Goal: Contribute content: Contribute content

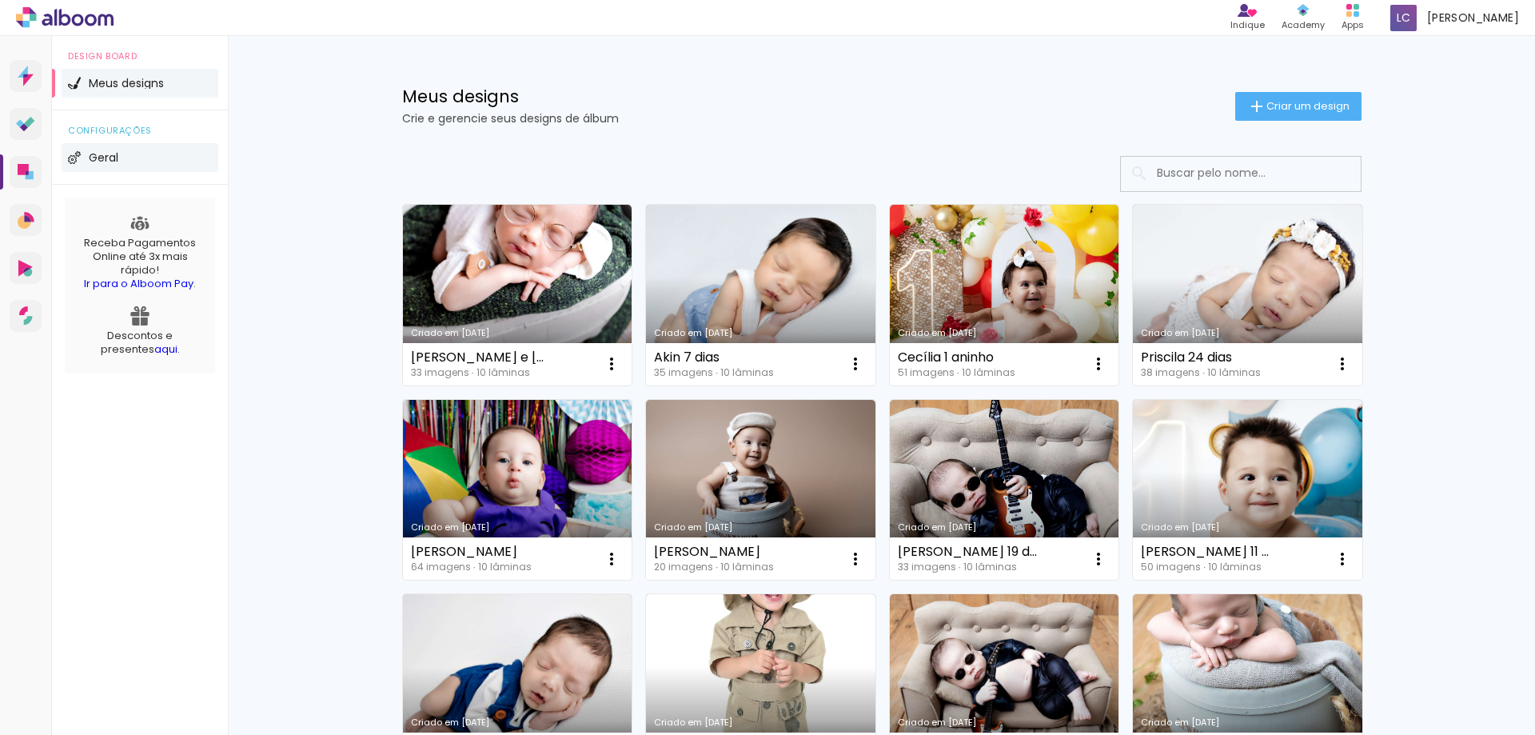
click at [89, 161] on span "Geral" at bounding box center [104, 157] width 30 height 11
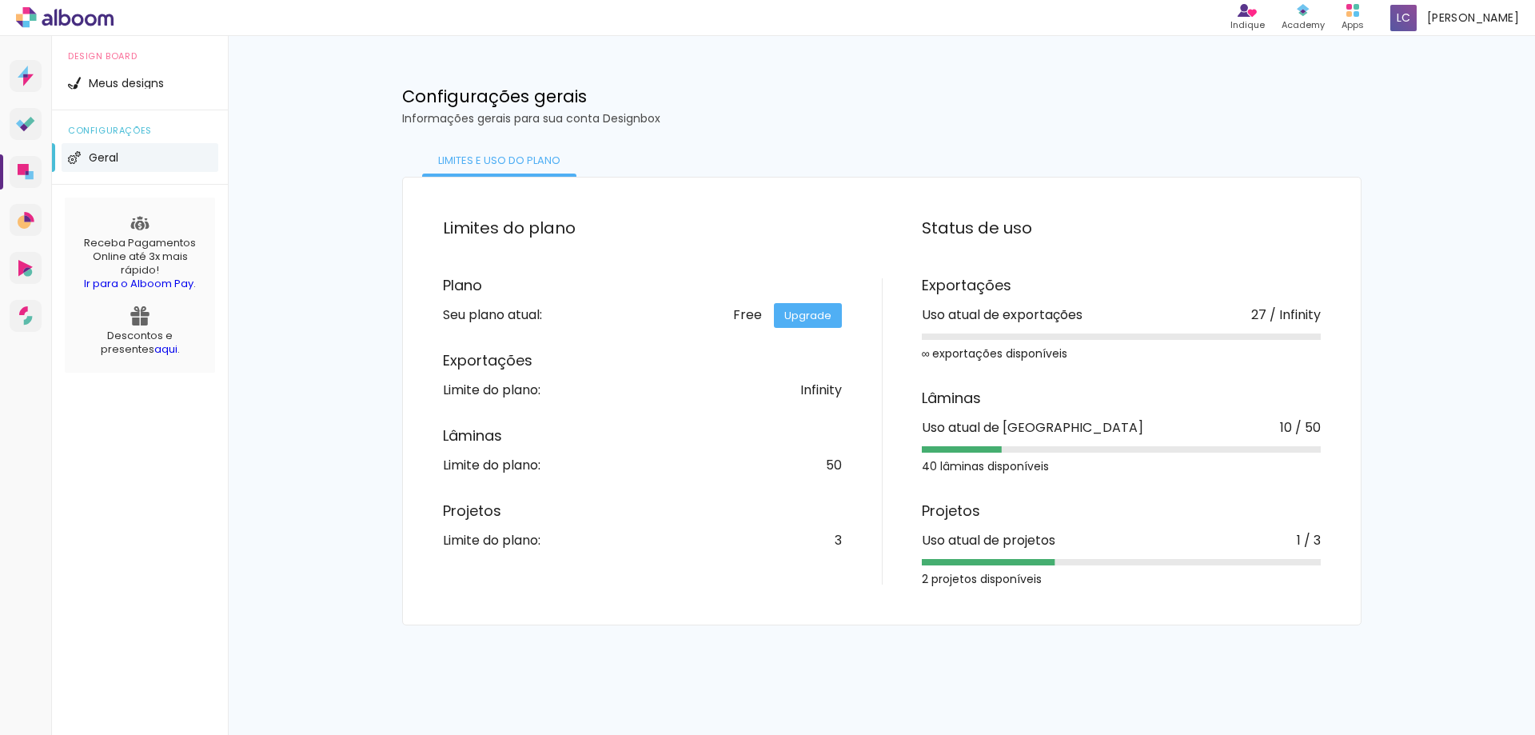
click at [815, 313] on link "Upgrade" at bounding box center [808, 315] width 68 height 25
click at [118, 166] on li "Geral" at bounding box center [140, 157] width 157 height 29
click at [149, 90] on li "Meus designs" at bounding box center [140, 83] width 157 height 29
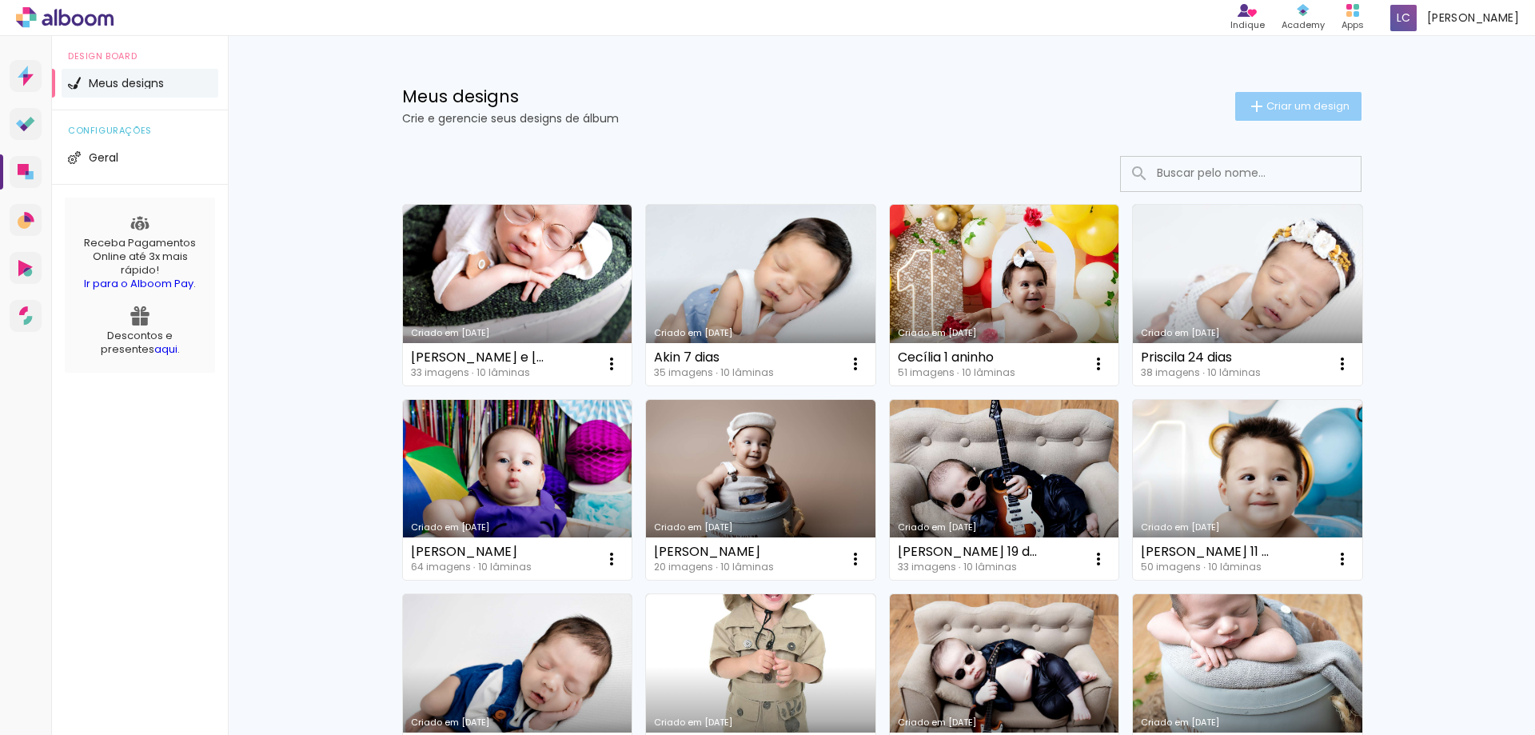
click at [1278, 105] on span "Criar um design" at bounding box center [1308, 106] width 83 height 10
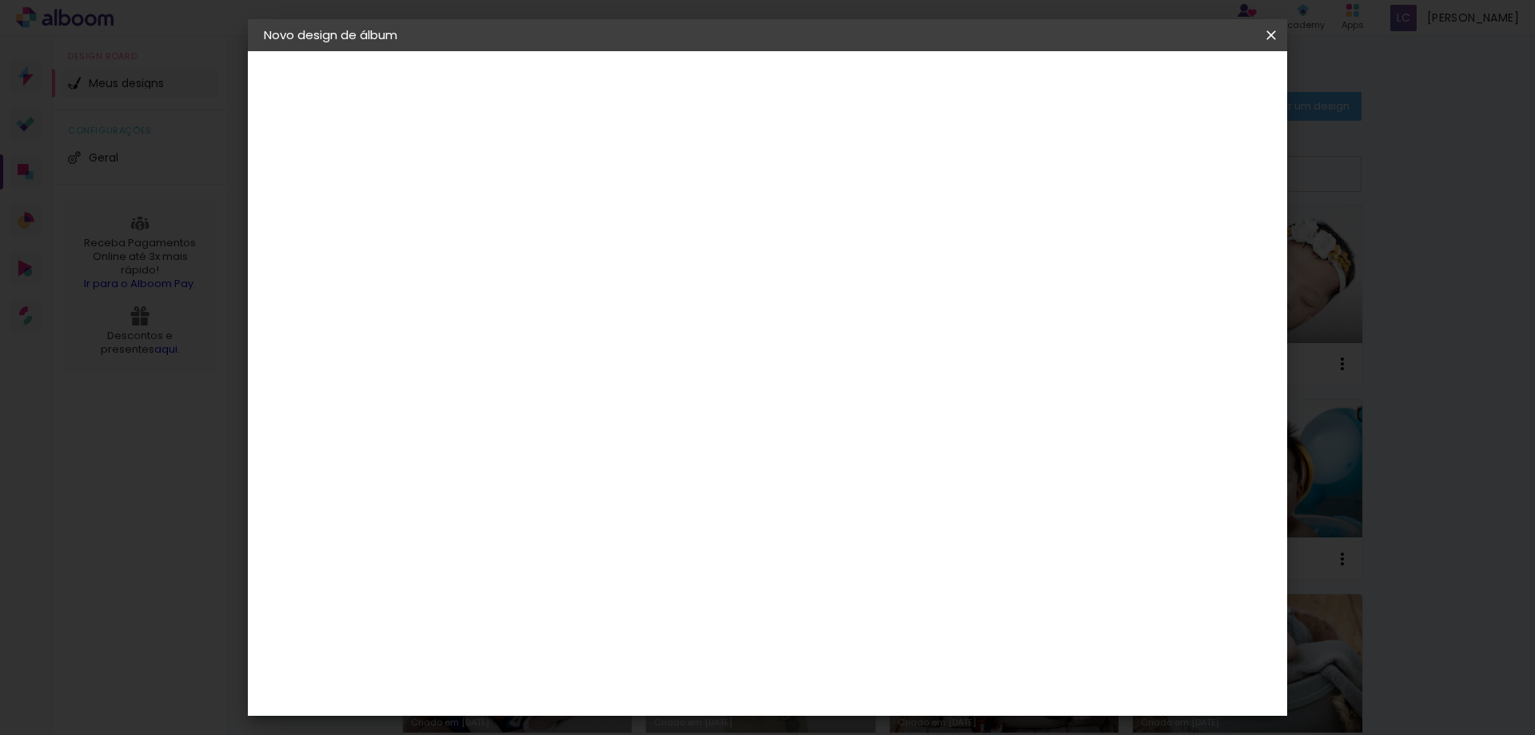
click at [531, 201] on paper-input-container "Título do álbum" at bounding box center [525, 215] width 11 height 41
type input "Cecília"
type paper-input "Cecília"
type input "Cecília 12 dias"
type paper-input "Cecília 12 dias"
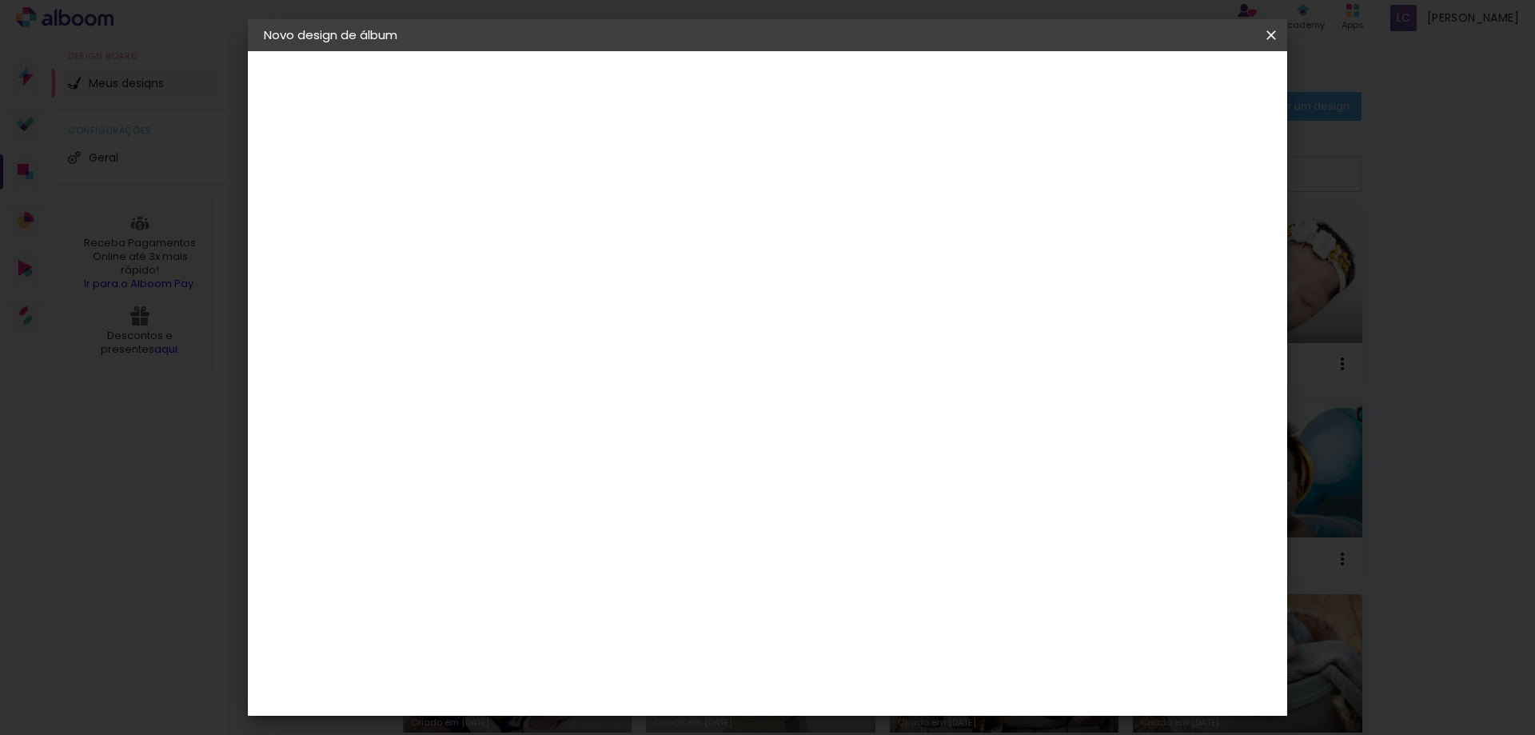
click at [689, 76] on paper-button "Avançar" at bounding box center [650, 84] width 78 height 27
click at [531, 403] on div "Fênix Álbuns" at bounding box center [536, 416] width 42 height 26
click at [0, 0] on slot "Avançar" at bounding box center [0, 0] width 0 height 0
click at [633, 701] on span "20 × 20" at bounding box center [596, 722] width 74 height 42
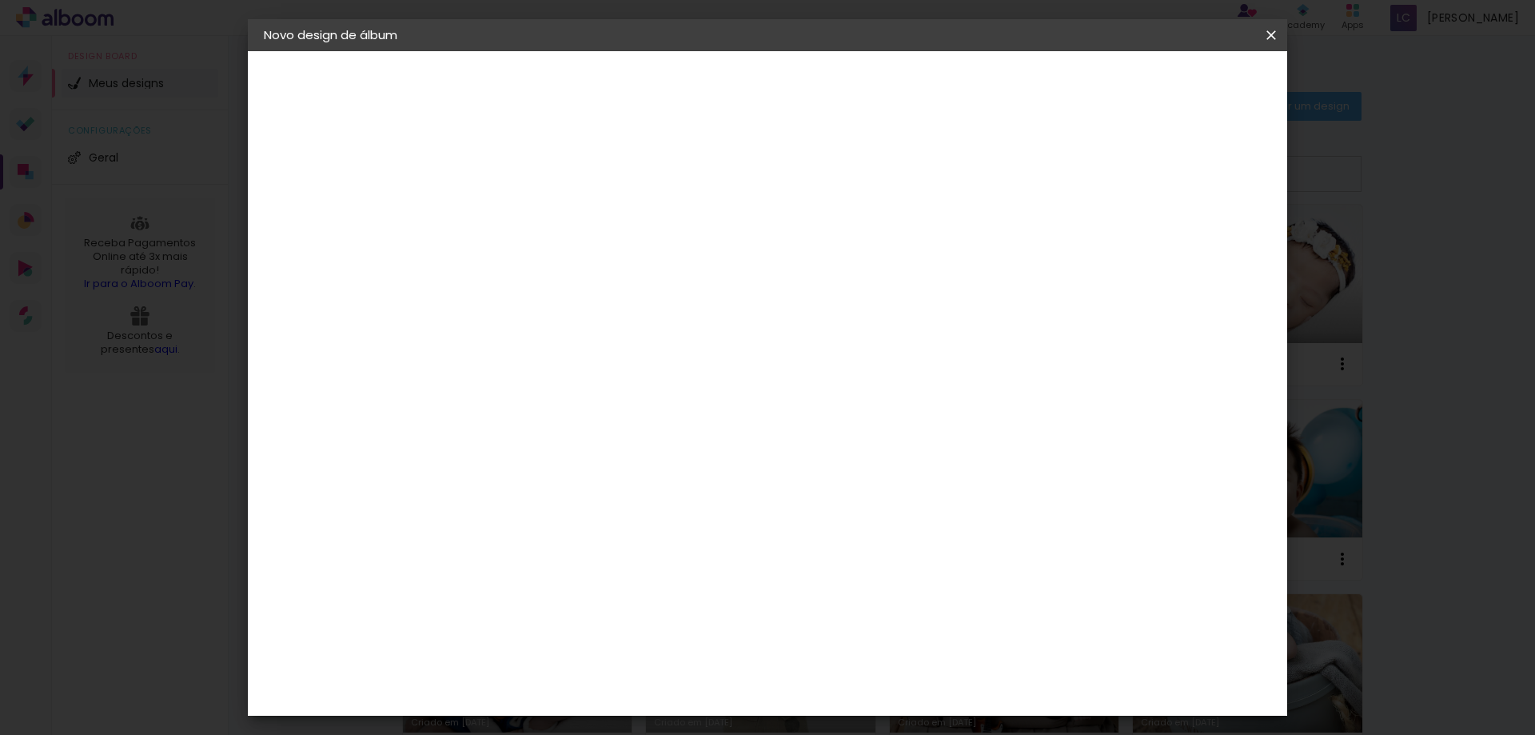
click at [0, 0] on slot "Avançar" at bounding box center [0, 0] width 0 height 0
drag, startPoint x: 1135, startPoint y: 174, endPoint x: 1172, endPoint y: 130, distance: 57.9
click at [1081, 173] on div at bounding box center [1074, 173] width 14 height 14
type paper-checkbox "on"
click at [1187, 76] on paper-button "Iniciar design" at bounding box center [1135, 84] width 105 height 27
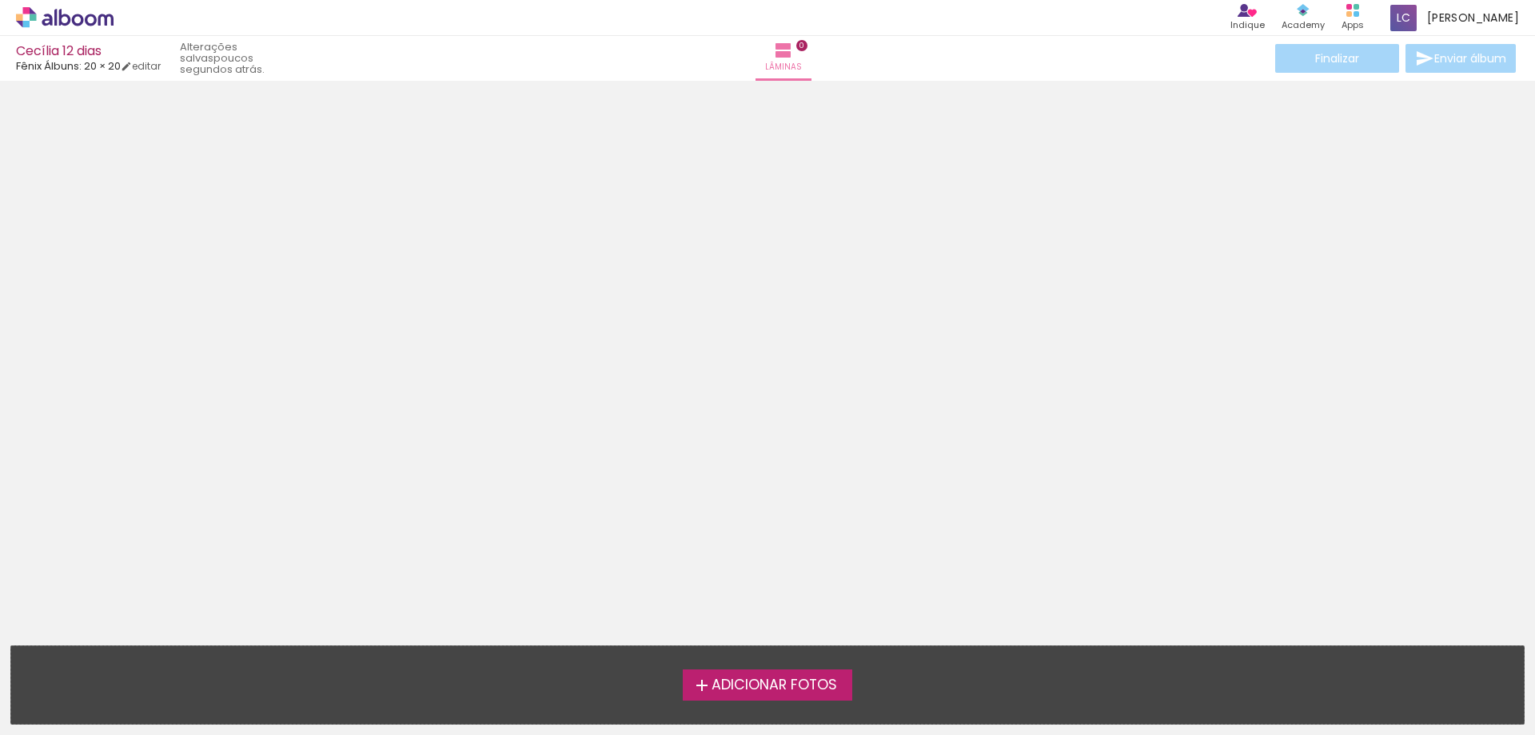
click at [748, 692] on span "Adicionar Fotos" at bounding box center [775, 685] width 126 height 14
click at [0, 0] on input "file" at bounding box center [0, 0] width 0 height 0
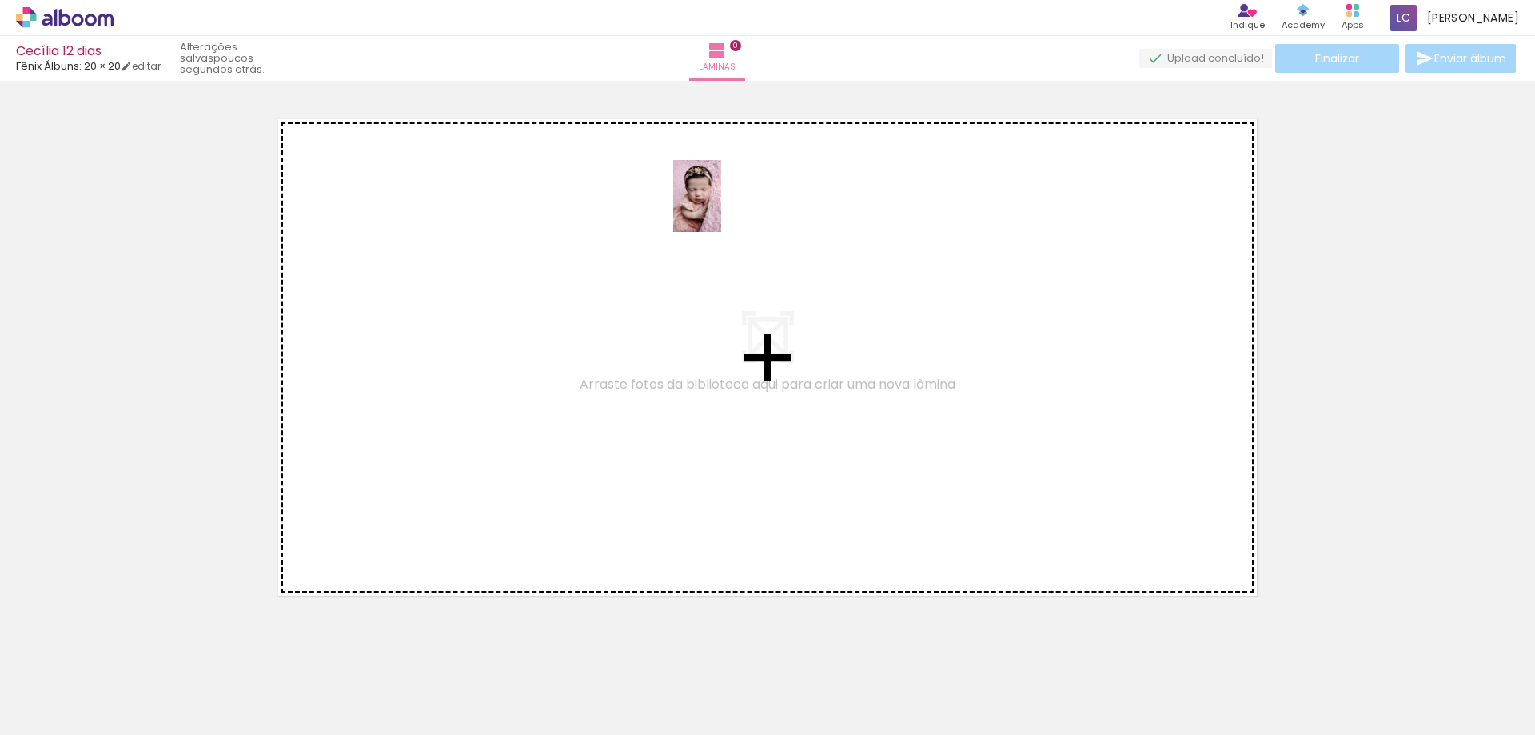
drag, startPoint x: 170, startPoint y: 691, endPoint x: 700, endPoint y: 262, distance: 681.7
click at [720, 208] on quentale-workspace at bounding box center [767, 367] width 1535 height 735
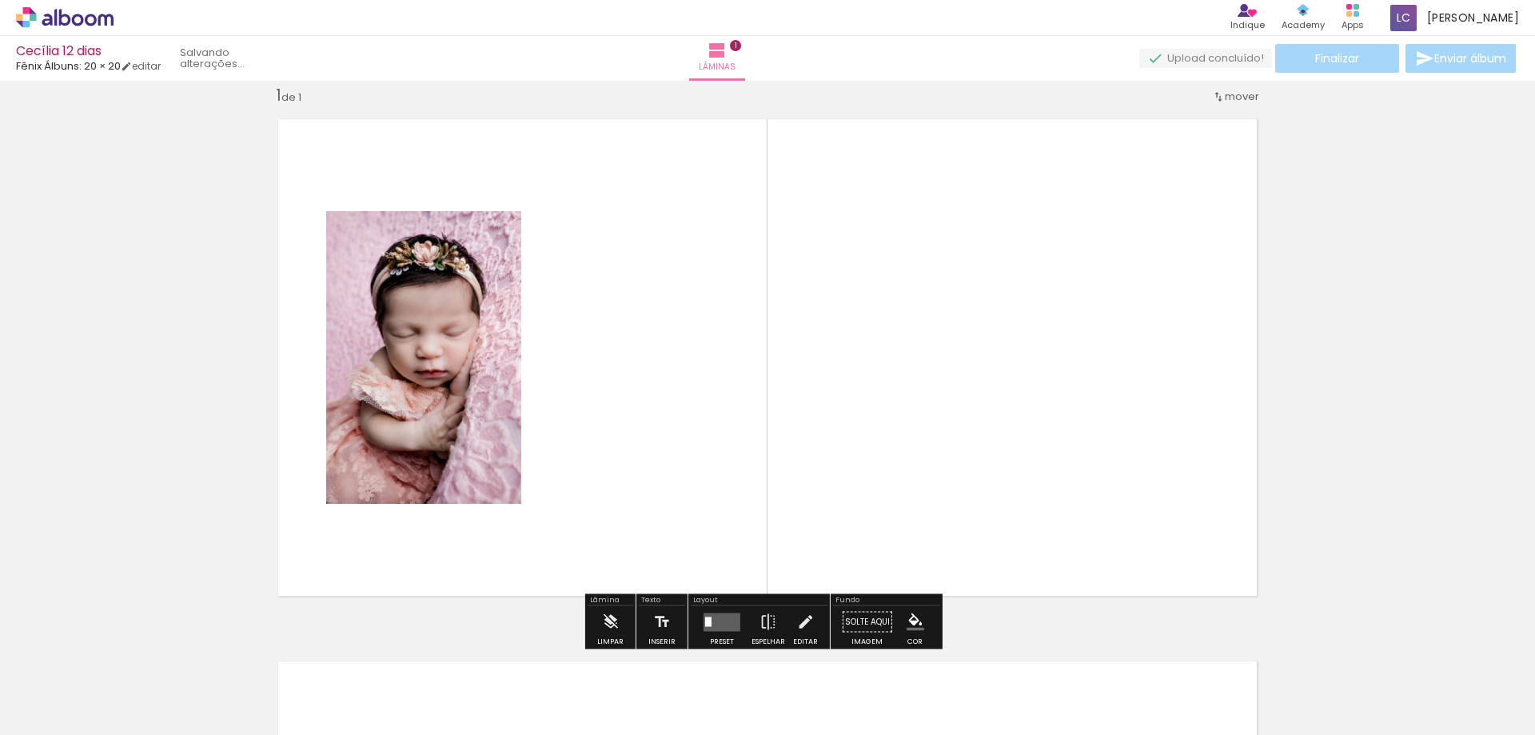
scroll to position [21, 0]
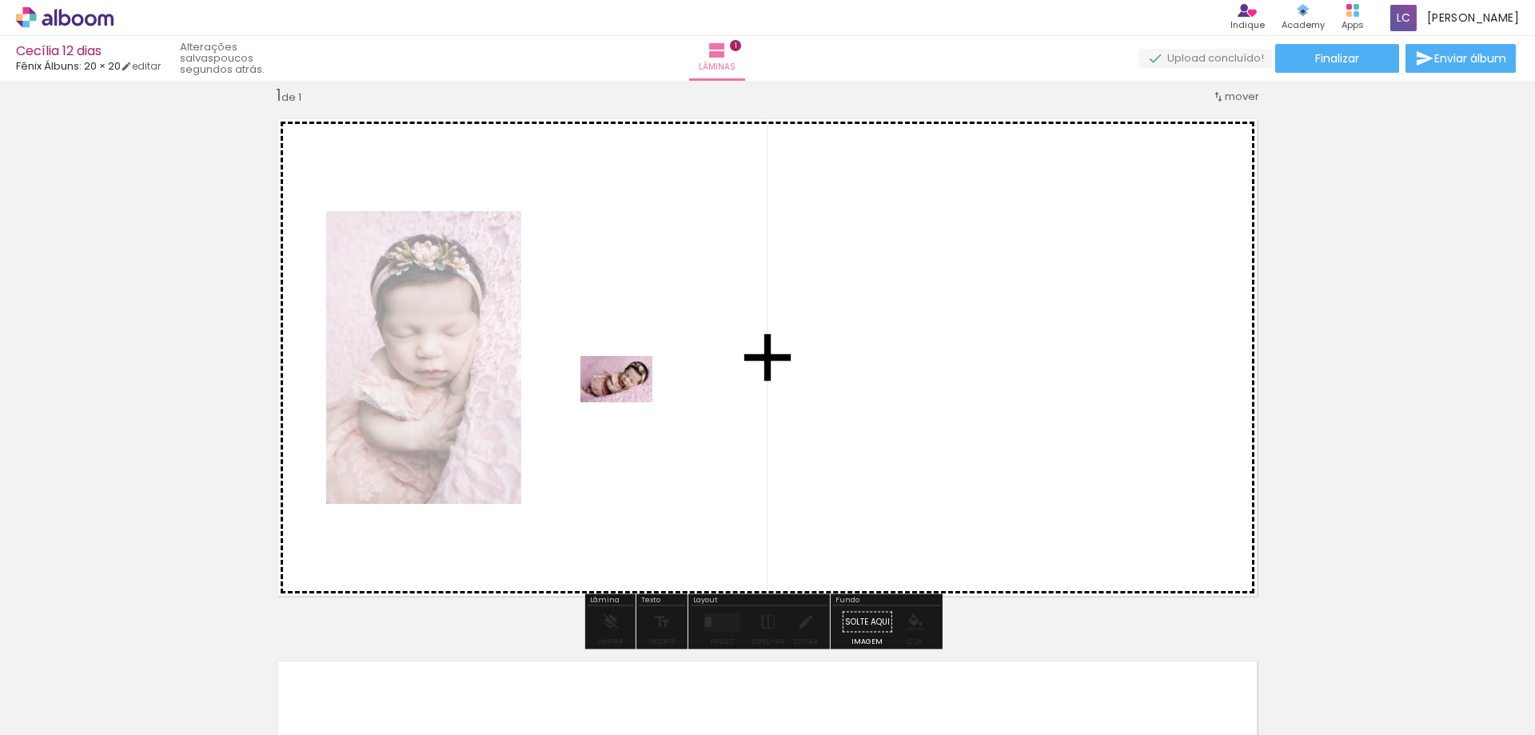
drag, startPoint x: 250, startPoint y: 694, endPoint x: 724, endPoint y: 341, distance: 590.3
click at [724, 341] on quentale-workspace at bounding box center [767, 367] width 1535 height 735
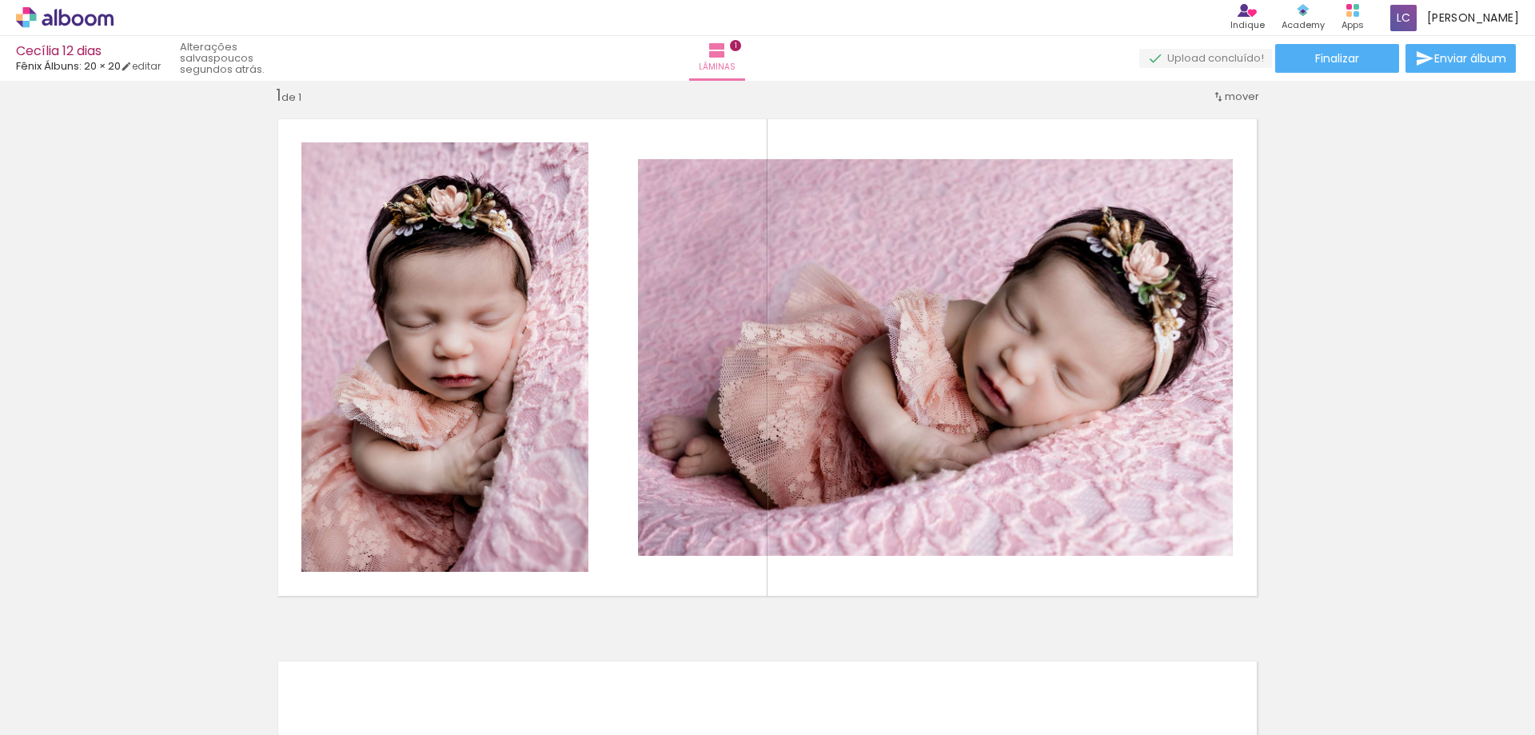
click at [334, 696] on div at bounding box center [339, 681] width 79 height 53
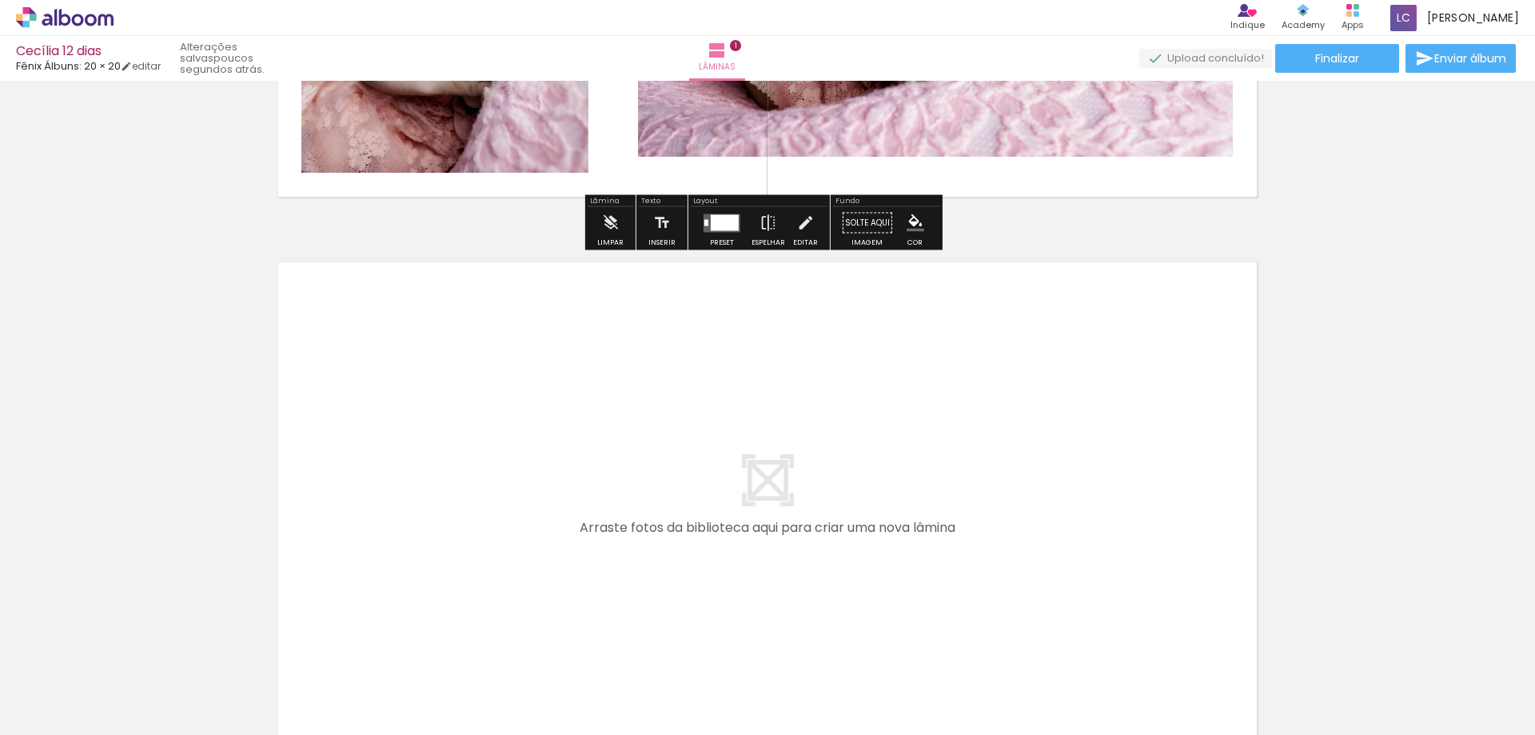
scroll to position [421, 0]
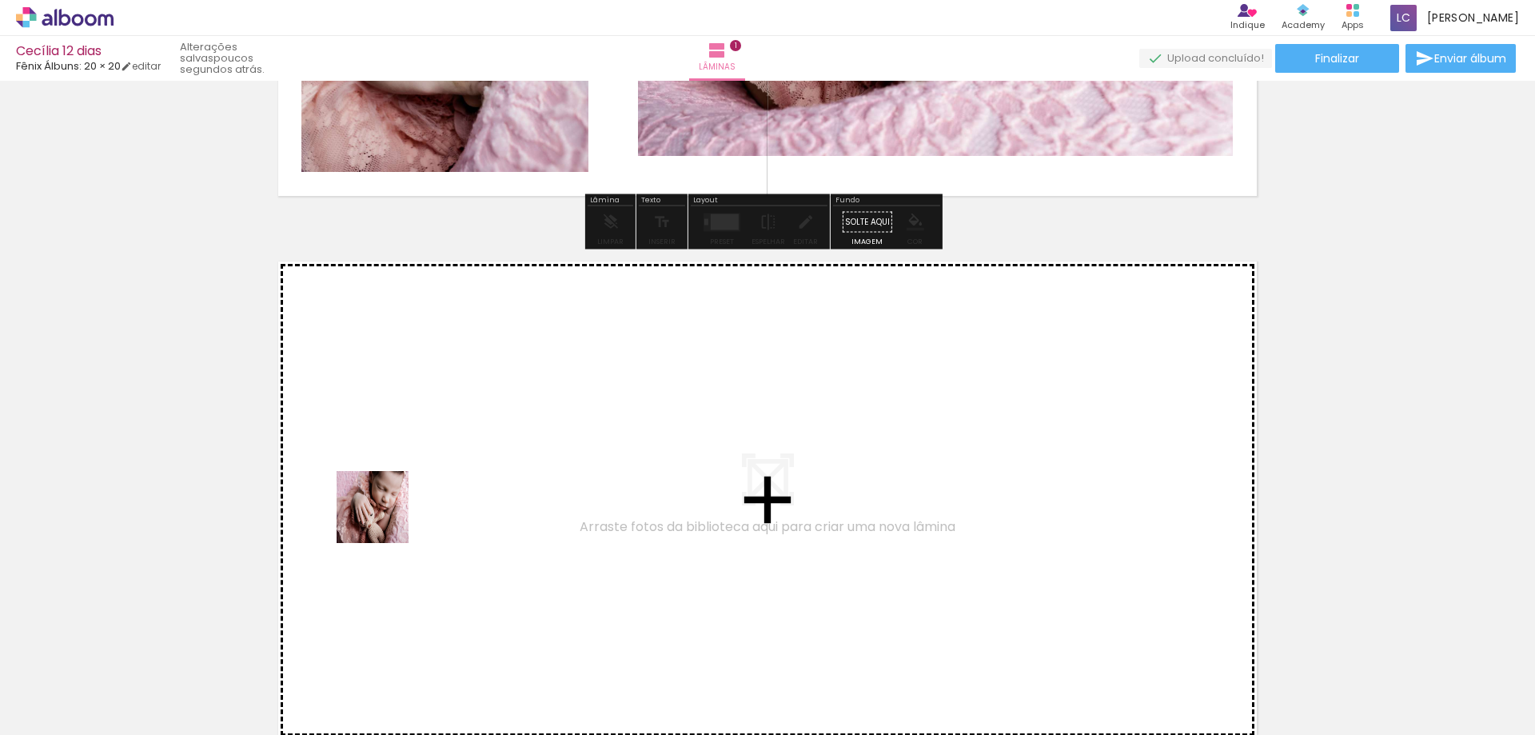
drag, startPoint x: 353, startPoint y: 683, endPoint x: 425, endPoint y: 651, distance: 79.5
click at [381, 517] on quentale-workspace at bounding box center [767, 367] width 1535 height 735
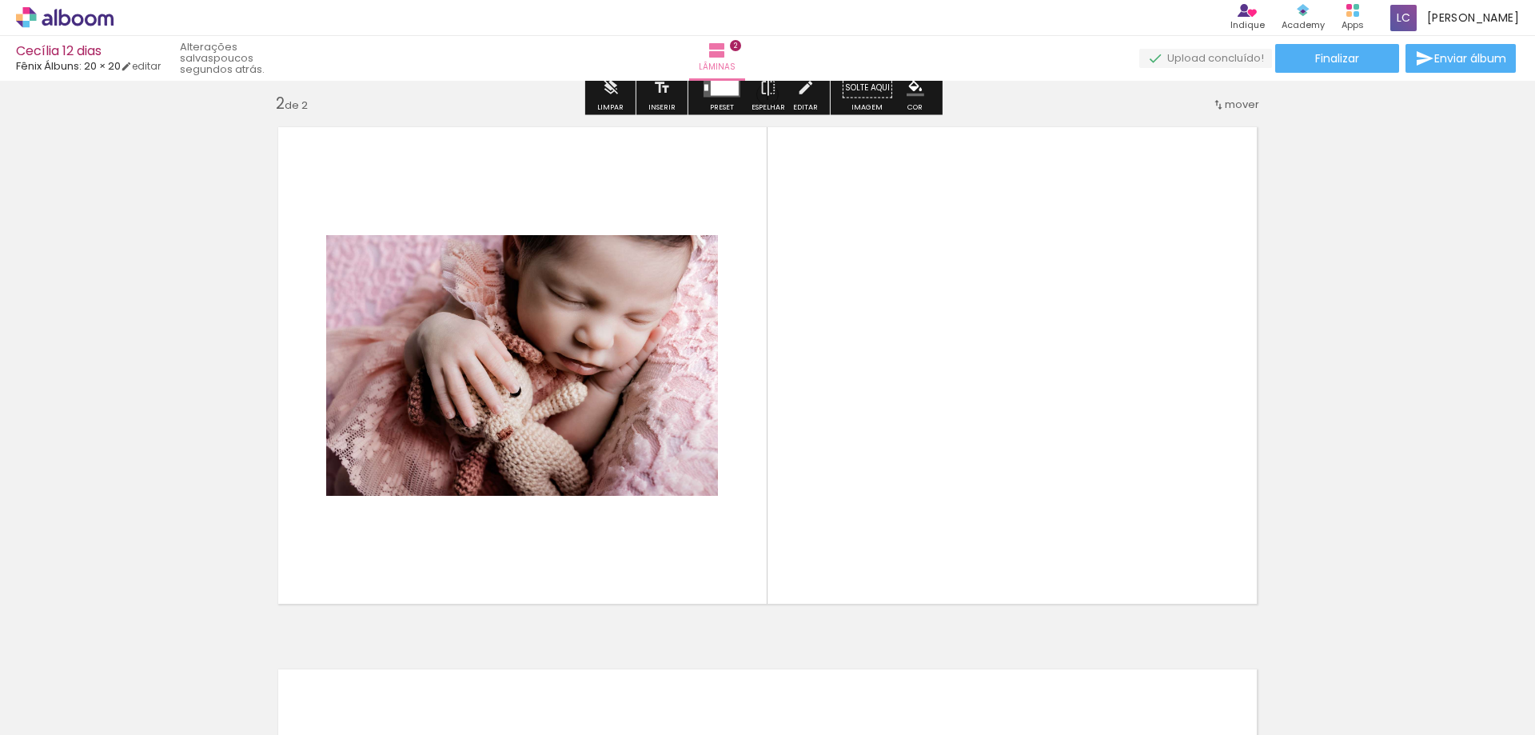
scroll to position [563, 0]
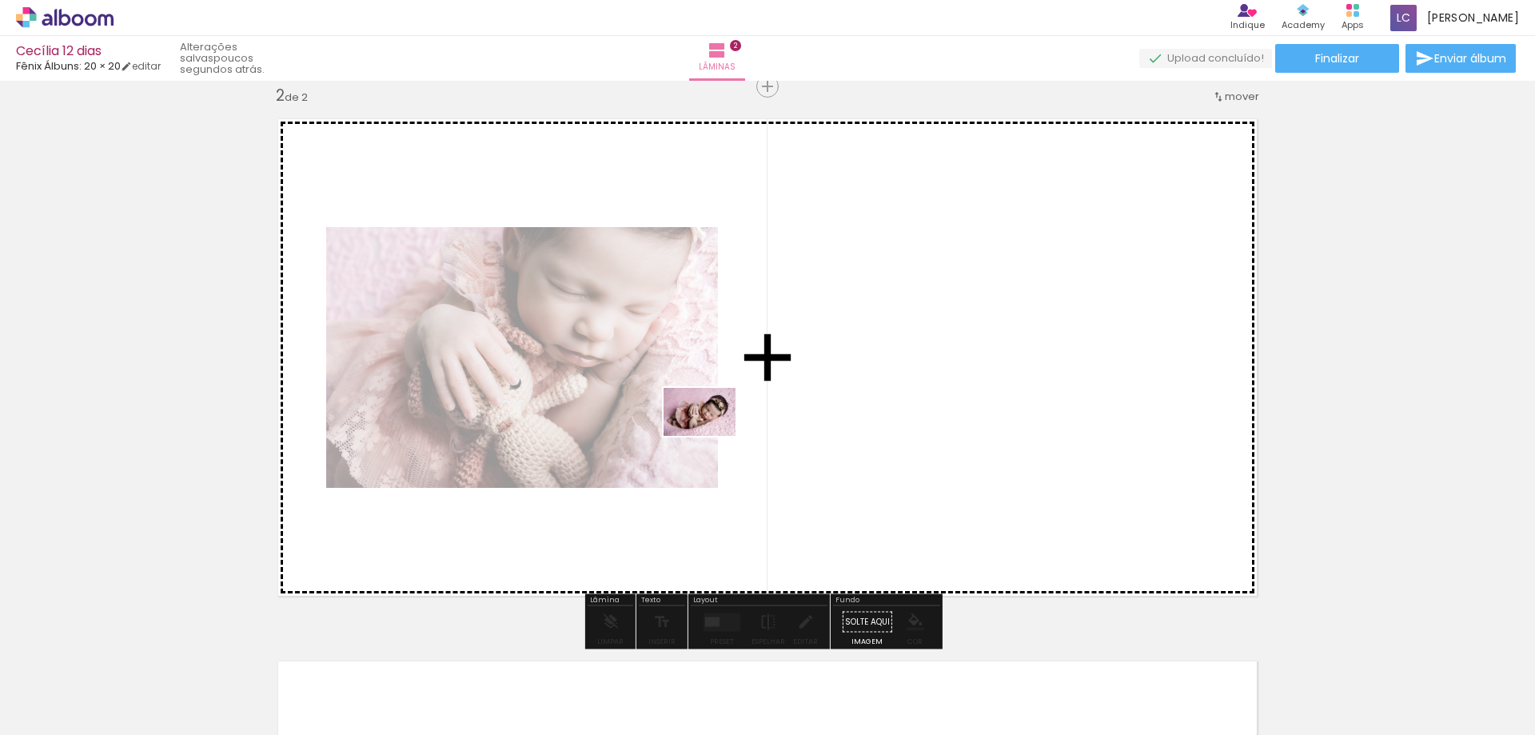
drag, startPoint x: 440, startPoint y: 683, endPoint x: 661, endPoint y: 581, distance: 244.0
click at [720, 426] on quentale-workspace at bounding box center [767, 367] width 1535 height 735
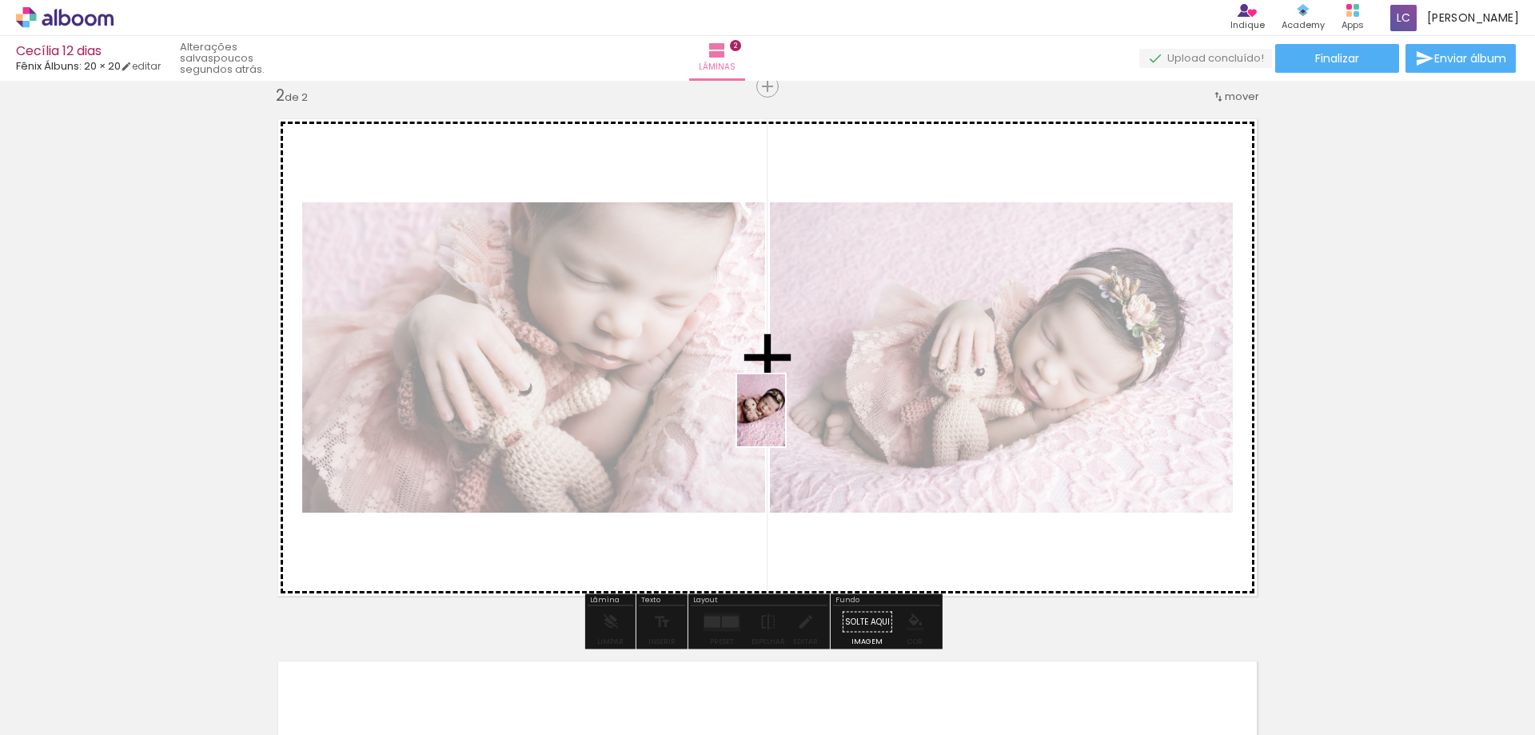
drag, startPoint x: 584, startPoint y: 613, endPoint x: 783, endPoint y: 422, distance: 275.4
click at [784, 422] on quentale-workspace at bounding box center [767, 367] width 1535 height 735
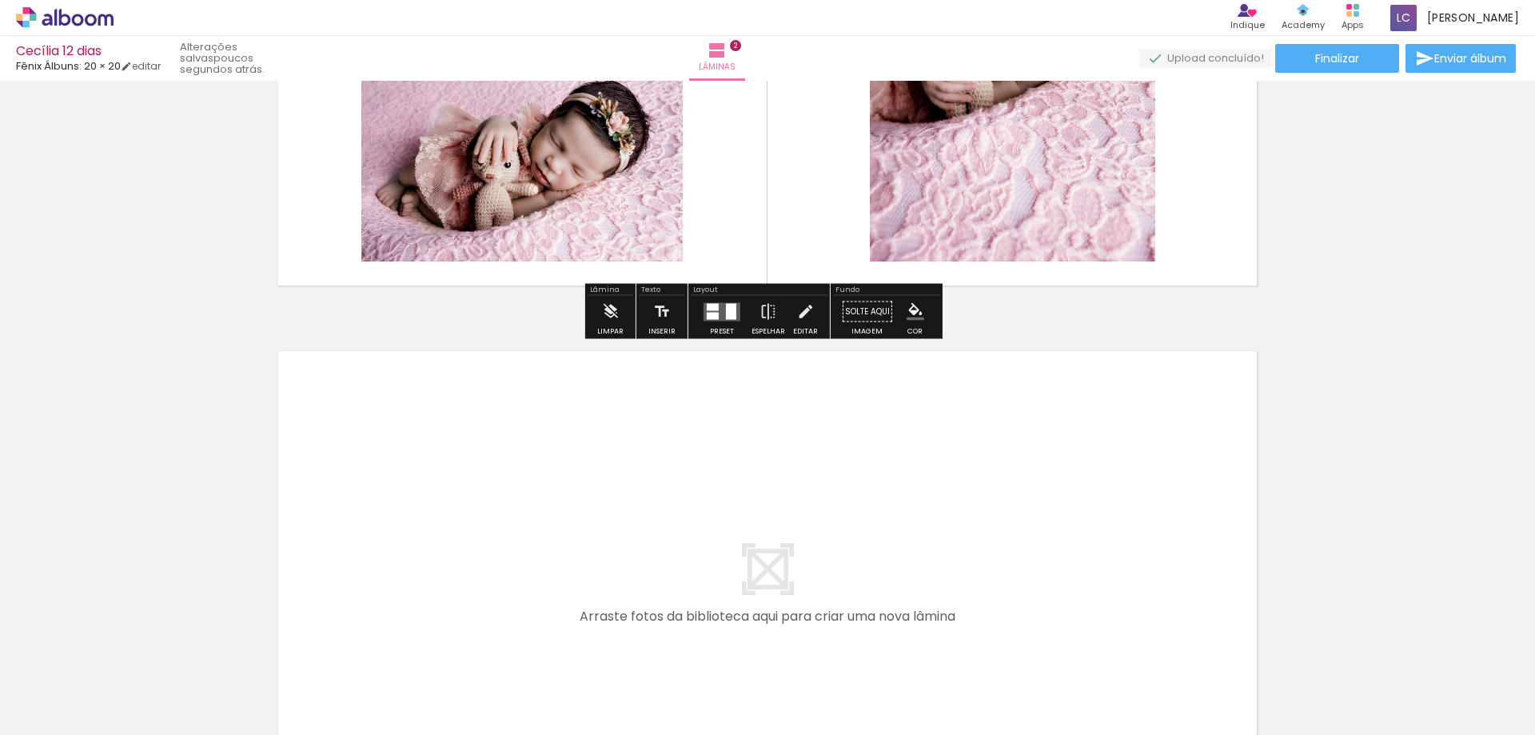
scroll to position [883, 0]
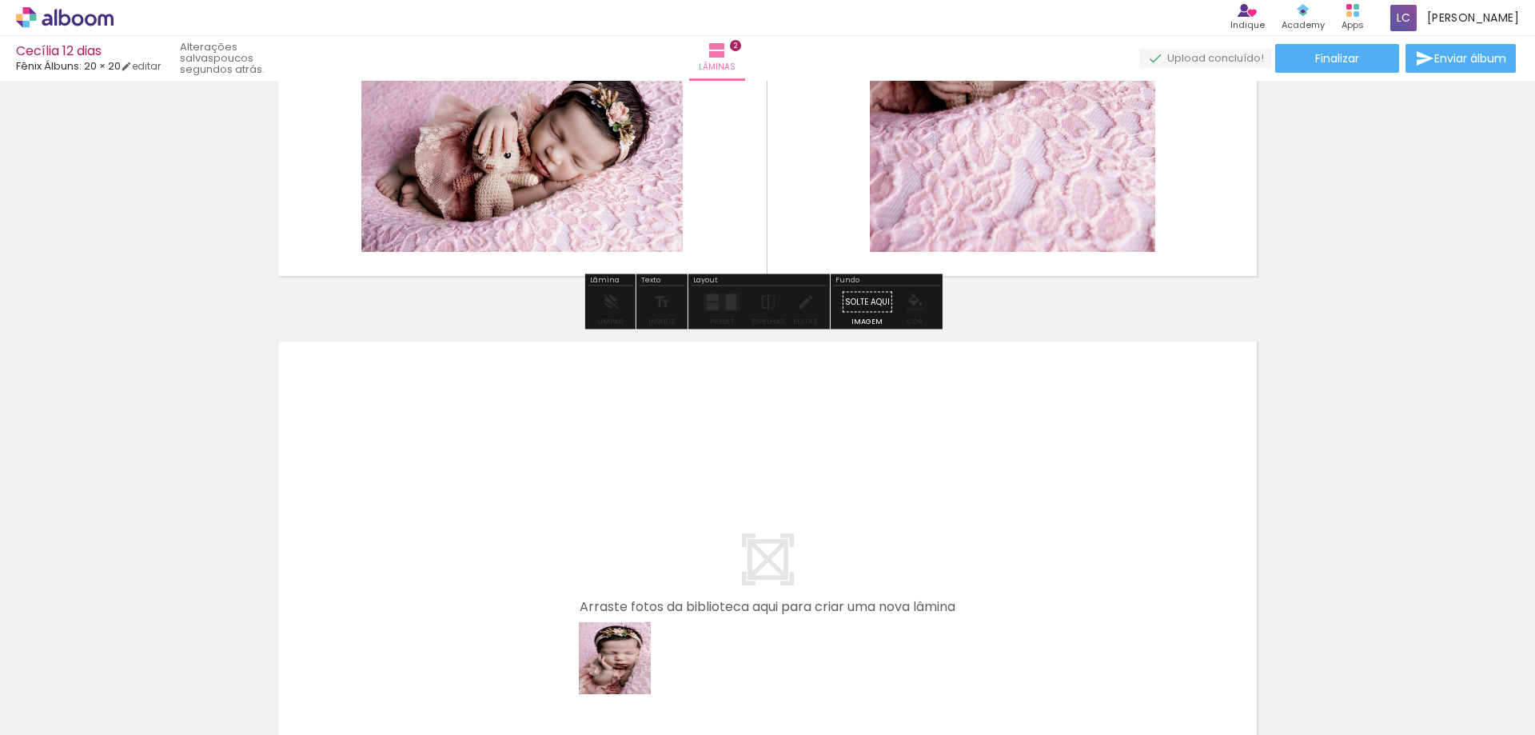
drag, startPoint x: 629, startPoint y: 688, endPoint x: 683, endPoint y: 653, distance: 64.5
click at [540, 538] on quentale-workspace at bounding box center [767, 367] width 1535 height 735
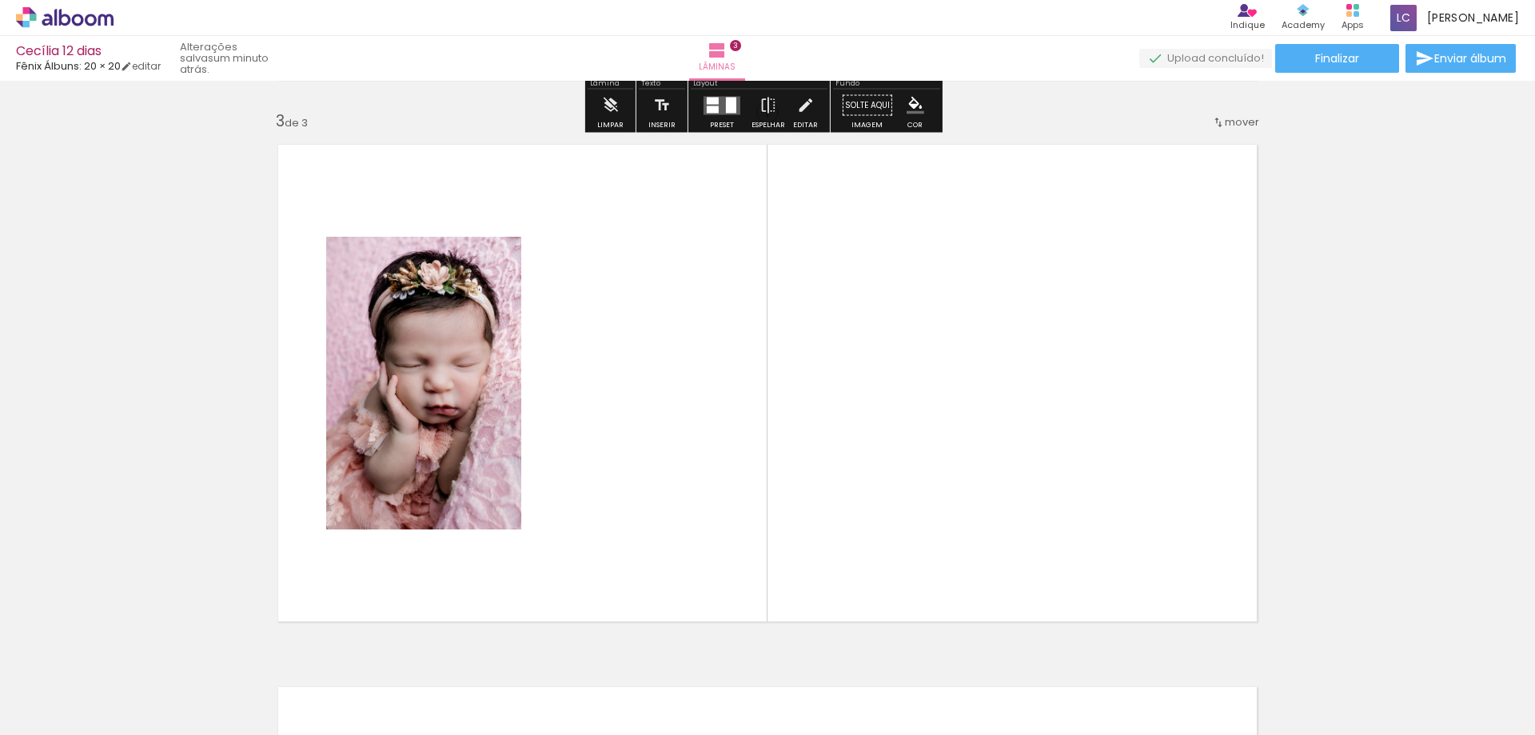
scroll to position [1105, 0]
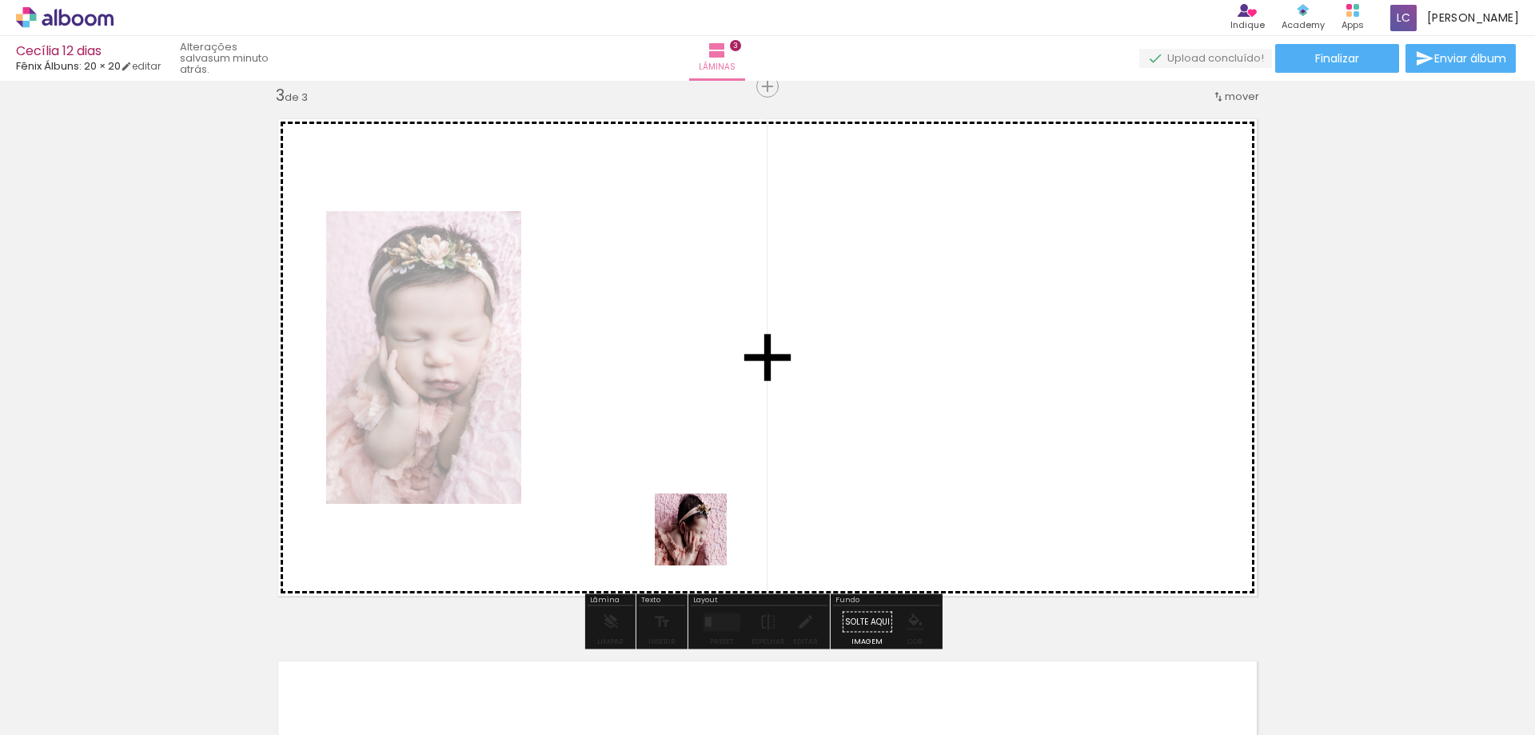
drag, startPoint x: 709, startPoint y: 698, endPoint x: 700, endPoint y: 525, distance: 173.7
click at [700, 525] on quentale-workspace at bounding box center [767, 367] width 1535 height 735
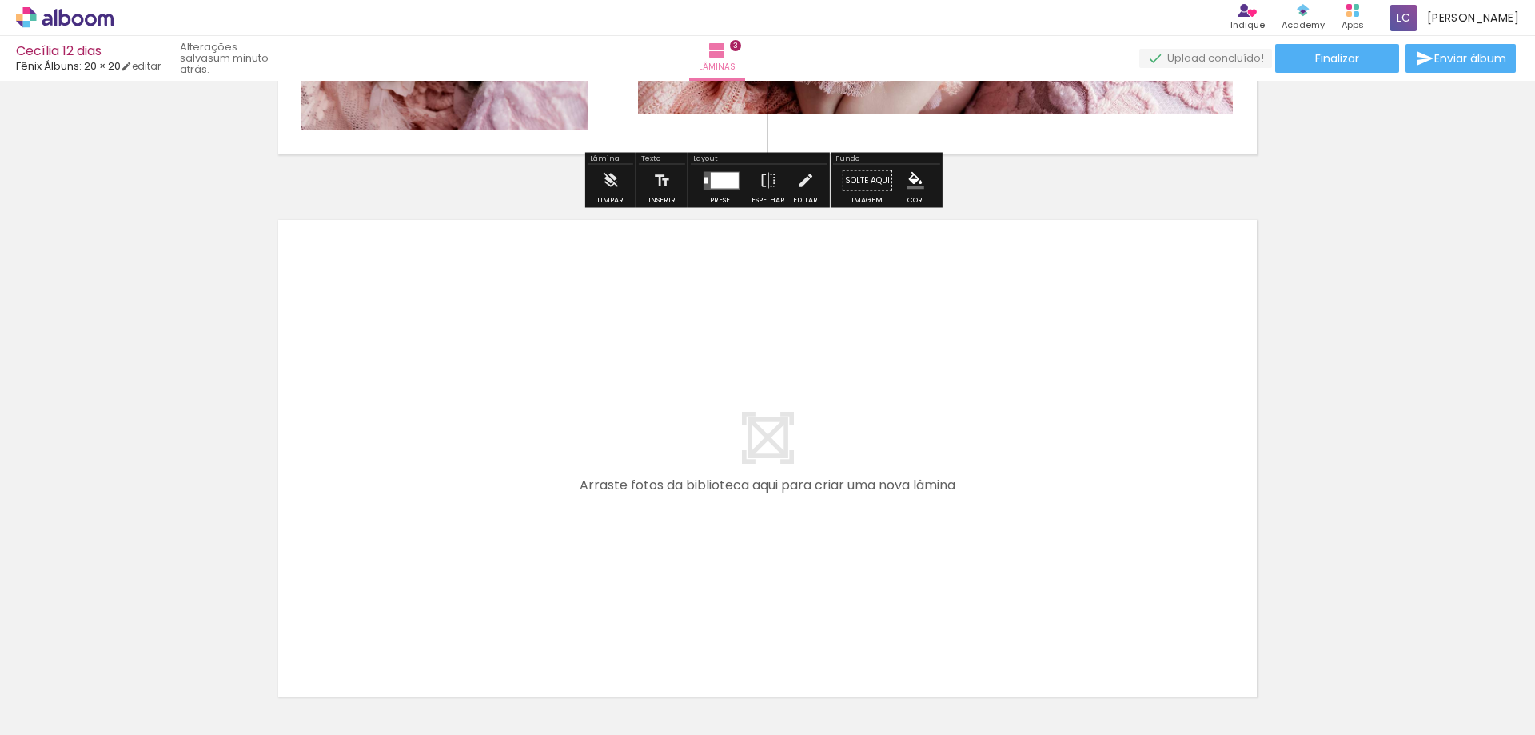
scroll to position [1665, 0]
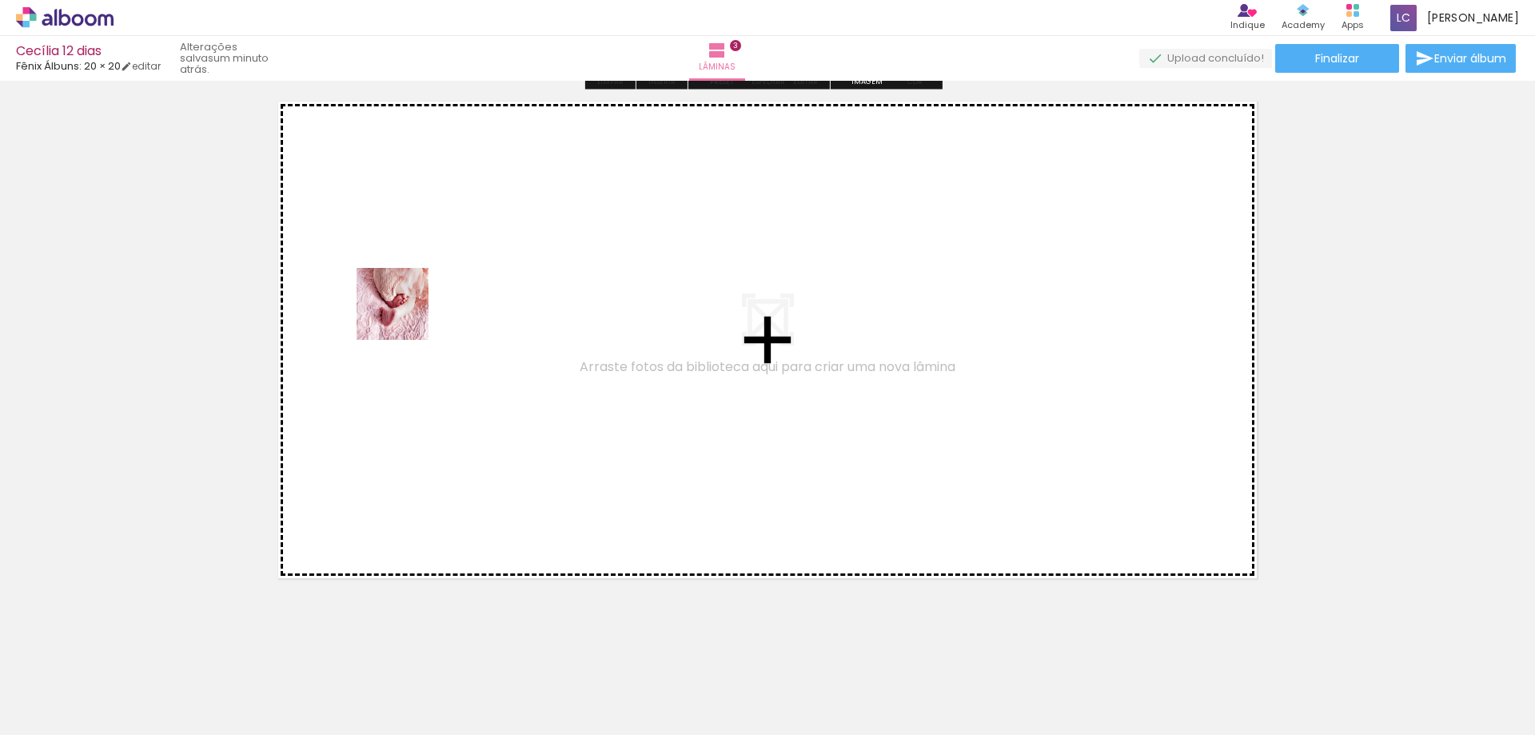
drag, startPoint x: 787, startPoint y: 672, endPoint x: 365, endPoint y: 299, distance: 562.5
click at [365, 299] on quentale-workspace at bounding box center [767, 367] width 1535 height 735
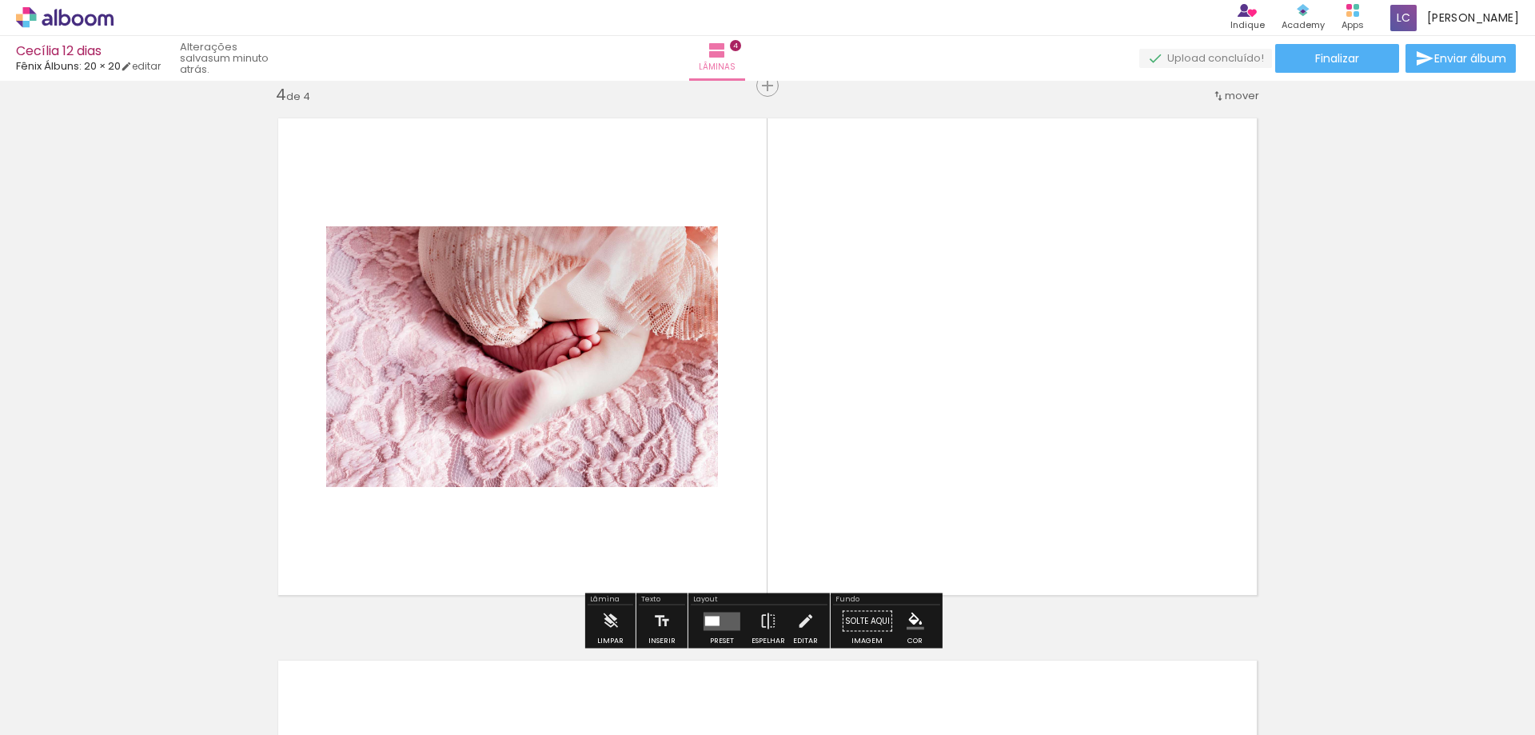
scroll to position [1647, 0]
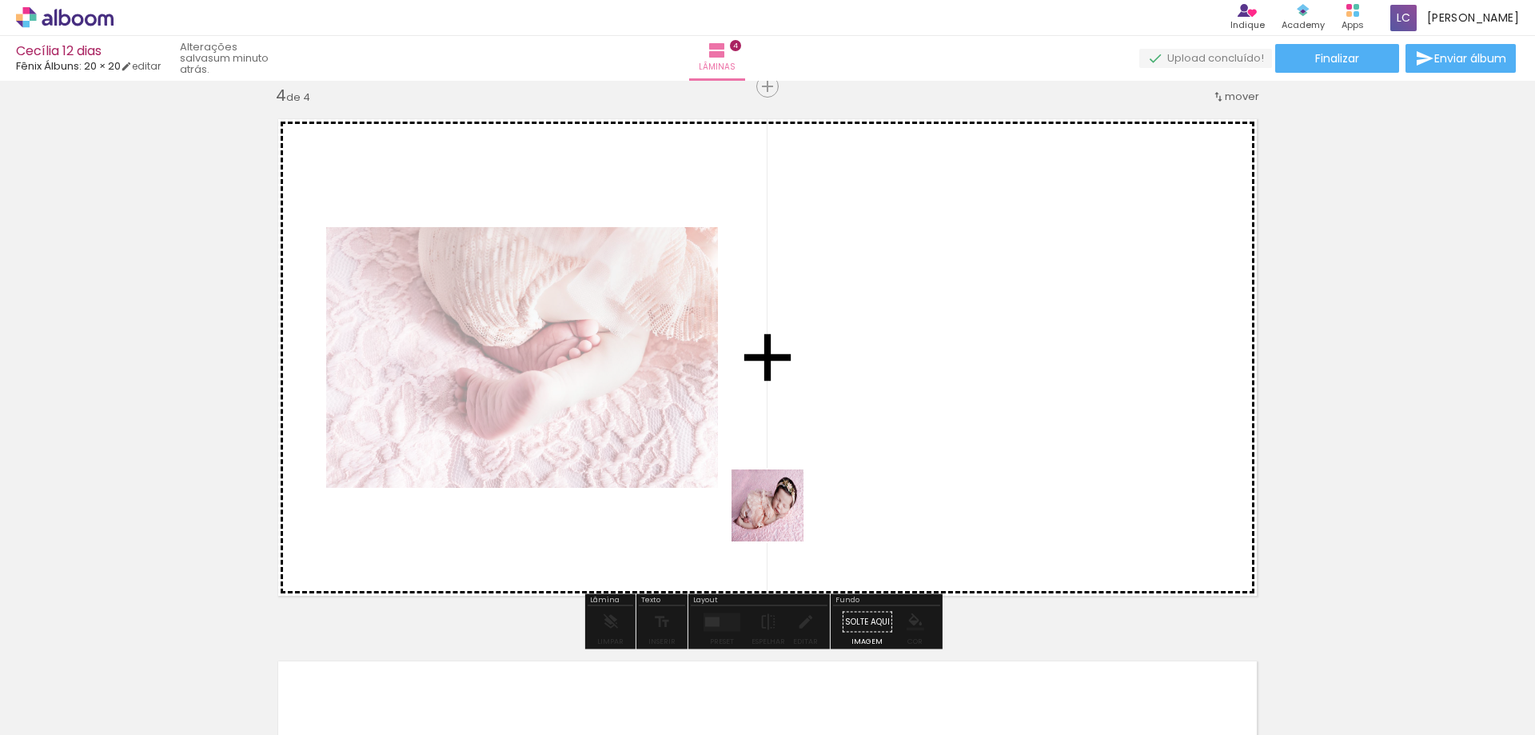
drag, startPoint x: 802, startPoint y: 549, endPoint x: 751, endPoint y: 396, distance: 161.1
click at [670, 360] on quentale-workspace at bounding box center [767, 367] width 1535 height 735
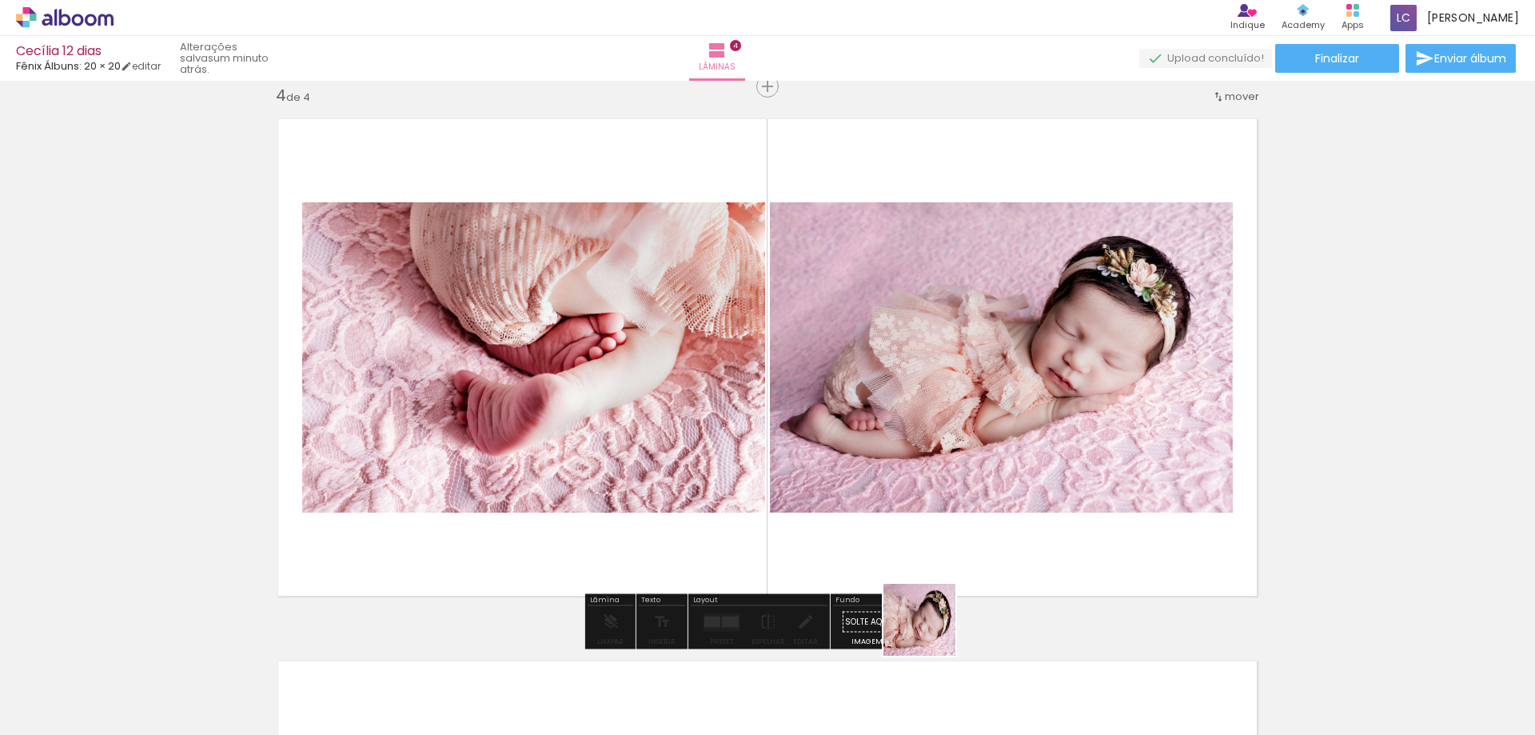
drag, startPoint x: 952, startPoint y: 684, endPoint x: 1008, endPoint y: 525, distance: 168.2
click at [836, 391] on quentale-workspace at bounding box center [767, 367] width 1535 height 735
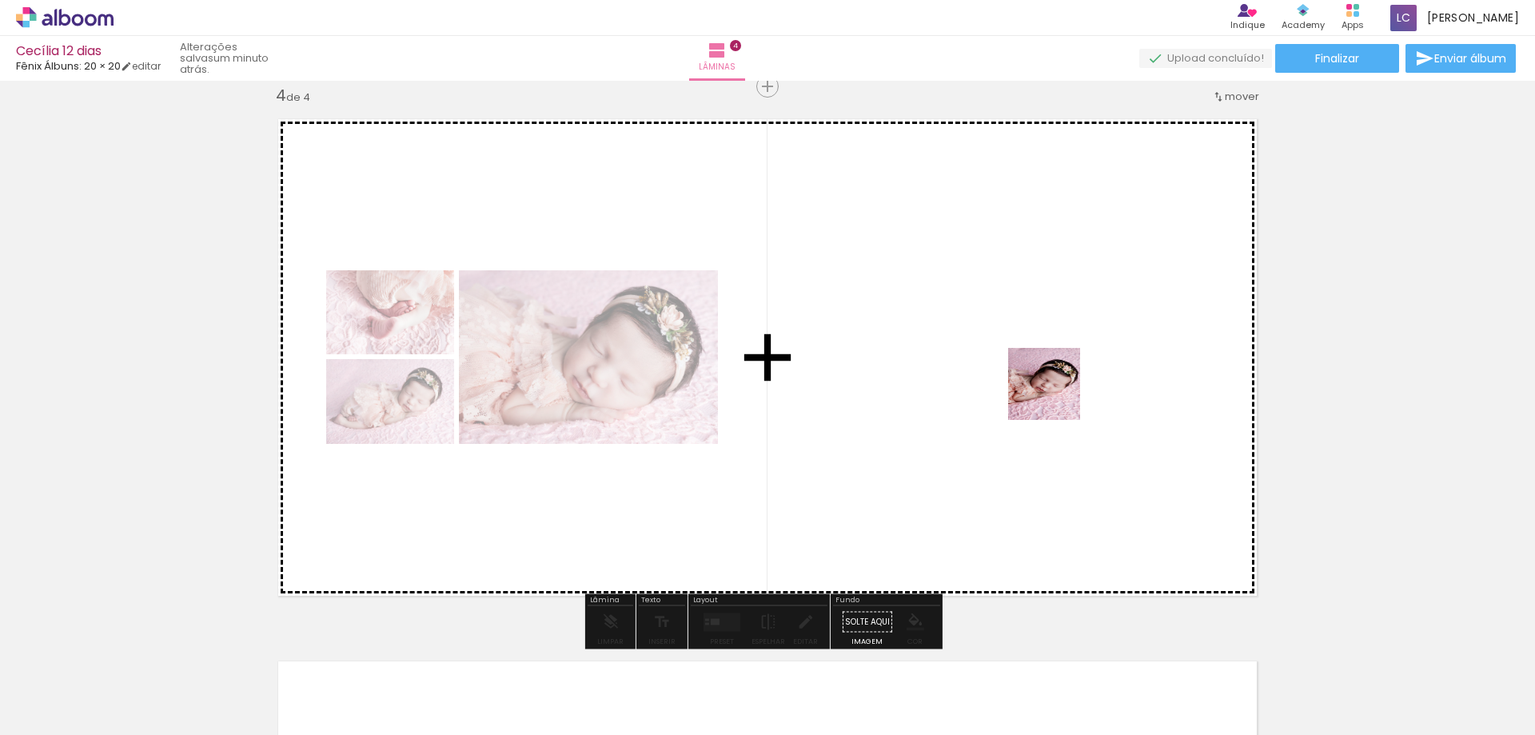
drag, startPoint x: 1072, startPoint y: 681, endPoint x: 1054, endPoint y: 369, distance: 312.4
click at [1054, 369] on quentale-workspace at bounding box center [767, 367] width 1535 height 735
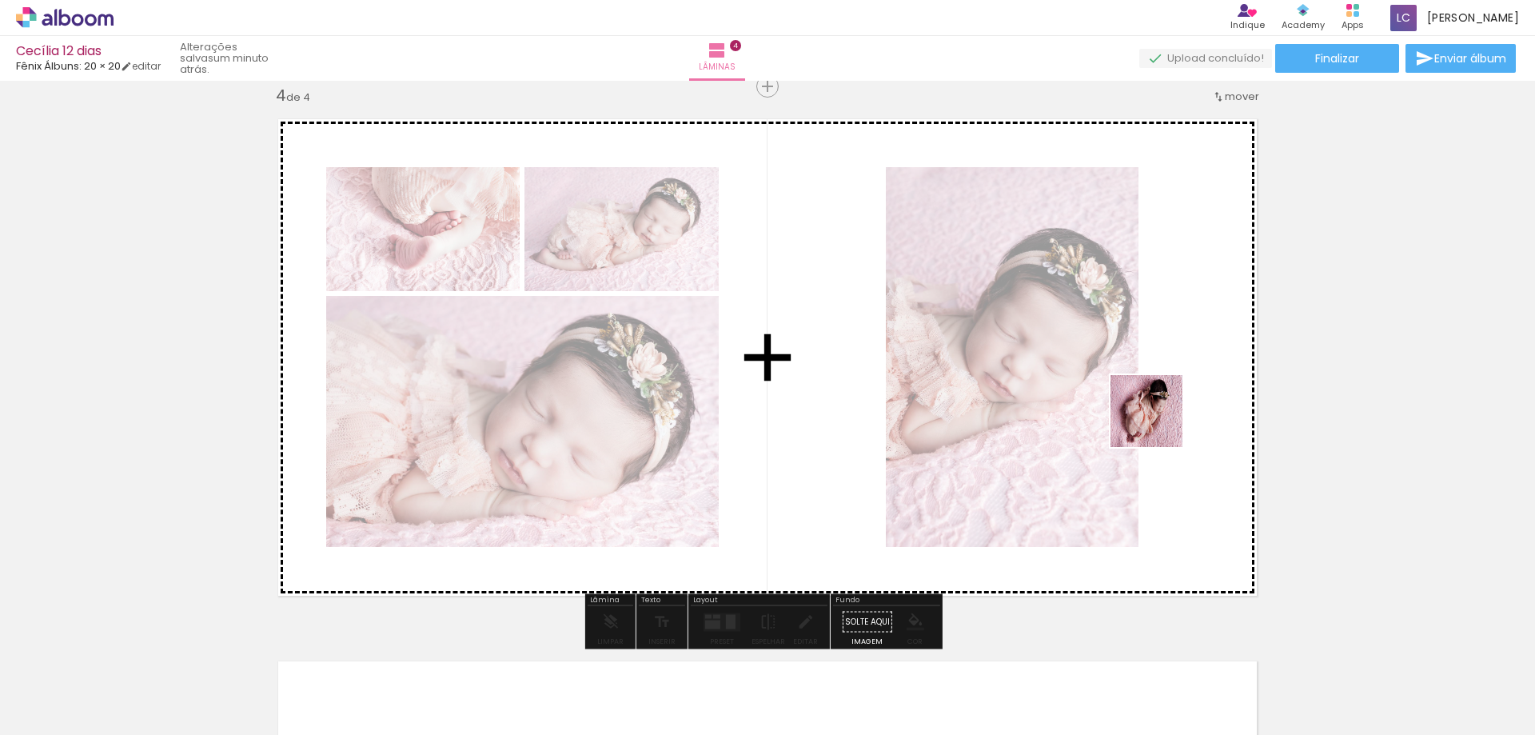
drag, startPoint x: 1154, startPoint y: 693, endPoint x: 1159, endPoint y: 422, distance: 271.1
click at [1159, 422] on quentale-workspace at bounding box center [767, 367] width 1535 height 735
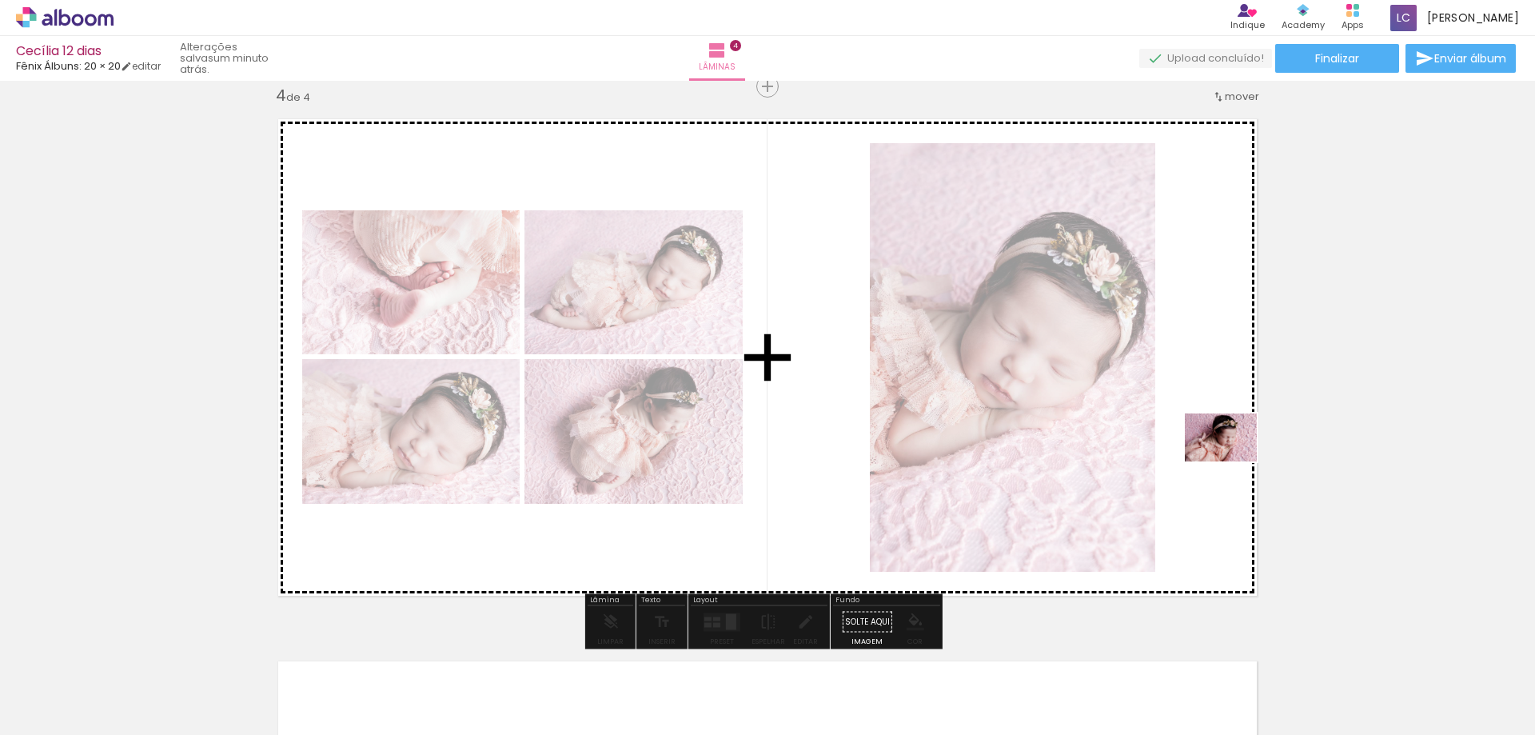
drag, startPoint x: 1237, startPoint y: 692, endPoint x: 1233, endPoint y: 461, distance: 231.1
click at [1233, 461] on quentale-workspace at bounding box center [767, 367] width 1535 height 735
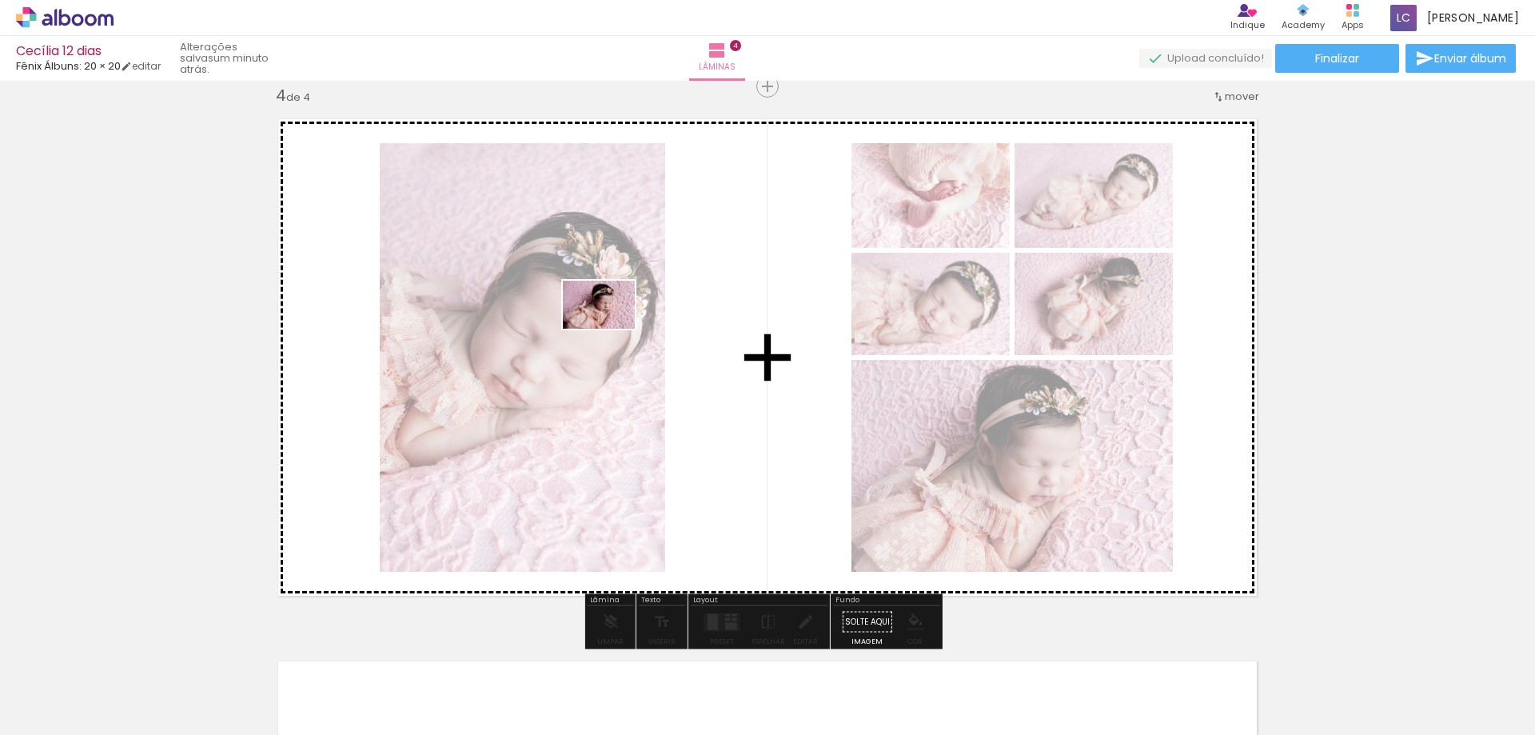
drag, startPoint x: 1332, startPoint y: 682, endPoint x: 611, endPoint y: 329, distance: 803.2
click at [611, 329] on quentale-workspace at bounding box center [767, 367] width 1535 height 735
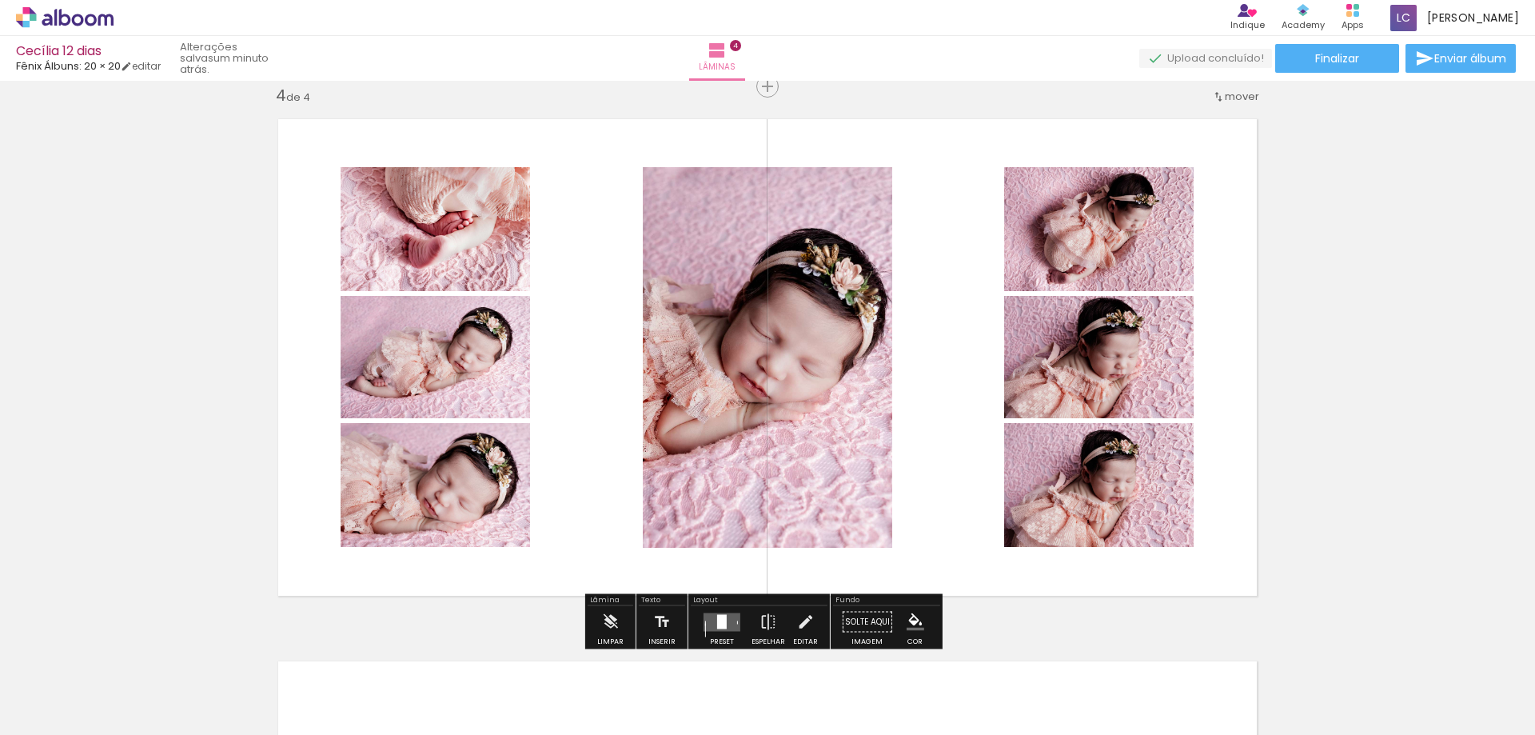
click at [721, 617] on div at bounding box center [722, 621] width 10 height 14
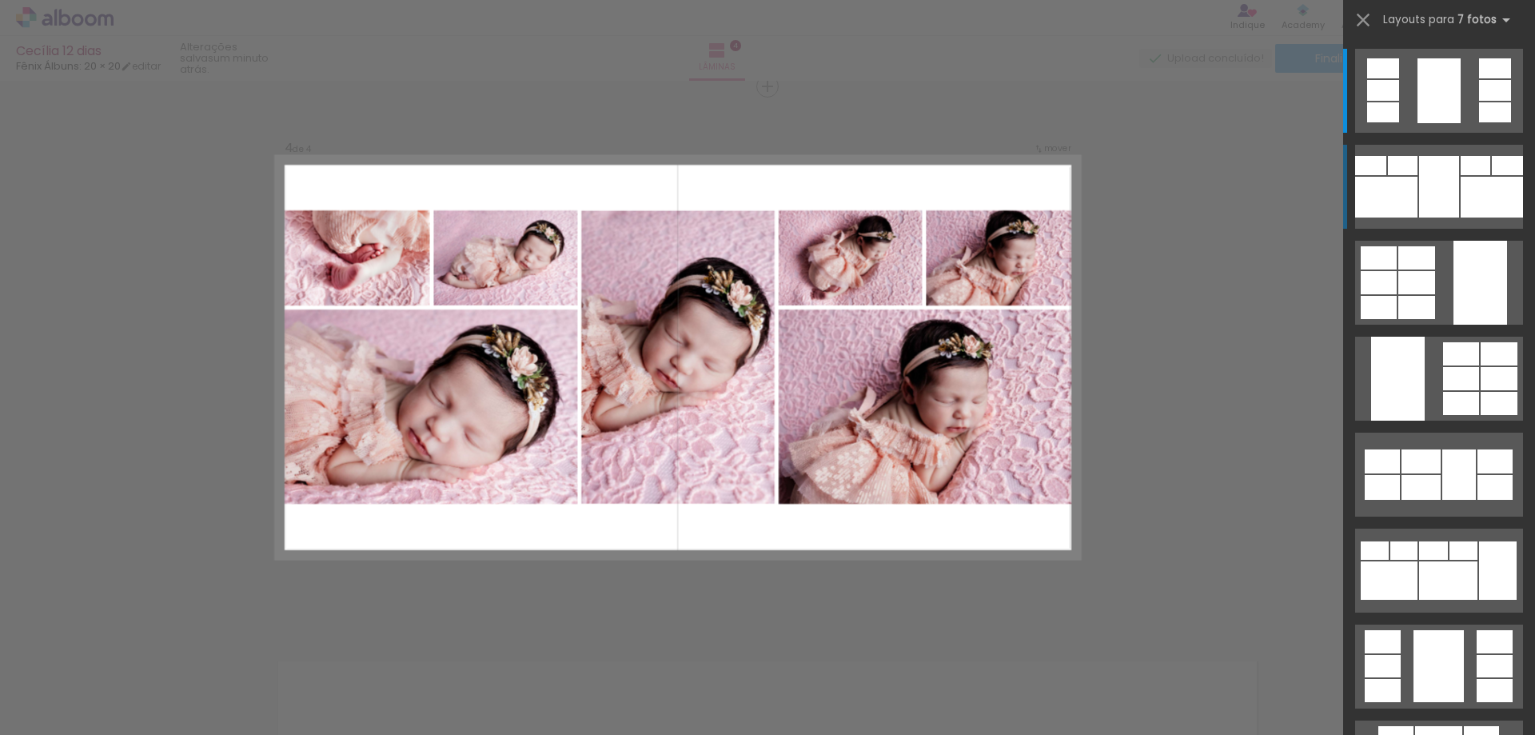
click at [1395, 171] on div at bounding box center [1403, 165] width 30 height 19
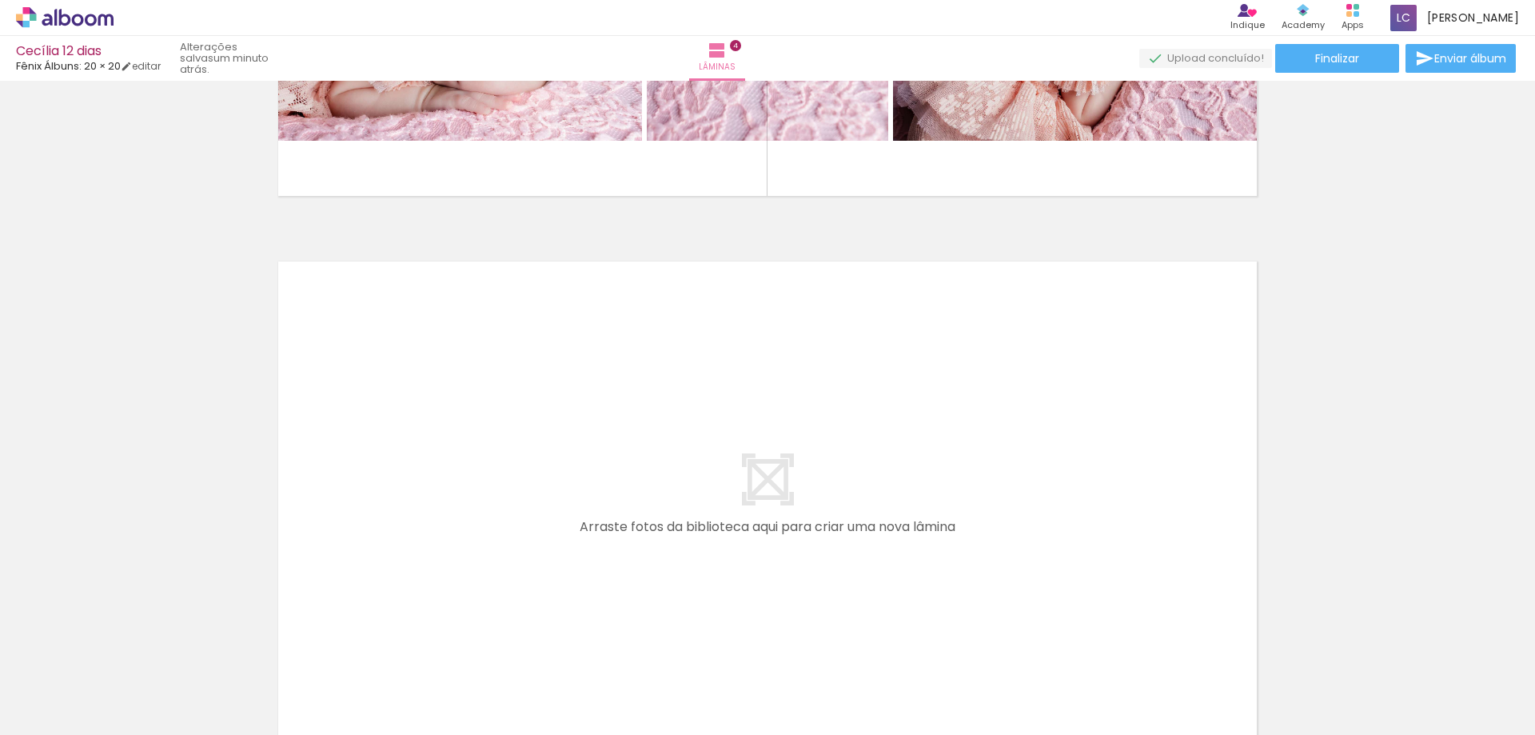
scroll to position [0, 680]
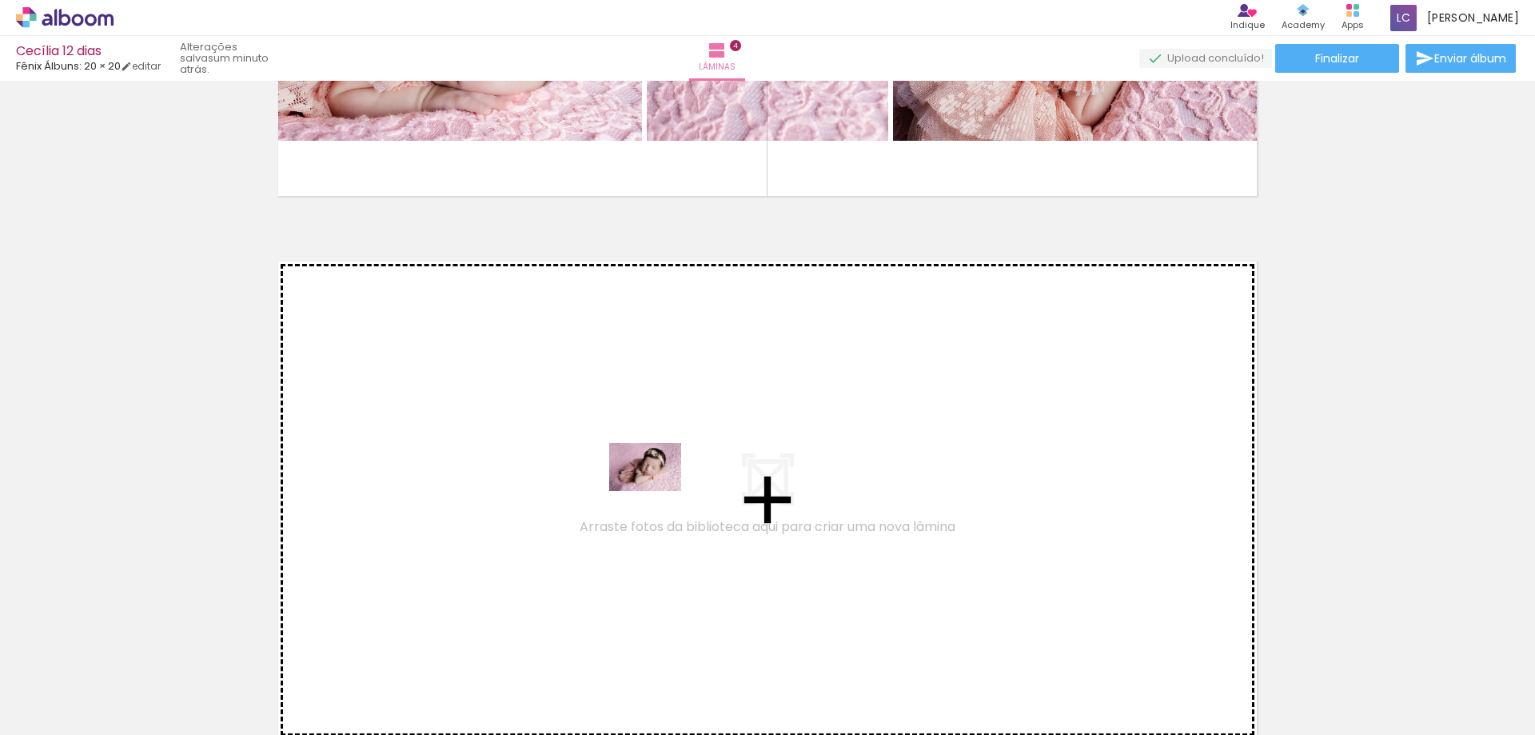
drag, startPoint x: 748, startPoint y: 691, endPoint x: 904, endPoint y: 734, distance: 161.8
click at [647, 489] on quentale-workspace at bounding box center [767, 367] width 1535 height 735
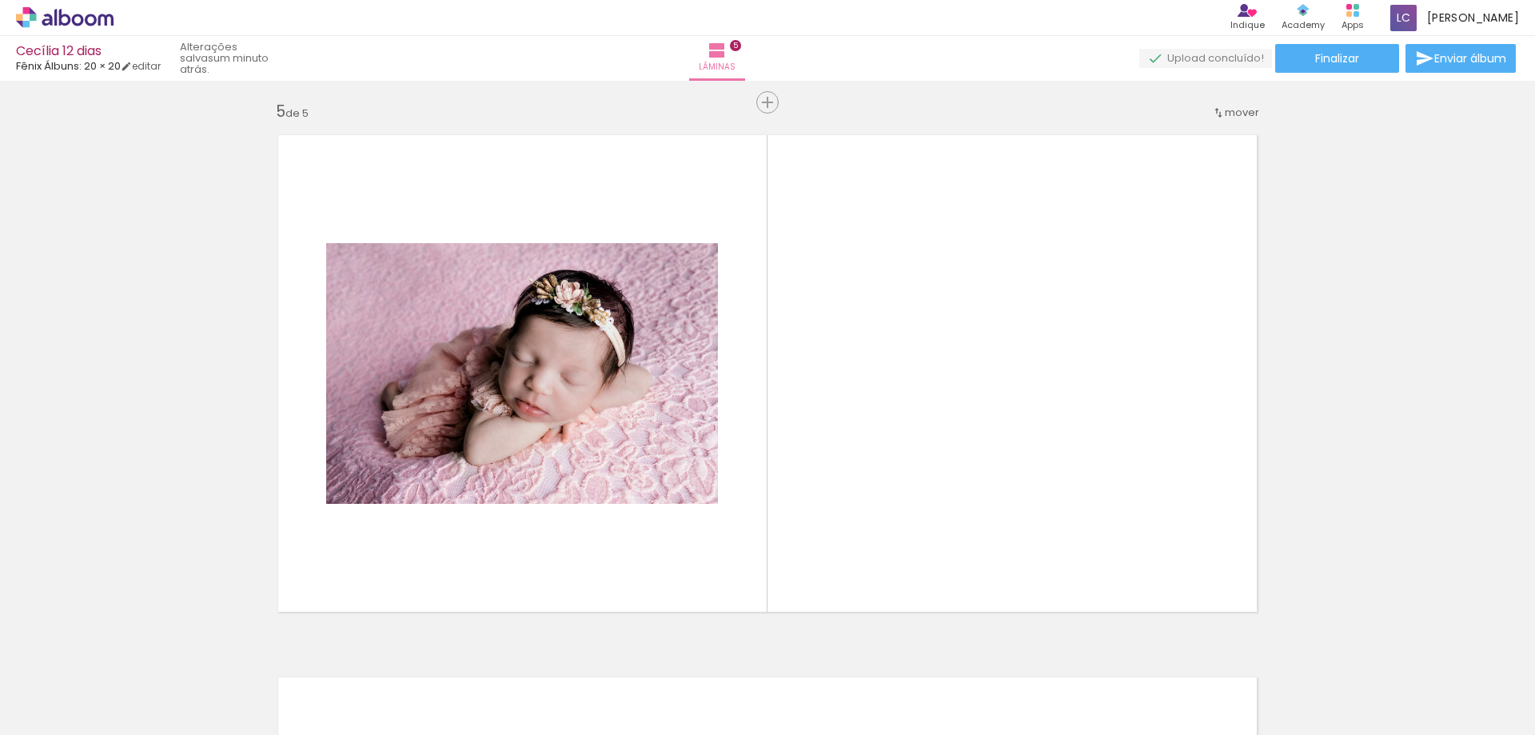
scroll to position [2189, 0]
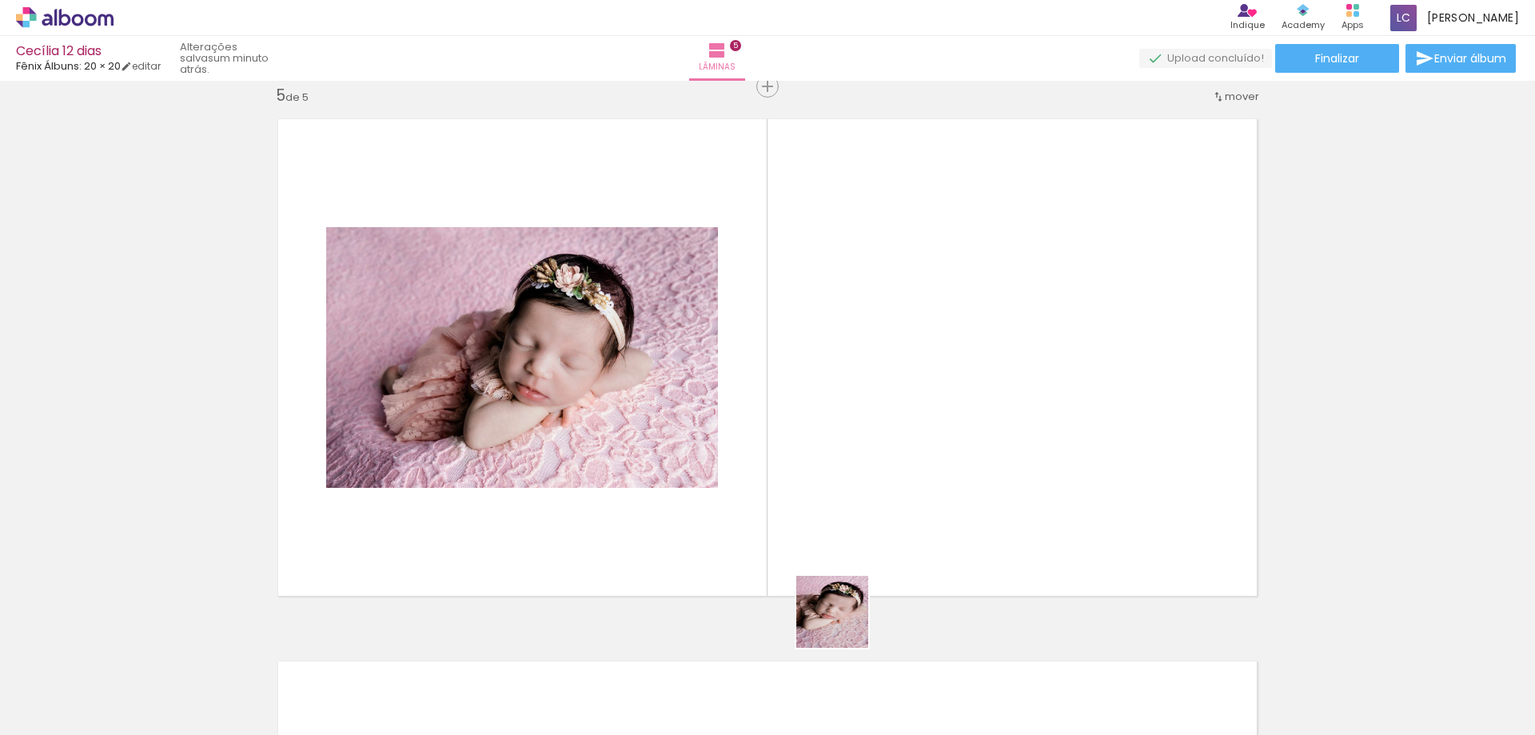
drag, startPoint x: 836, startPoint y: 684, endPoint x: 832, endPoint y: 462, distance: 222.3
click at [836, 461] on quentale-workspace at bounding box center [767, 367] width 1535 height 735
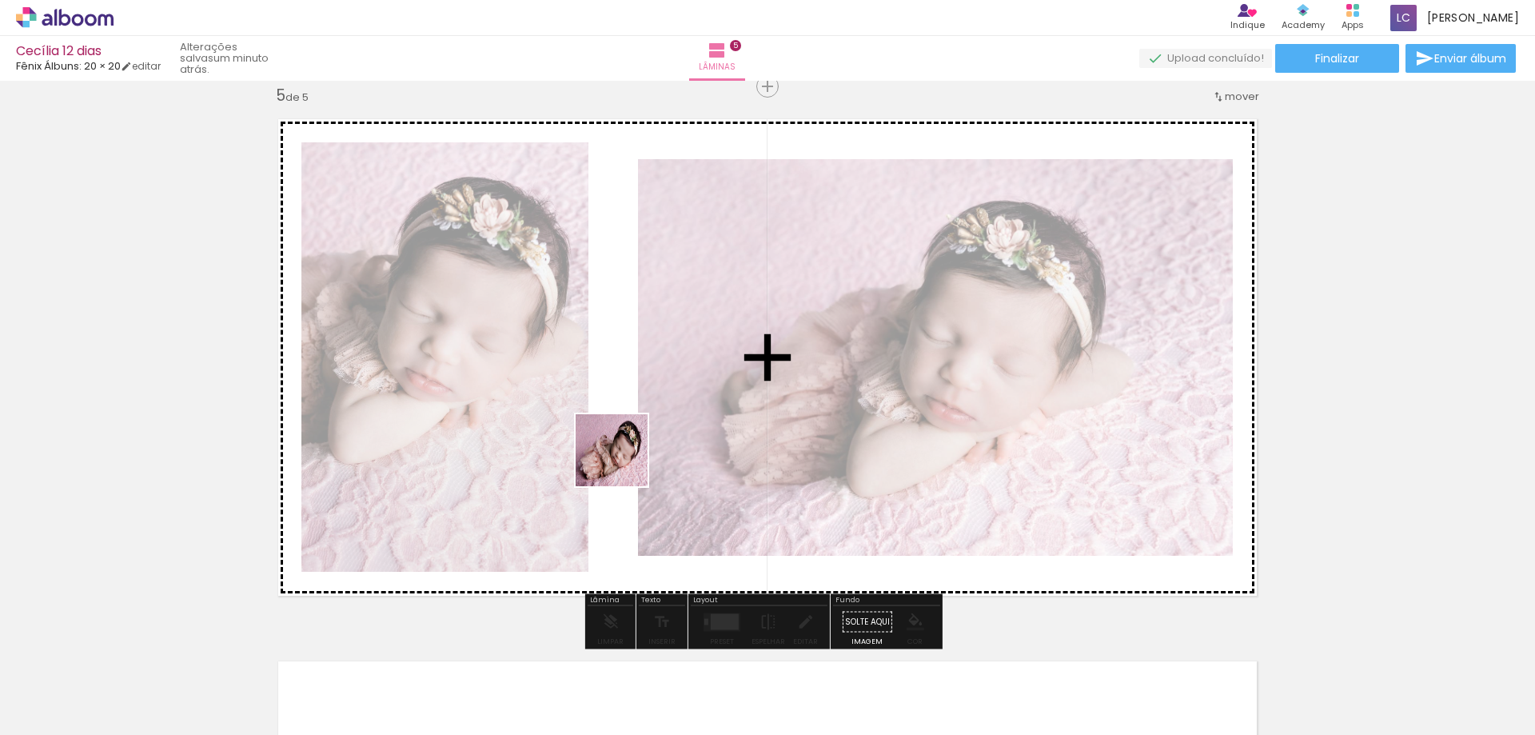
drag, startPoint x: 817, startPoint y: 600, endPoint x: 587, endPoint y: 440, distance: 280.4
click at [587, 440] on quentale-workspace at bounding box center [767, 367] width 1535 height 735
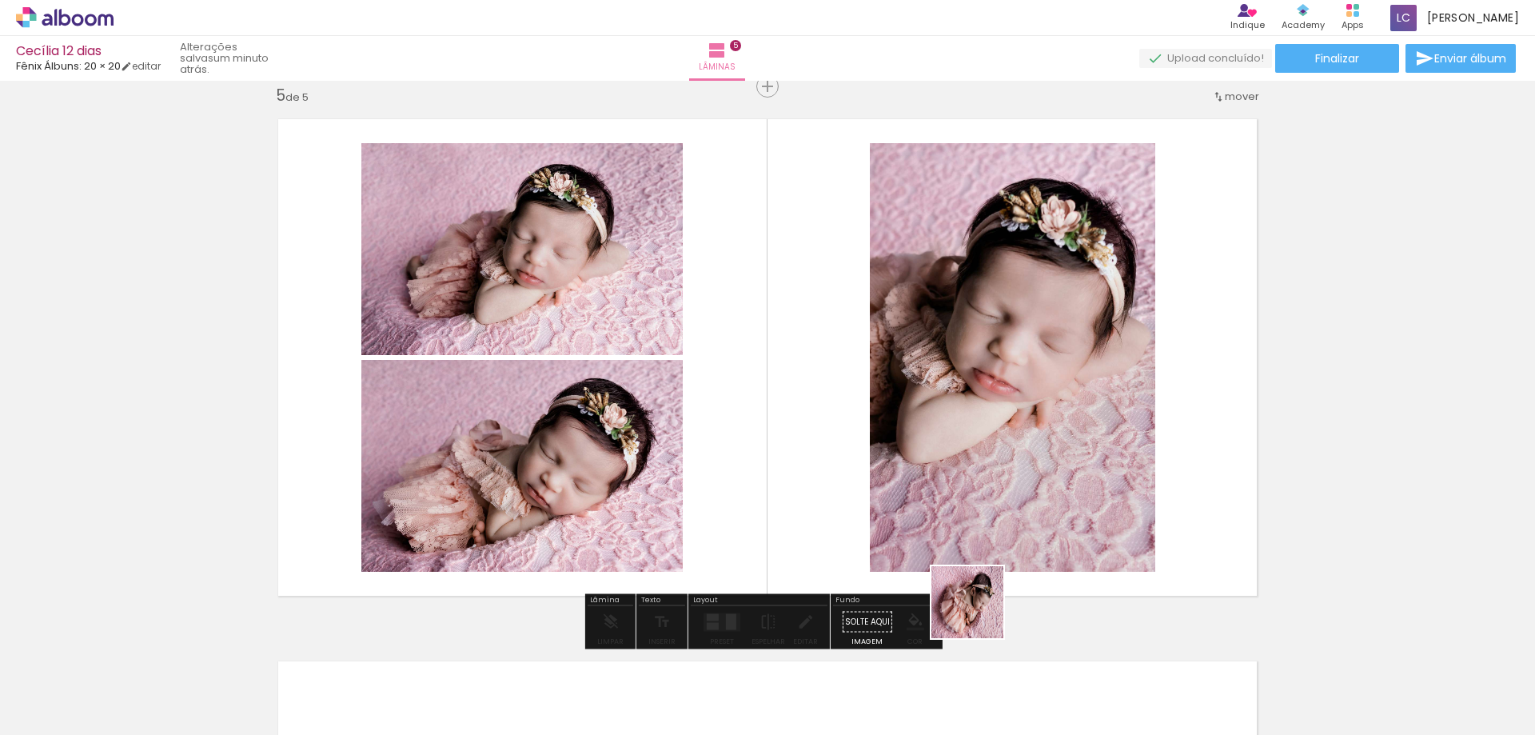
drag, startPoint x: 1016, startPoint y: 685, endPoint x: 867, endPoint y: 498, distance: 239.0
click at [857, 501] on quentale-workspace at bounding box center [767, 367] width 1535 height 735
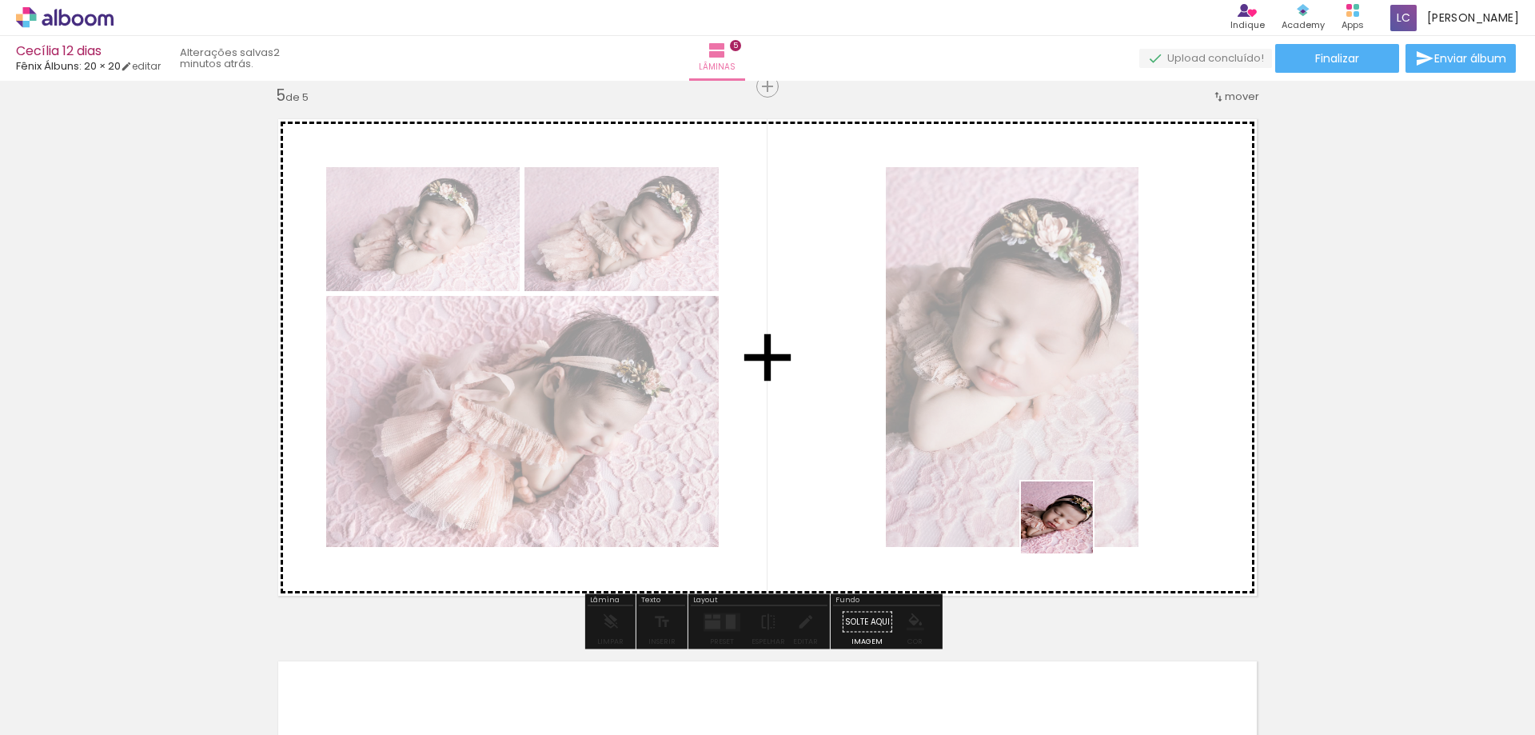
drag, startPoint x: 1103, startPoint y: 688, endPoint x: 1062, endPoint y: 492, distance: 200.1
click at [1062, 492] on quentale-workspace at bounding box center [767, 367] width 1535 height 735
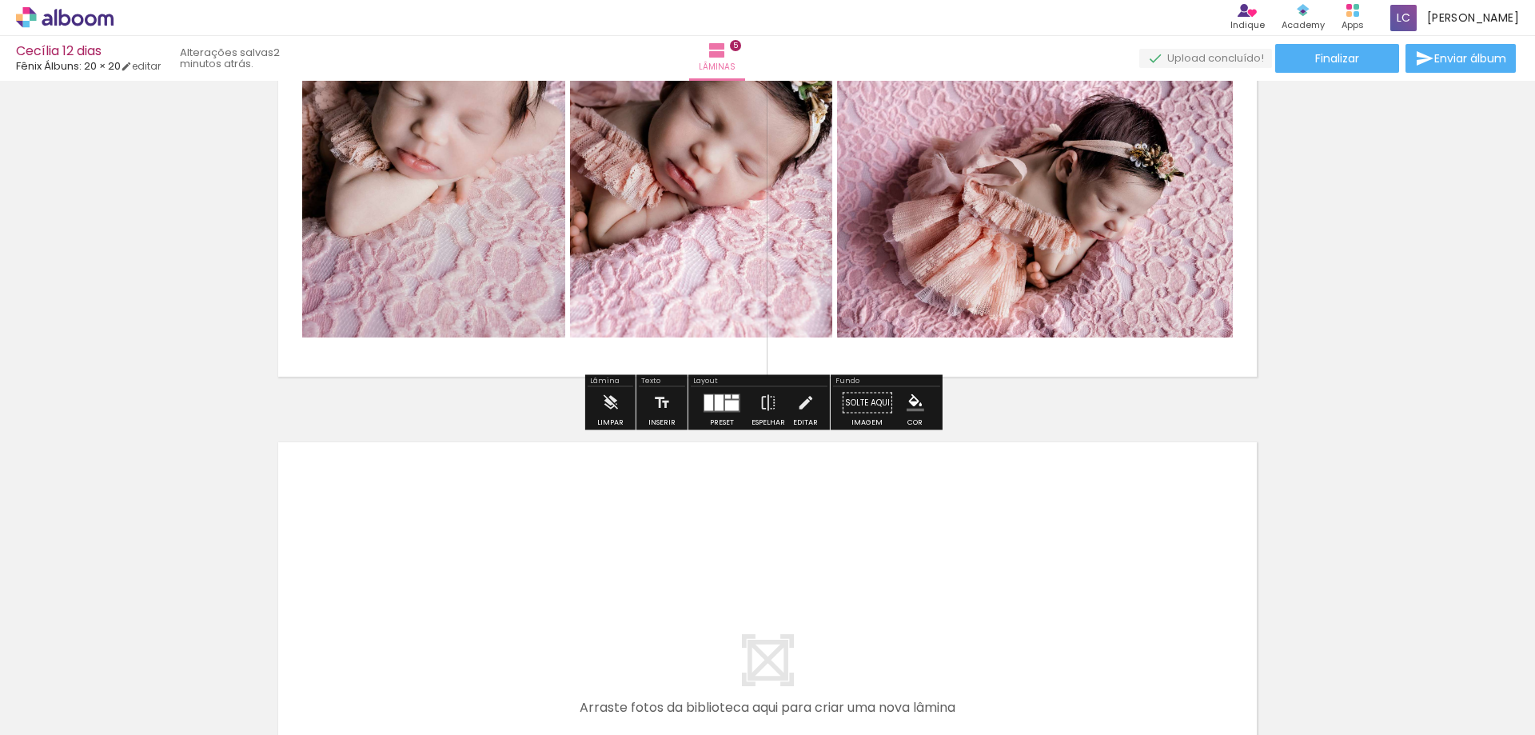
scroll to position [2429, 0]
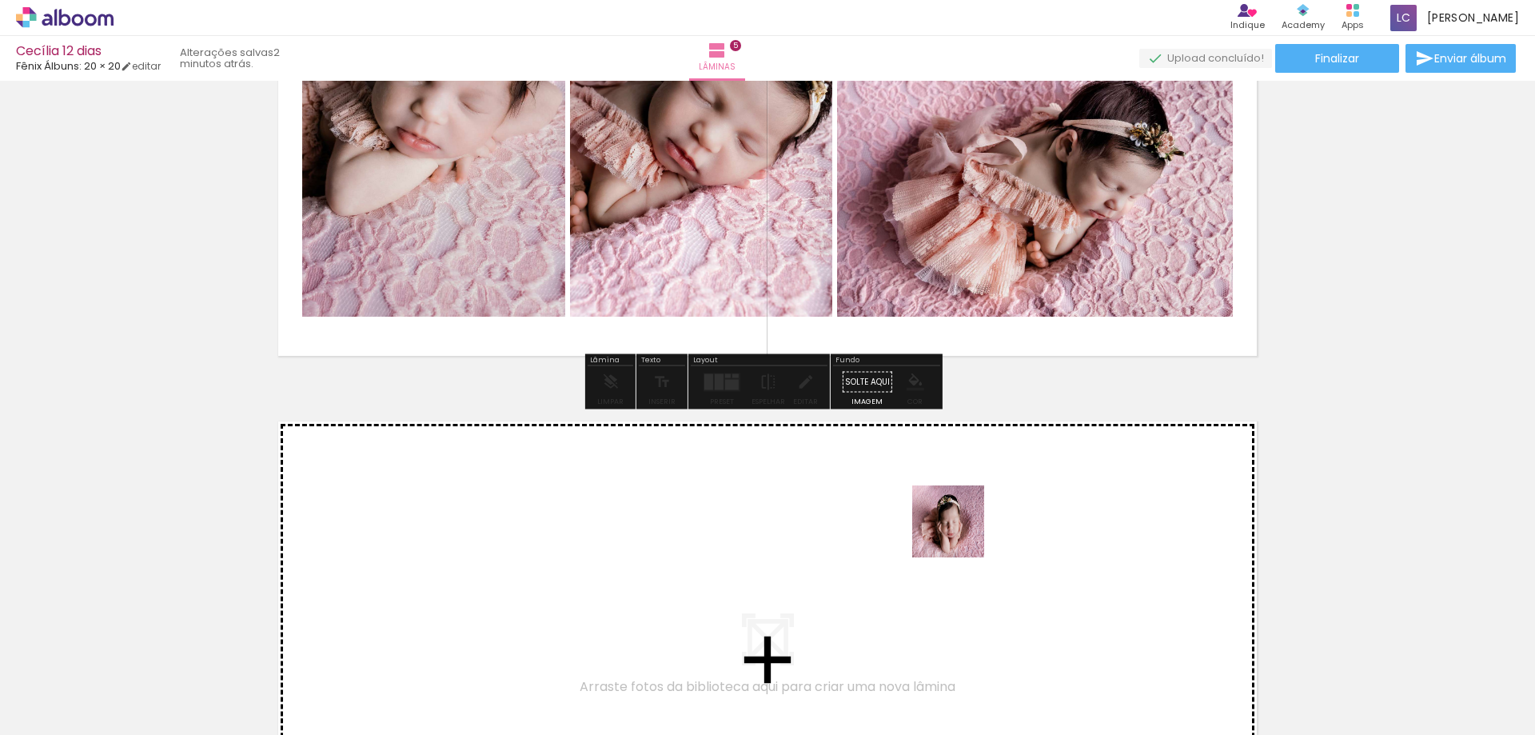
drag, startPoint x: 1187, startPoint y: 674, endPoint x: 888, endPoint y: 503, distance: 344.6
click at [888, 503] on quentale-workspace at bounding box center [767, 367] width 1535 height 735
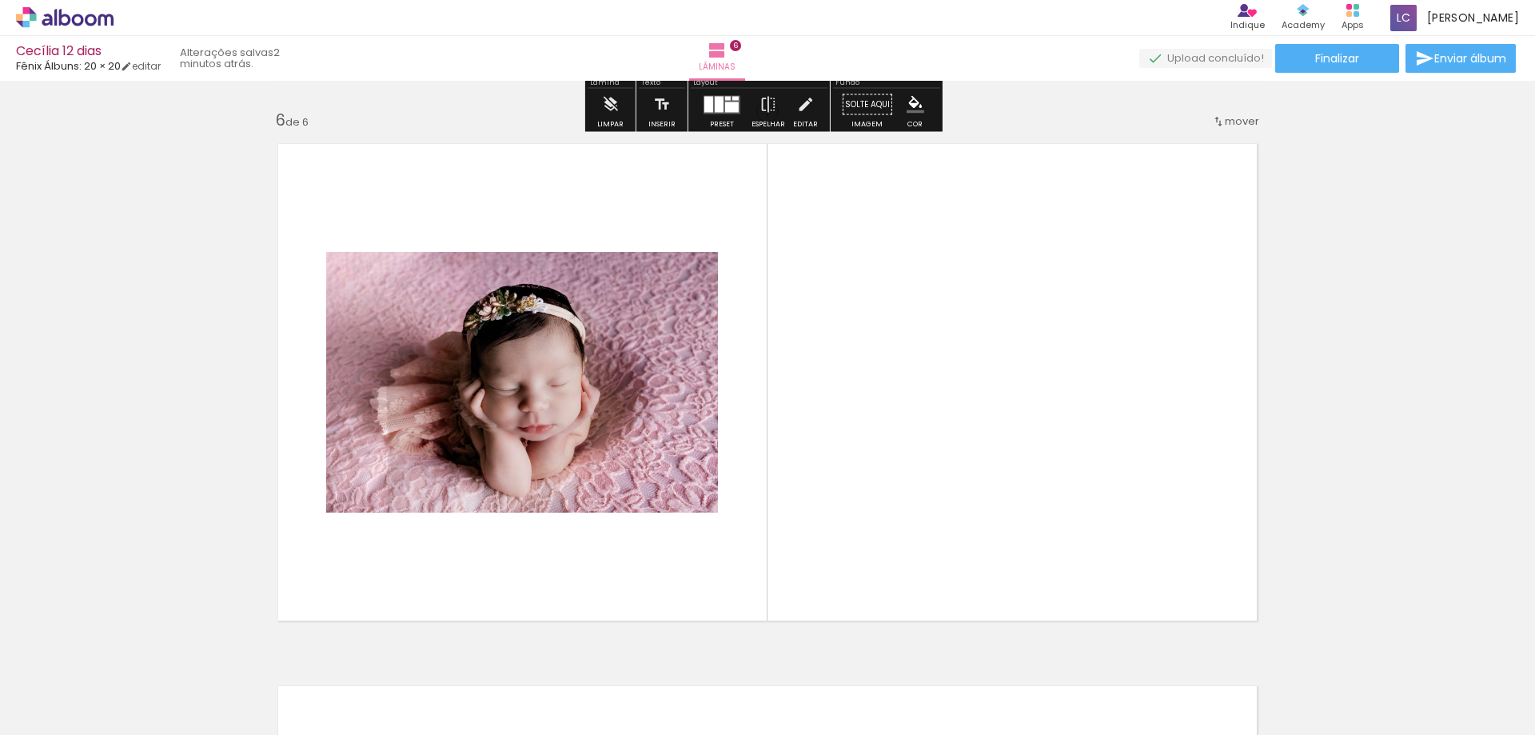
scroll to position [2732, 0]
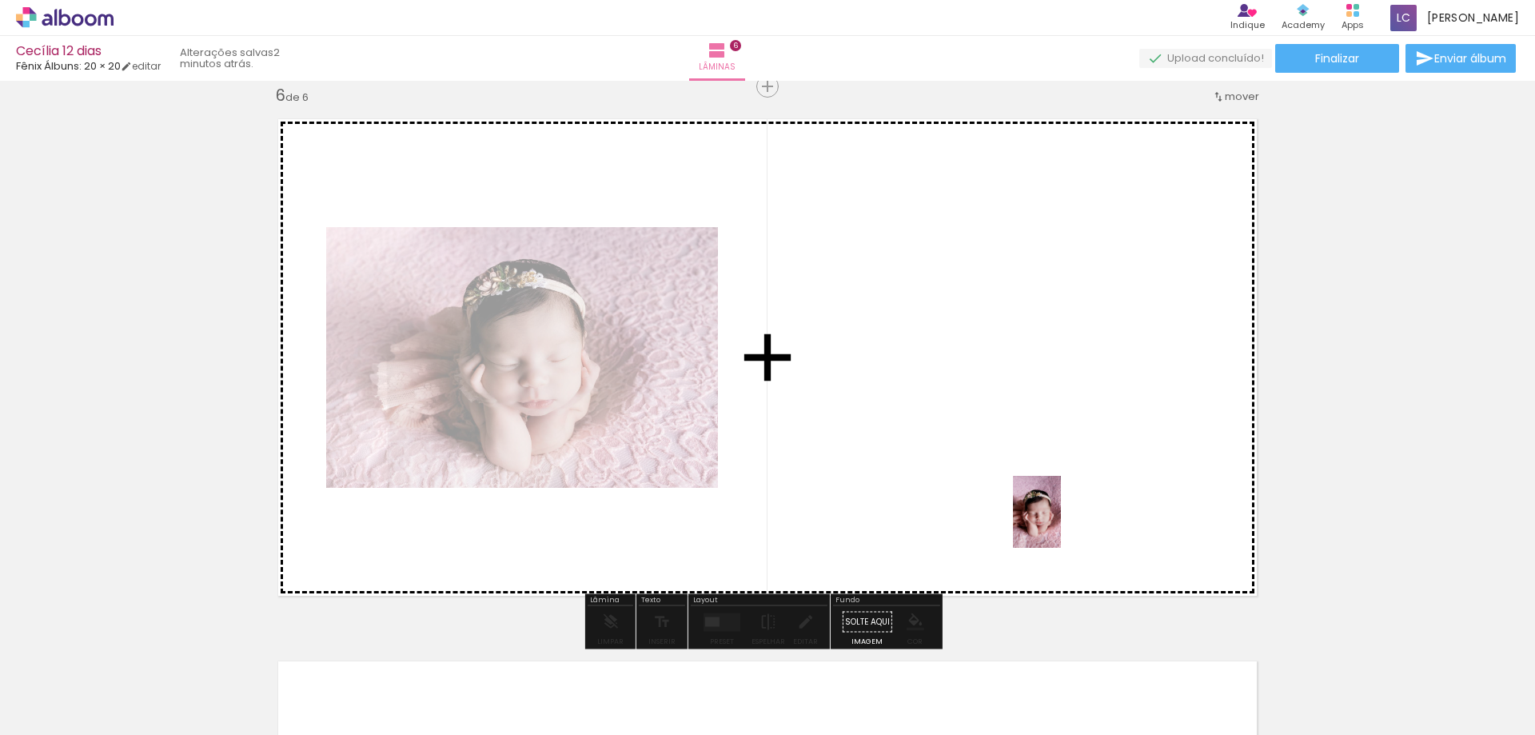
drag, startPoint x: 1289, startPoint y: 703, endPoint x: 980, endPoint y: 472, distance: 386.2
click at [980, 472] on quentale-workspace at bounding box center [767, 367] width 1535 height 735
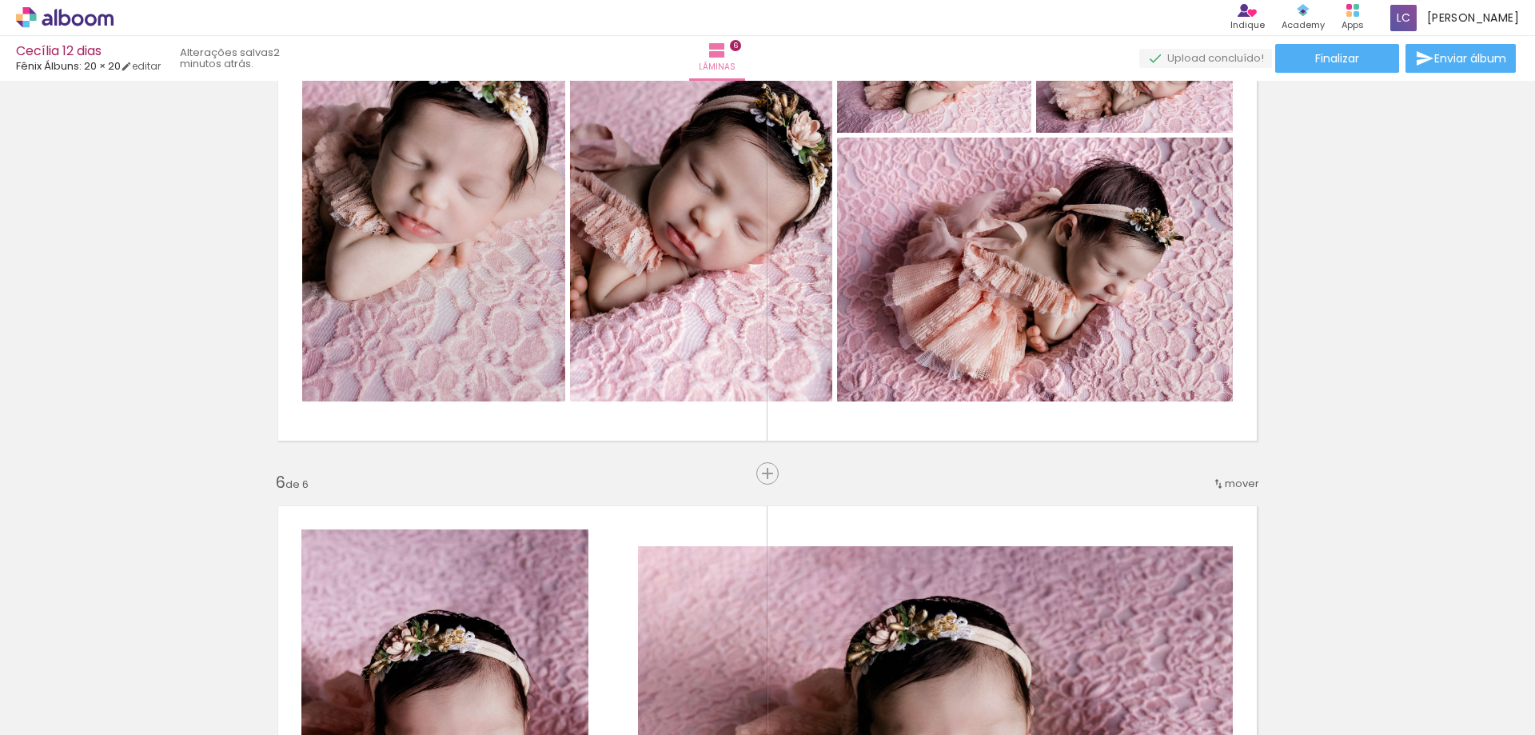
scroll to position [2332, 0]
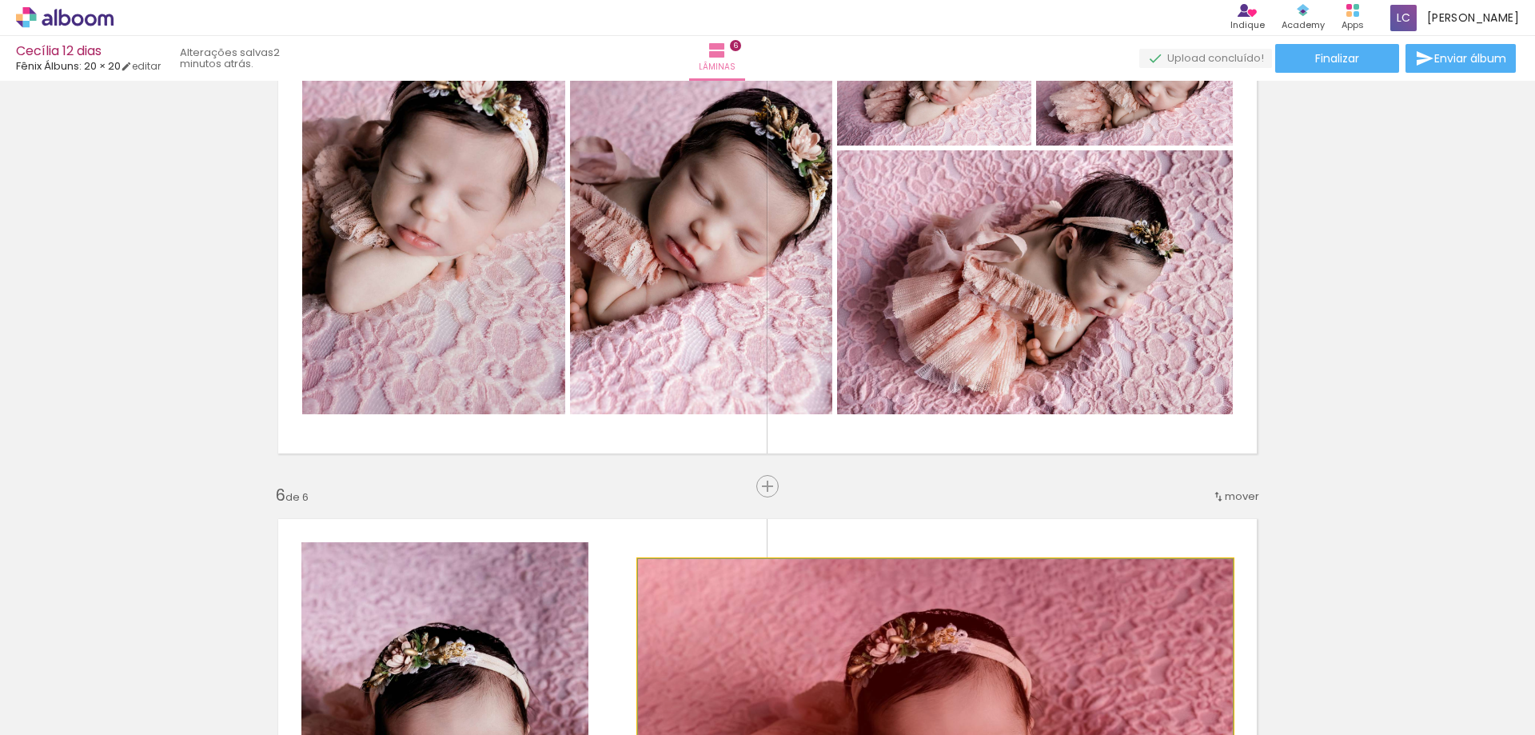
drag, startPoint x: 922, startPoint y: 592, endPoint x: 1211, endPoint y: 691, distance: 306.0
click at [1211, 691] on quentale-workspace at bounding box center [767, 367] width 1535 height 735
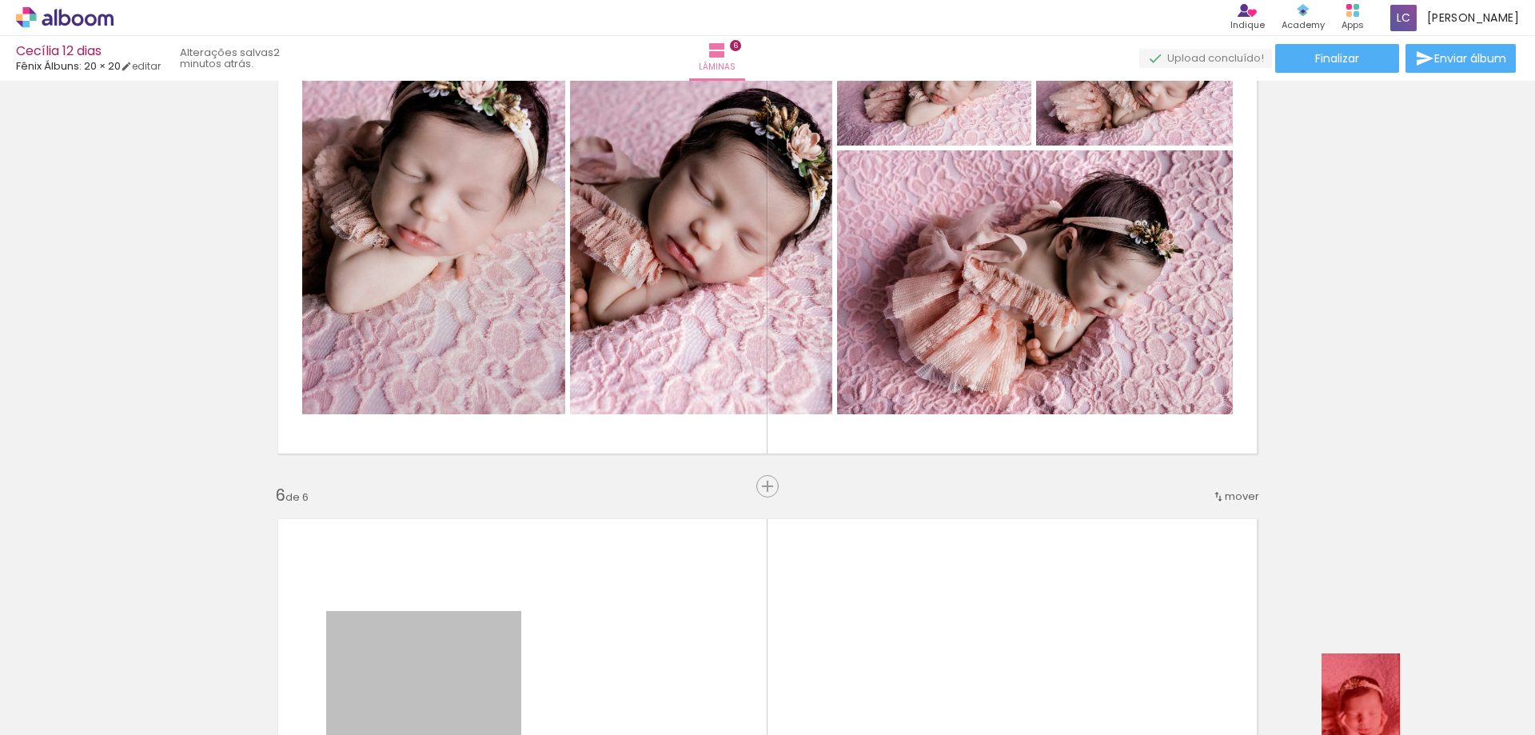
drag, startPoint x: 496, startPoint y: 627, endPoint x: 1355, endPoint y: 712, distance: 863.0
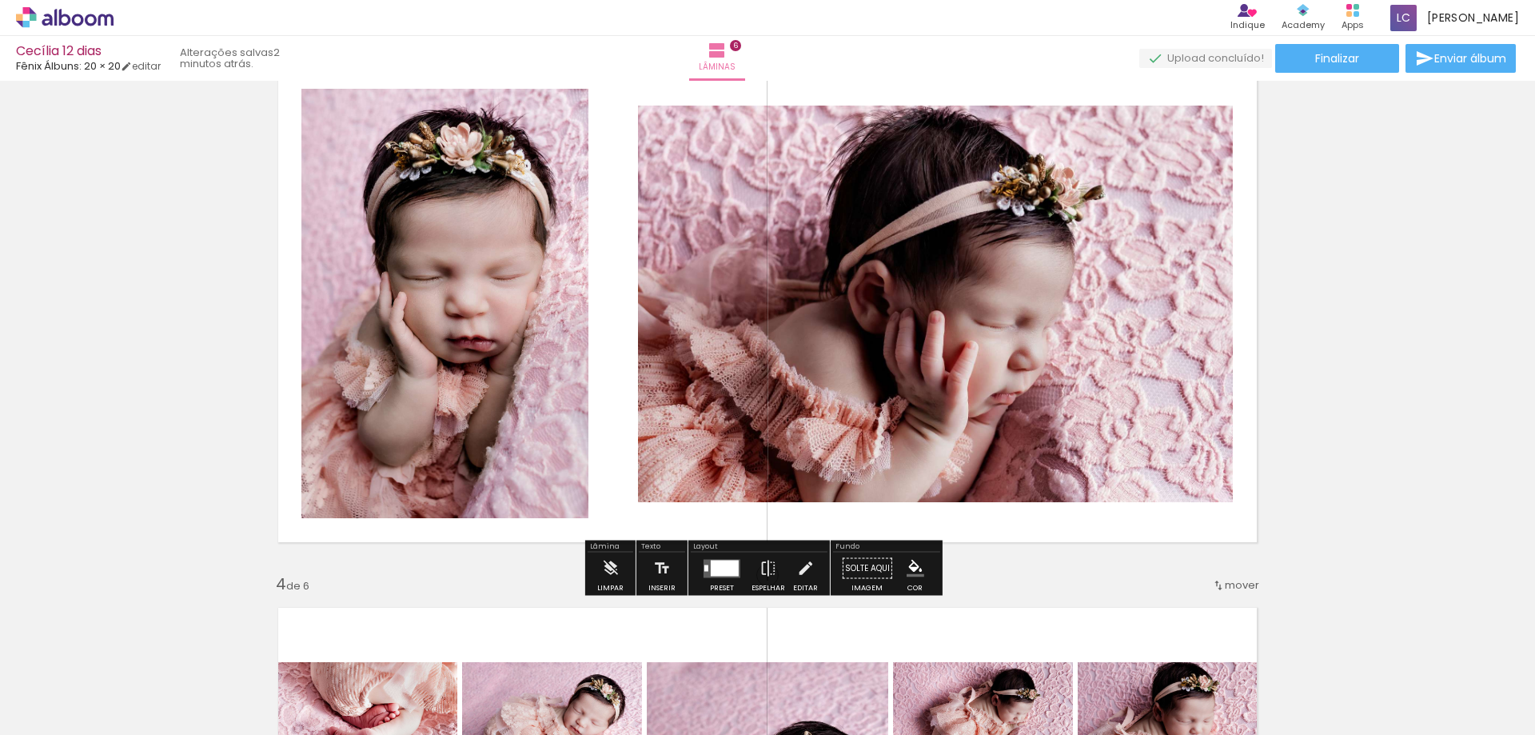
scroll to position [1132, 0]
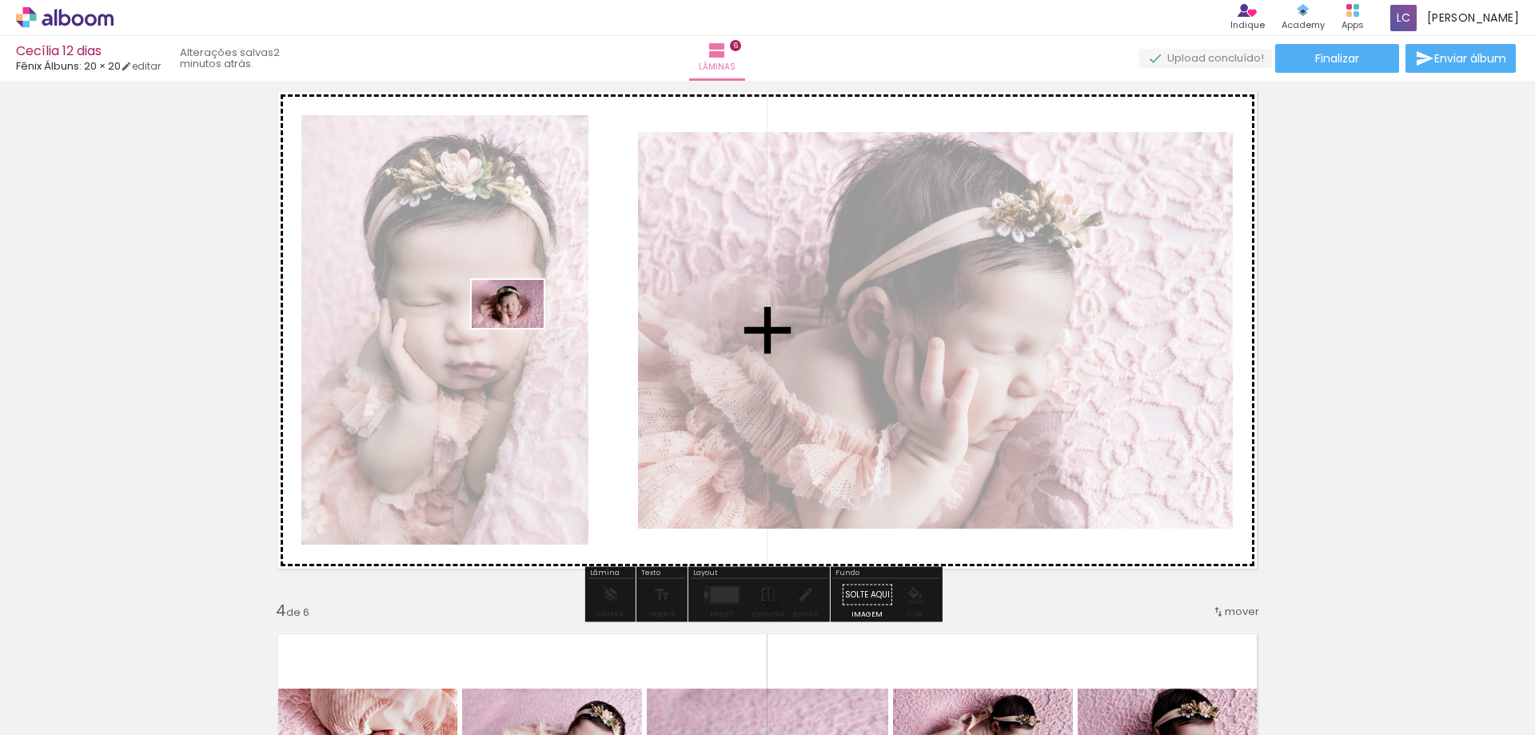
drag, startPoint x: 1186, startPoint y: 690, endPoint x: 986, endPoint y: 519, distance: 263.1
click at [518, 328] on quentale-workspace at bounding box center [767, 367] width 1535 height 735
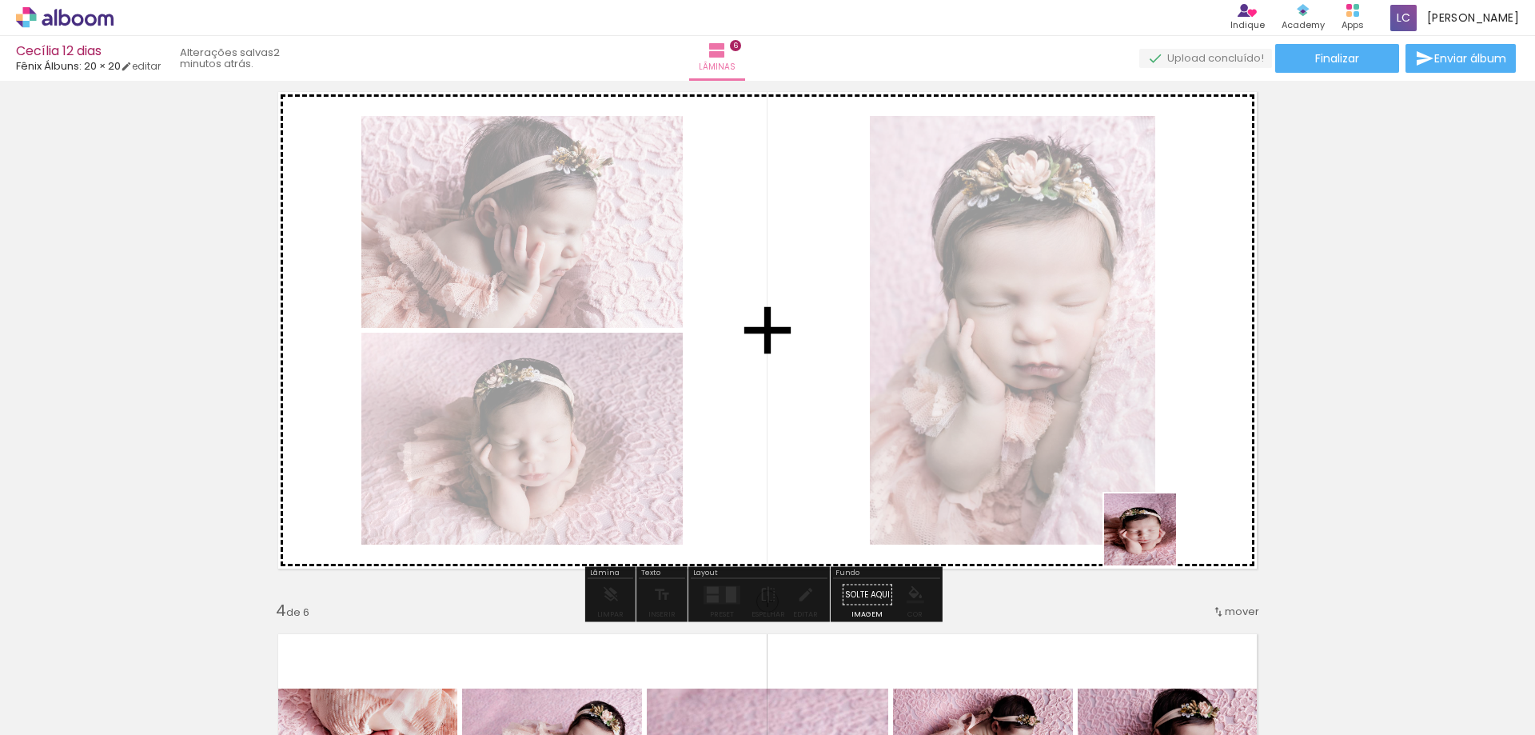
drag, startPoint x: 1283, startPoint y: 688, endPoint x: 748, endPoint y: 297, distance: 662.0
click at [748, 297] on quentale-workspace at bounding box center [767, 367] width 1535 height 735
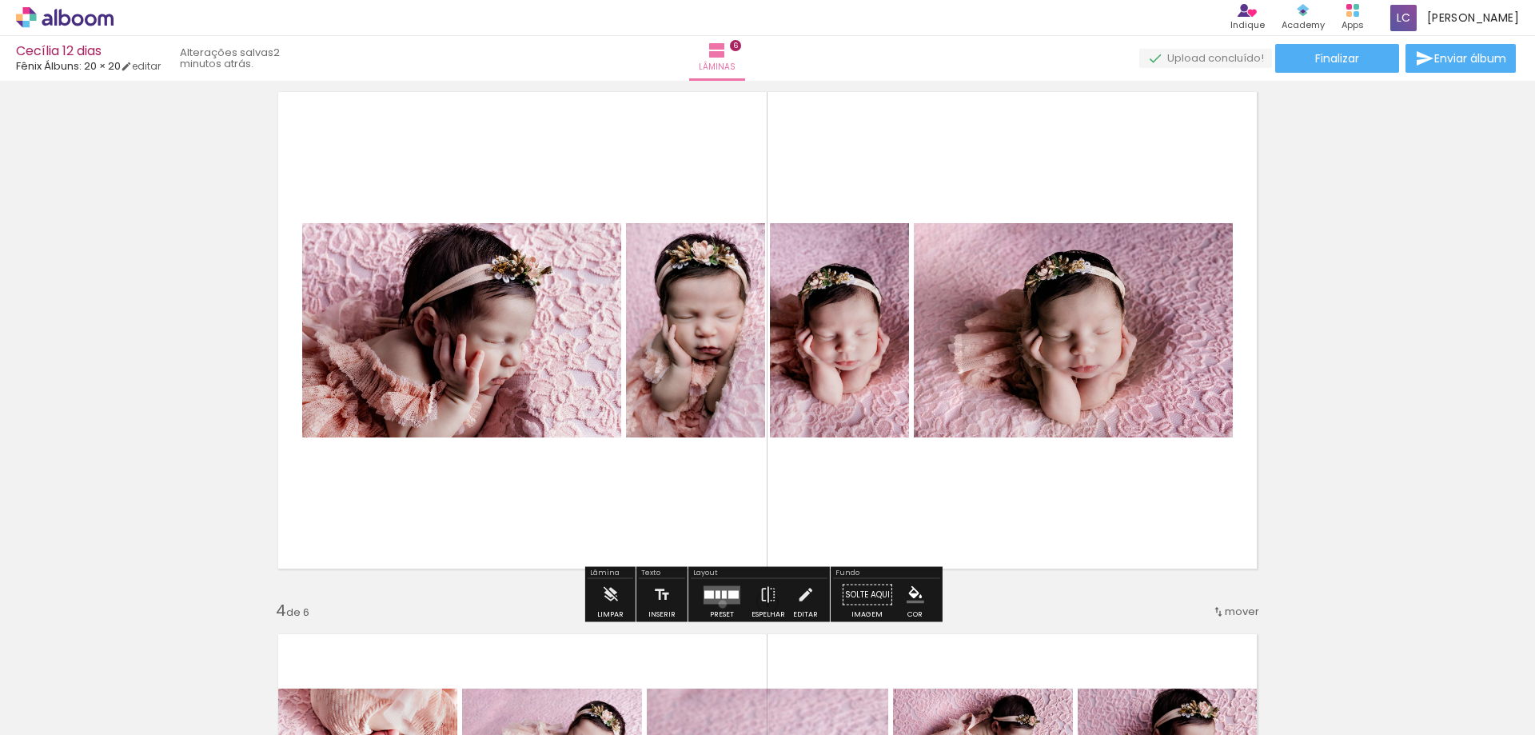
click at [719, 604] on div at bounding box center [721, 595] width 43 height 32
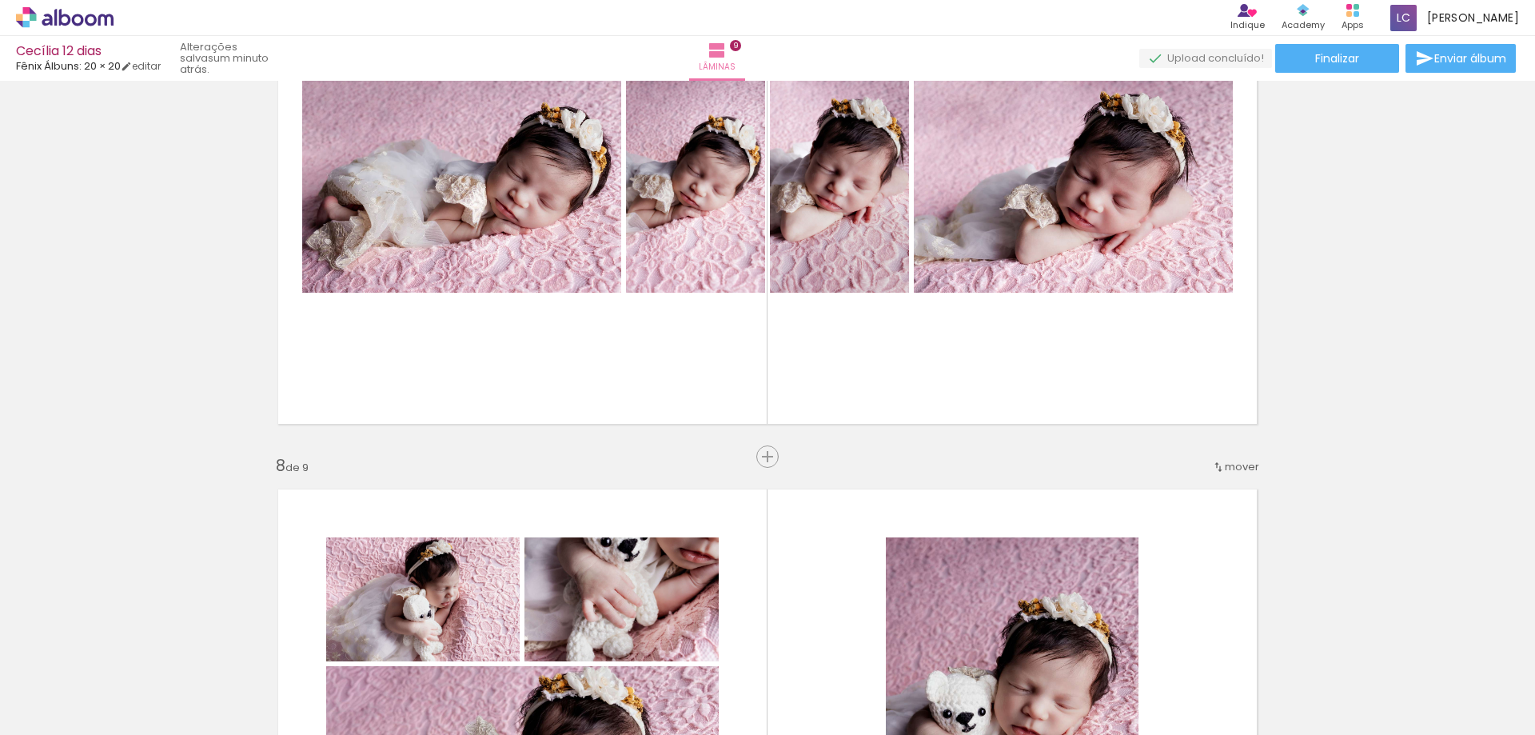
scroll to position [3229, 0]
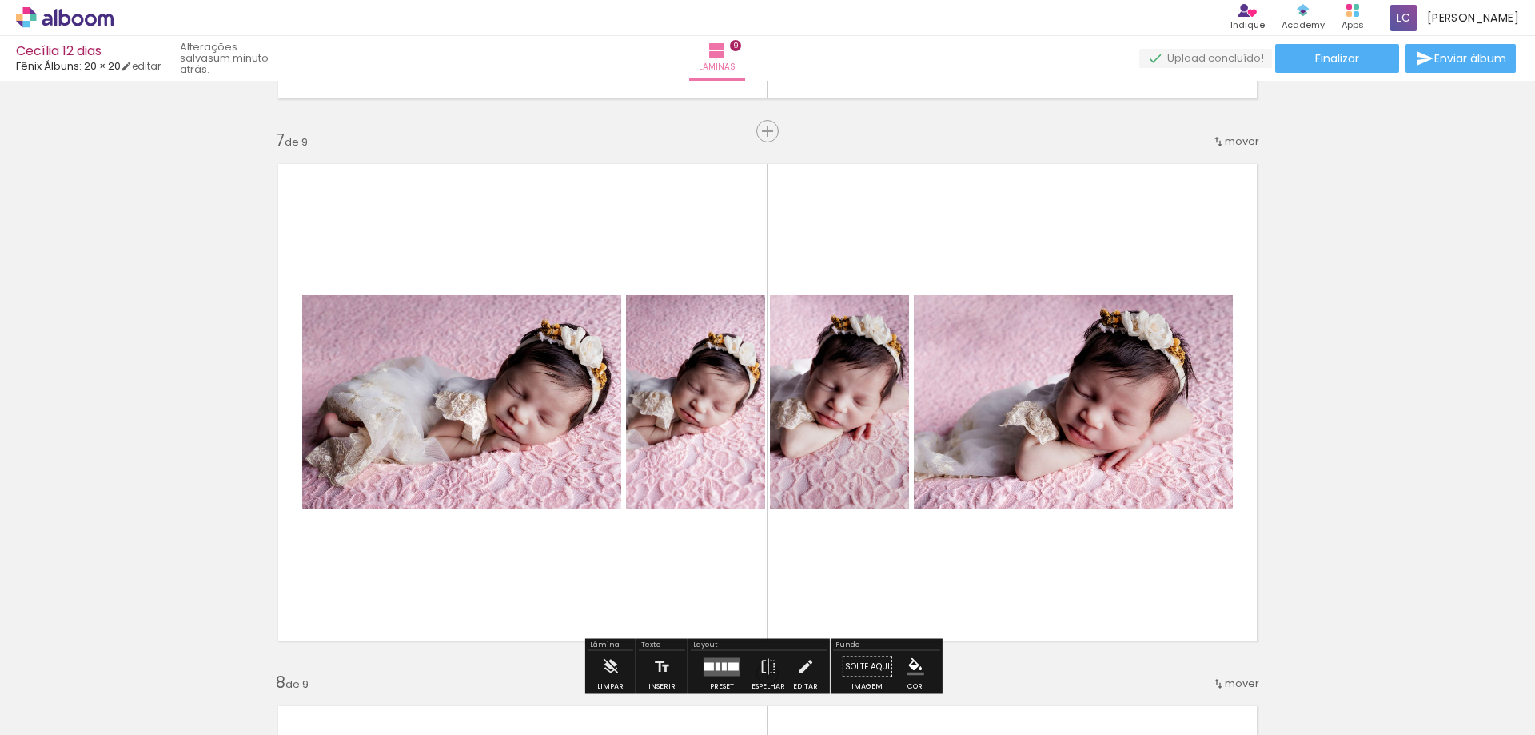
click at [770, 537] on quentale-layouter at bounding box center [767, 402] width 1004 height 502
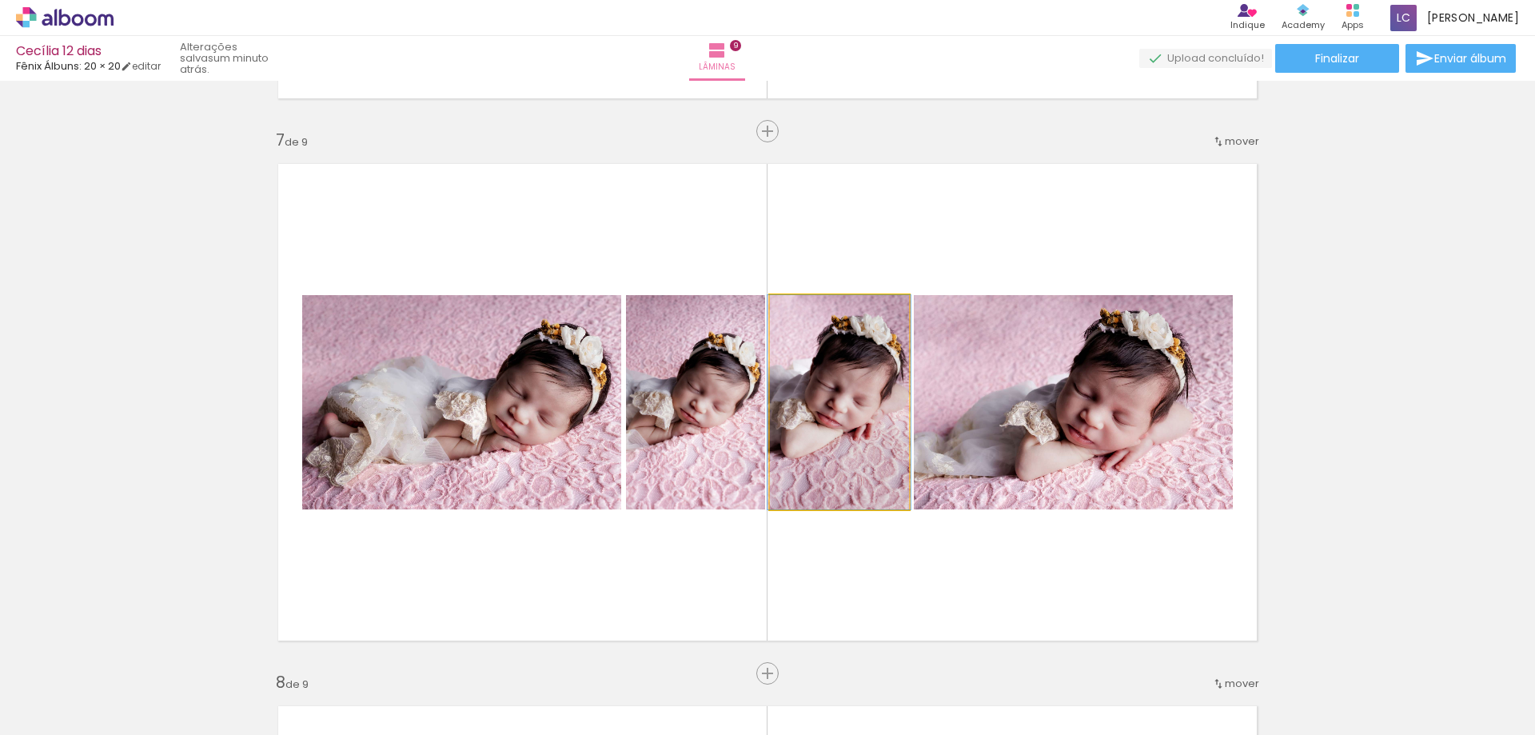
click at [802, 420] on quentale-photo at bounding box center [839, 402] width 139 height 214
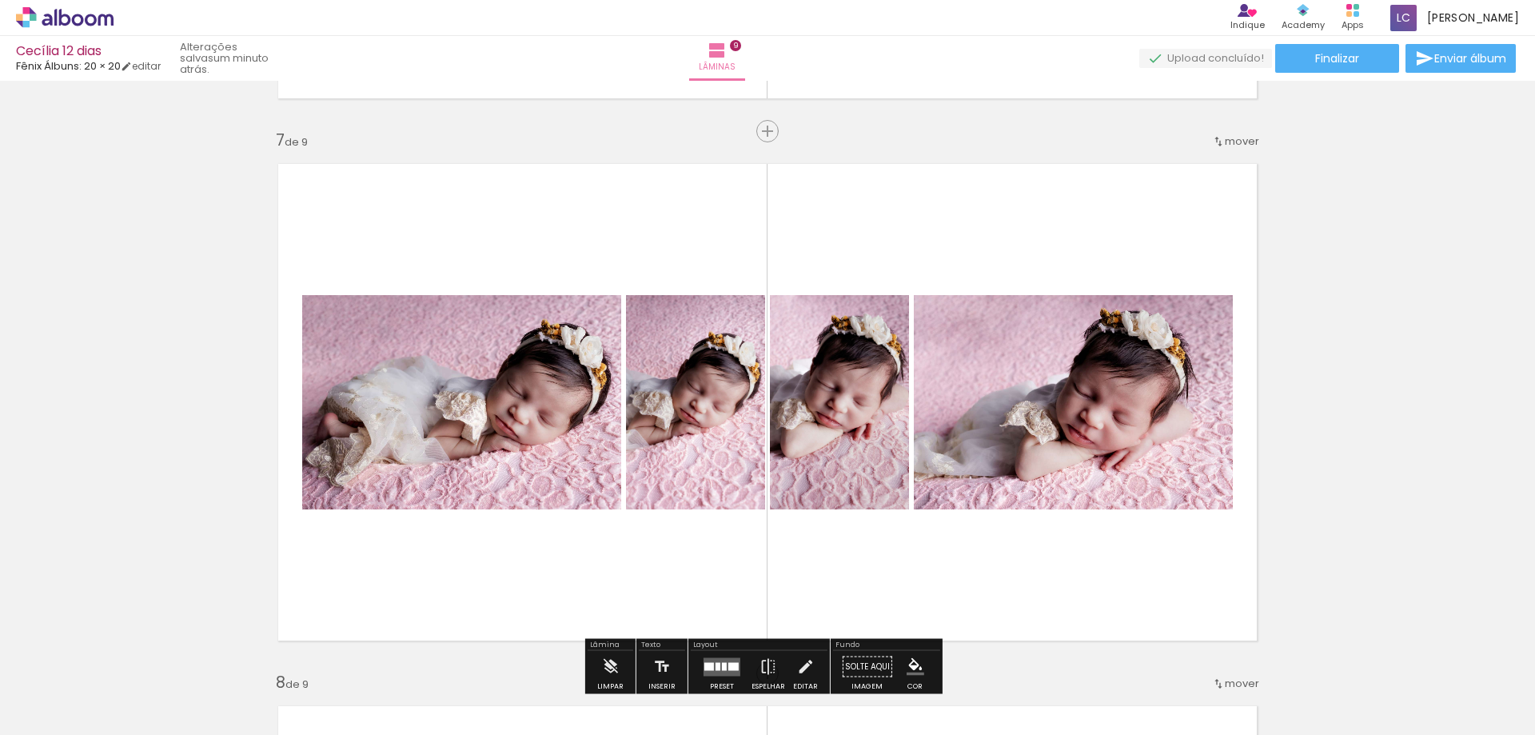
click at [831, 514] on quentale-layouter at bounding box center [767, 402] width 1004 height 502
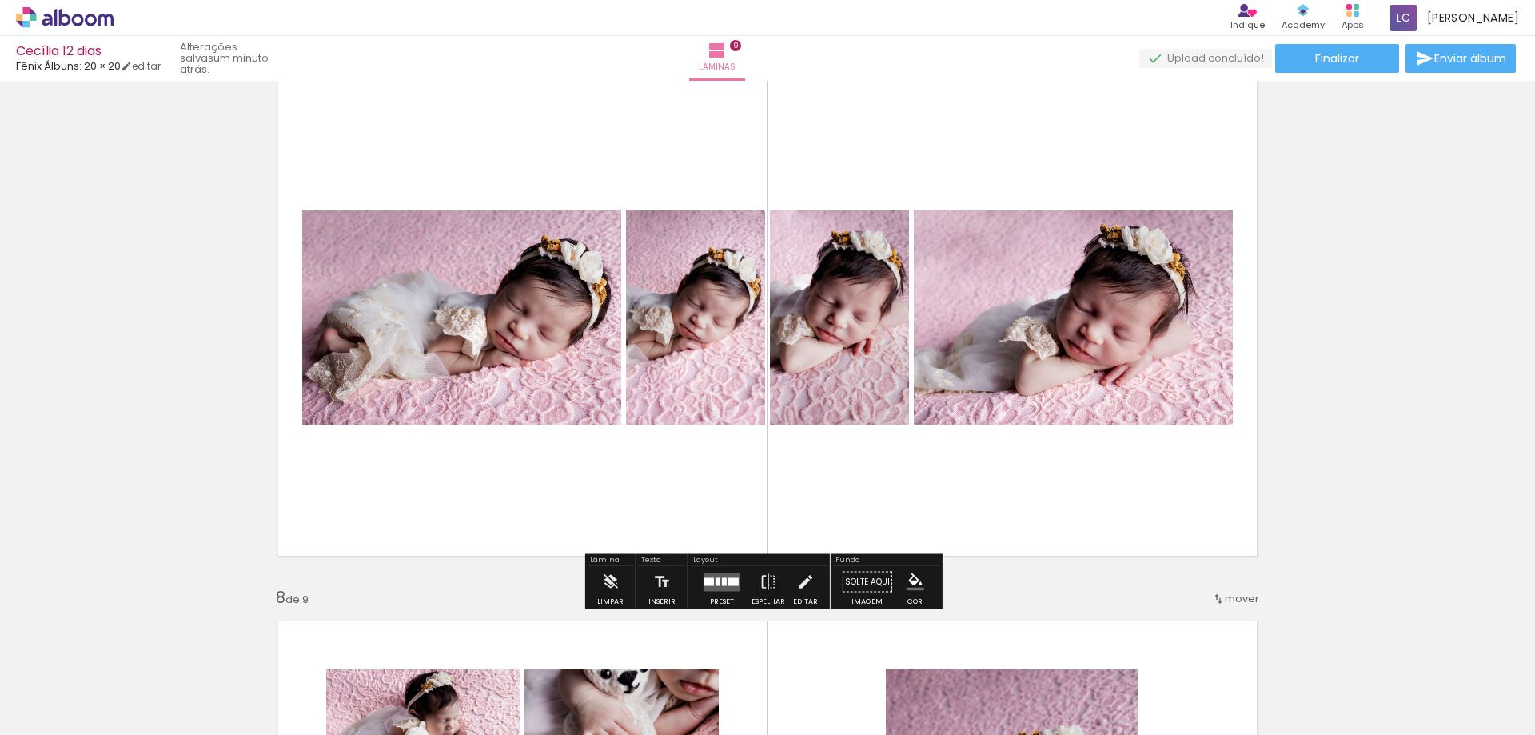
scroll to position [3469, 0]
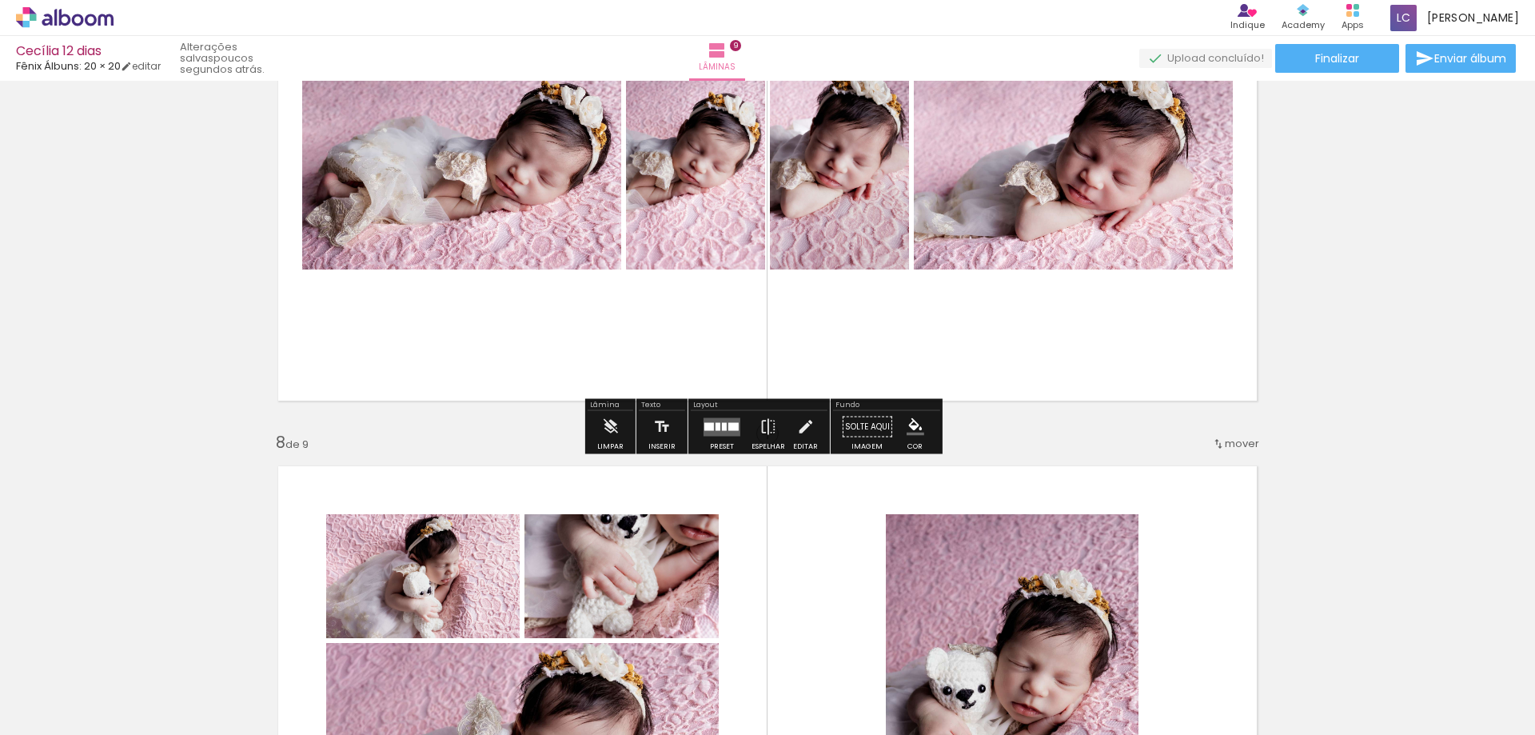
click at [718, 430] on quentale-layouter at bounding box center [722, 426] width 37 height 18
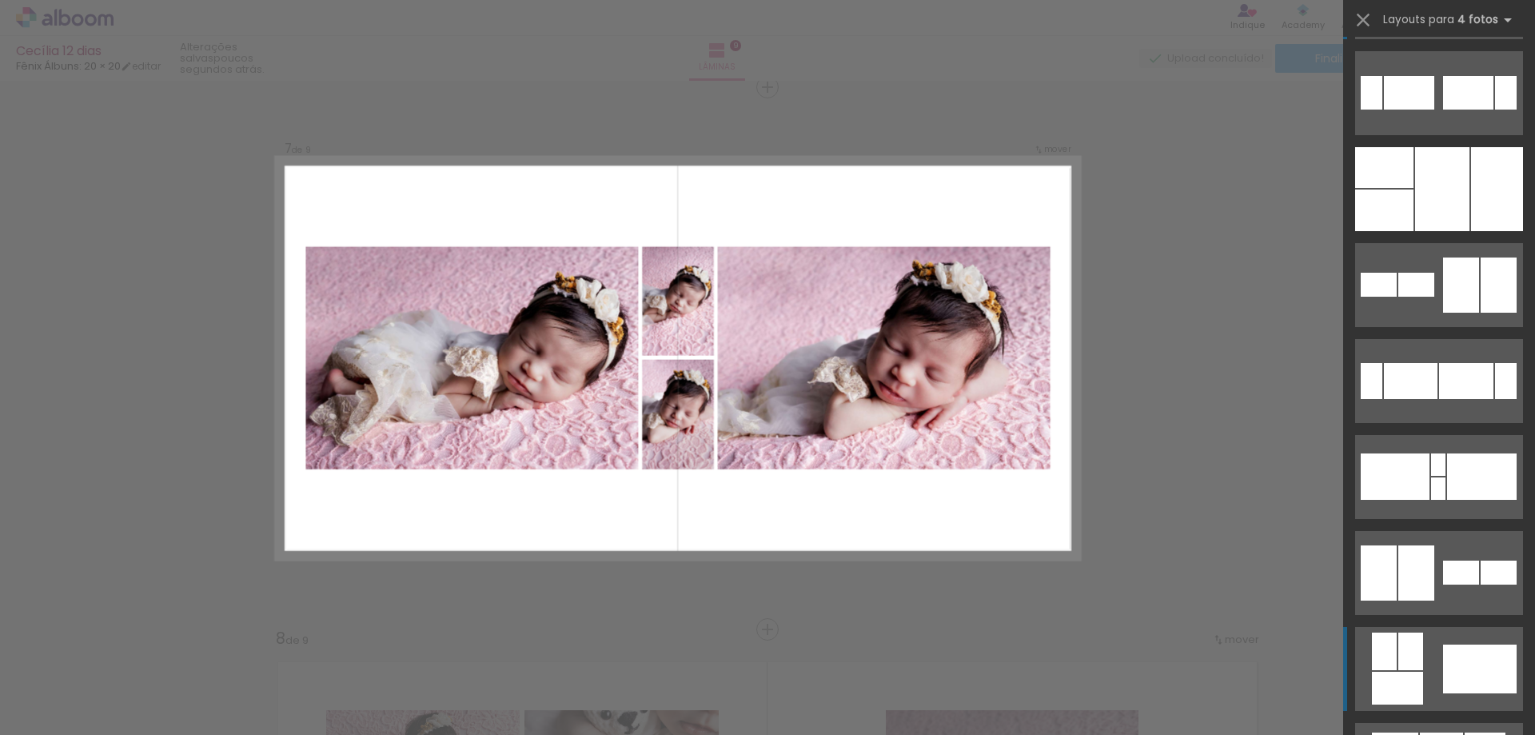
scroll to position [240, 0]
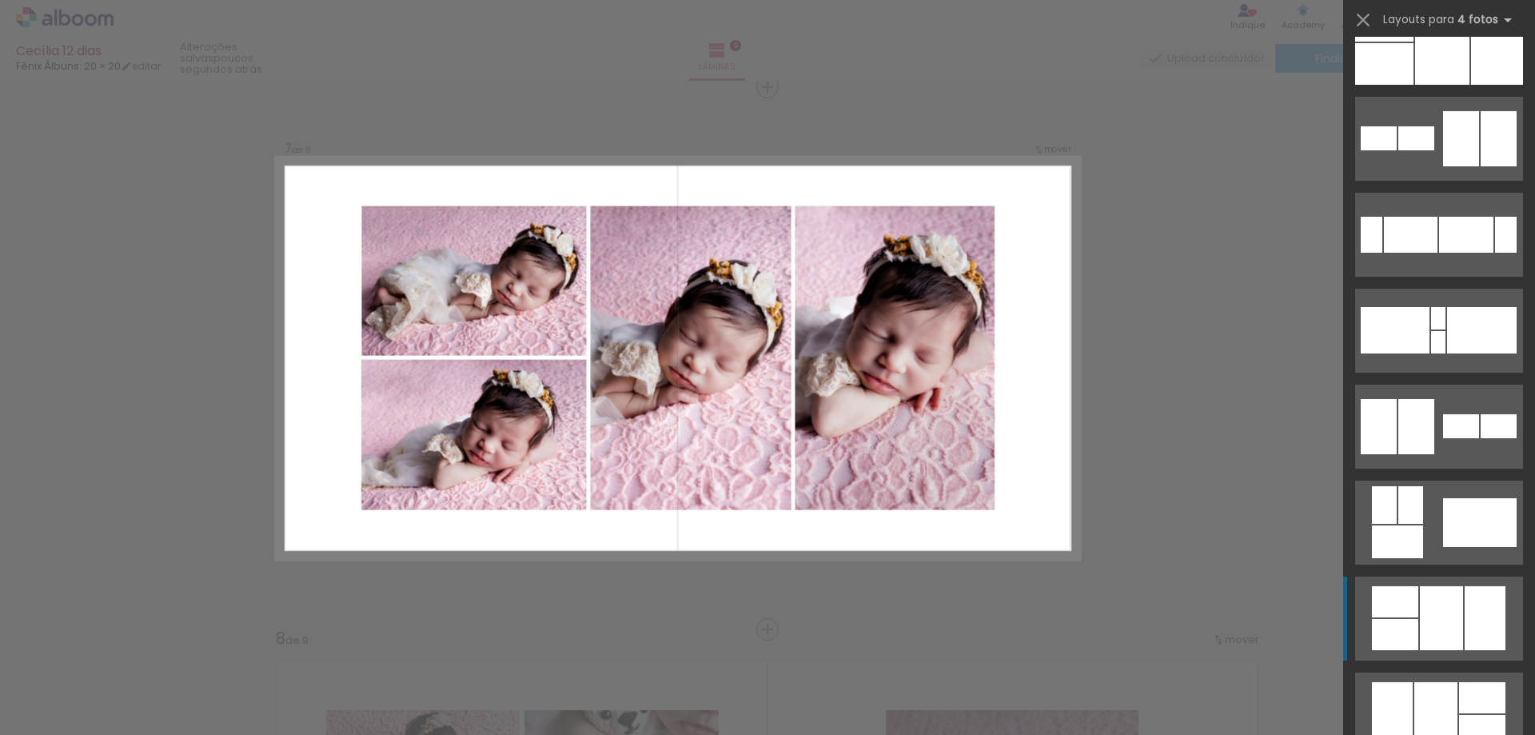
click at [1413, 629] on quentale-layouter at bounding box center [1439, 619] width 168 height 84
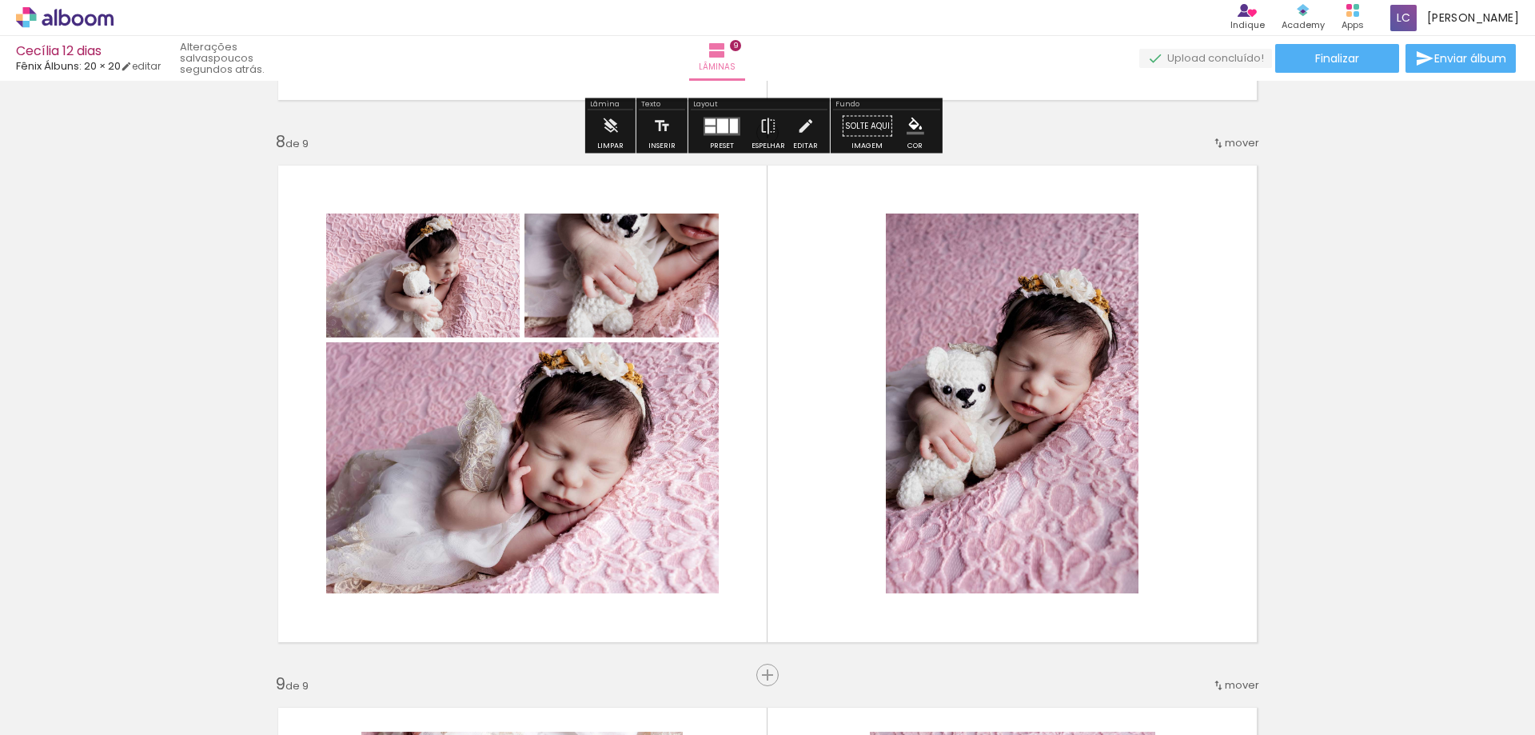
scroll to position [3913, 0]
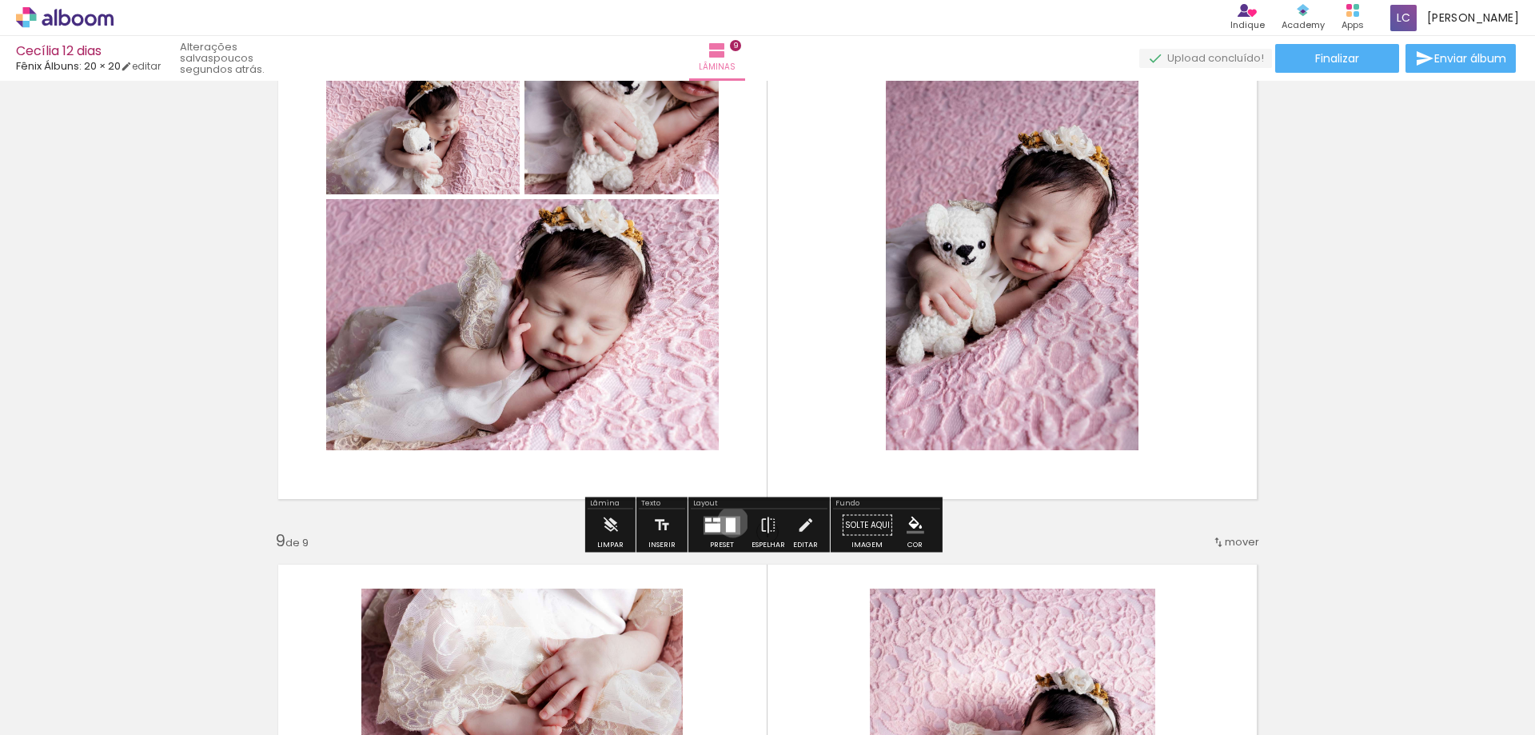
click at [729, 521] on div at bounding box center [731, 524] width 10 height 14
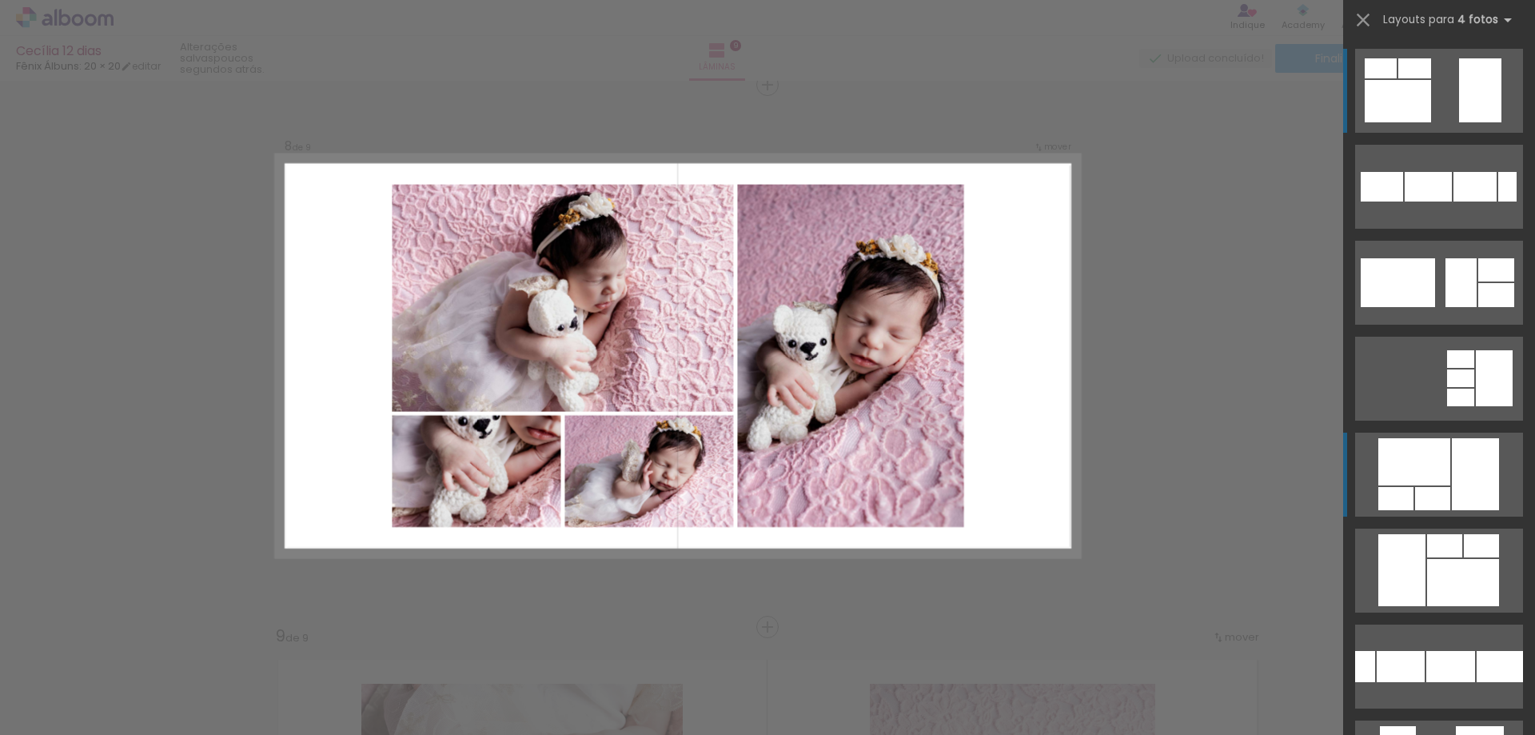
scroll to position [3816, 0]
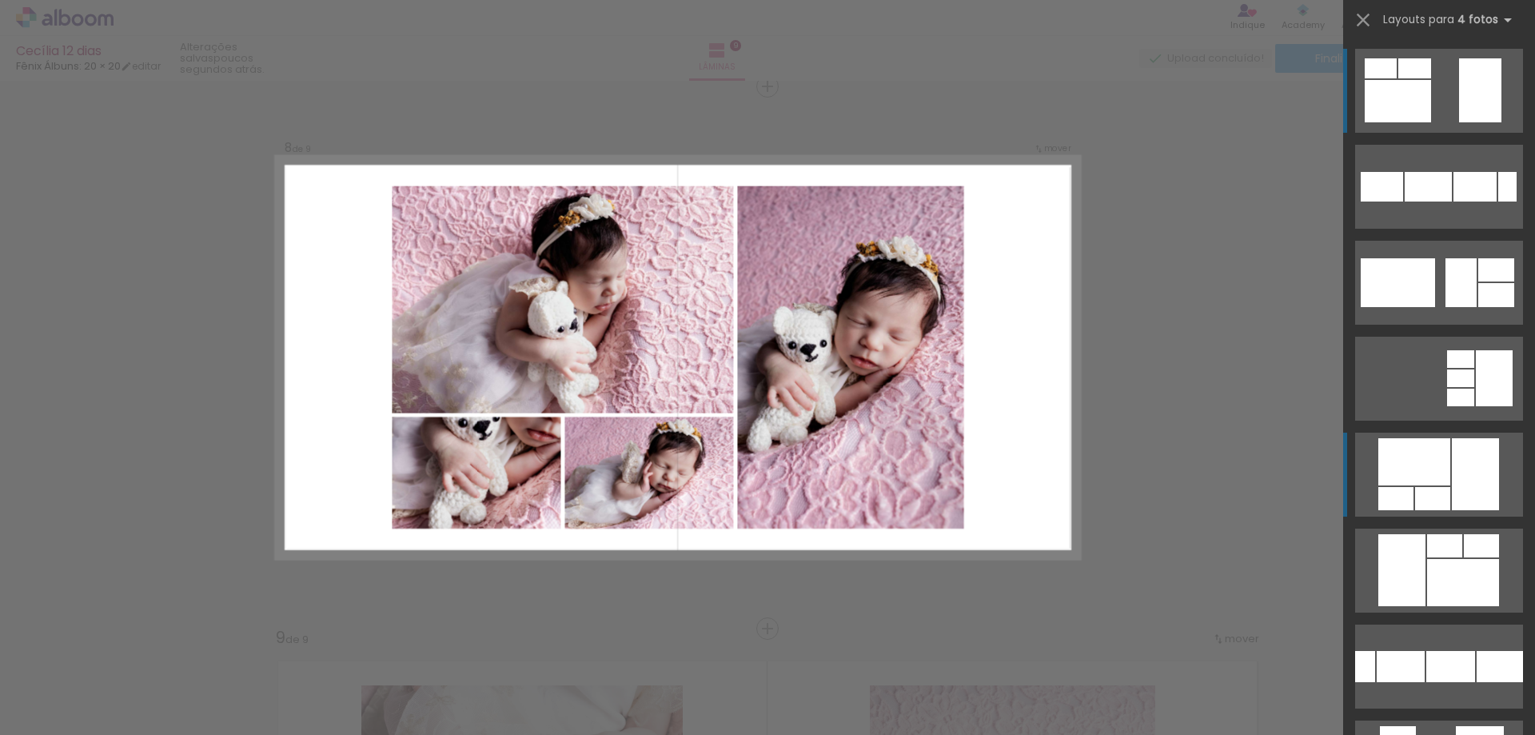
click at [1436, 485] on div at bounding box center [1415, 461] width 72 height 47
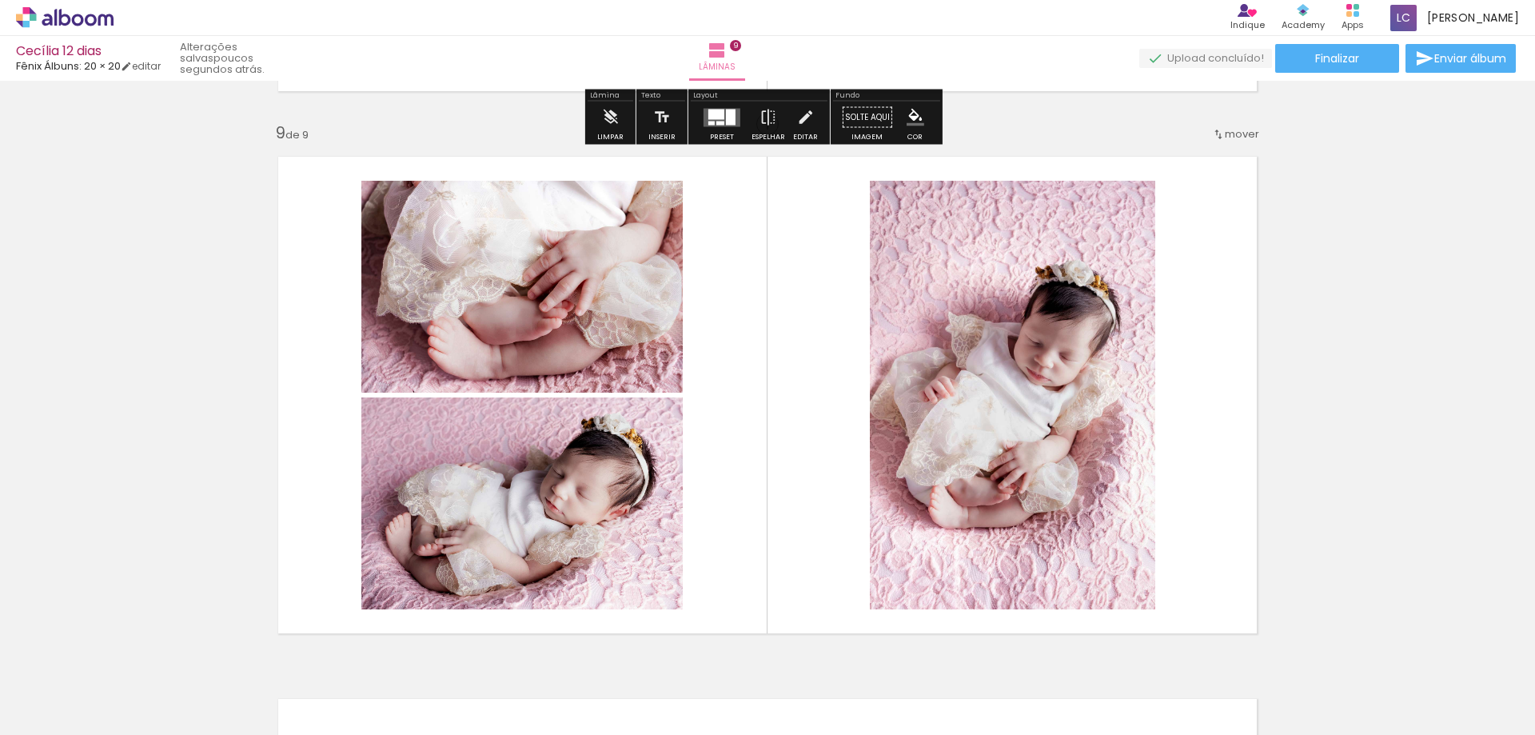
scroll to position [4376, 0]
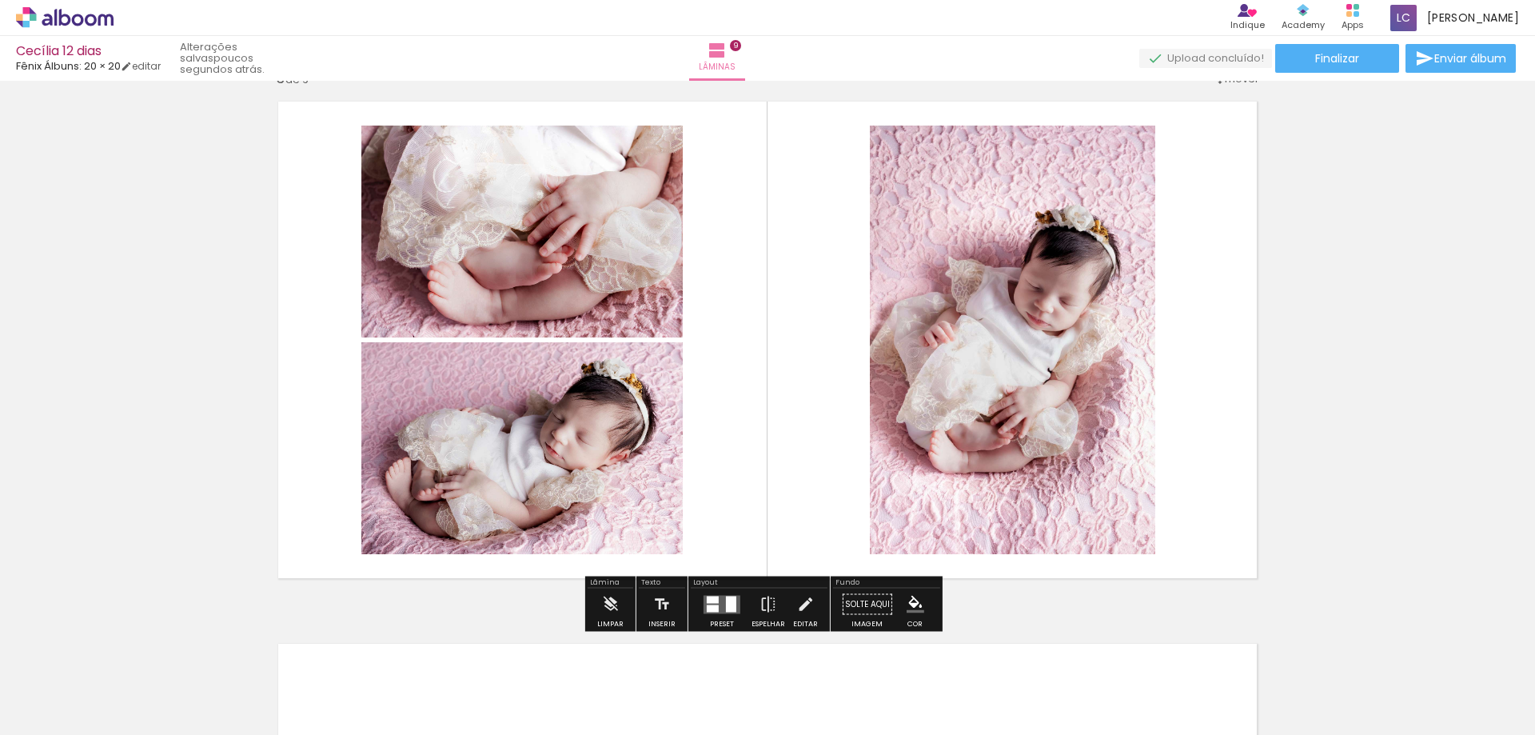
click at [712, 598] on div at bounding box center [713, 599] width 12 height 7
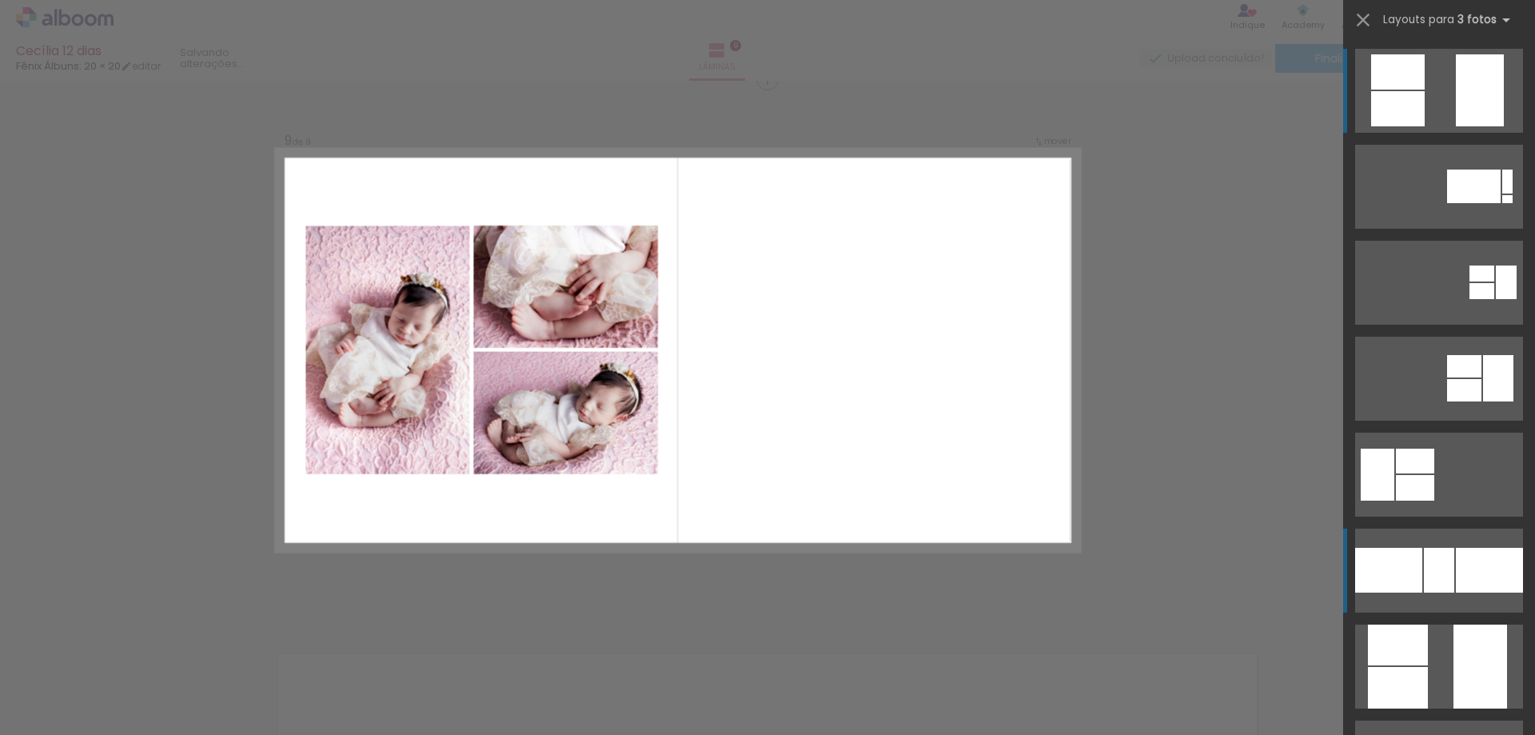
scroll to position [4358, 0]
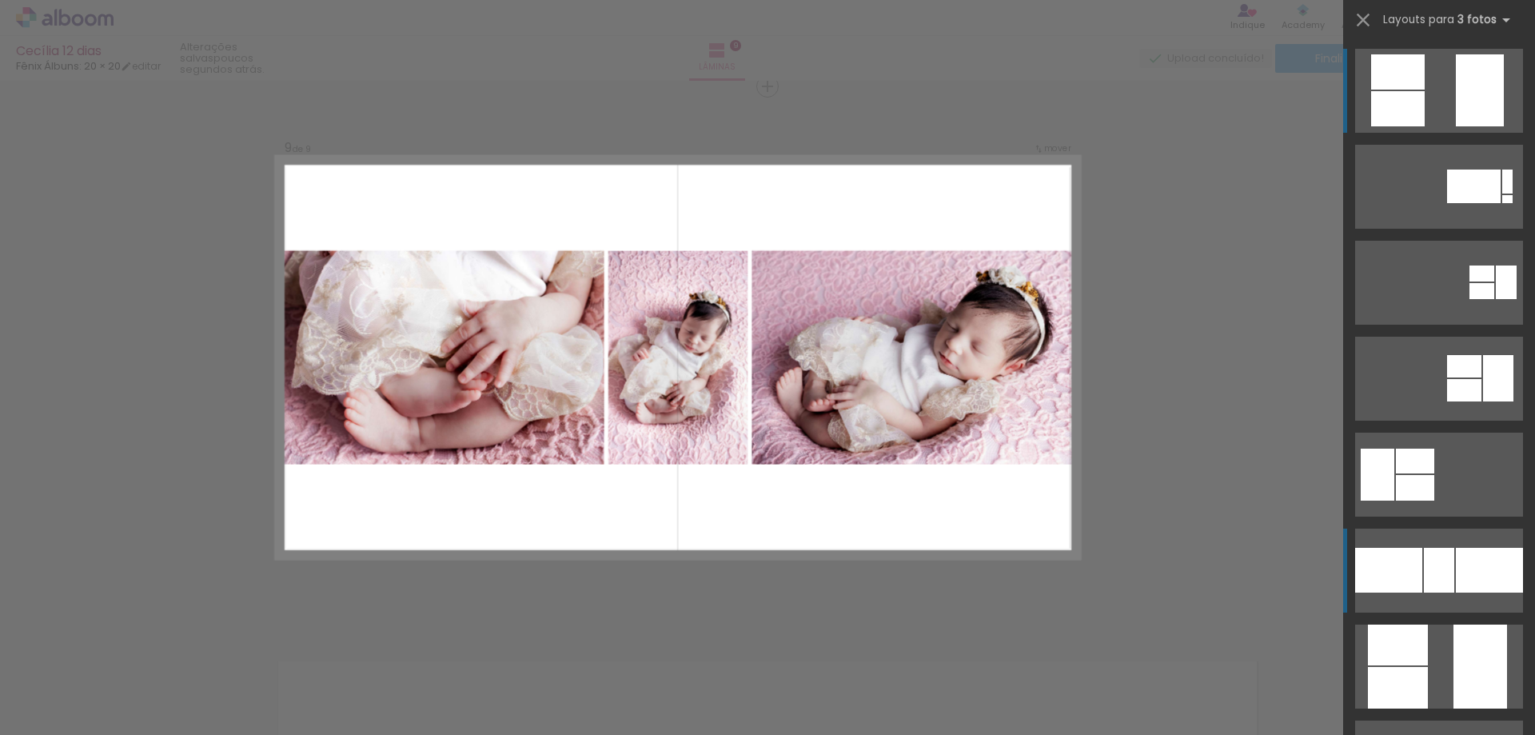
click at [1456, 555] on div at bounding box center [1489, 570] width 67 height 45
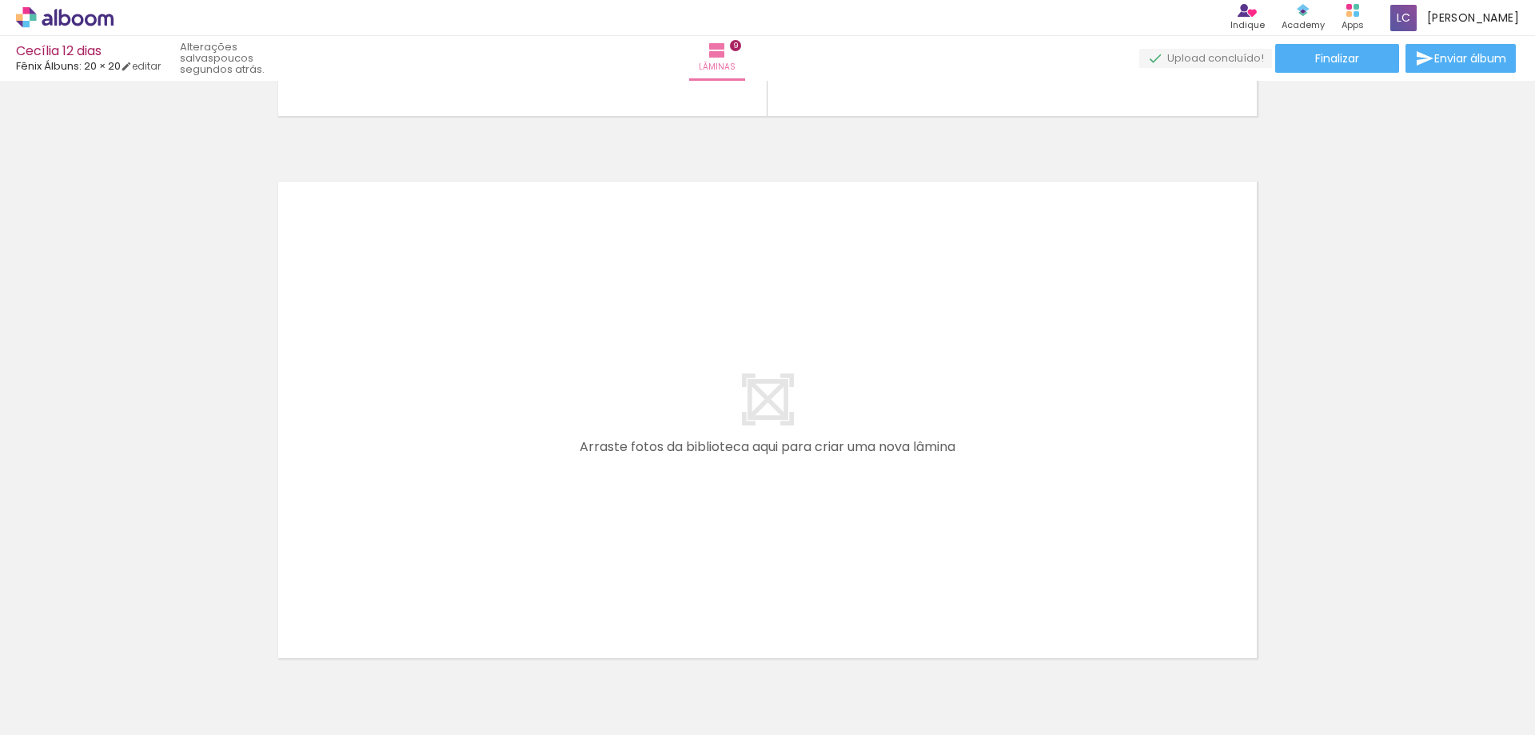
scroll to position [0, 1735]
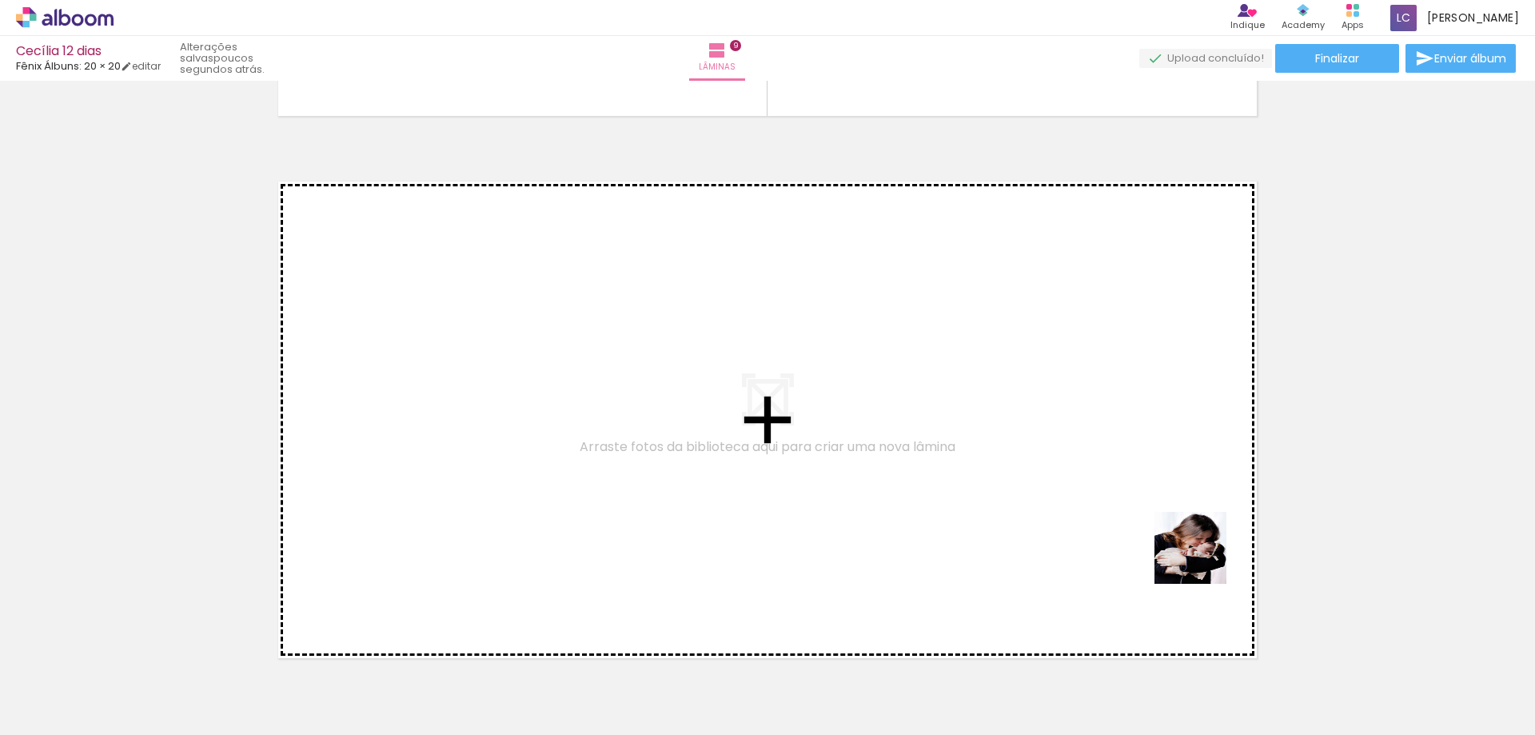
drag, startPoint x: 1302, startPoint y: 688, endPoint x: 1342, endPoint y: 626, distance: 73.4
click at [945, 365] on quentale-workspace at bounding box center [767, 367] width 1535 height 735
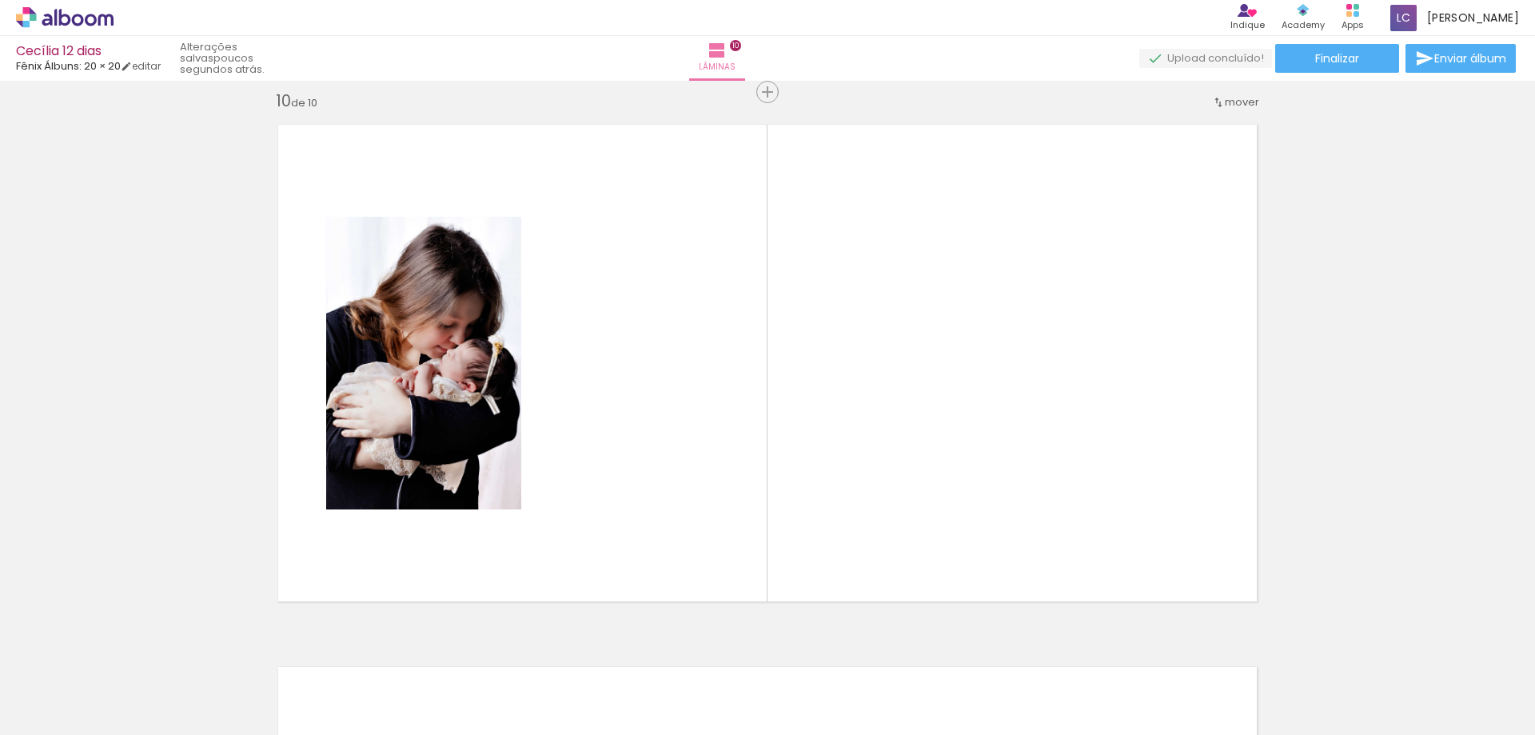
scroll to position [4900, 0]
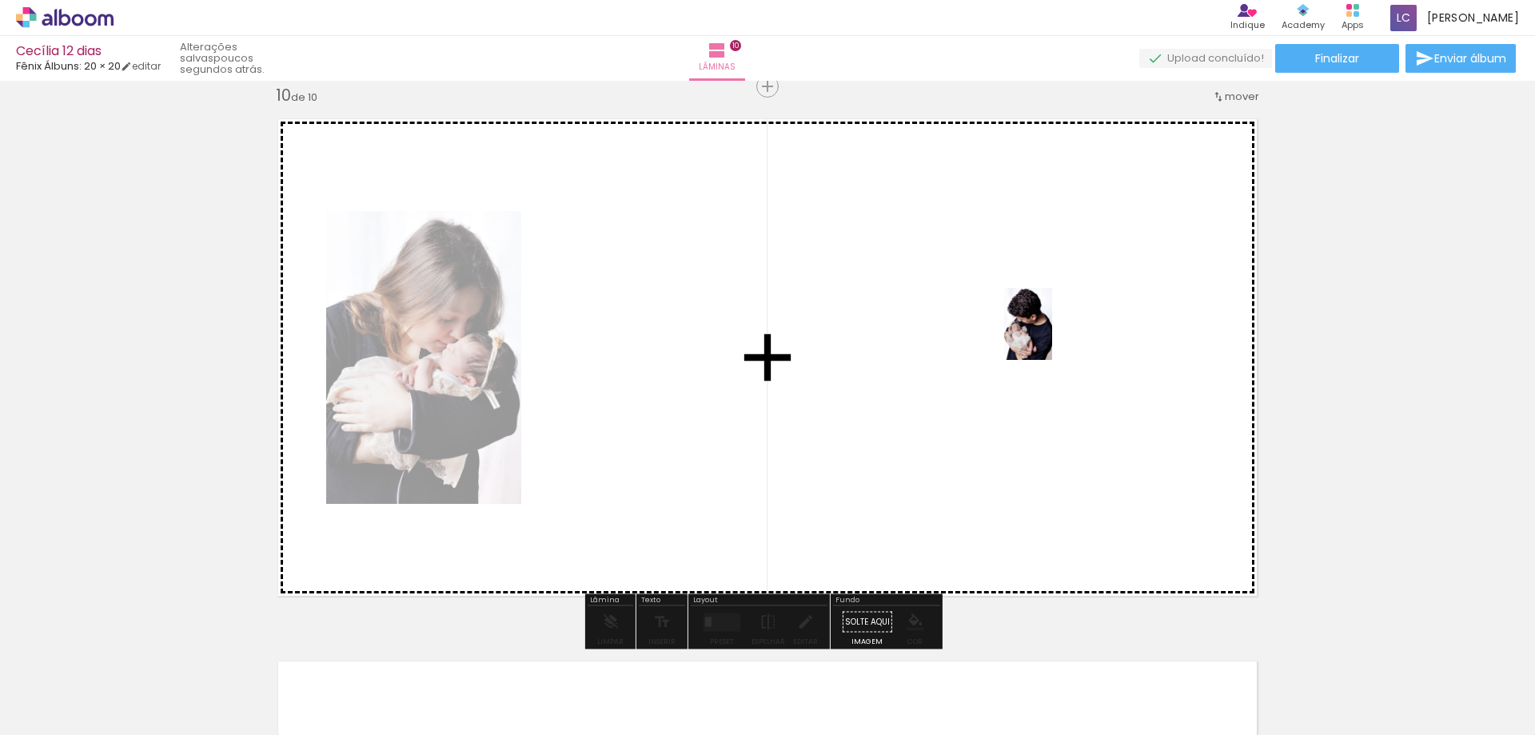
drag, startPoint x: 1478, startPoint y: 676, endPoint x: 1052, endPoint y: 336, distance: 545.0
click at [1052, 336] on quentale-workspace at bounding box center [767, 367] width 1535 height 735
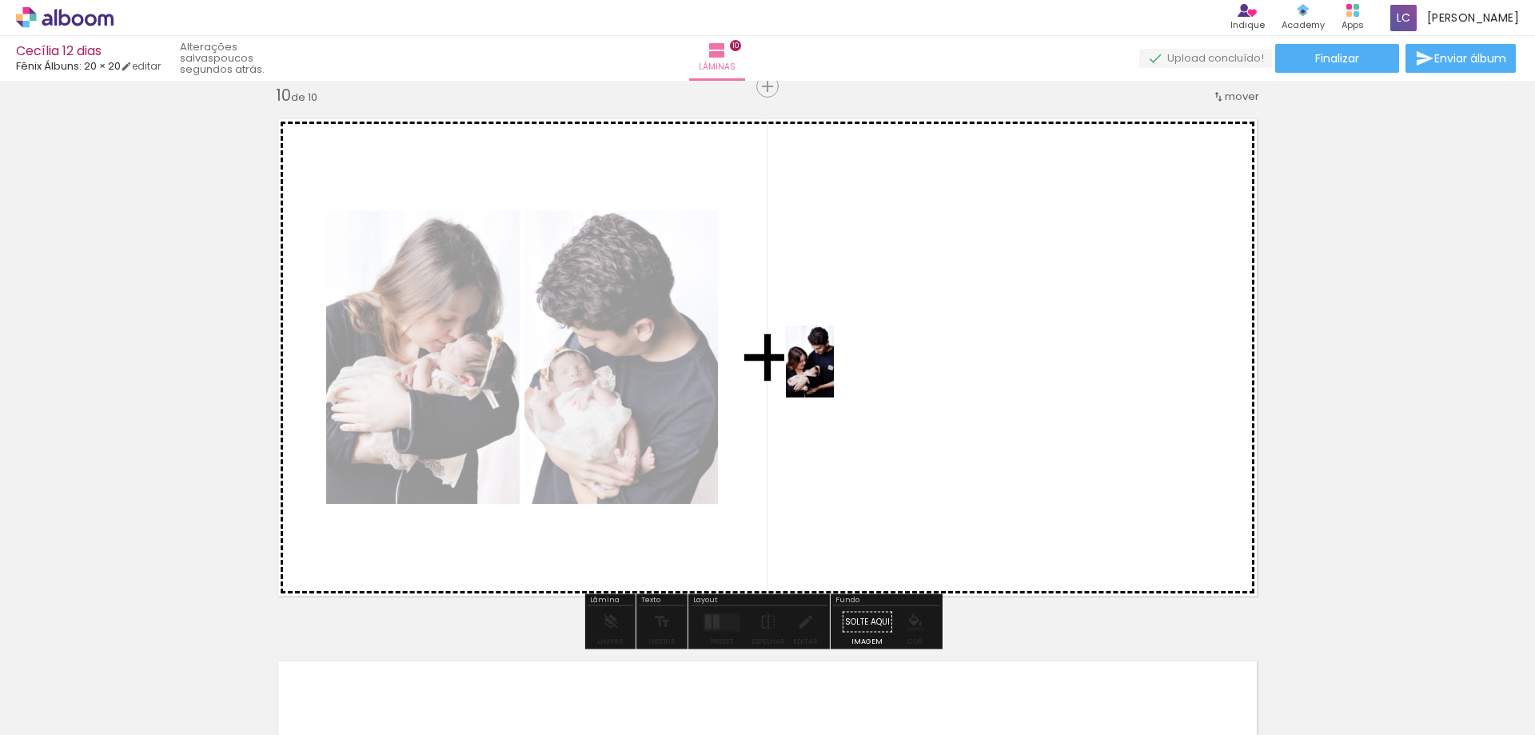
drag, startPoint x: 1392, startPoint y: 688, endPoint x: 830, endPoint y: 373, distance: 644.4
click at [830, 373] on quentale-workspace at bounding box center [767, 367] width 1535 height 735
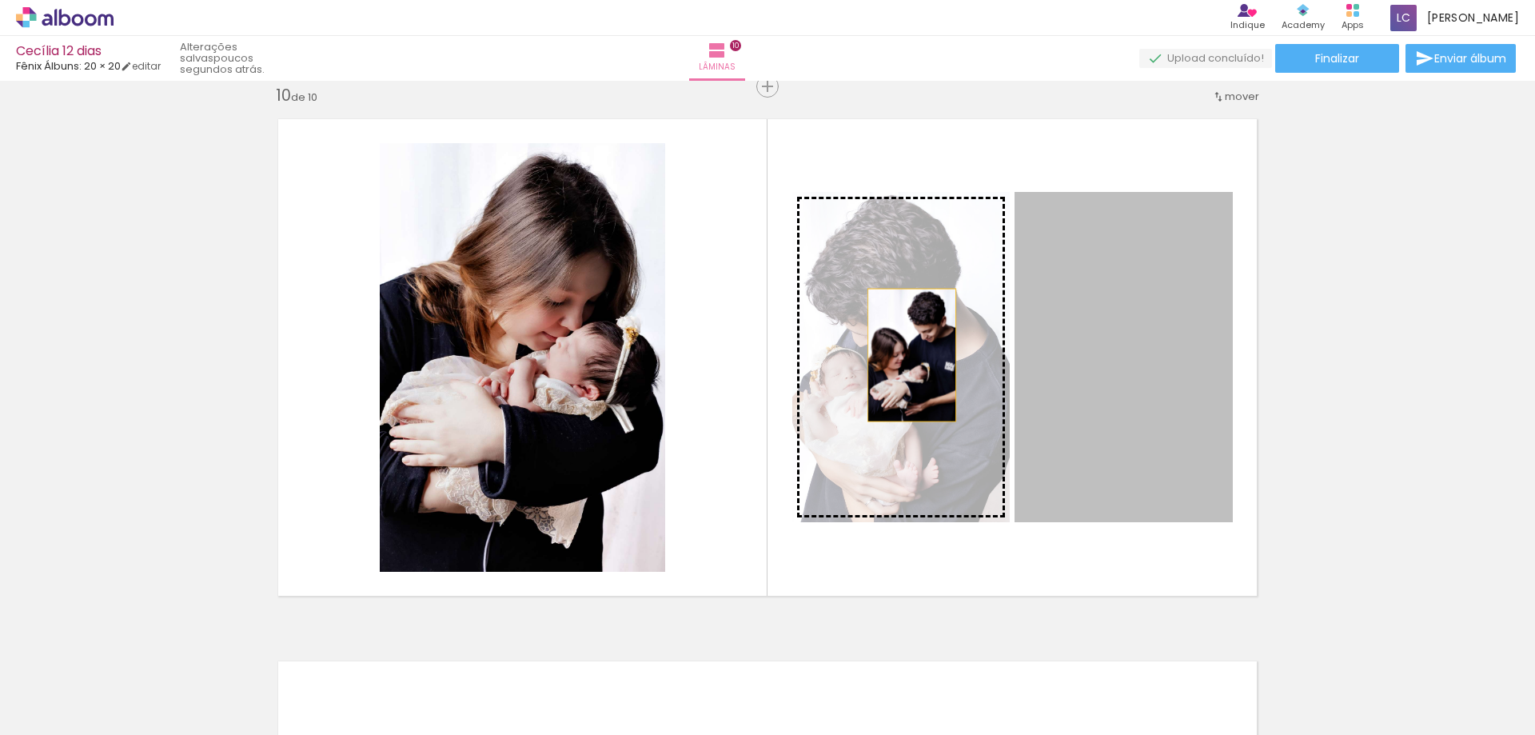
drag, startPoint x: 1134, startPoint y: 368, endPoint x: 899, endPoint y: 357, distance: 235.4
click at [0, 0] on slot at bounding box center [0, 0] width 0 height 0
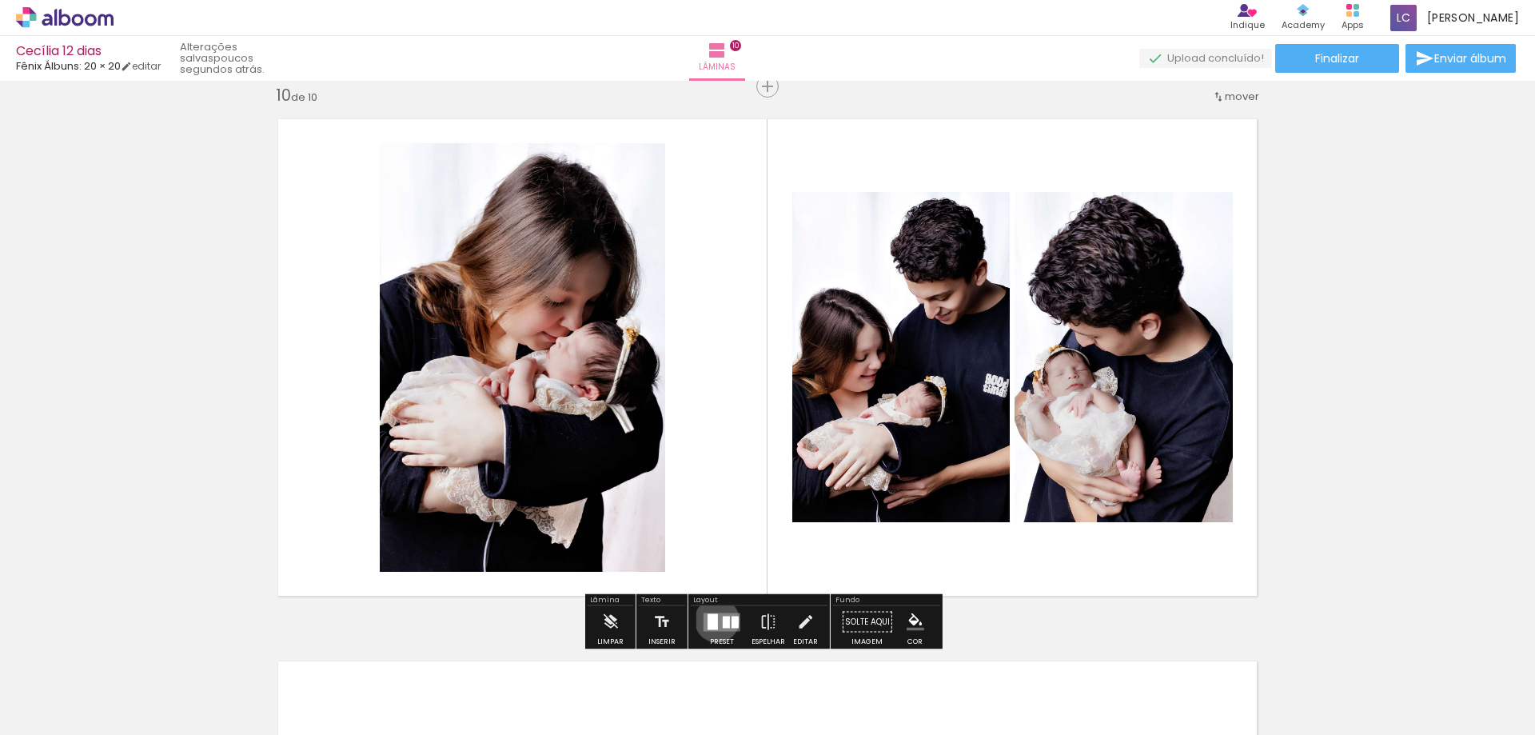
click at [713, 620] on div at bounding box center [713, 621] width 10 height 16
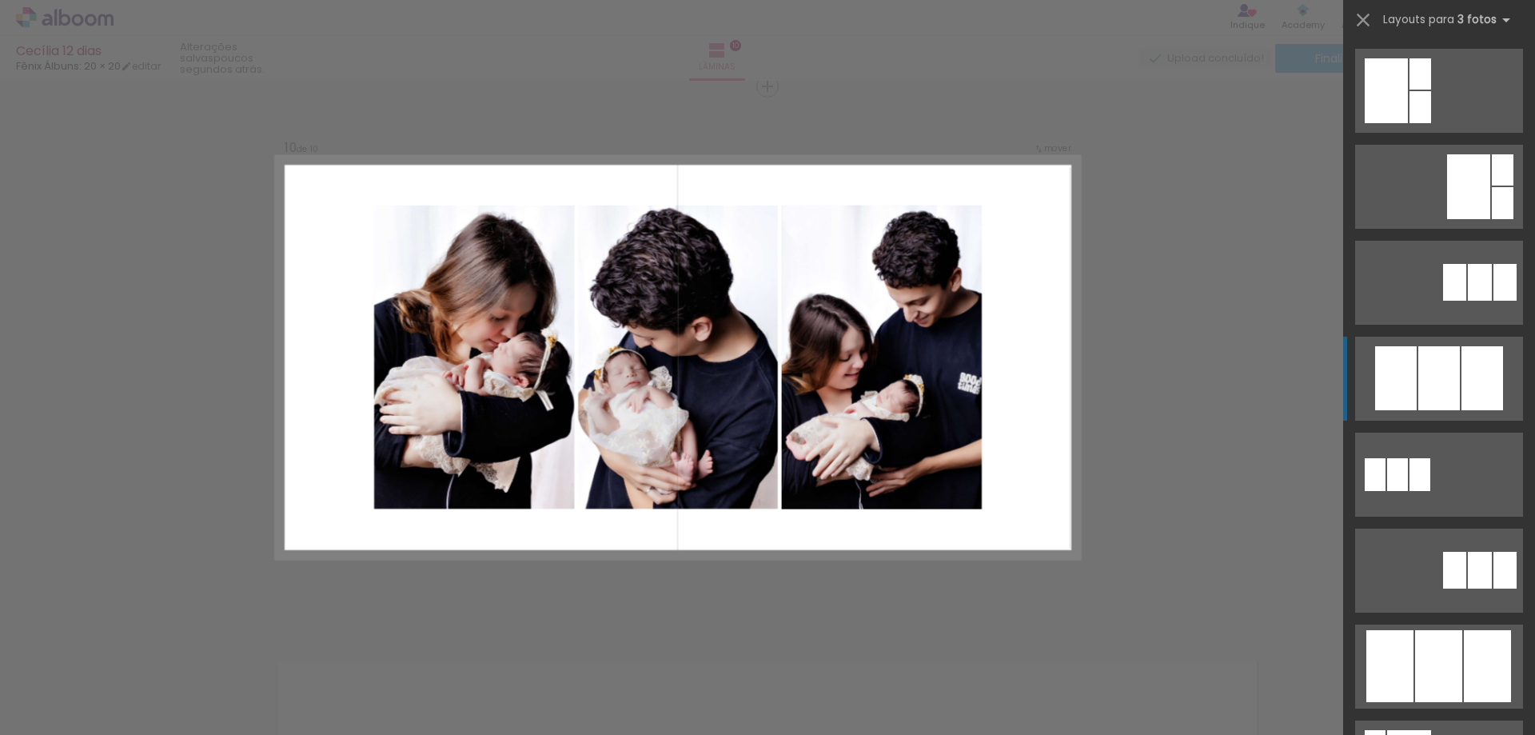
scroll to position [880, 0]
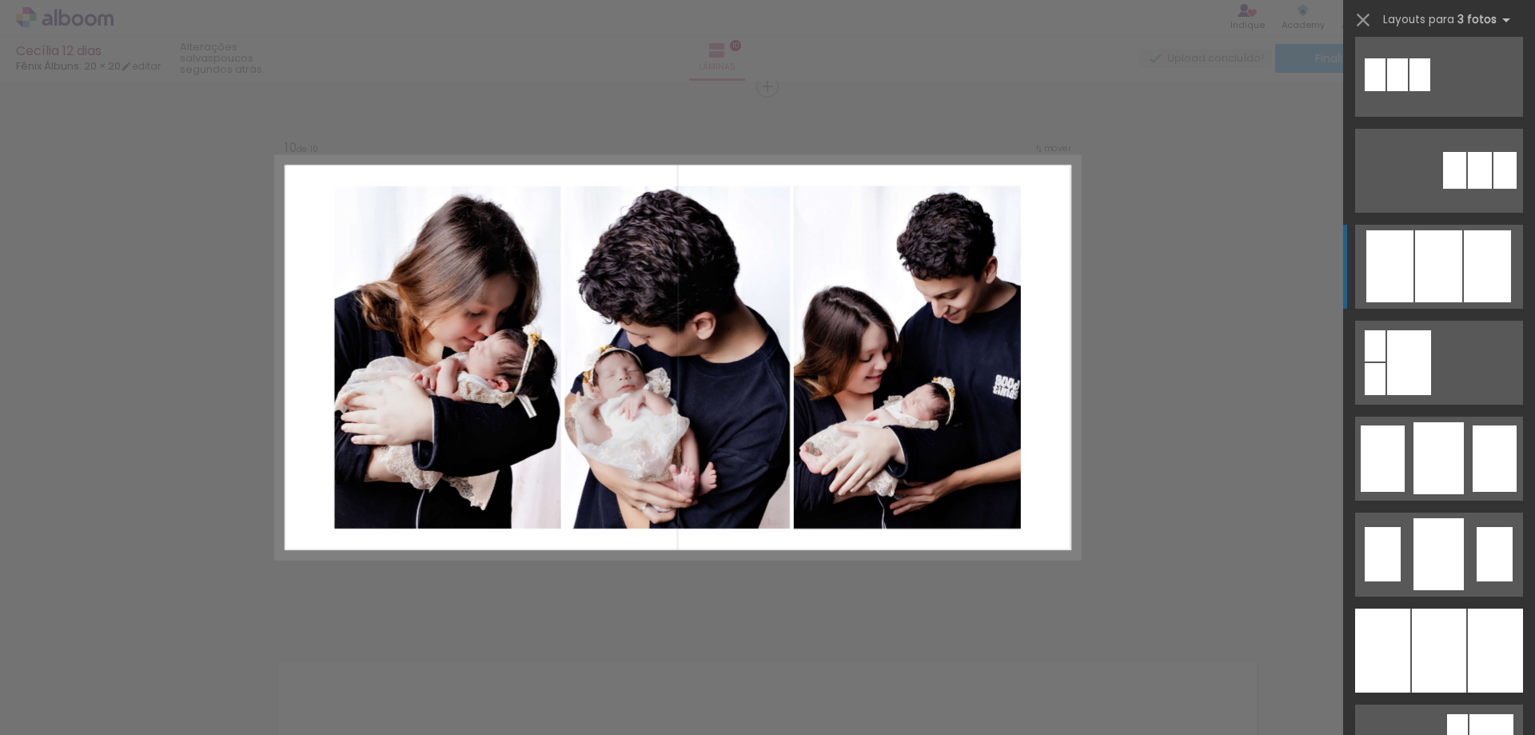
click at [1446, 273] on div at bounding box center [1438, 266] width 47 height 72
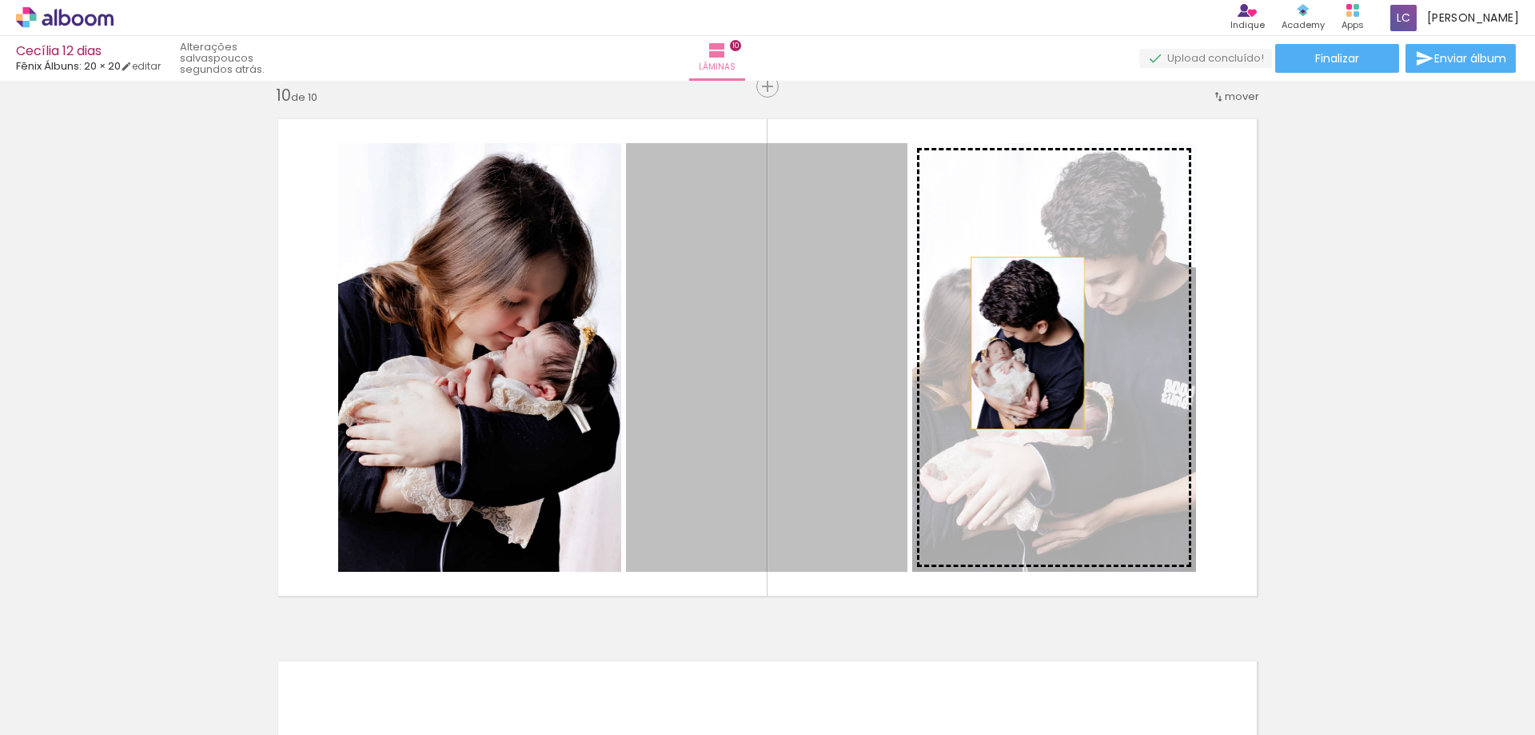
drag, startPoint x: 719, startPoint y: 366, endPoint x: 1022, endPoint y: 343, distance: 303.9
click at [0, 0] on slot at bounding box center [0, 0] width 0 height 0
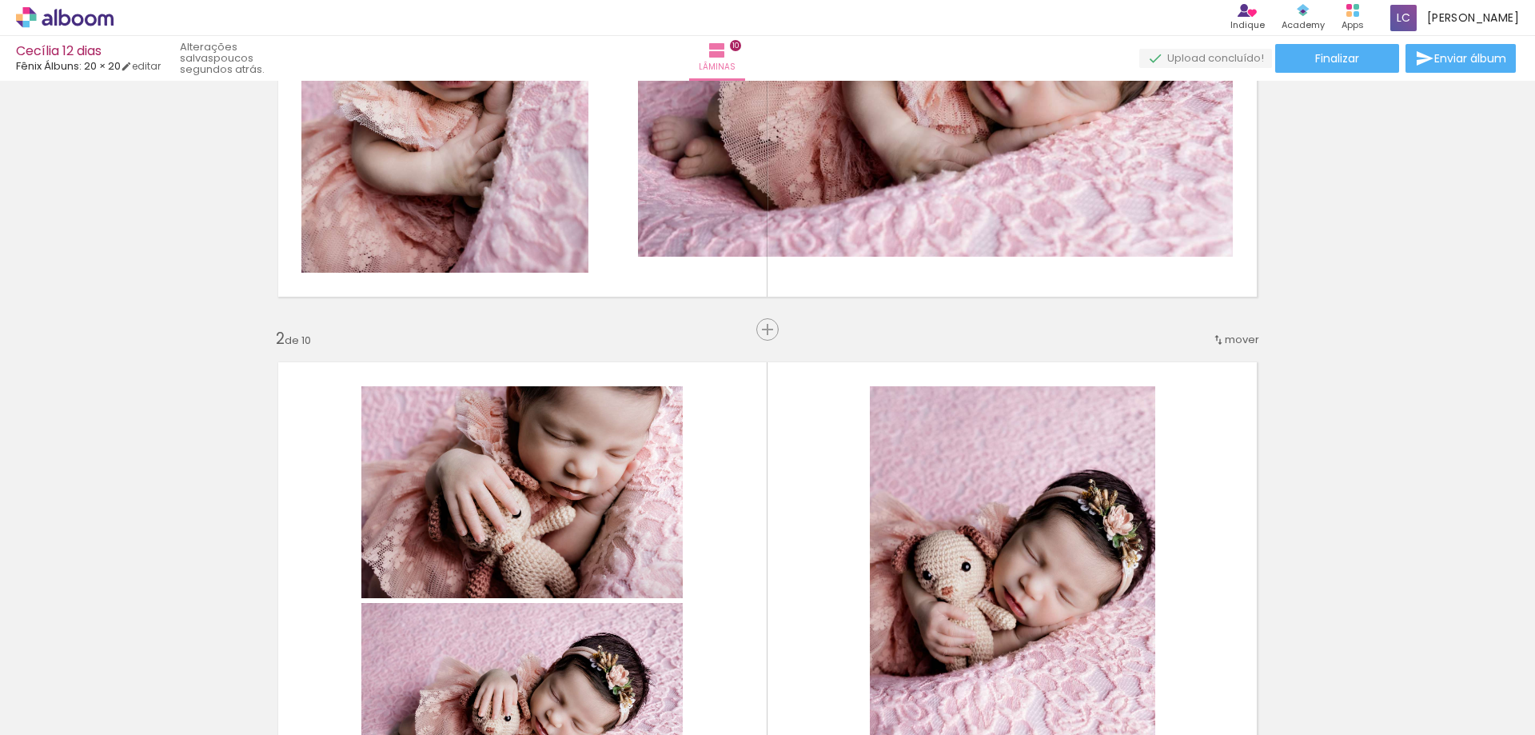
scroll to position [0, 0]
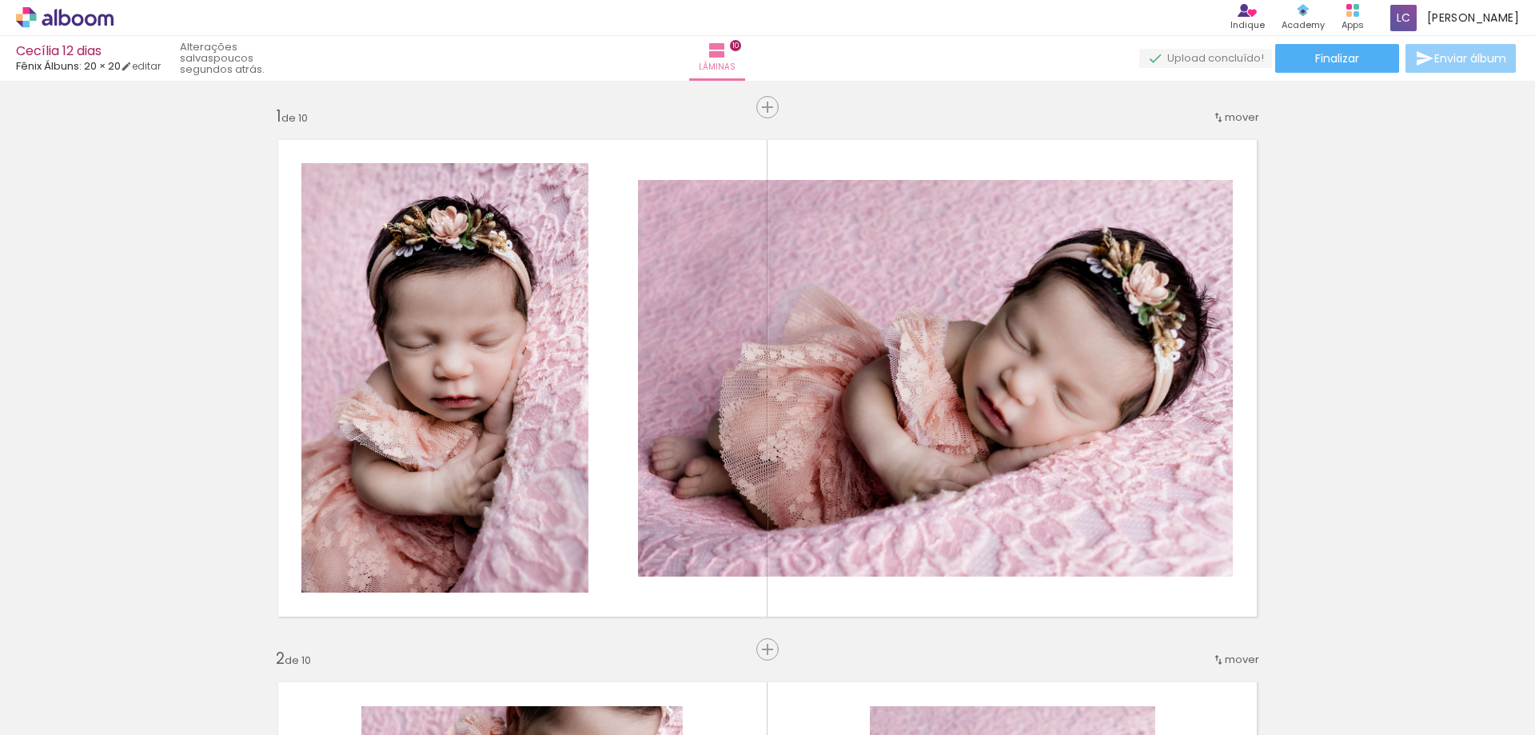
click at [1463, 53] on span "Enviar álbum" at bounding box center [1471, 58] width 72 height 11
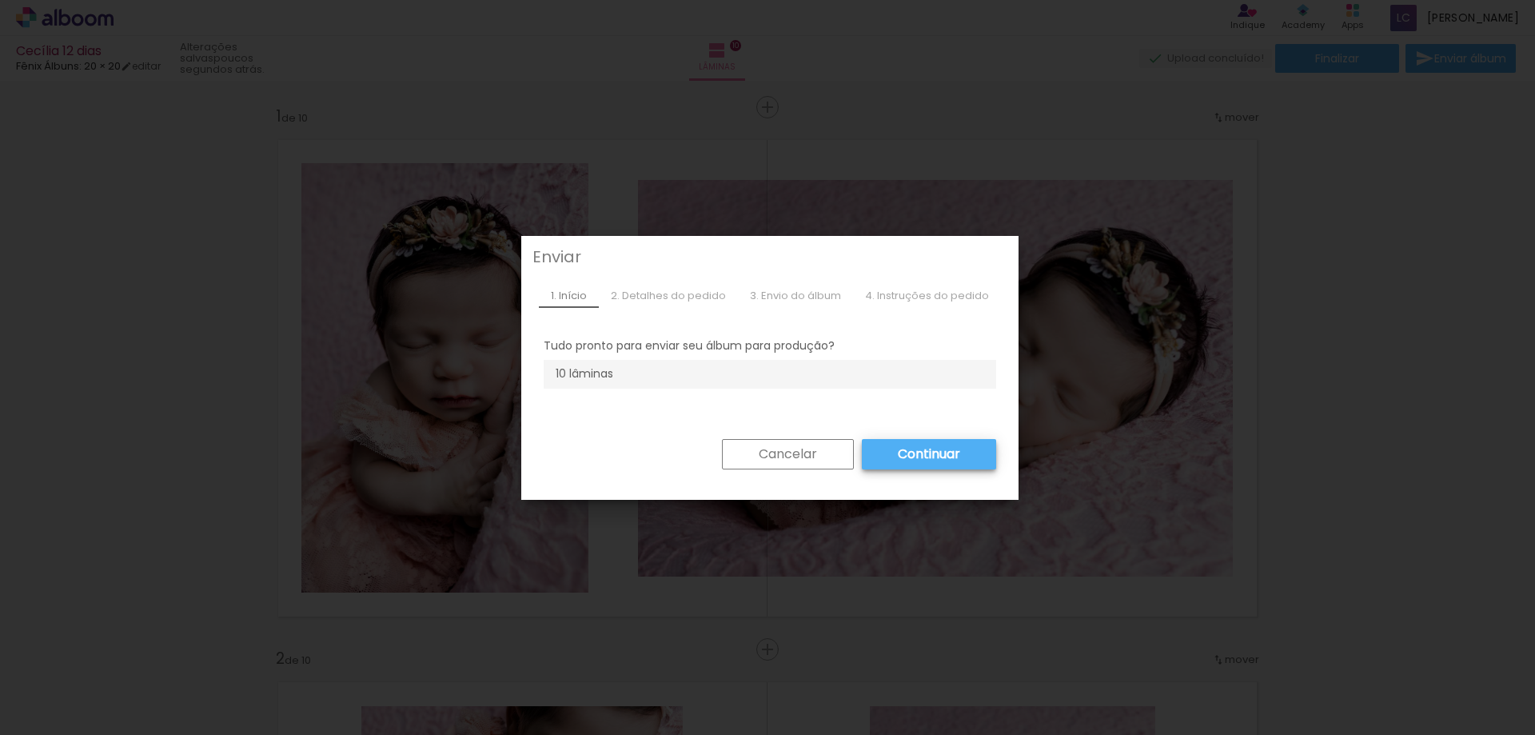
click at [0, 0] on slot "Cancelar" at bounding box center [0, 0] width 0 height 0
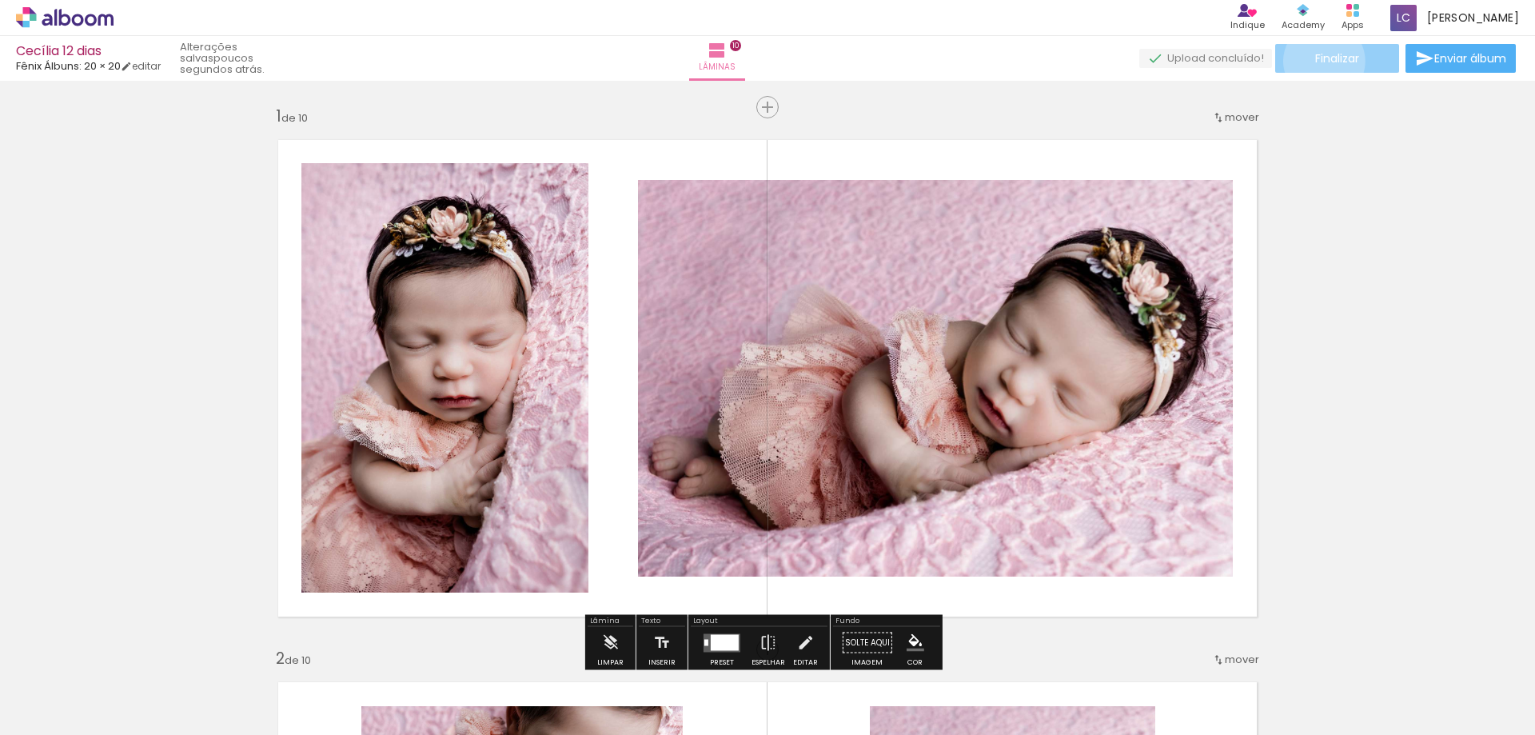
click at [1319, 61] on span "Finalizar" at bounding box center [1337, 58] width 44 height 11
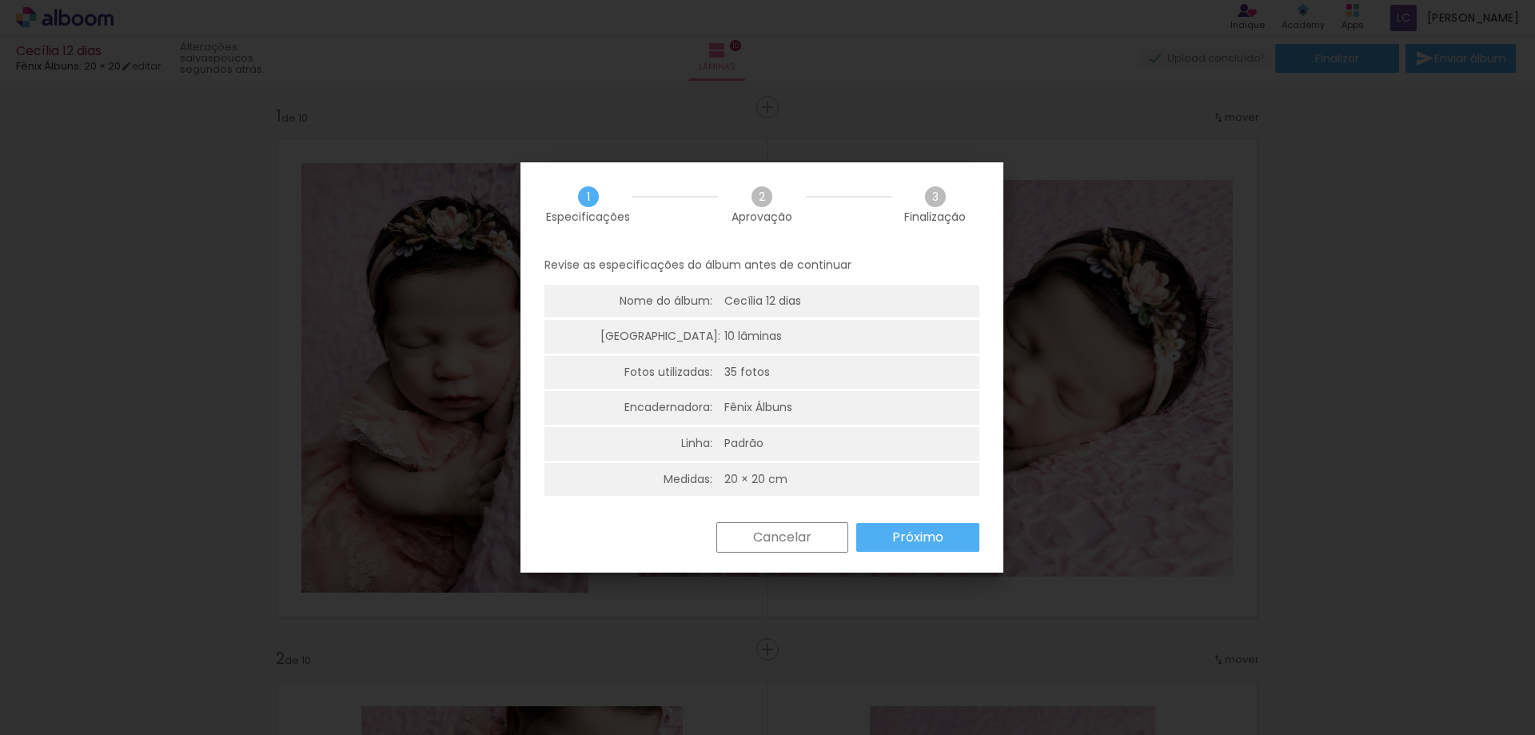
click at [0, 0] on slot "Próximo" at bounding box center [0, 0] width 0 height 0
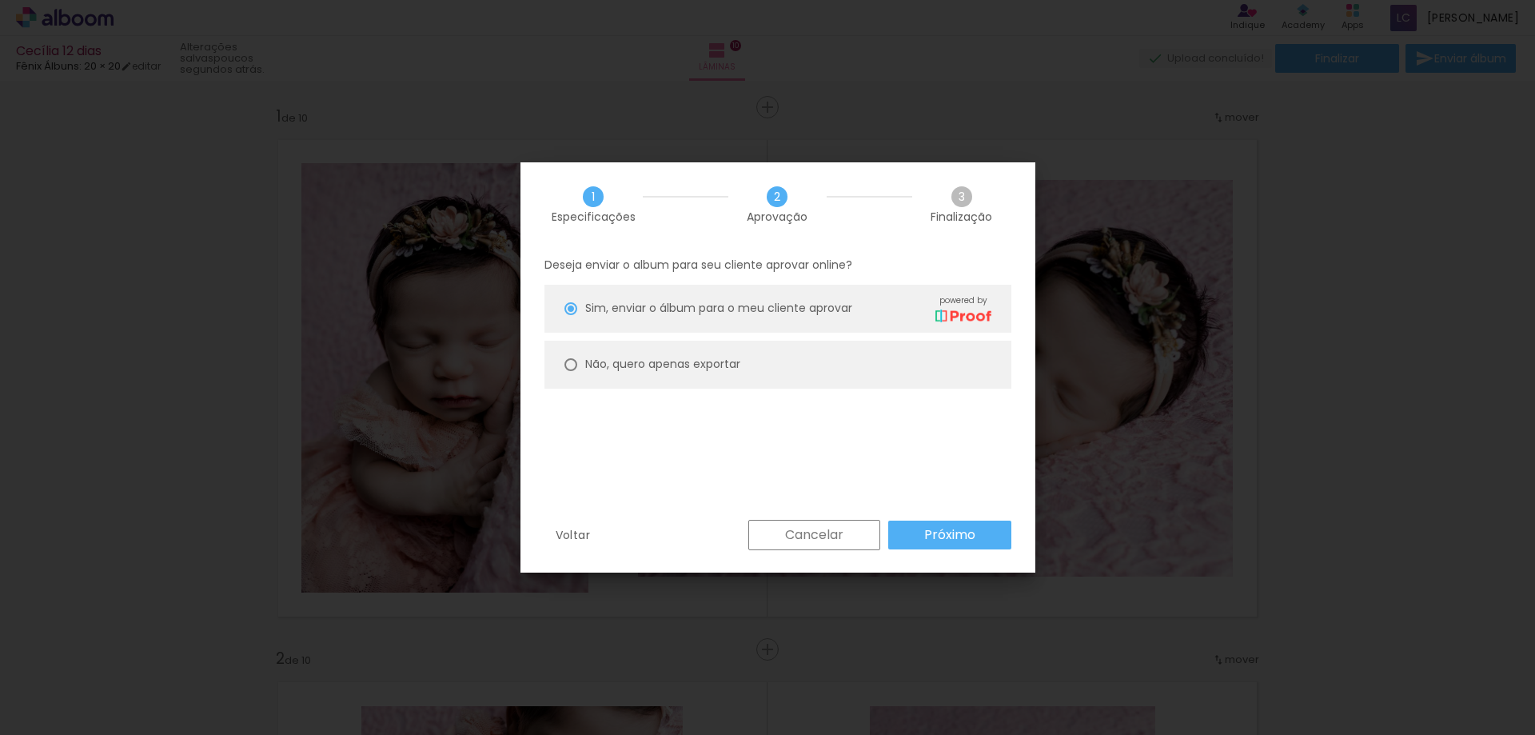
click at [0, 0] on slot "Próximo" at bounding box center [0, 0] width 0 height 0
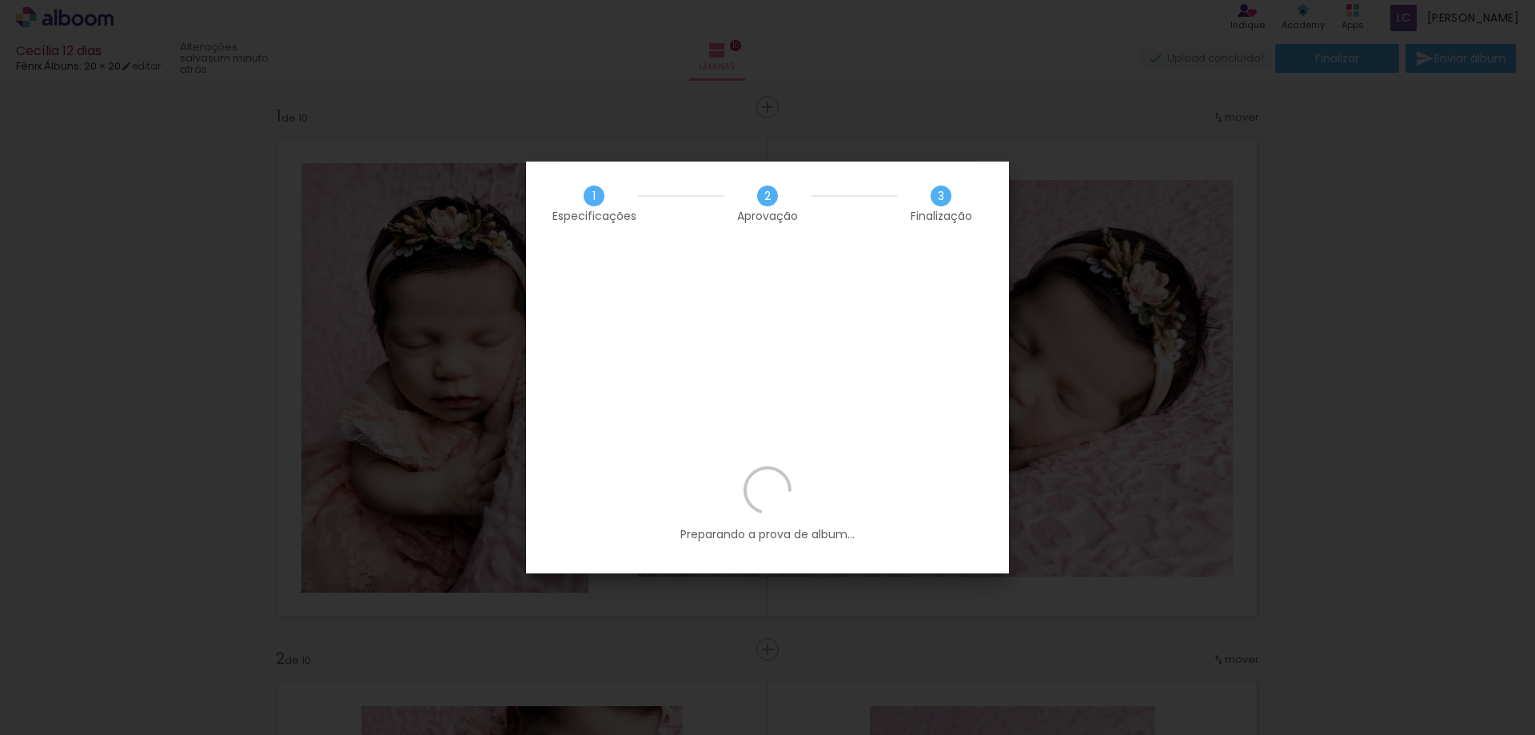
scroll to position [0, 1735]
click at [1318, 176] on iron-overlay-backdrop at bounding box center [767, 367] width 1535 height 735
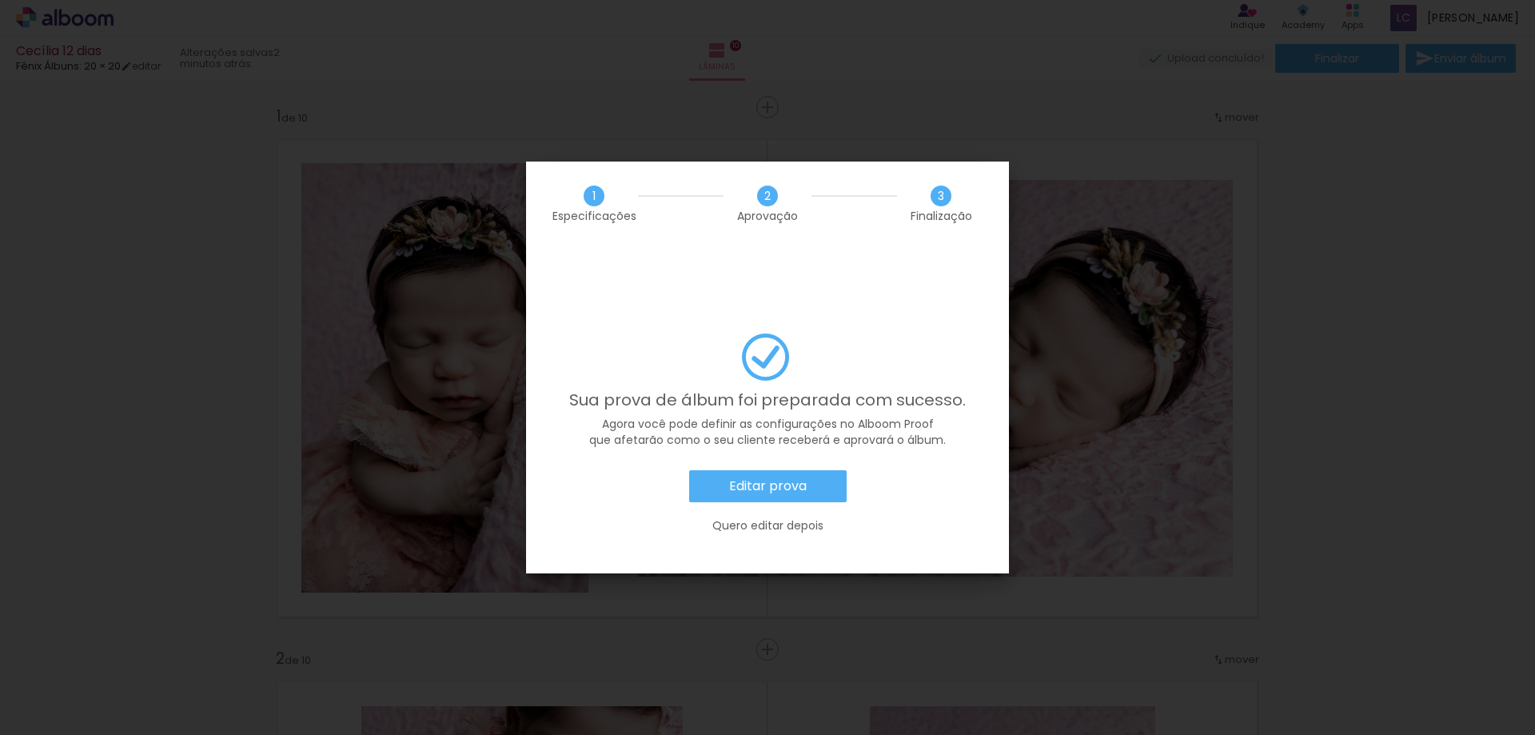
click at [214, 209] on iron-overlay-backdrop at bounding box center [767, 367] width 1535 height 735
click at [0, 0] on slot "Quero editar depois" at bounding box center [0, 0] width 0 height 0
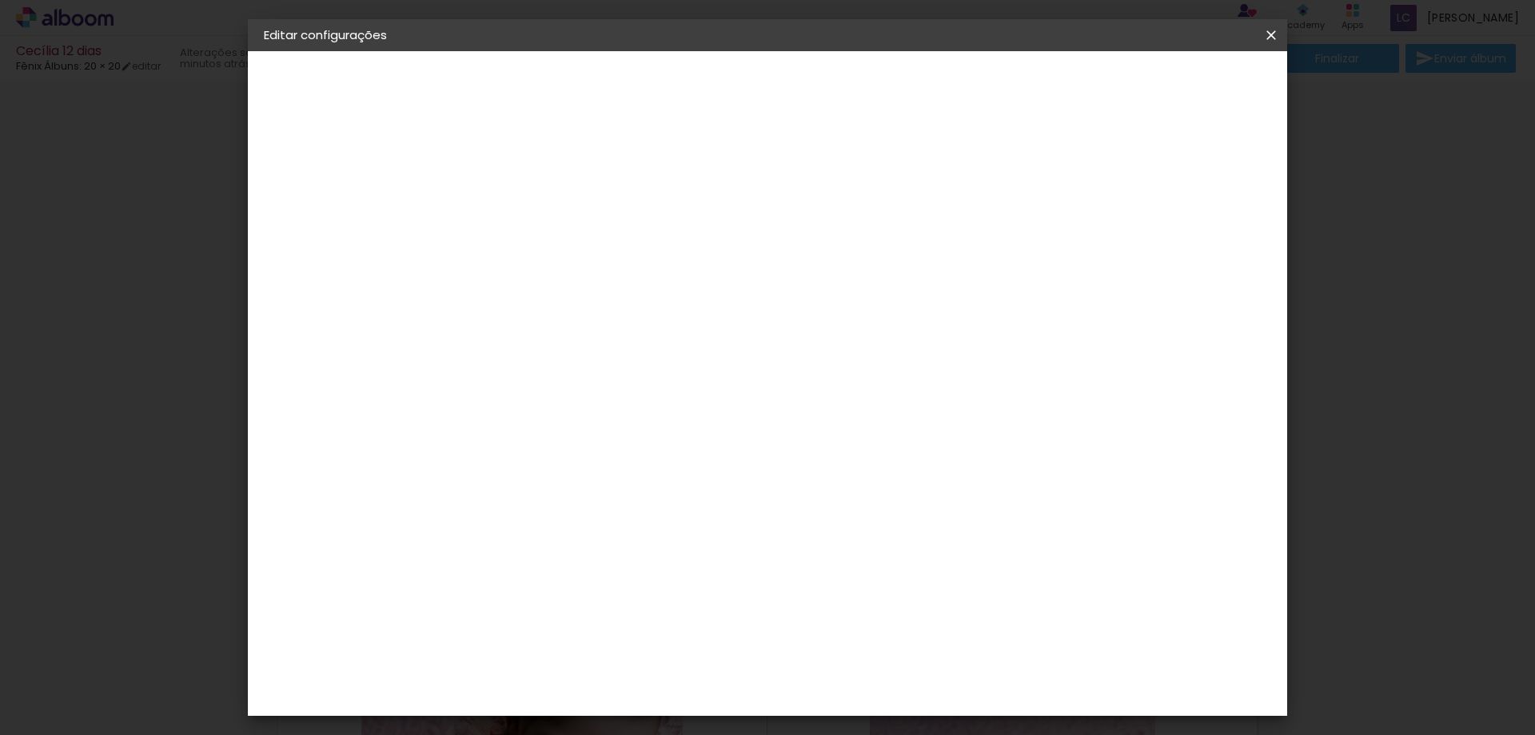
scroll to position [0, 1735]
click at [760, 467] on div at bounding box center [692, 494] width 186 height 122
click at [748, 467] on div at bounding box center [692, 494] width 186 height 122
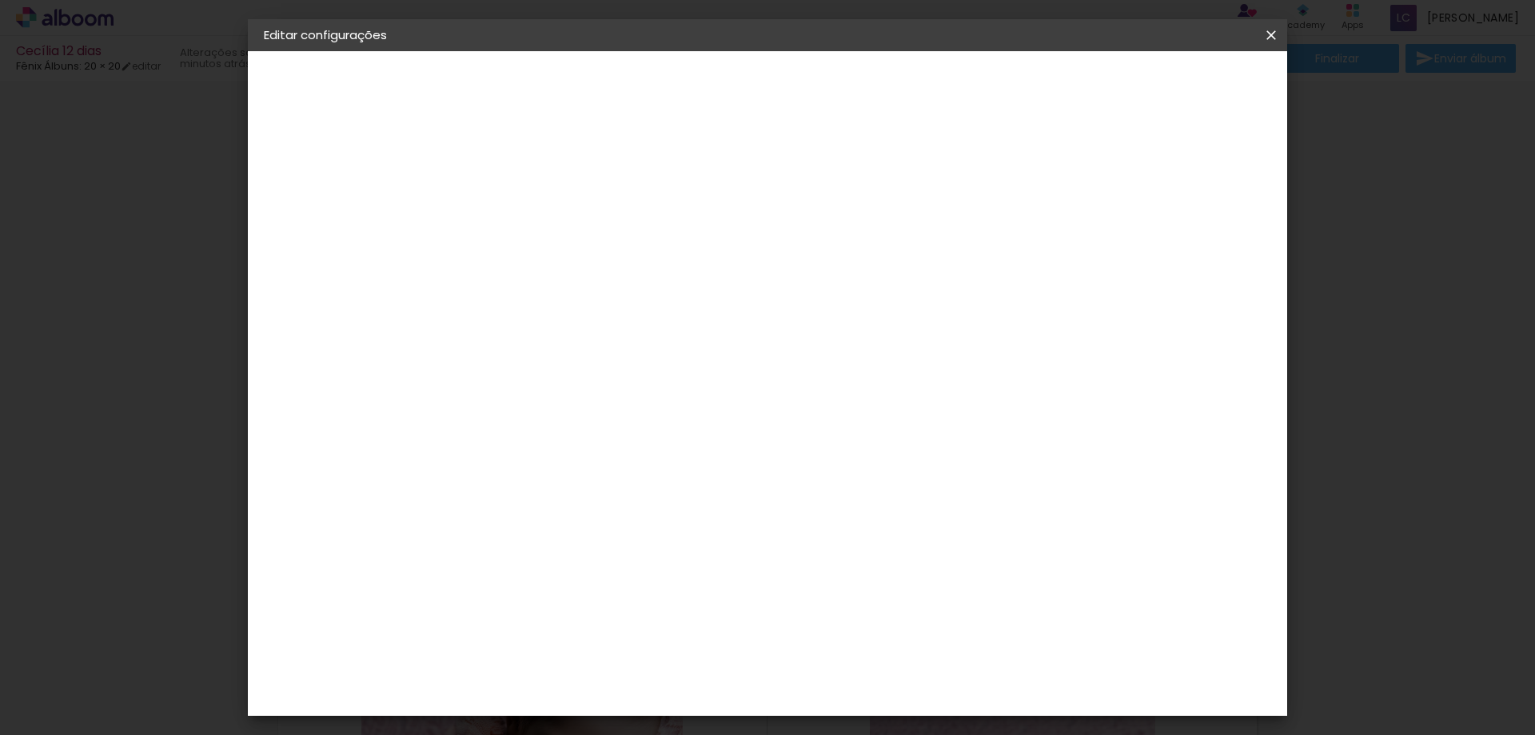
click at [748, 467] on div at bounding box center [692, 494] width 186 height 122
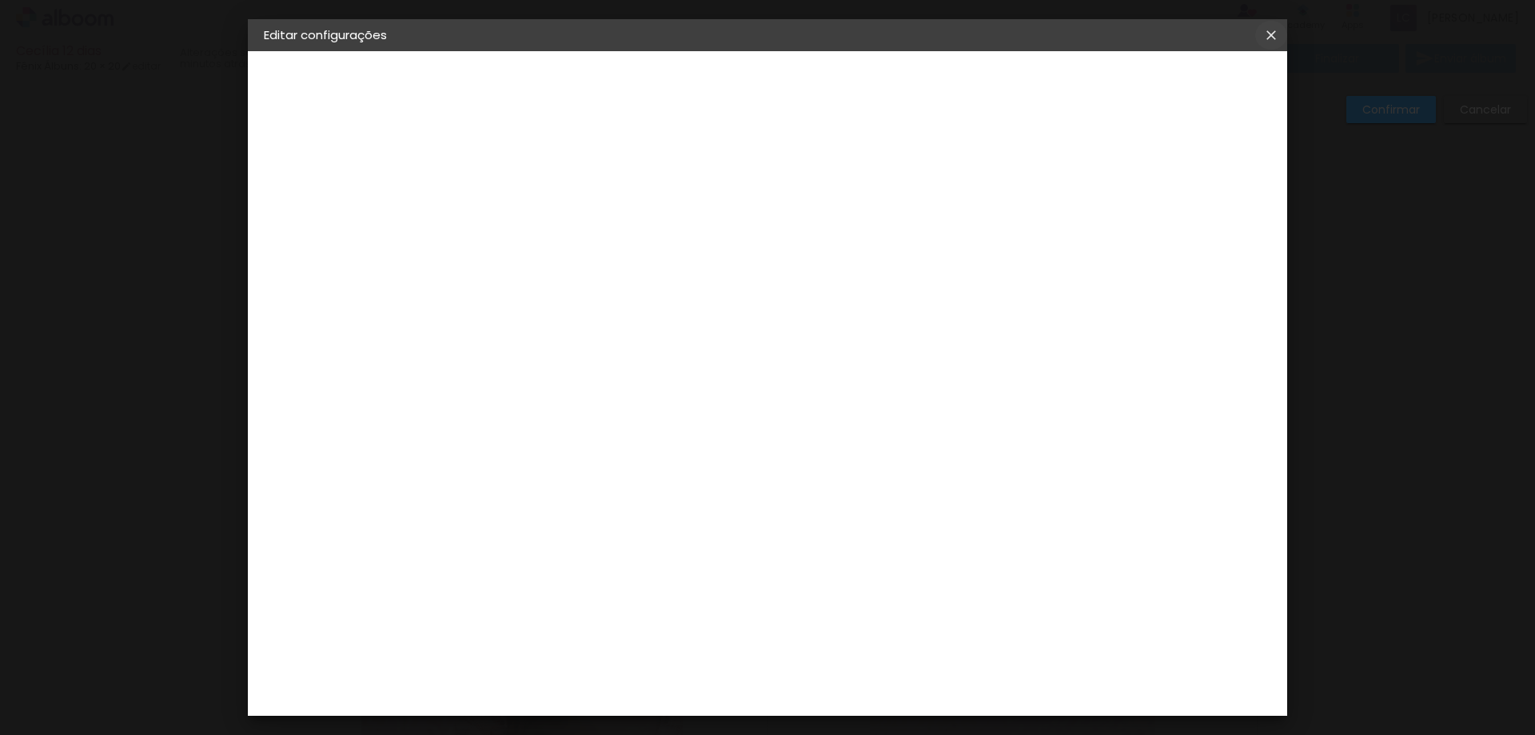
click at [1268, 30] on iron-icon at bounding box center [1271, 35] width 19 height 16
click at [1268, 32] on iron-icon at bounding box center [1271, 35] width 19 height 16
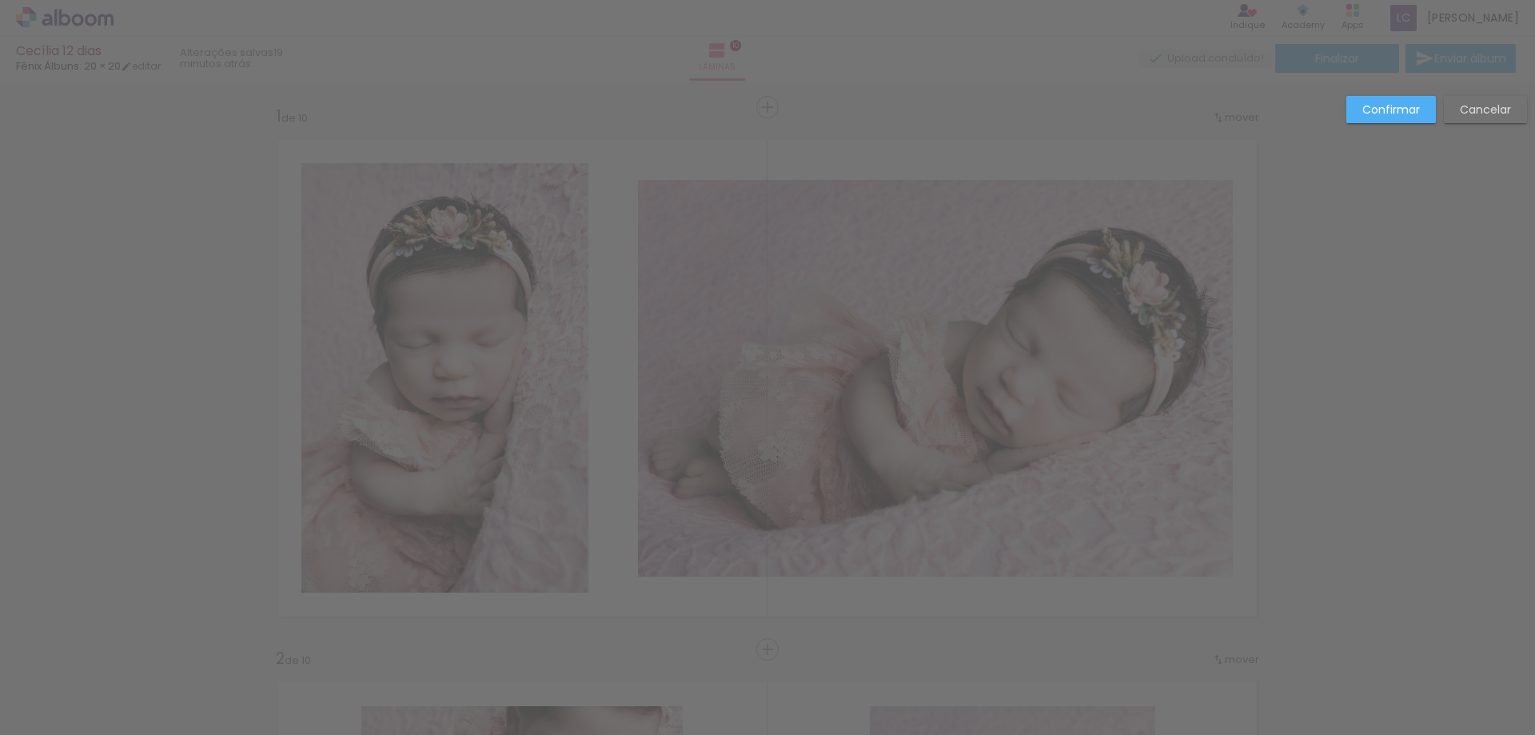
click at [0, 0] on slot "Confirmar" at bounding box center [0, 0] width 0 height 0
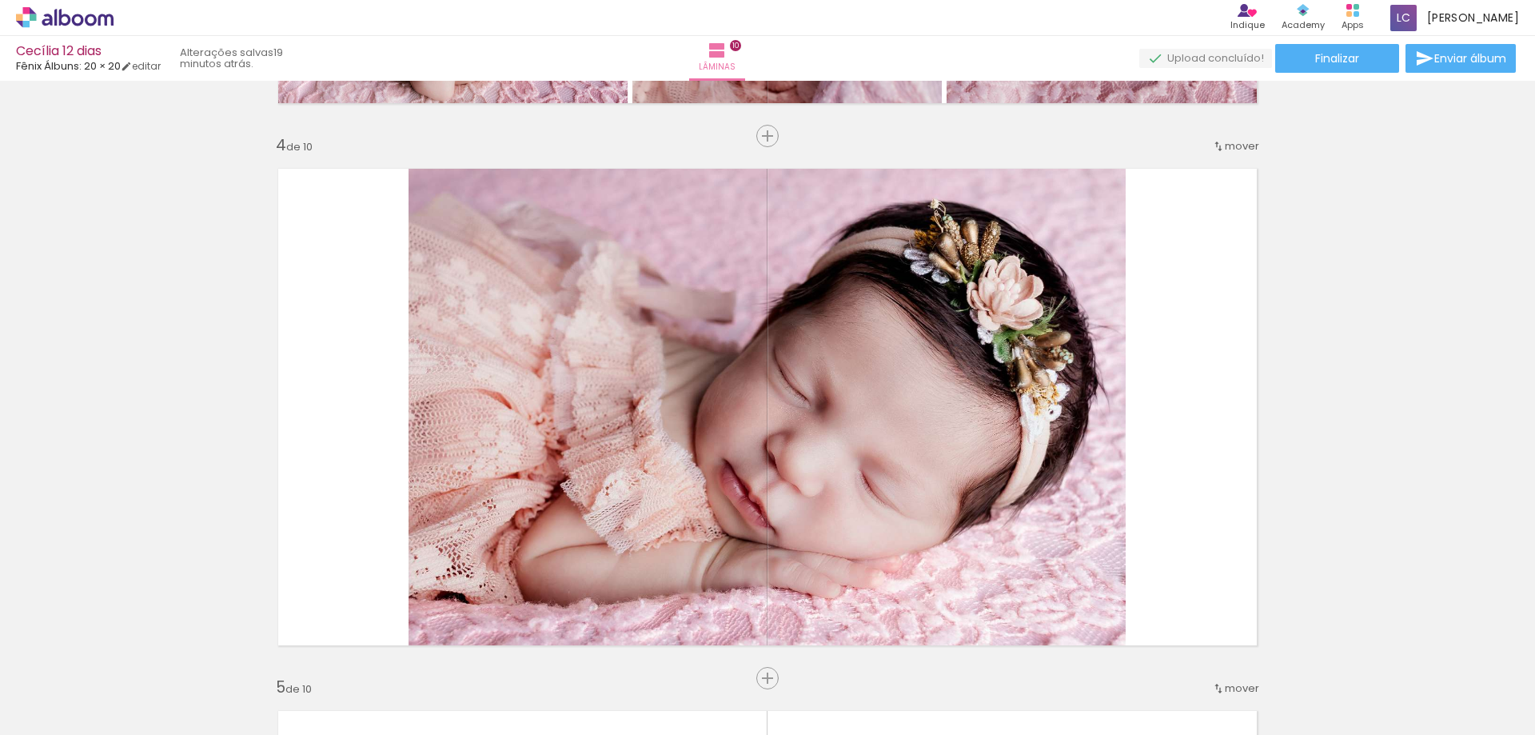
scroll to position [1679, 0]
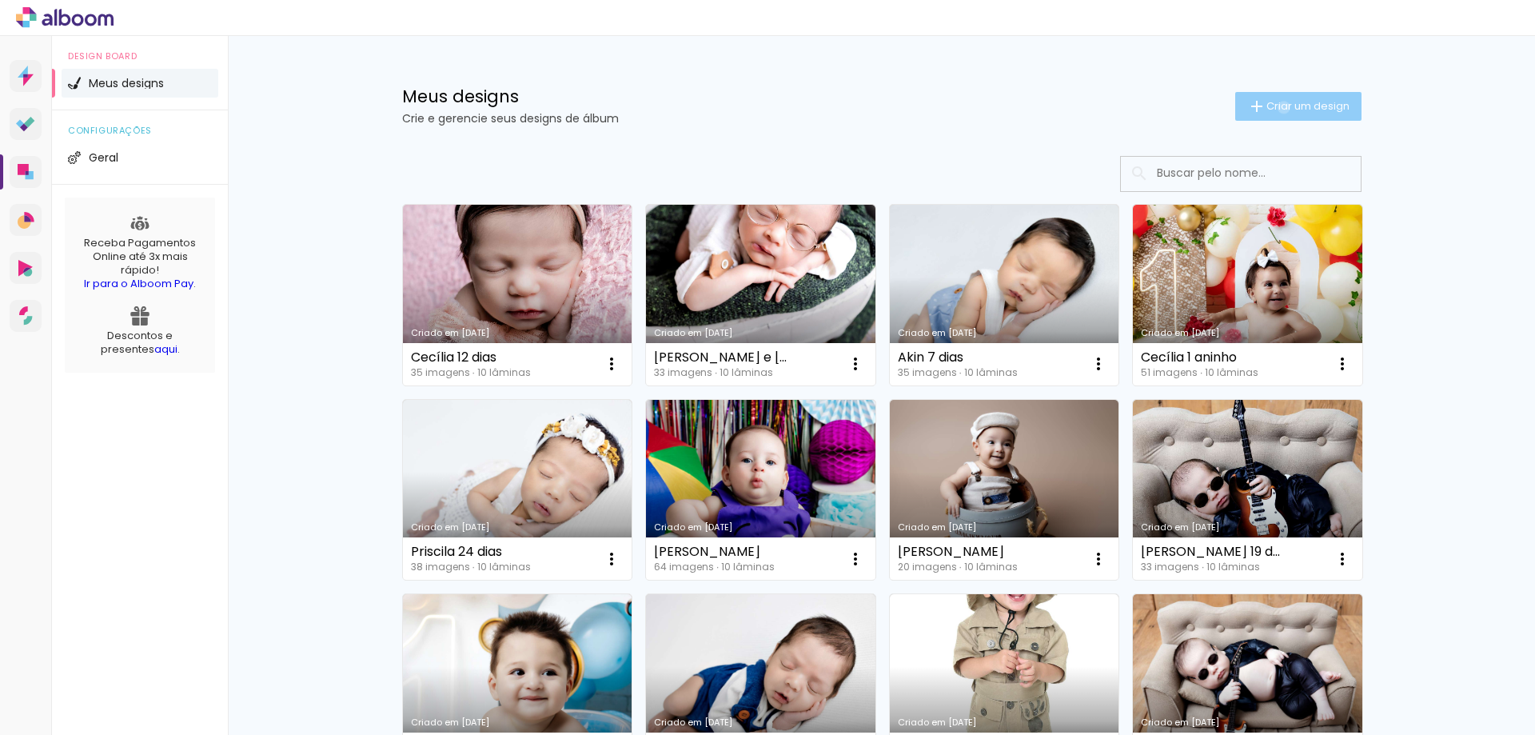
click at [1275, 107] on span "Criar um design" at bounding box center [1308, 106] width 83 height 10
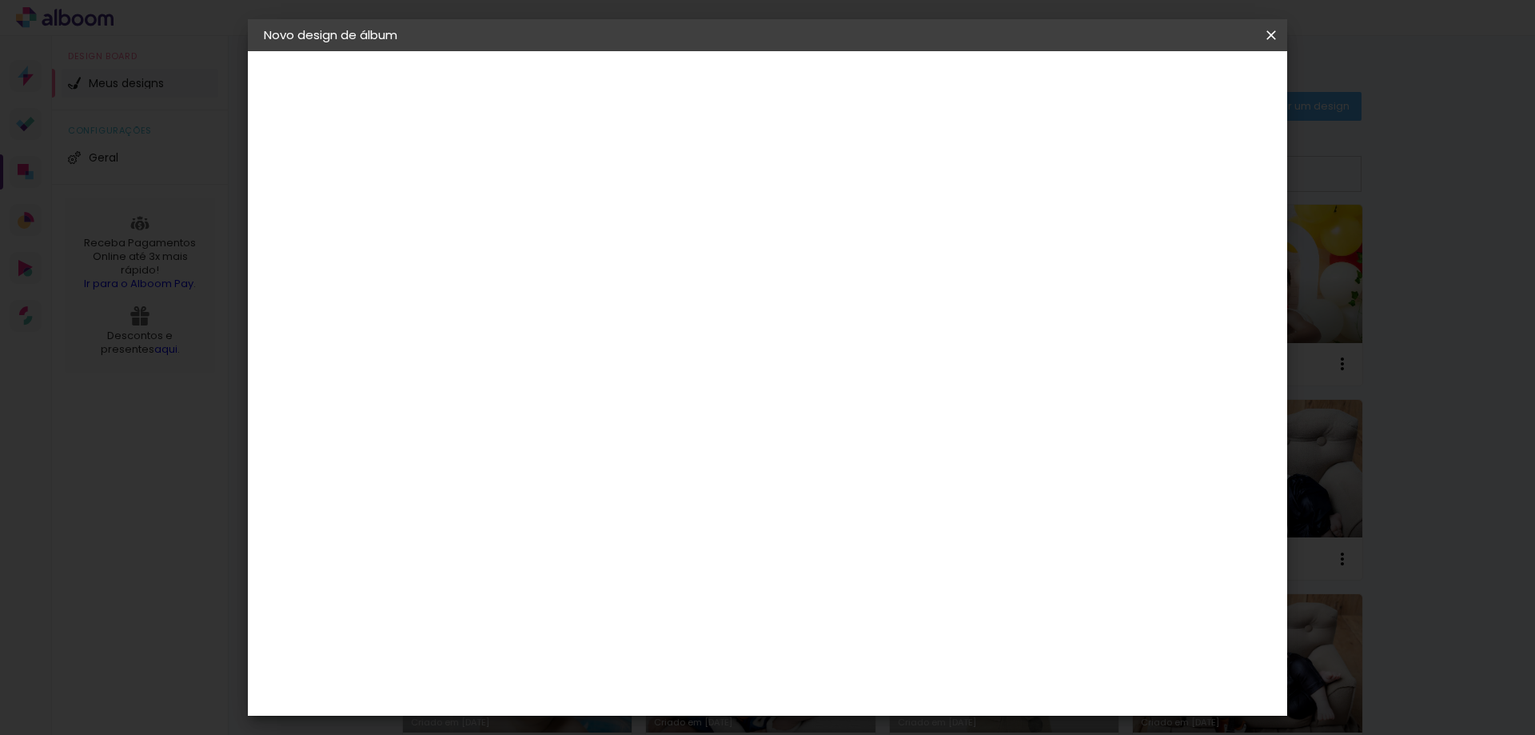
click at [525, 221] on input at bounding box center [525, 214] width 0 height 25
click at [525, 213] on input "Thayla acopanhamento" at bounding box center [525, 214] width 0 height 25
type input "Thayla acompanhamento"
type paper-input "Thayla acompanhamento"
click at [0, 0] on slot "Avançar" at bounding box center [0, 0] width 0 height 0
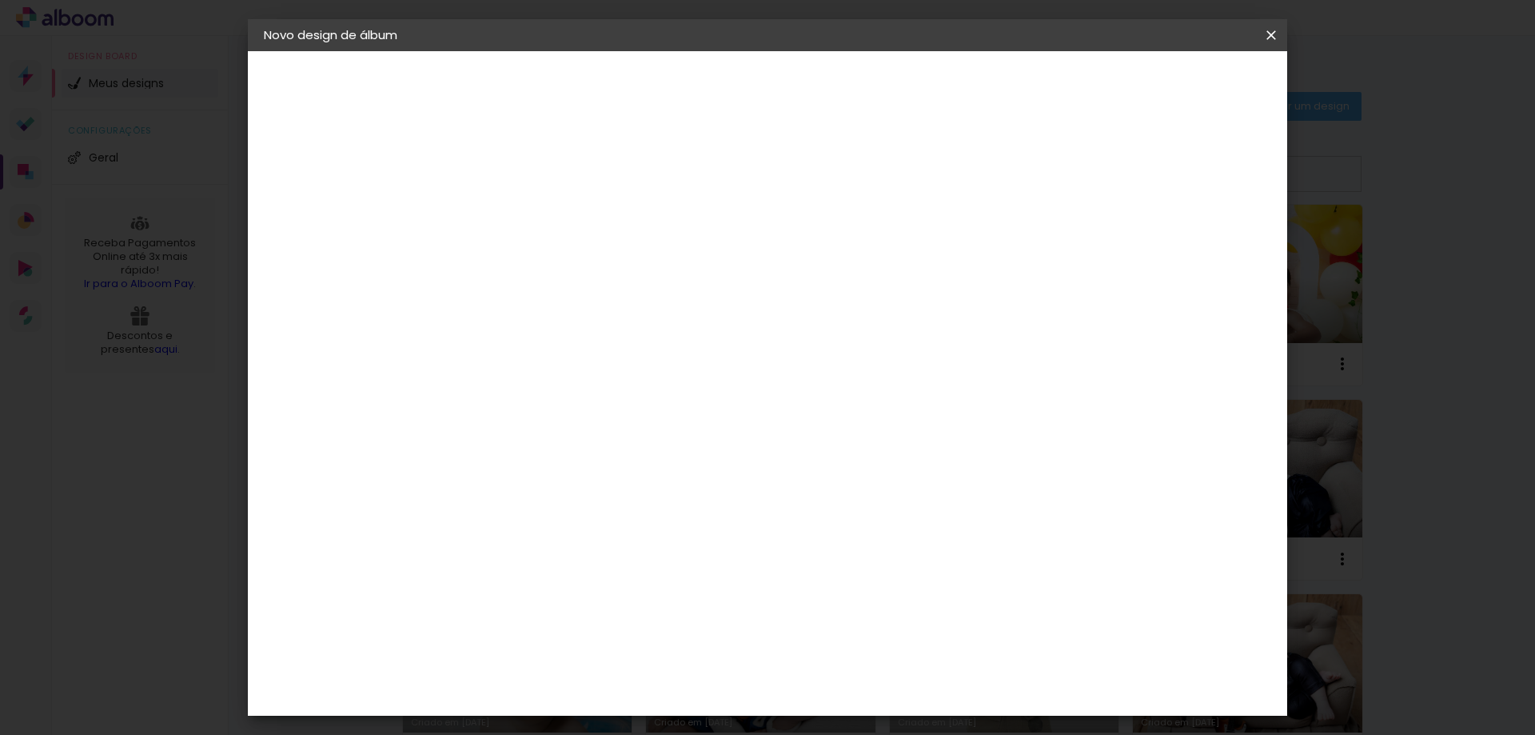
scroll to position [1199, 0]
click at [557, 563] on div "Fênix Álbuns" at bounding box center [536, 576] width 42 height 26
click at [824, 71] on paper-button "Avançar" at bounding box center [785, 84] width 78 height 27
click at [633, 701] on span "20 × 20" at bounding box center [596, 722] width 74 height 42
click at [0, 0] on slot "Avançar" at bounding box center [0, 0] width 0 height 0
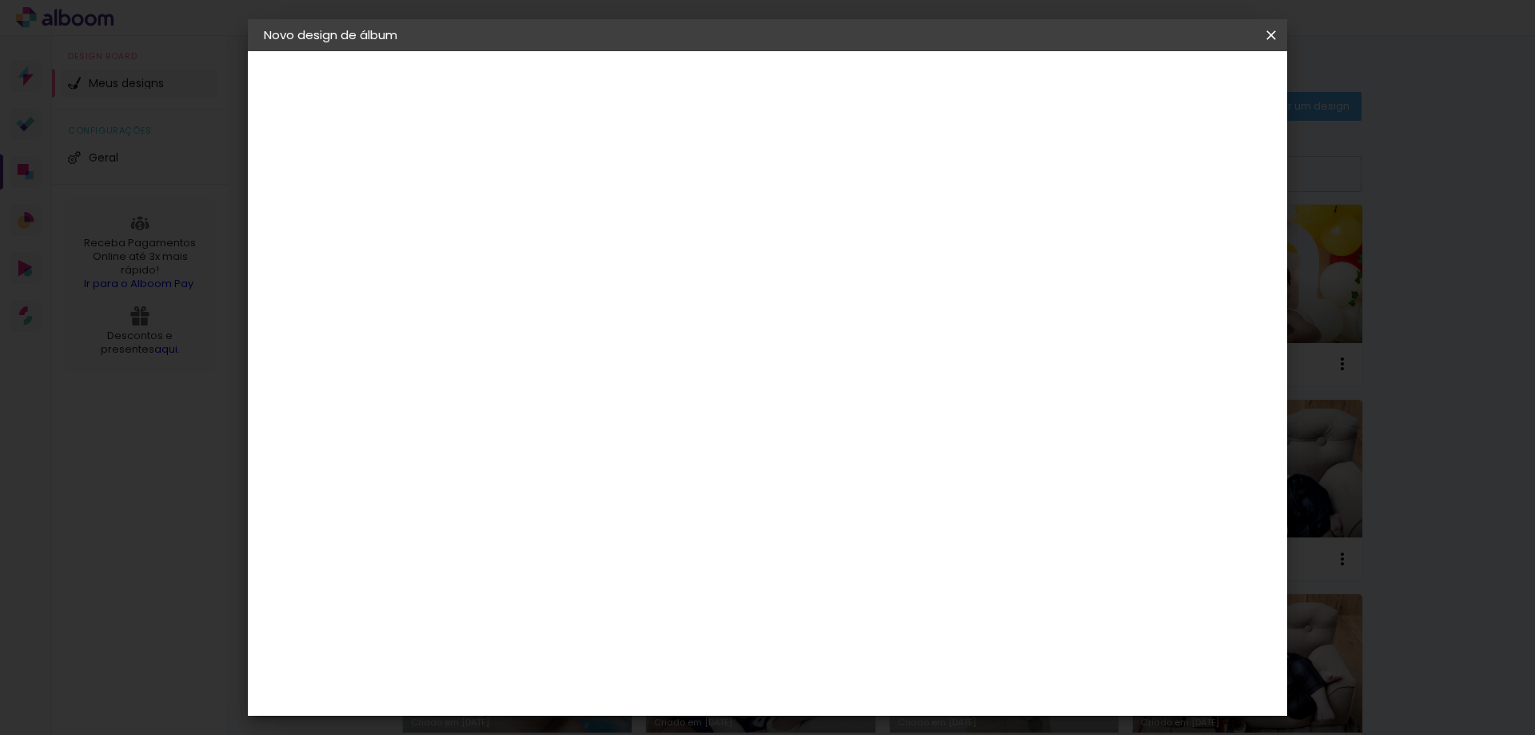
click at [1081, 171] on div at bounding box center [1074, 173] width 14 height 14
type paper-checkbox "on"
click at [1171, 81] on span "Iniciar design" at bounding box center [1135, 84] width 73 height 11
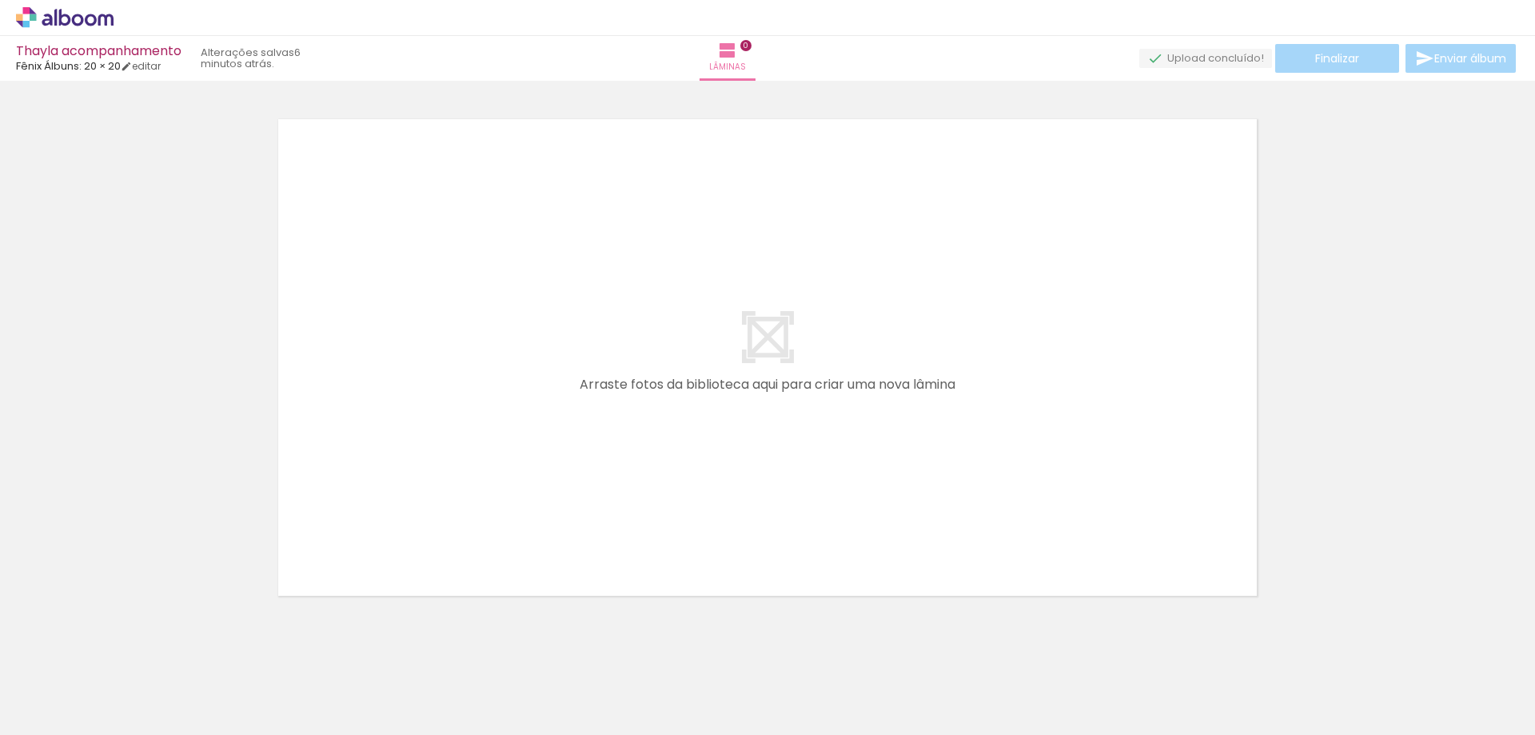
click at [1325, 309] on div at bounding box center [767, 337] width 1535 height 543
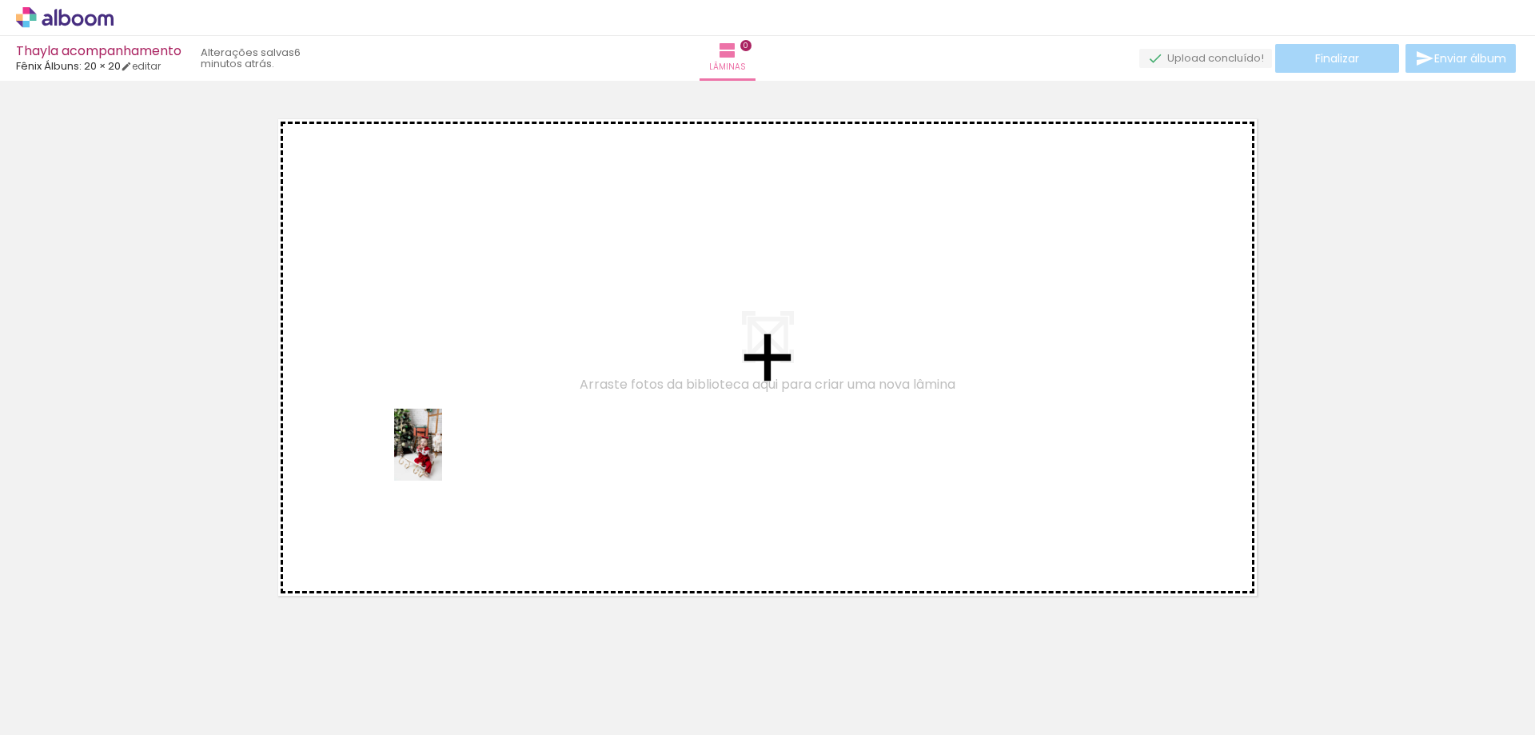
drag, startPoint x: 237, startPoint y: 690, endPoint x: 447, endPoint y: 449, distance: 319.7
click at [451, 451] on quentale-workspace at bounding box center [767, 367] width 1535 height 735
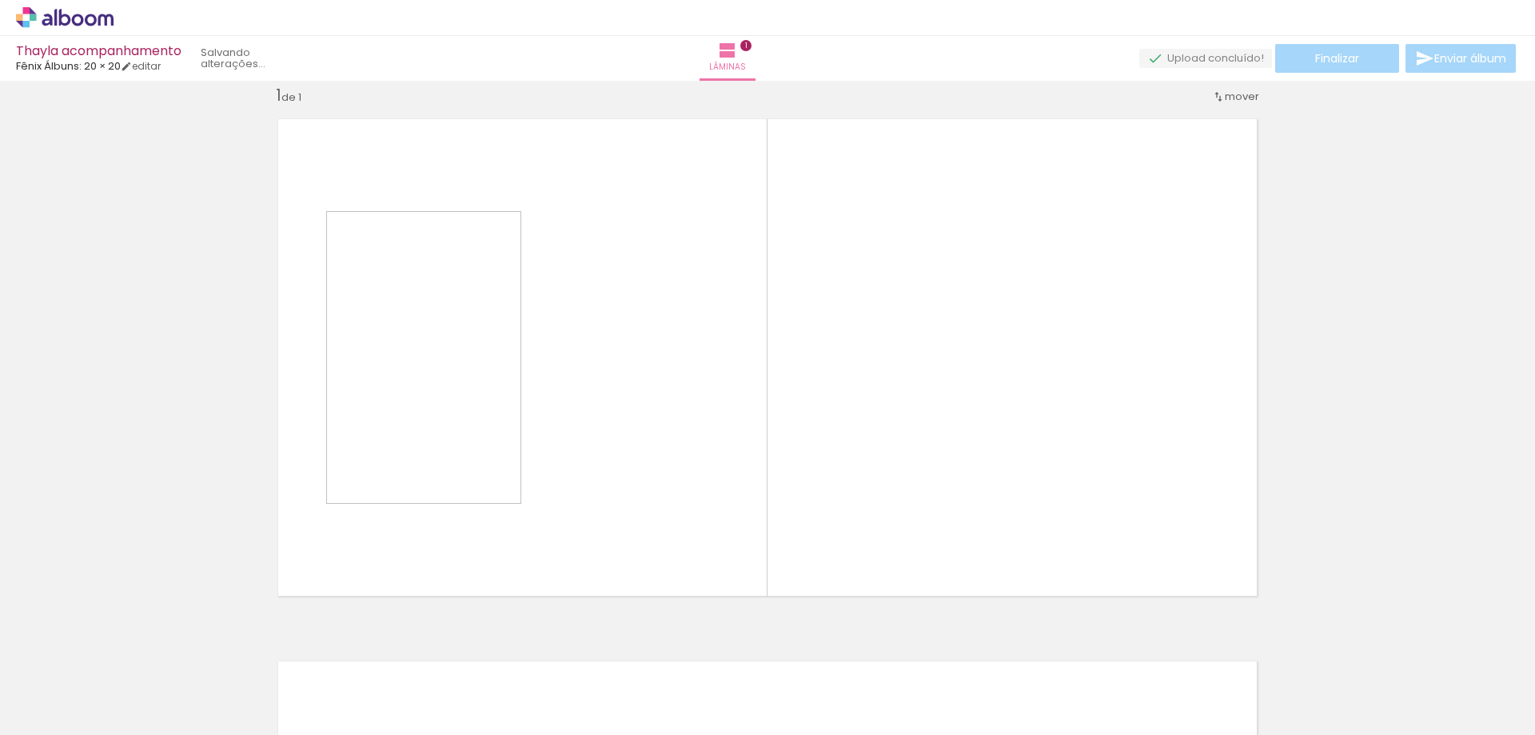
scroll to position [21, 0]
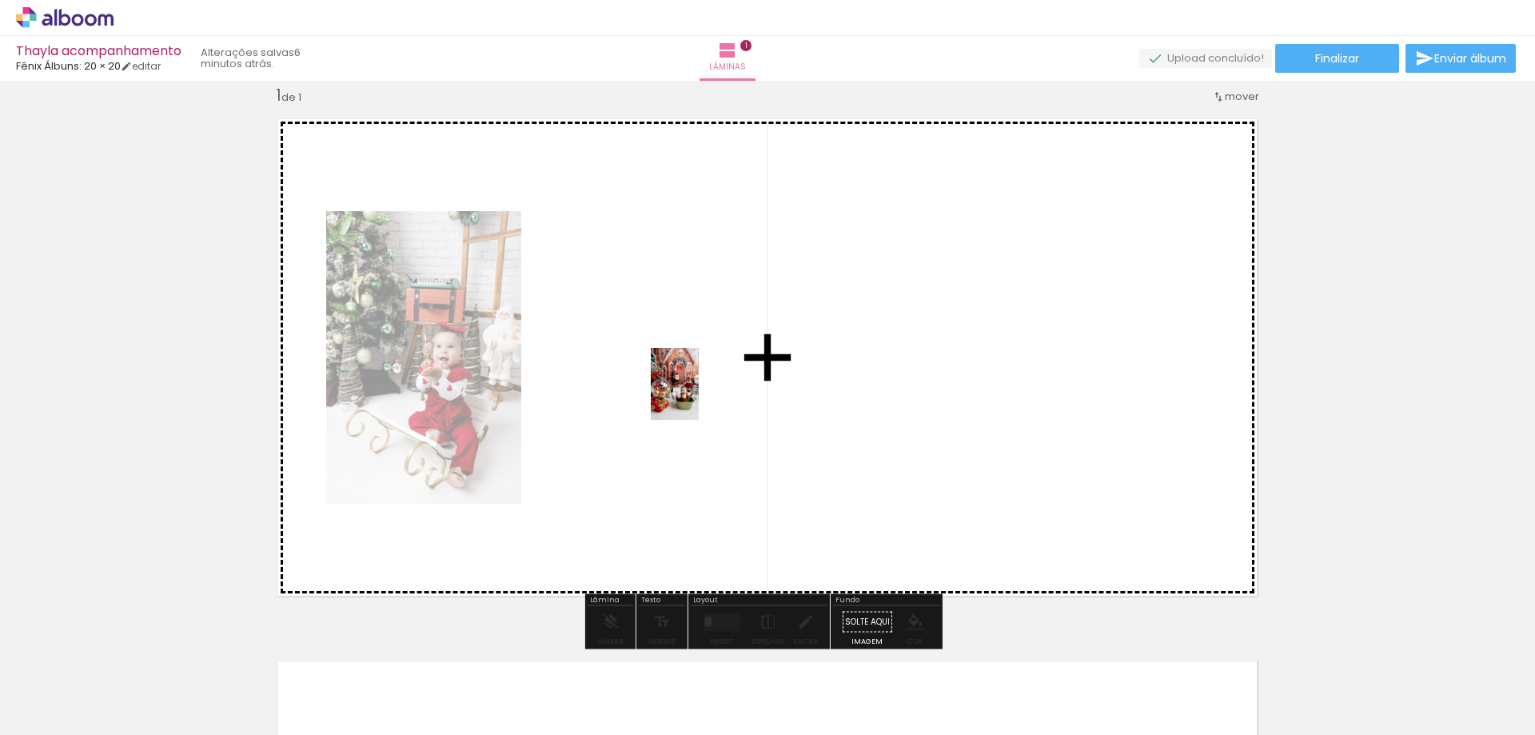
drag, startPoint x: 701, startPoint y: 697, endPoint x: 752, endPoint y: 484, distance: 219.4
click at [698, 394] on quentale-workspace at bounding box center [767, 367] width 1535 height 735
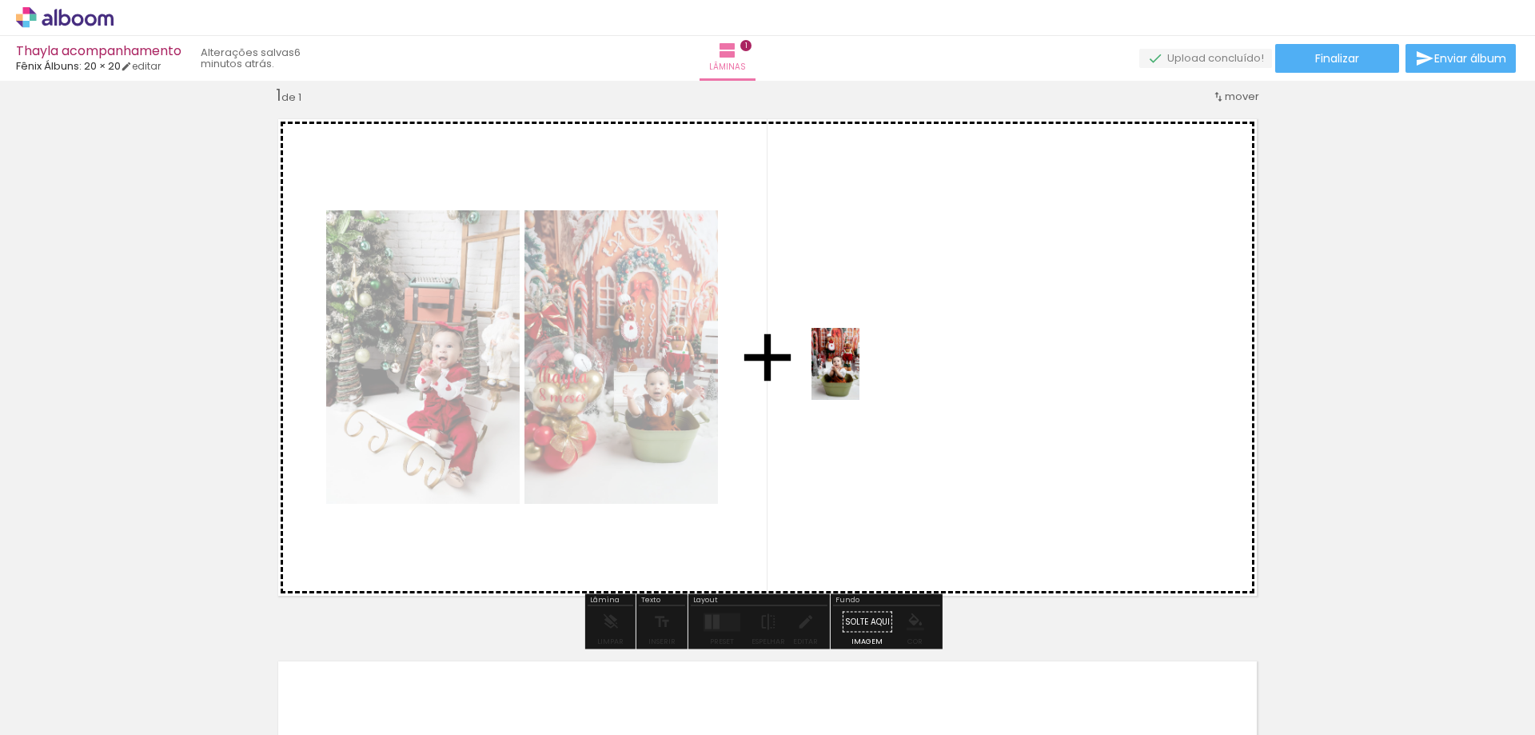
drag, startPoint x: 792, startPoint y: 607, endPoint x: 860, endPoint y: 376, distance: 240.7
click at [860, 376] on quentale-workspace at bounding box center [767, 367] width 1535 height 735
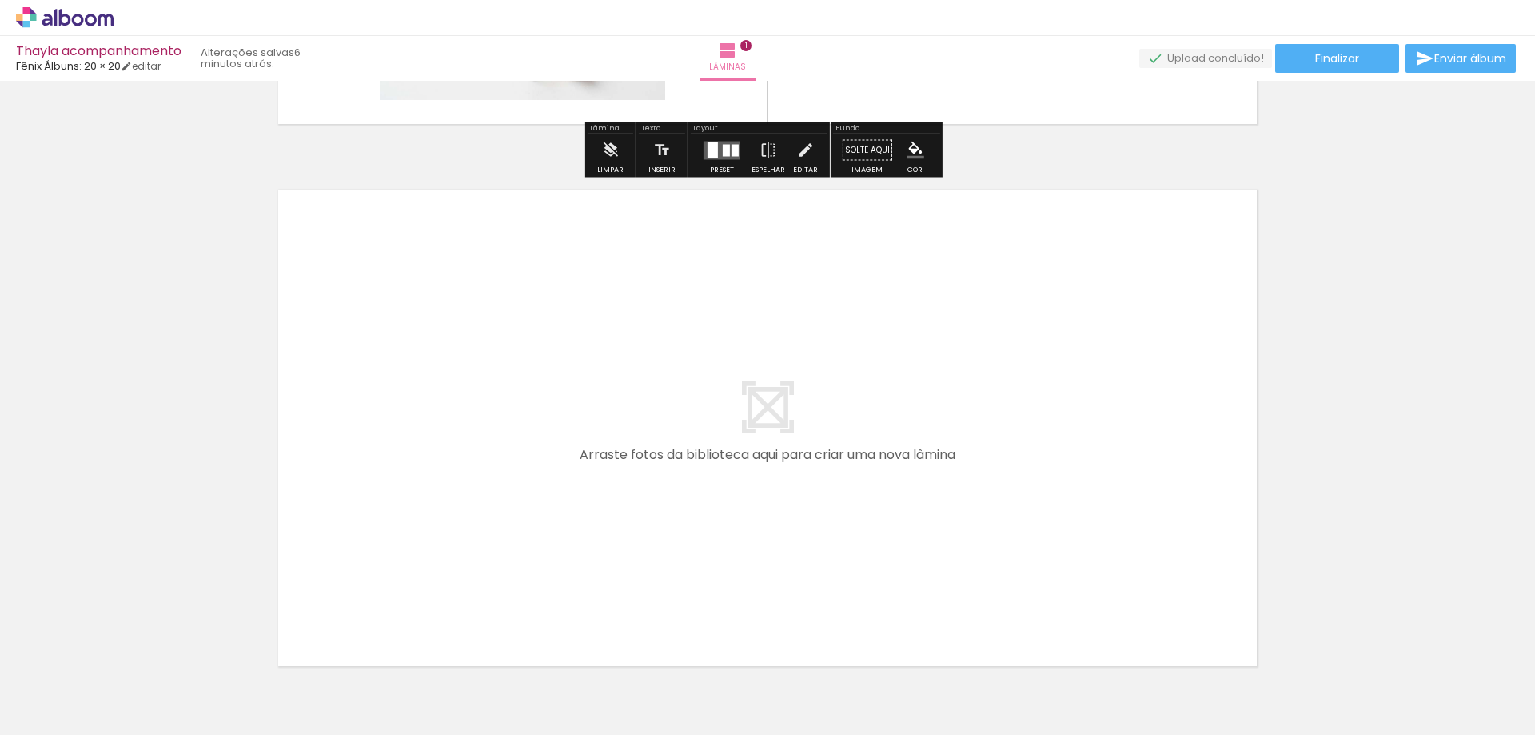
scroll to position [501, 0]
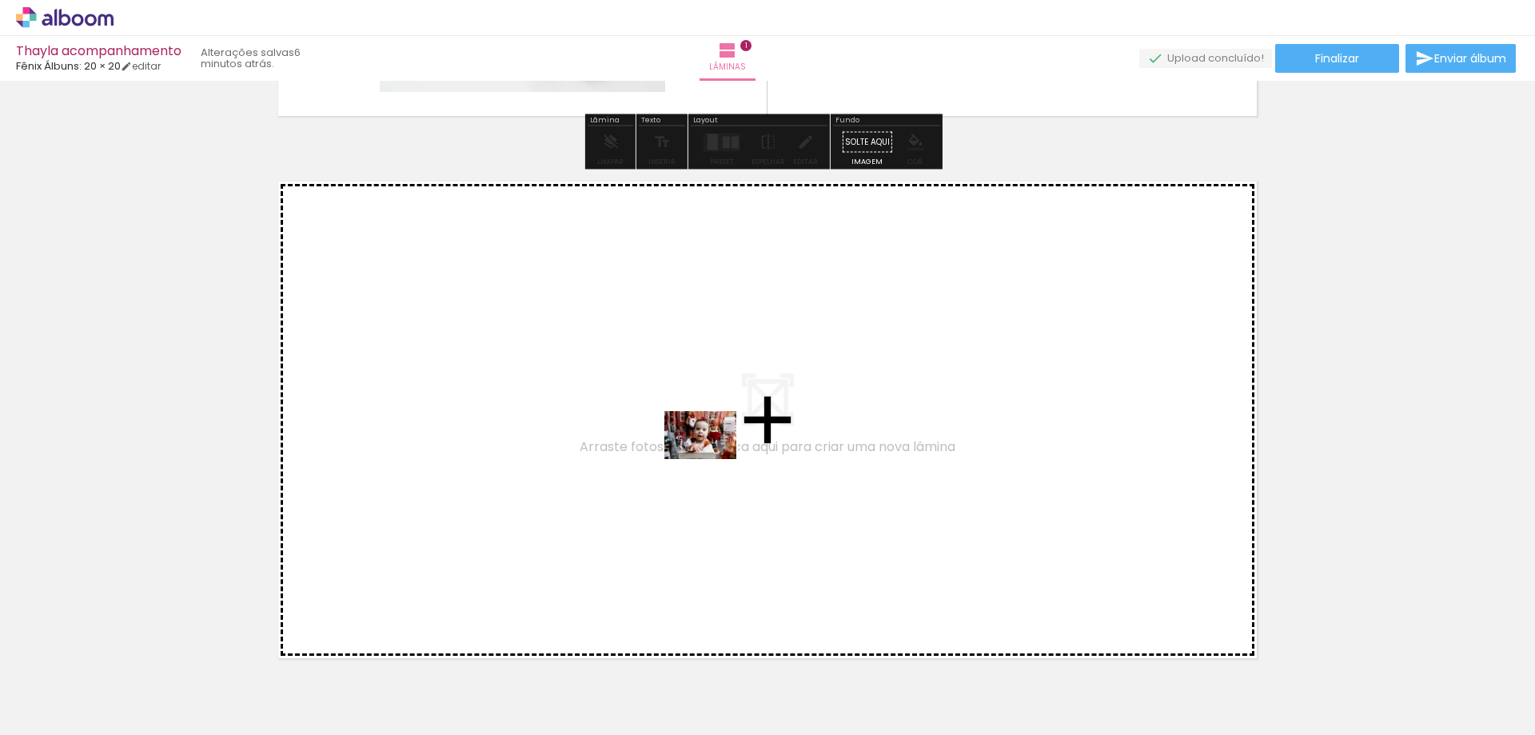
drag, startPoint x: 860, startPoint y: 697, endPoint x: 712, endPoint y: 459, distance: 280.5
click at [712, 459] on quentale-workspace at bounding box center [767, 367] width 1535 height 735
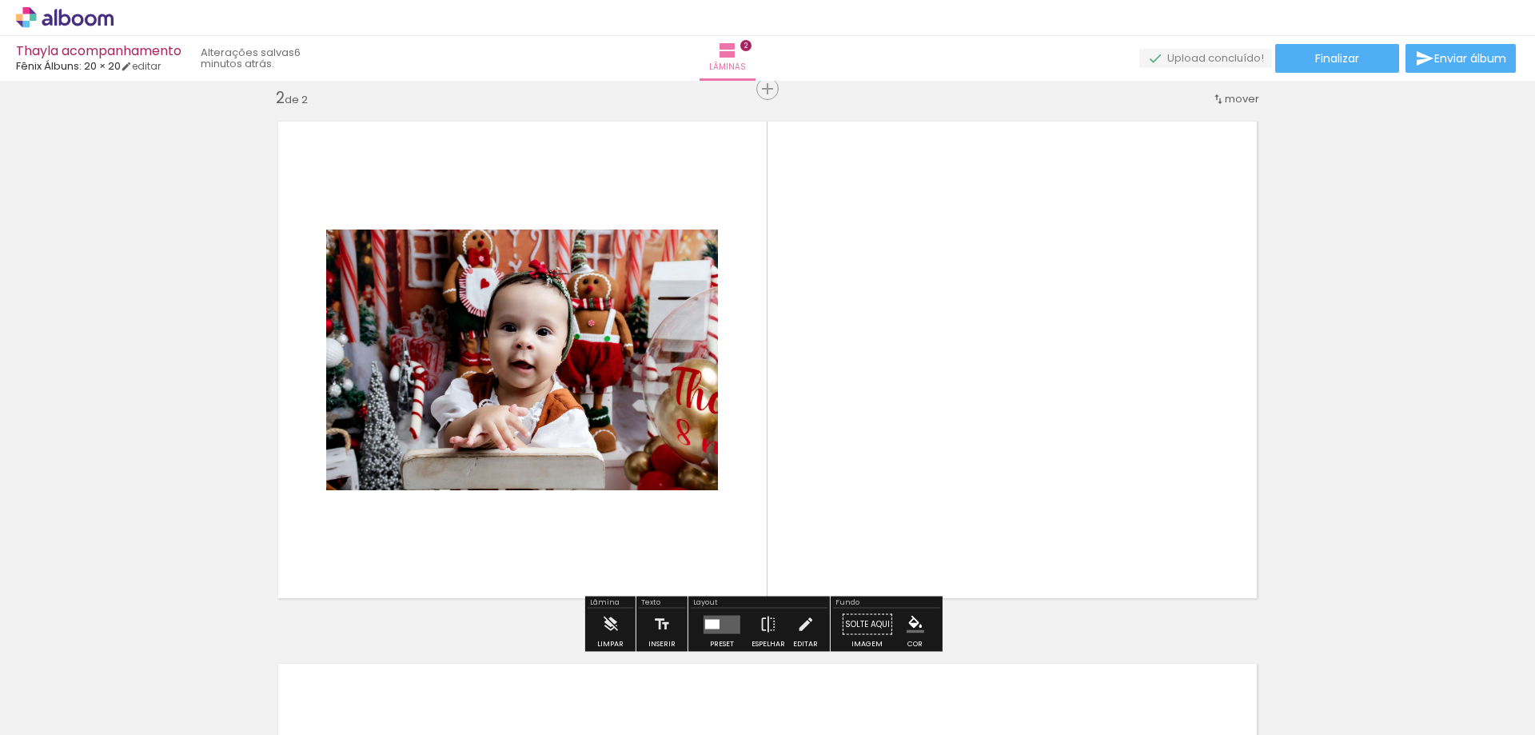
scroll to position [563, 0]
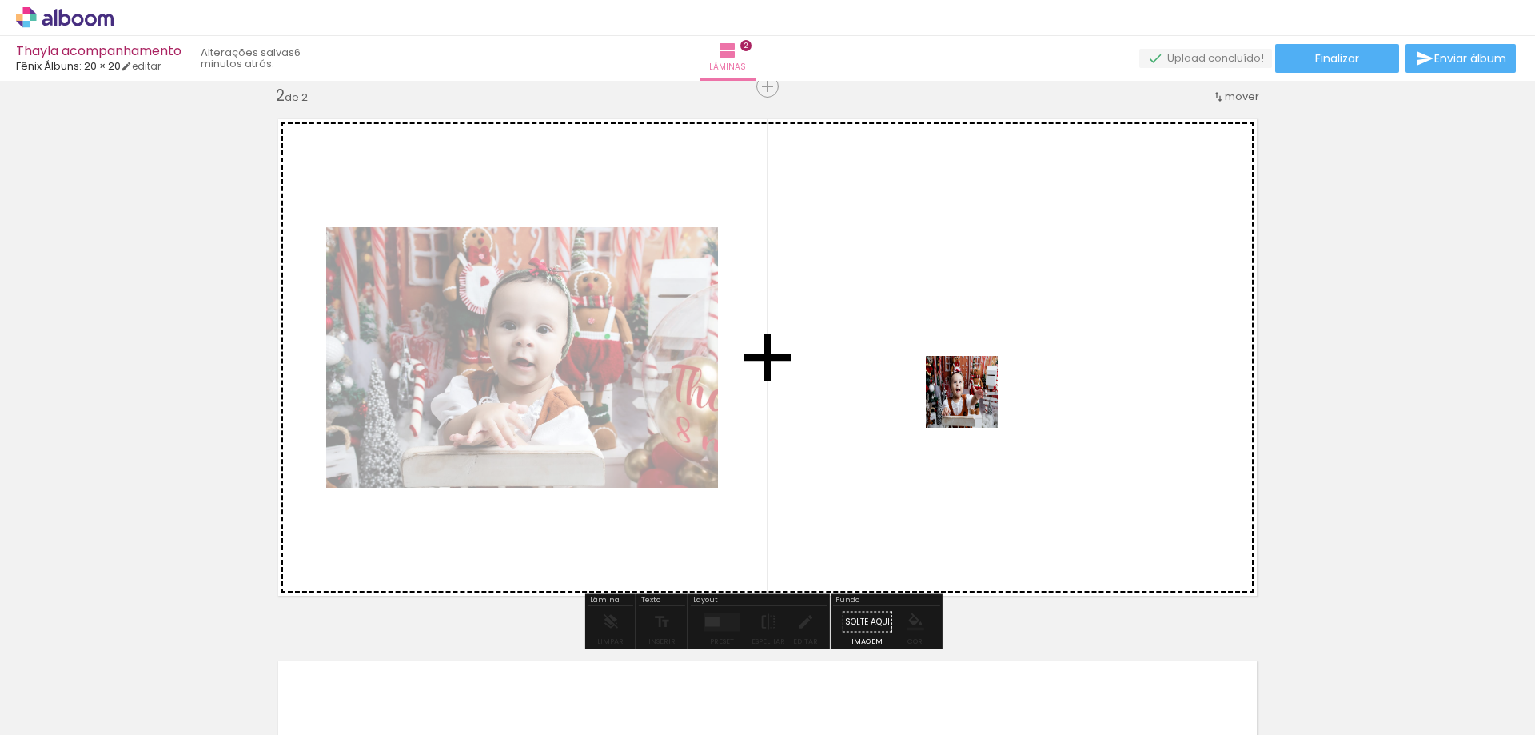
drag, startPoint x: 963, startPoint y: 697, endPoint x: 973, endPoint y: 397, distance: 300.8
click at [973, 397] on quentale-workspace at bounding box center [767, 367] width 1535 height 735
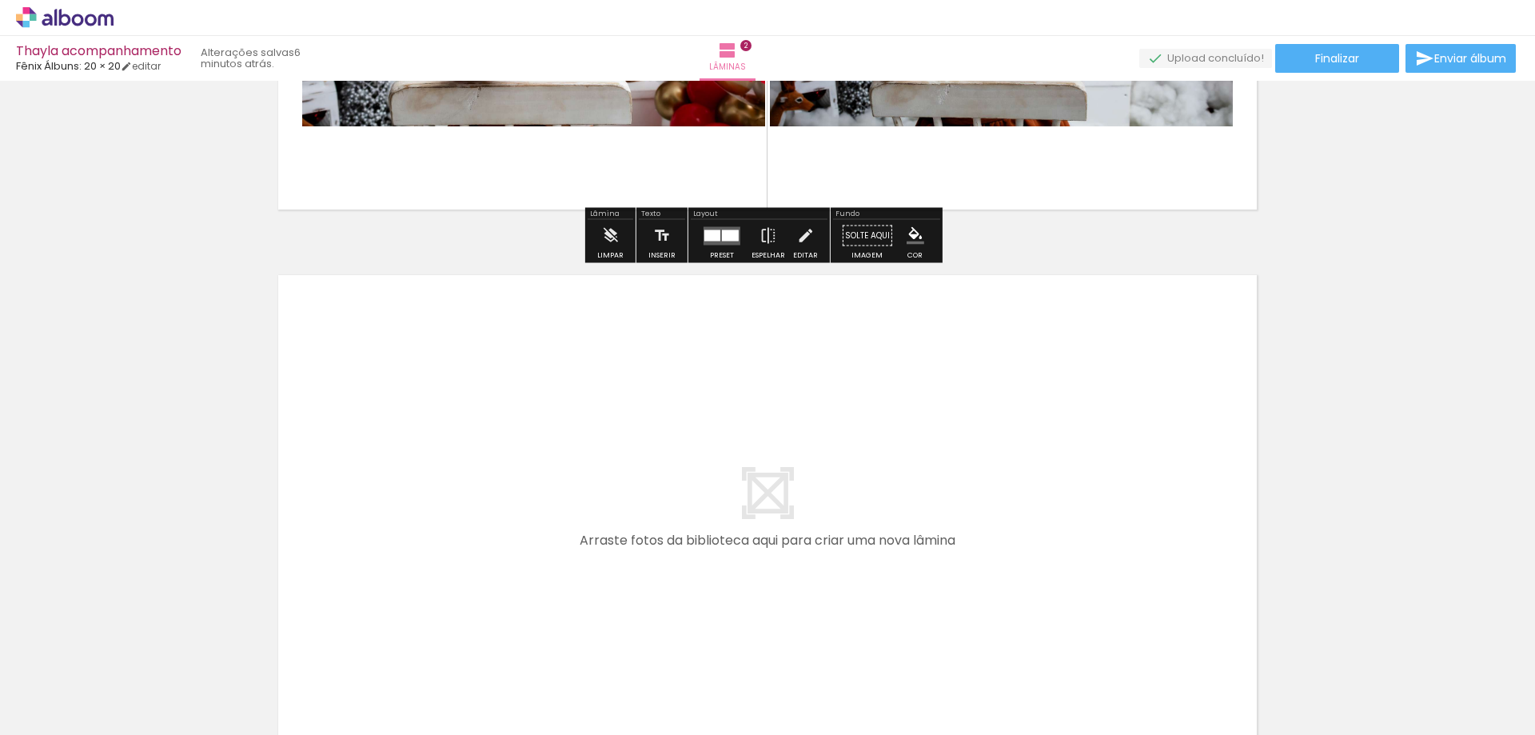
scroll to position [963, 0]
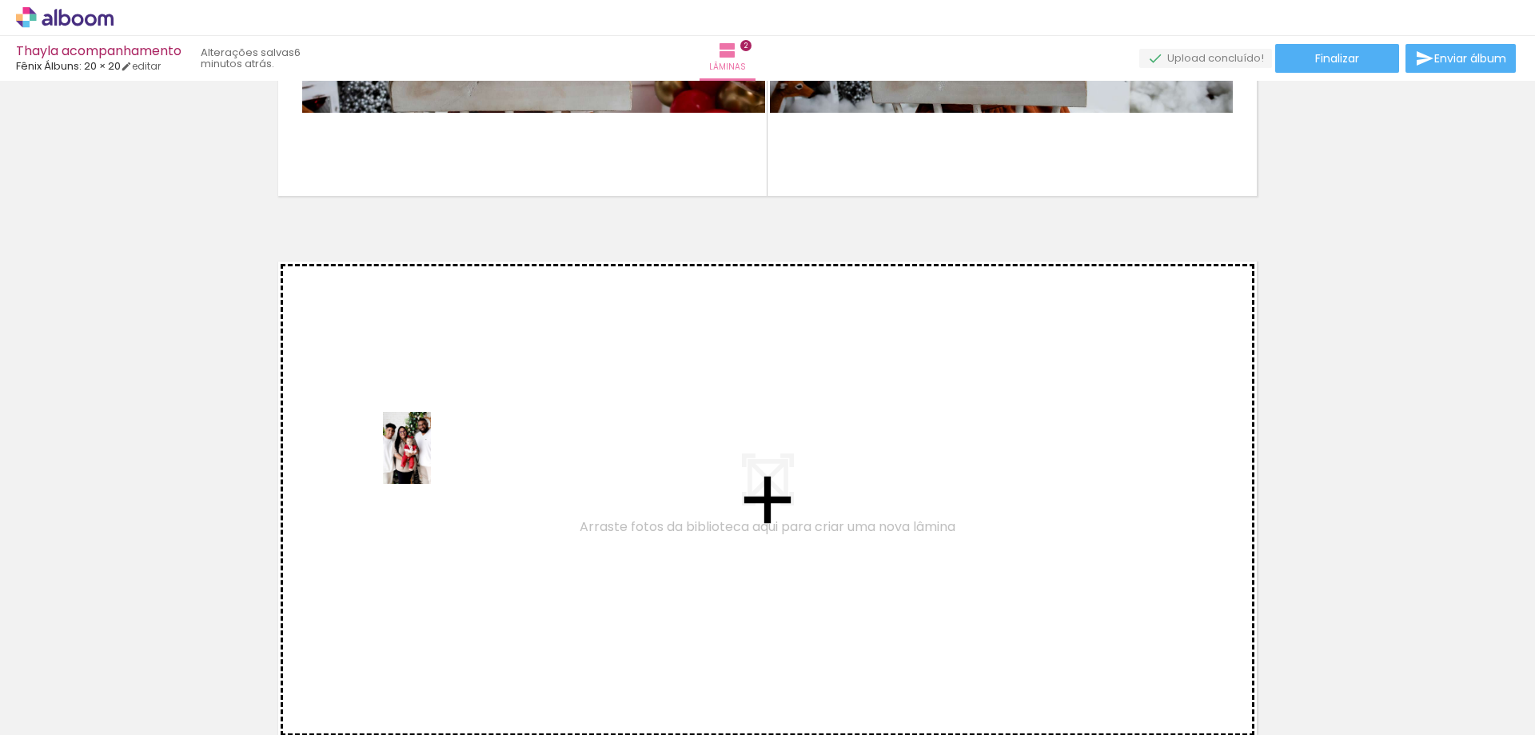
drag, startPoint x: 369, startPoint y: 618, endPoint x: 429, endPoint y: 458, distance: 170.8
click at [429, 458] on quentale-workspace at bounding box center [767, 367] width 1535 height 735
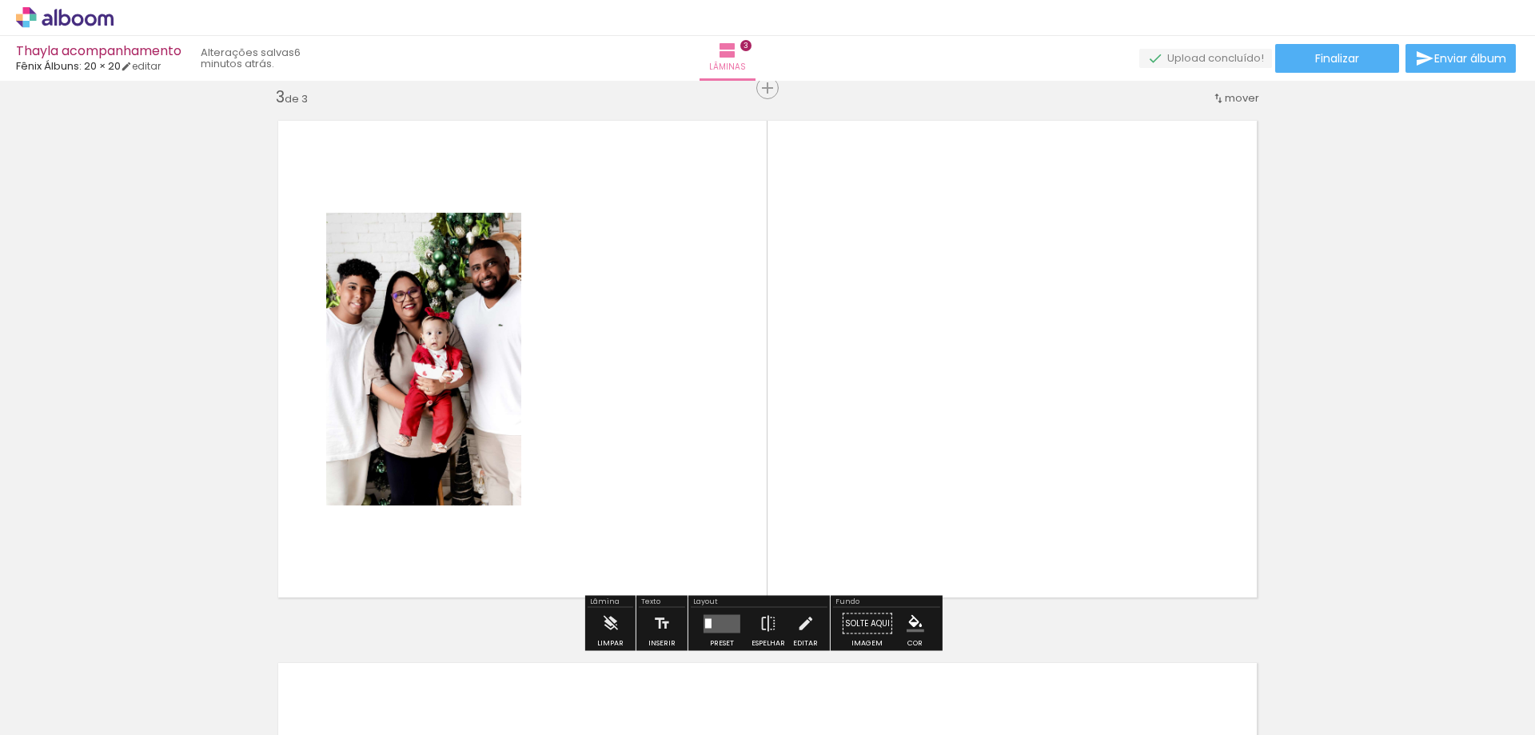
scroll to position [1105, 0]
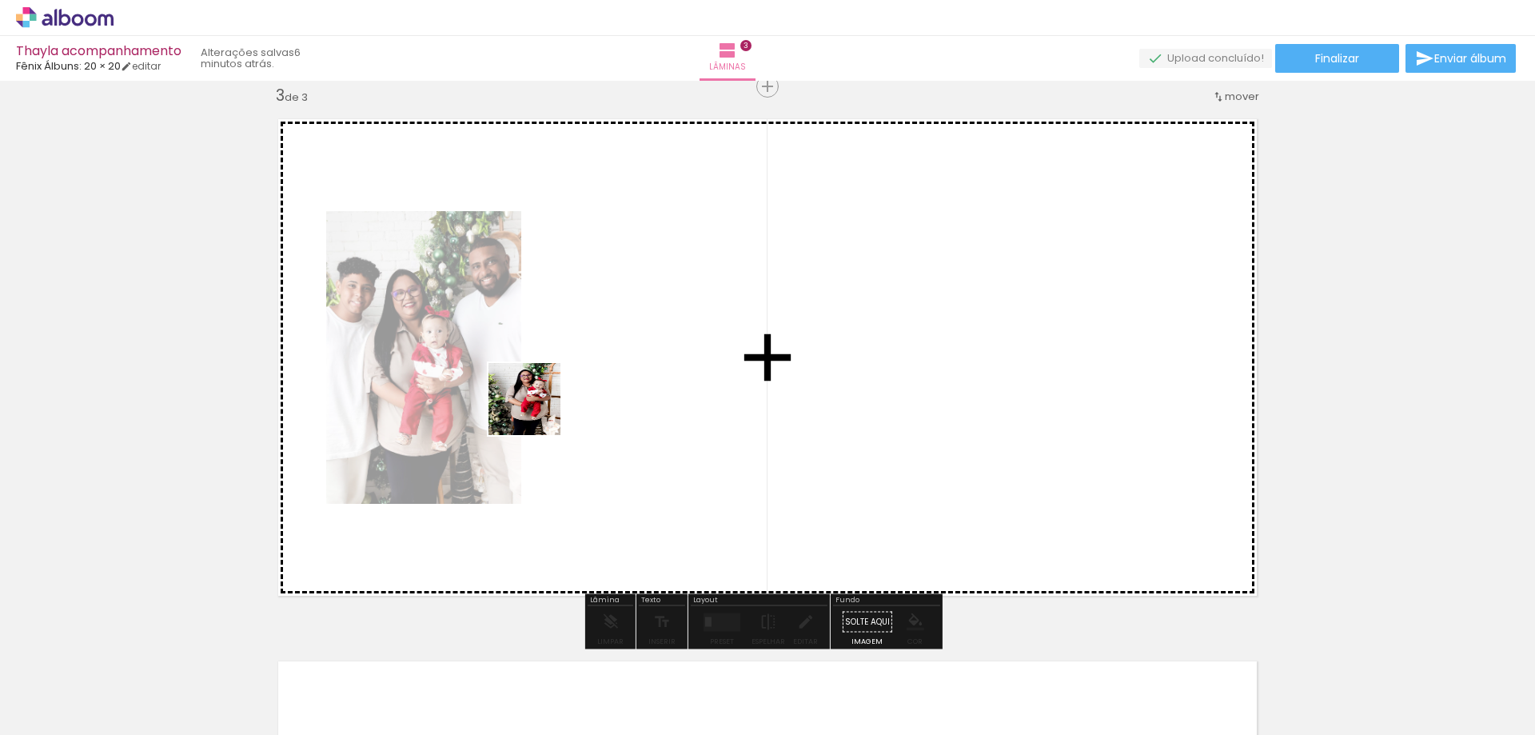
drag, startPoint x: 423, startPoint y: 663, endPoint x: 513, endPoint y: 513, distance: 174.3
click at [563, 374] on quentale-workspace at bounding box center [767, 367] width 1535 height 735
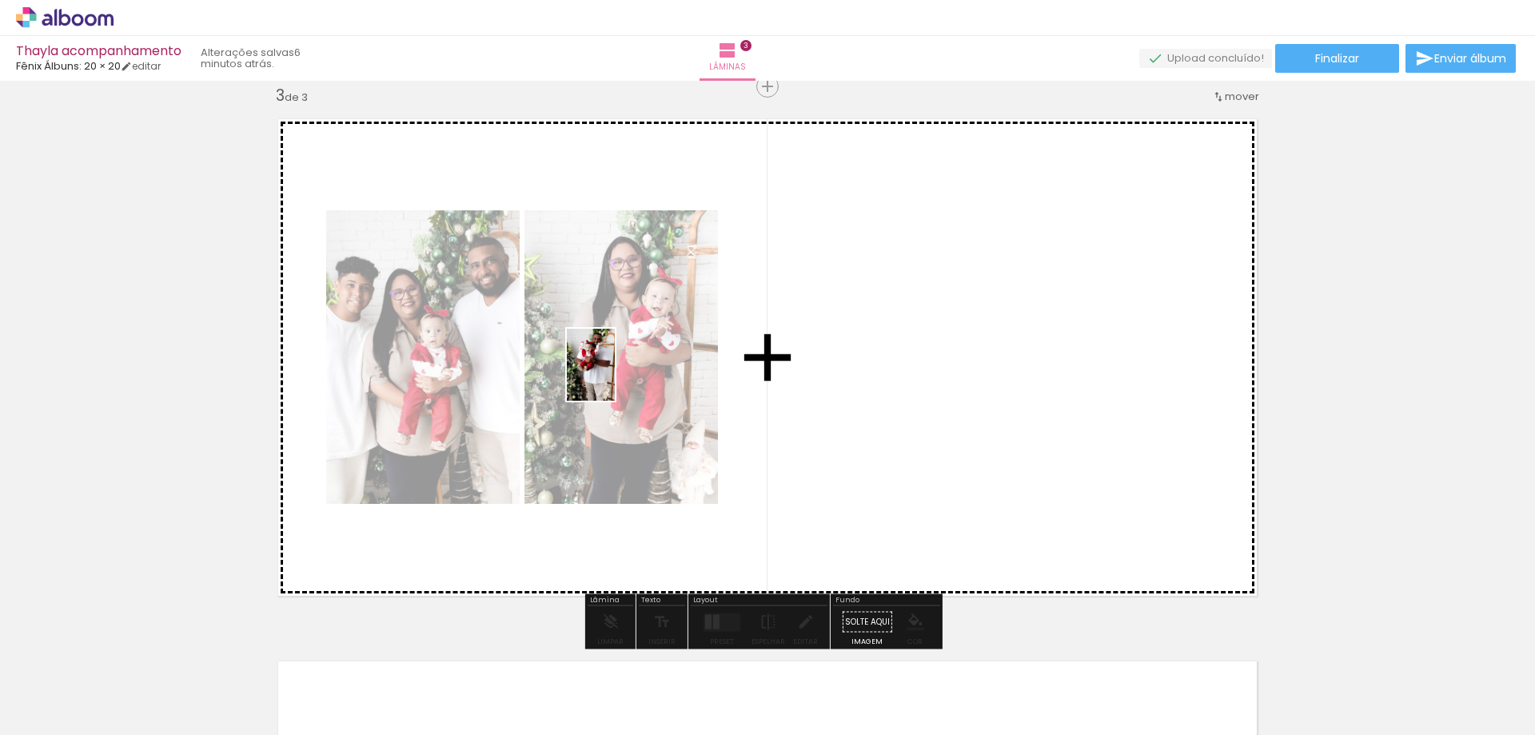
drag, startPoint x: 514, startPoint y: 647, endPoint x: 567, endPoint y: 640, distance: 53.3
click at [608, 377] on quentale-workspace at bounding box center [767, 367] width 1535 height 735
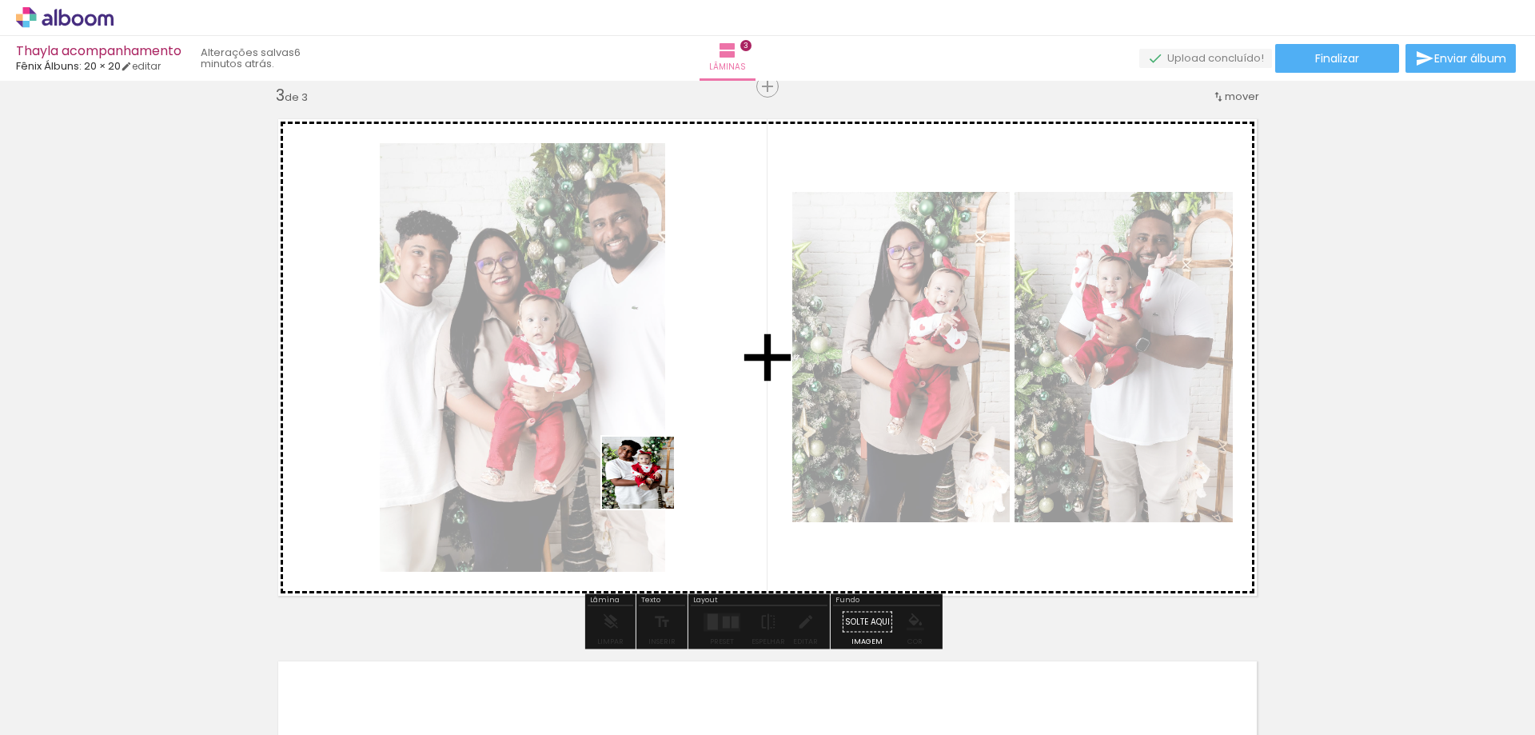
drag, startPoint x: 601, startPoint y: 690, endPoint x: 855, endPoint y: 530, distance: 300.4
click at [694, 410] on quentale-workspace at bounding box center [767, 367] width 1535 height 735
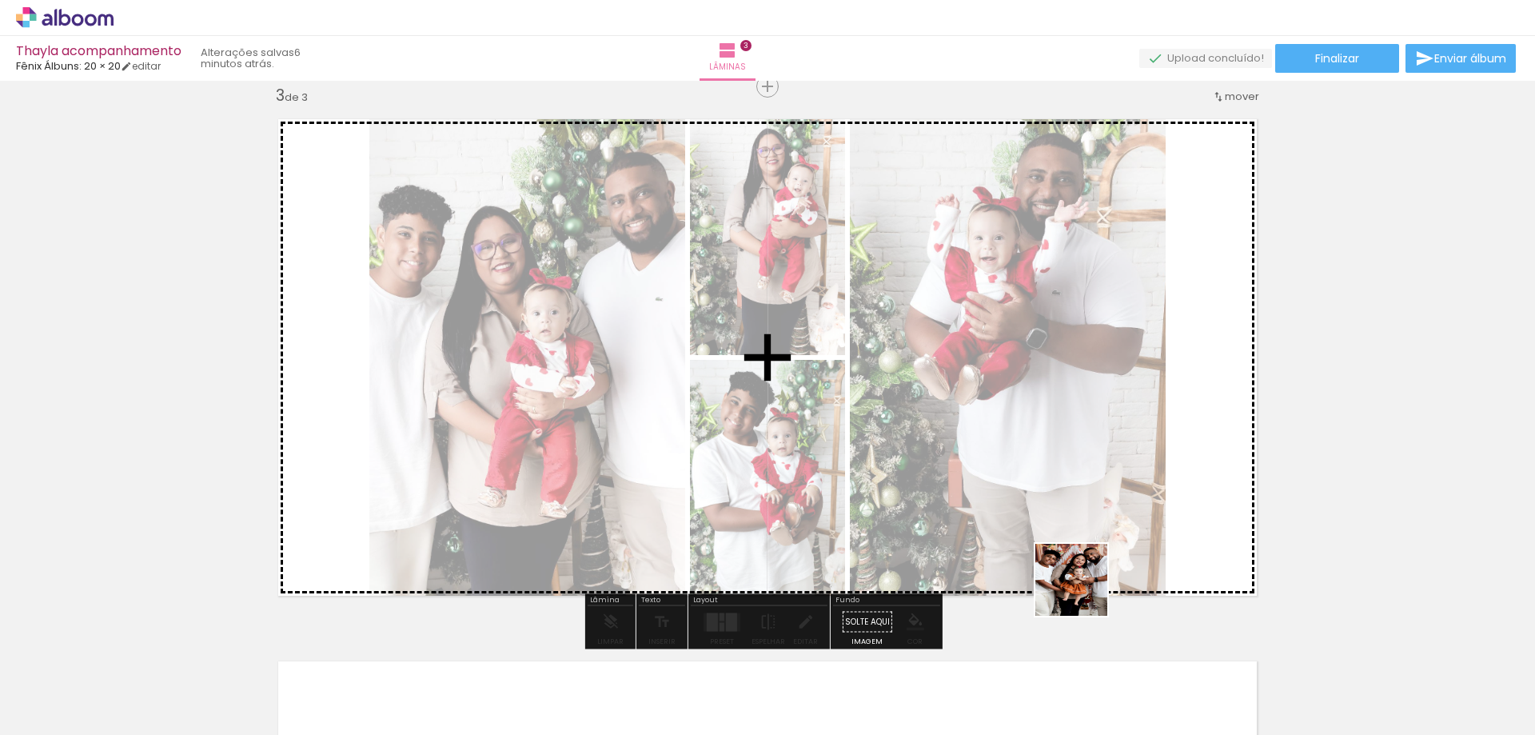
drag, startPoint x: 1068, startPoint y: 706, endPoint x: 1144, endPoint y: 447, distance: 270.2
click at [1146, 447] on quentale-workspace at bounding box center [767, 367] width 1535 height 735
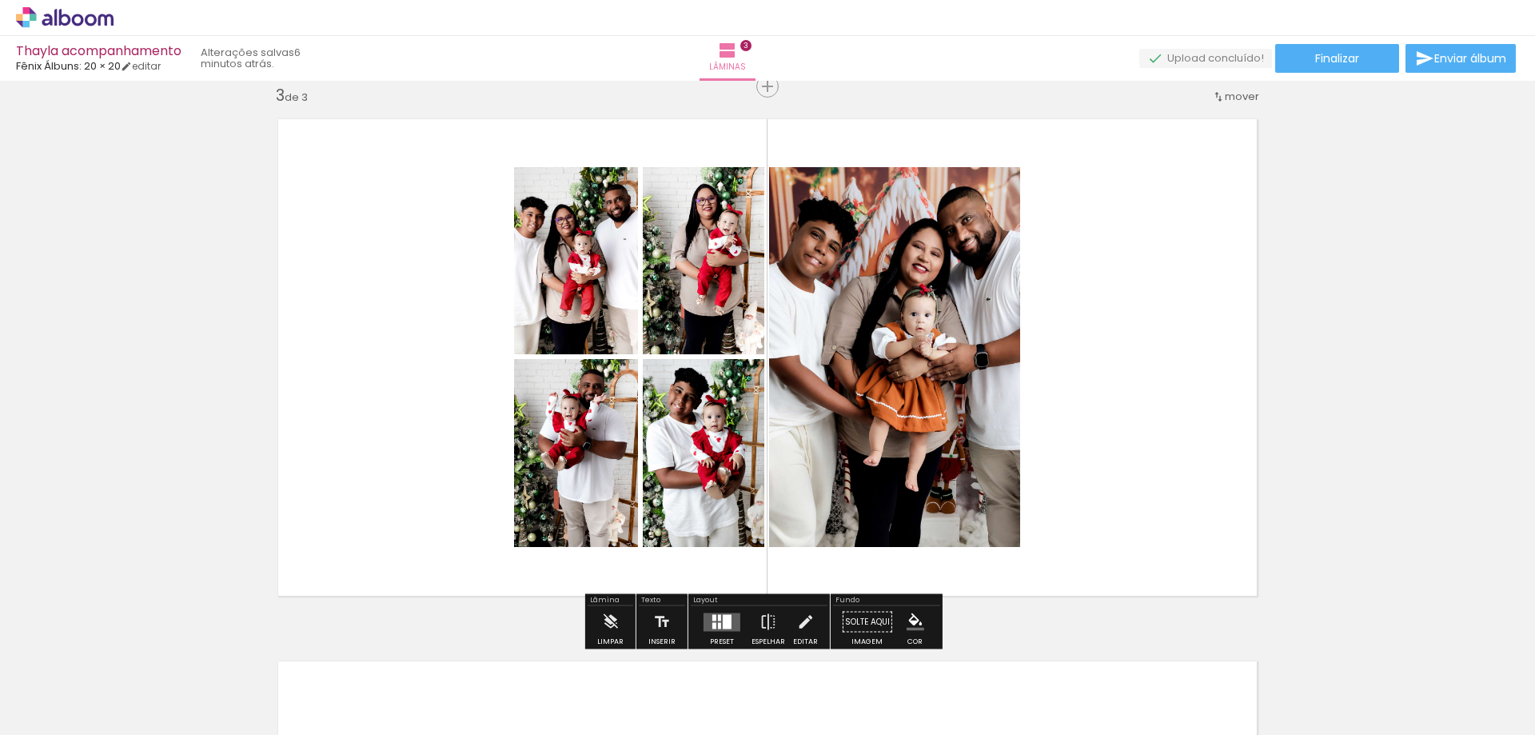
click at [714, 621] on quentale-layouter at bounding box center [722, 622] width 37 height 18
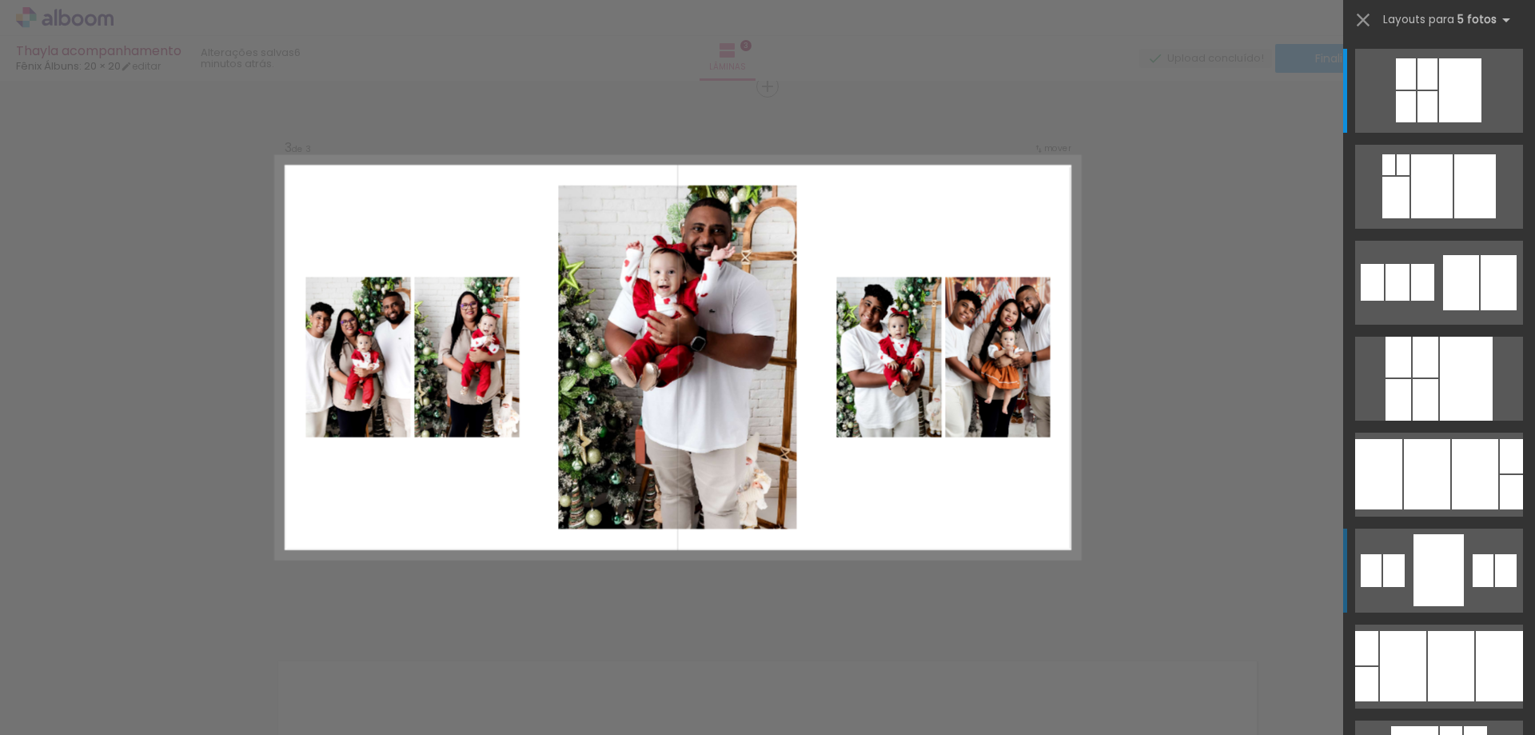
click at [1418, 585] on div at bounding box center [1439, 570] width 50 height 72
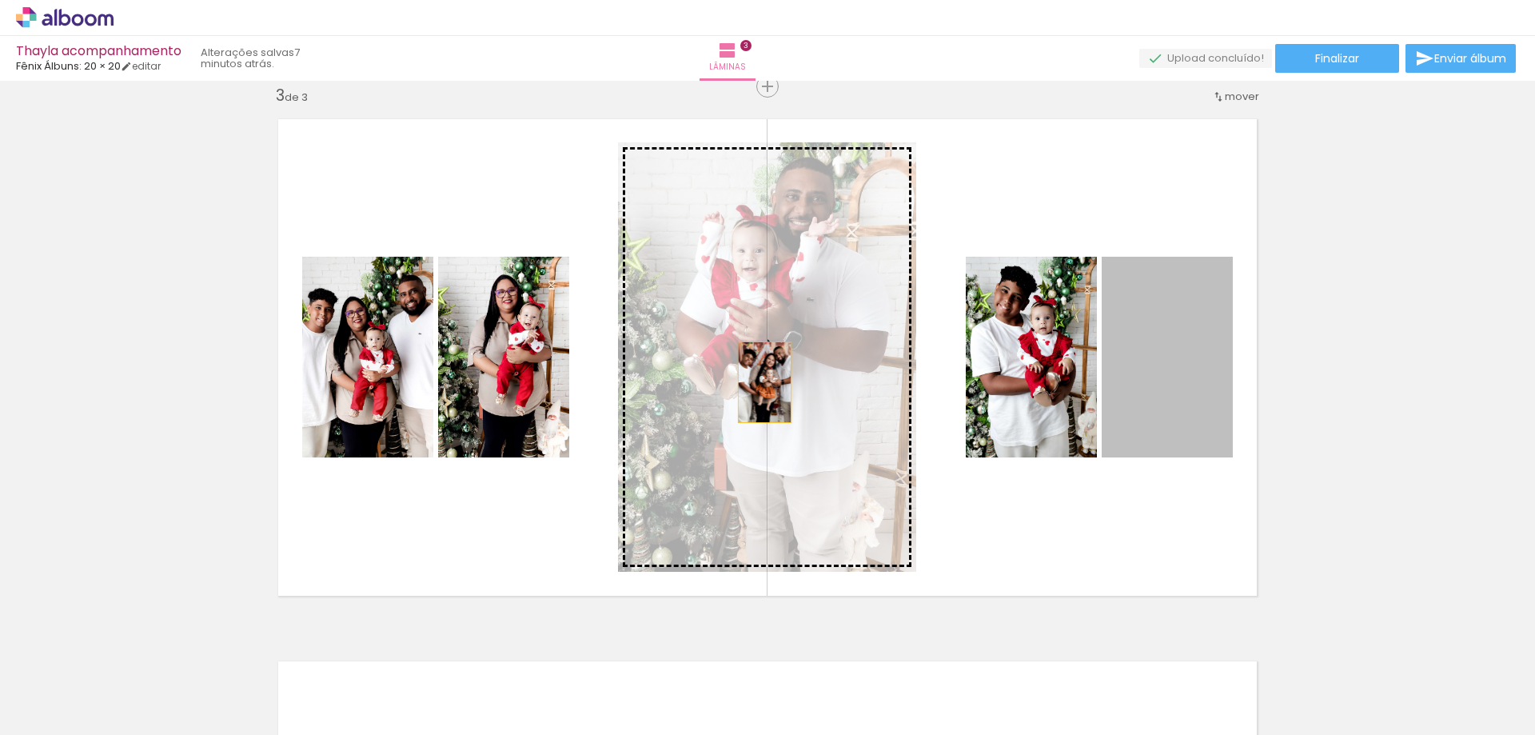
drag, startPoint x: 1182, startPoint y: 367, endPoint x: 758, endPoint y: 382, distance: 424.1
click at [0, 0] on slot at bounding box center [0, 0] width 0 height 0
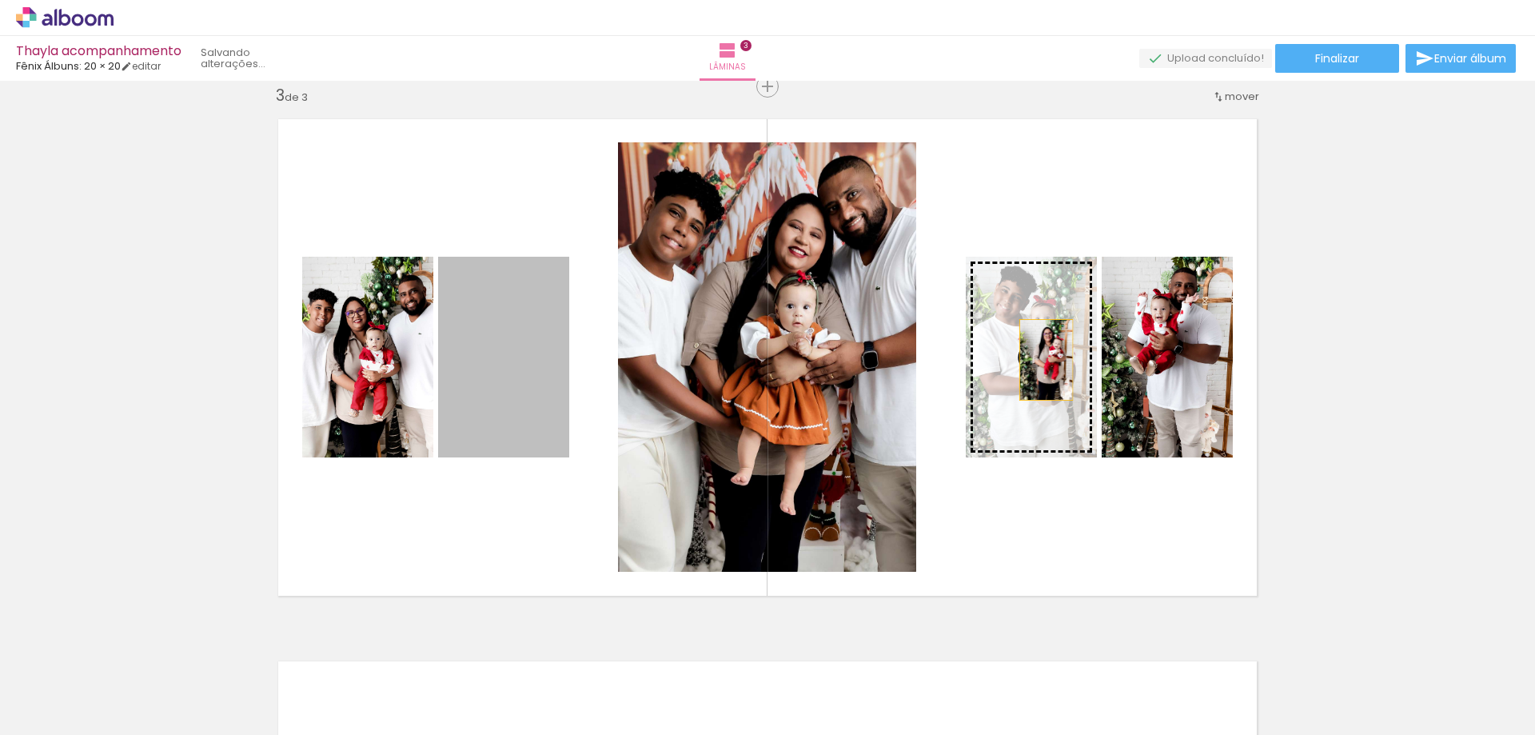
drag, startPoint x: 490, startPoint y: 398, endPoint x: 1040, endPoint y: 360, distance: 551.5
click at [0, 0] on slot at bounding box center [0, 0] width 0 height 0
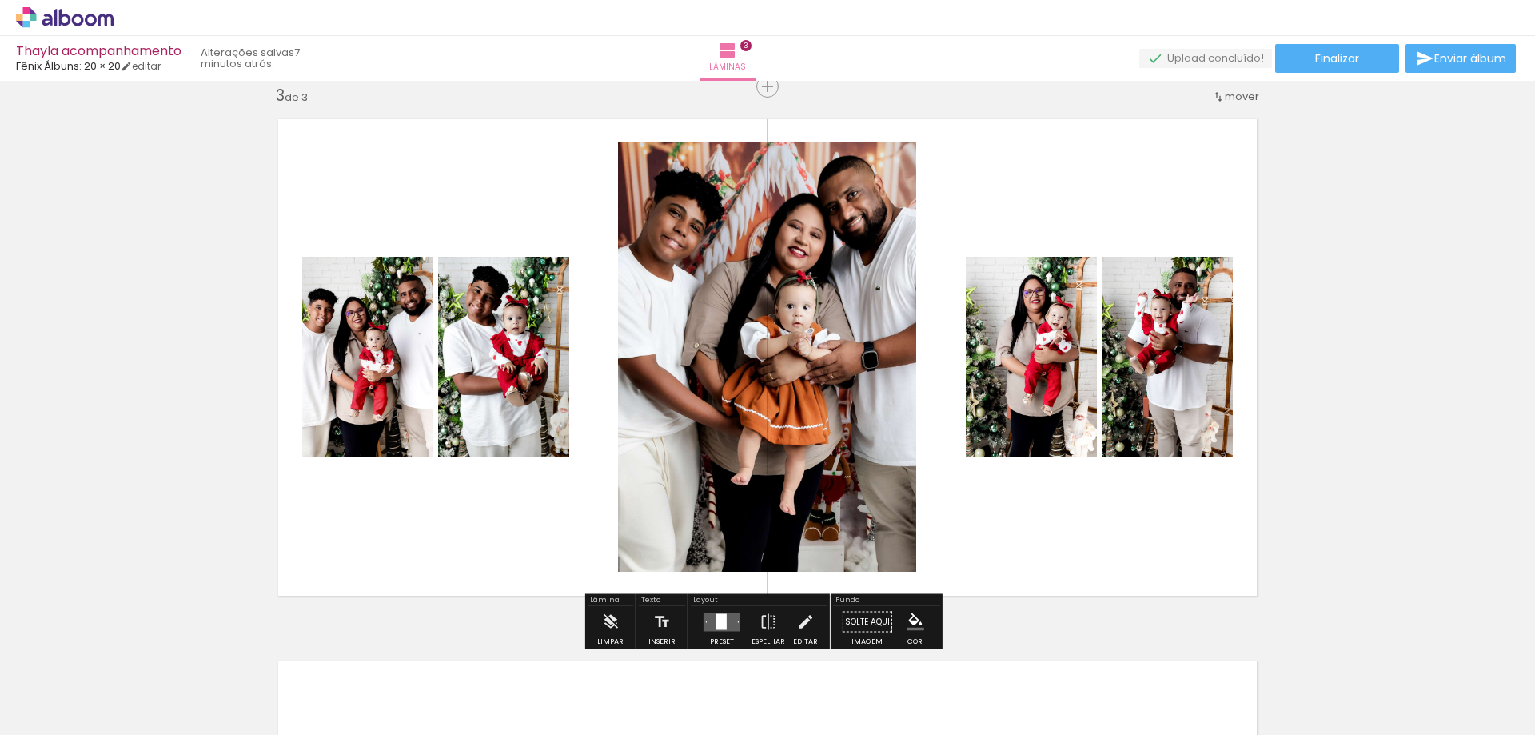
click at [1337, 306] on div "Inserir lâmina 1 de 3 Inserir lâmina 2 de 3 Inserir lâmina 3 de 3" at bounding box center [767, 65] width 1535 height 2169
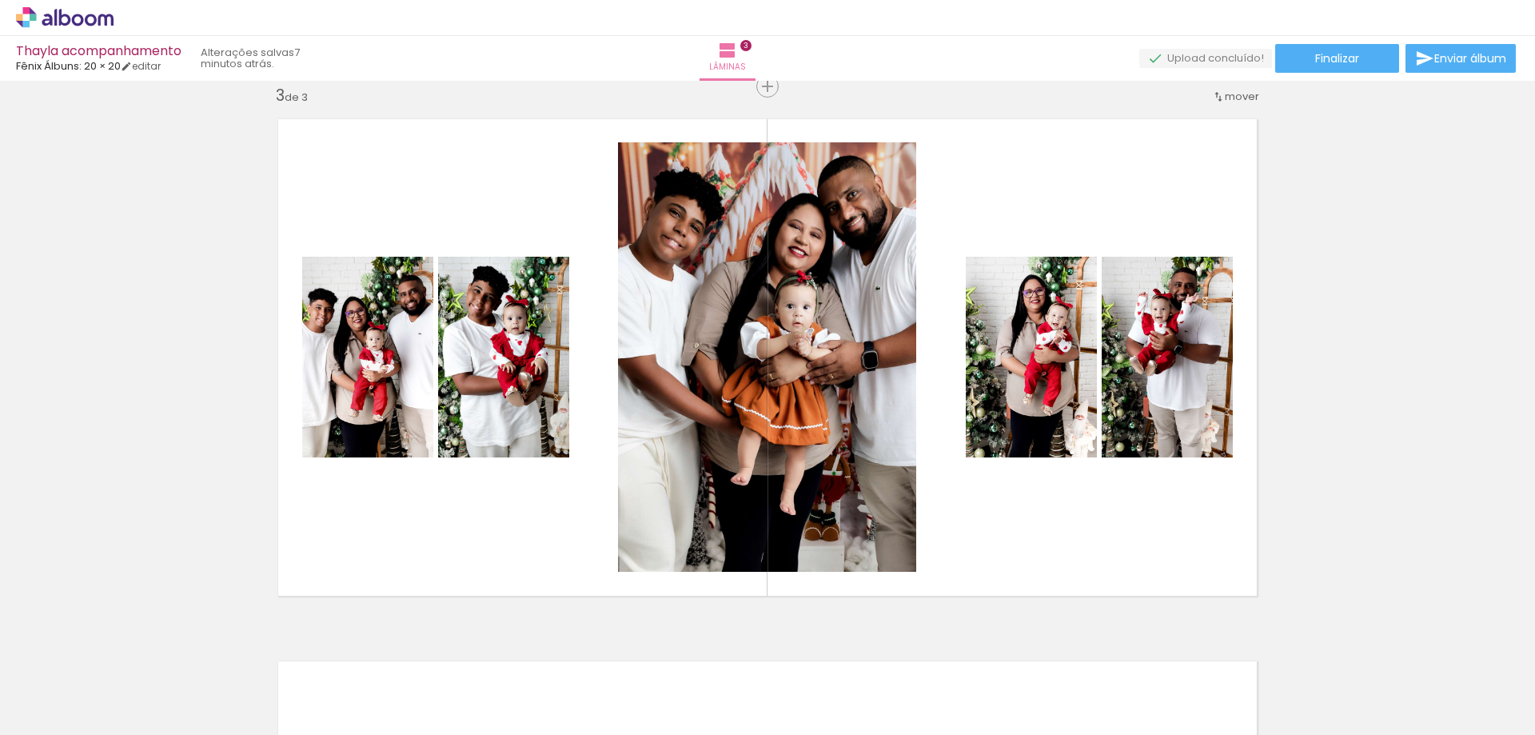
click at [1351, 379] on div "Inserir lâmina 1 de 3 Inserir lâmina 2 de 3 Inserir lâmina 3 de 3" at bounding box center [767, 65] width 1535 height 2169
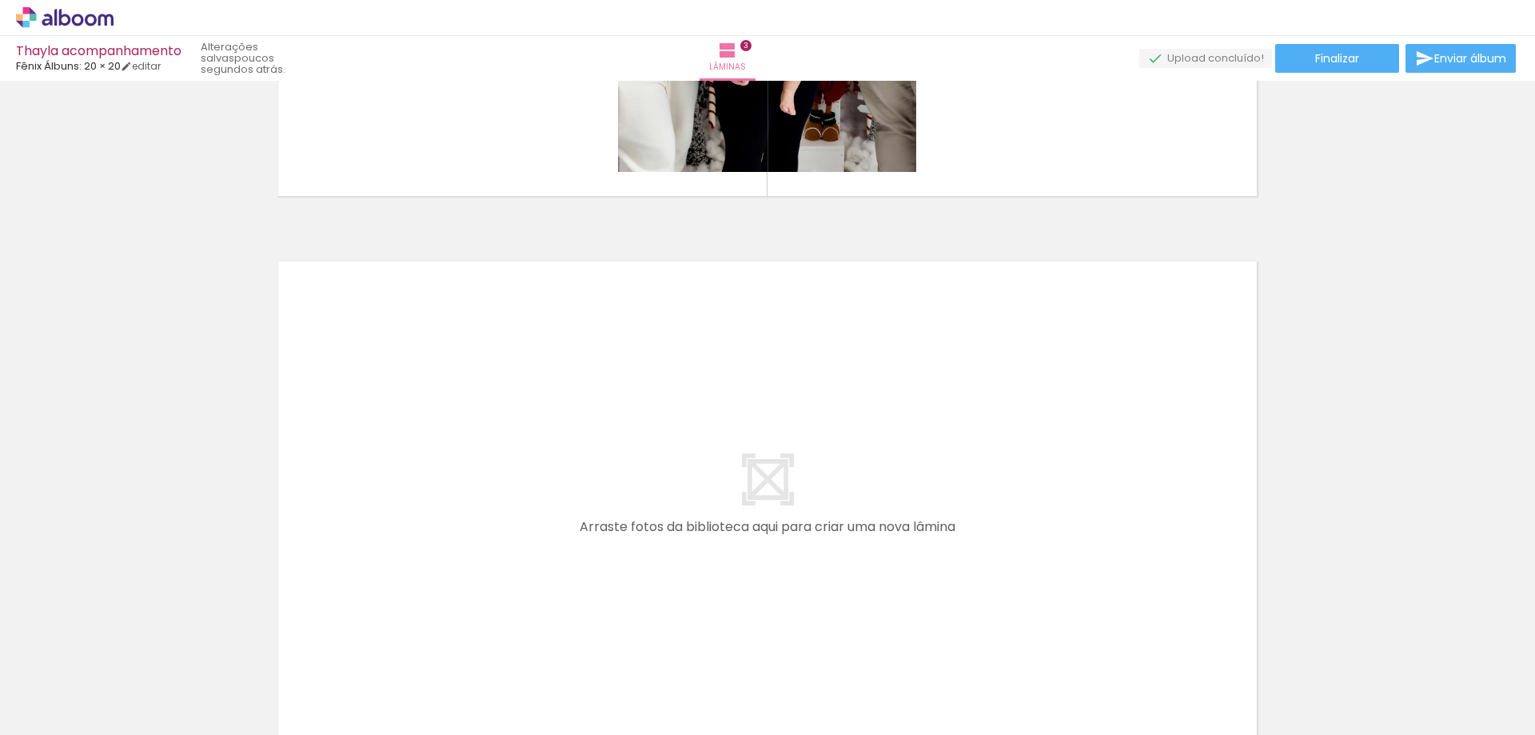
scroll to position [0, 0]
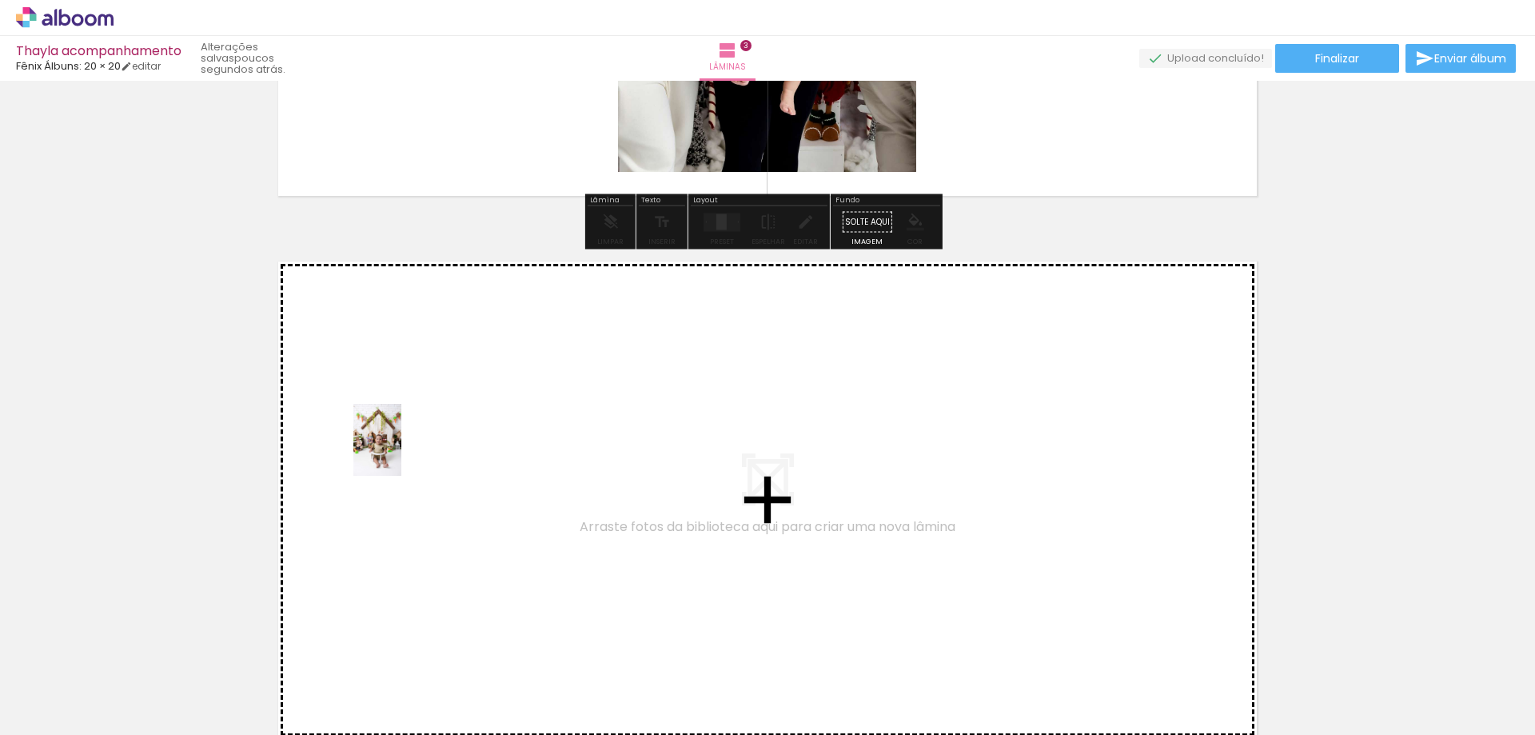
drag, startPoint x: 169, startPoint y: 696, endPoint x: 406, endPoint y: 450, distance: 342.1
click at [406, 450] on quentale-workspace at bounding box center [767, 367] width 1535 height 735
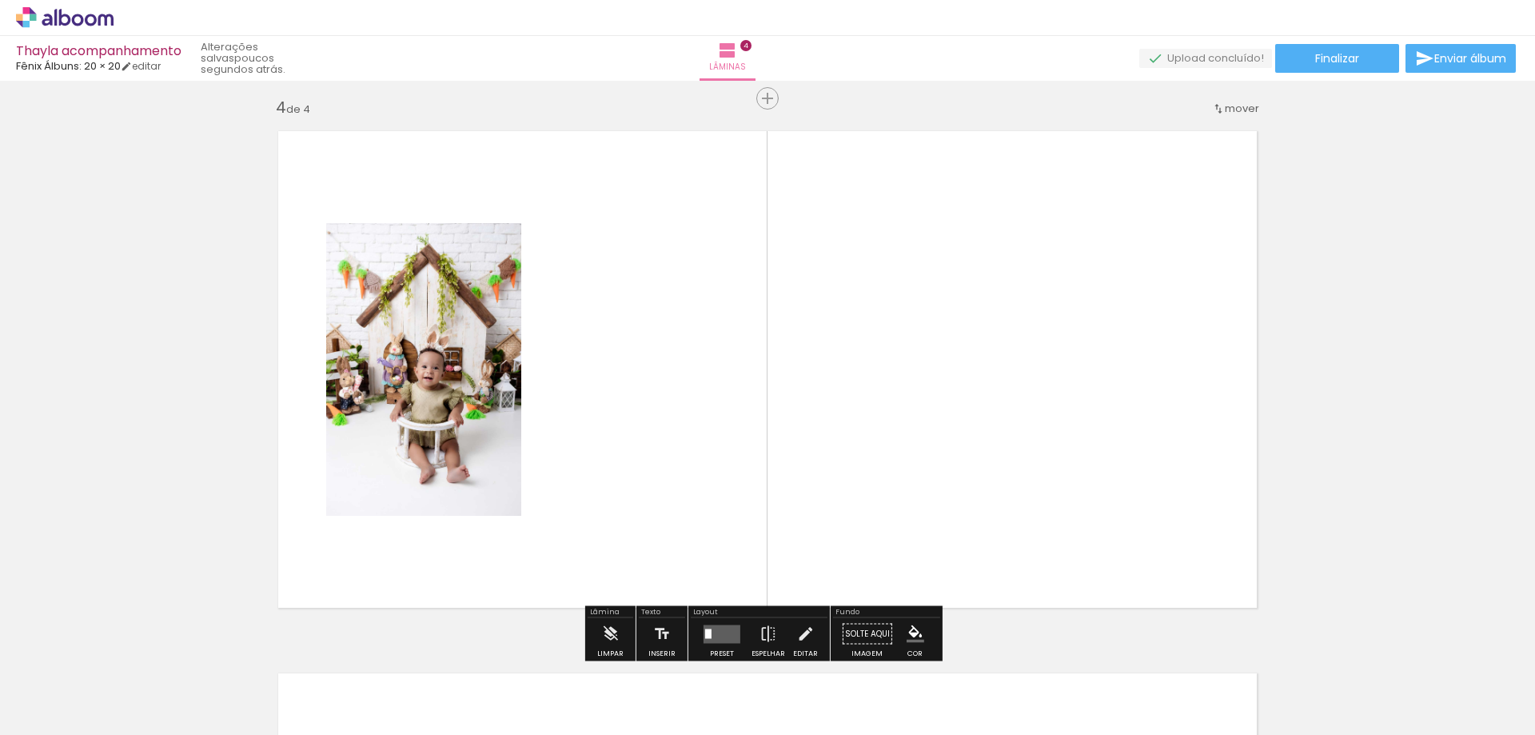
scroll to position [1647, 0]
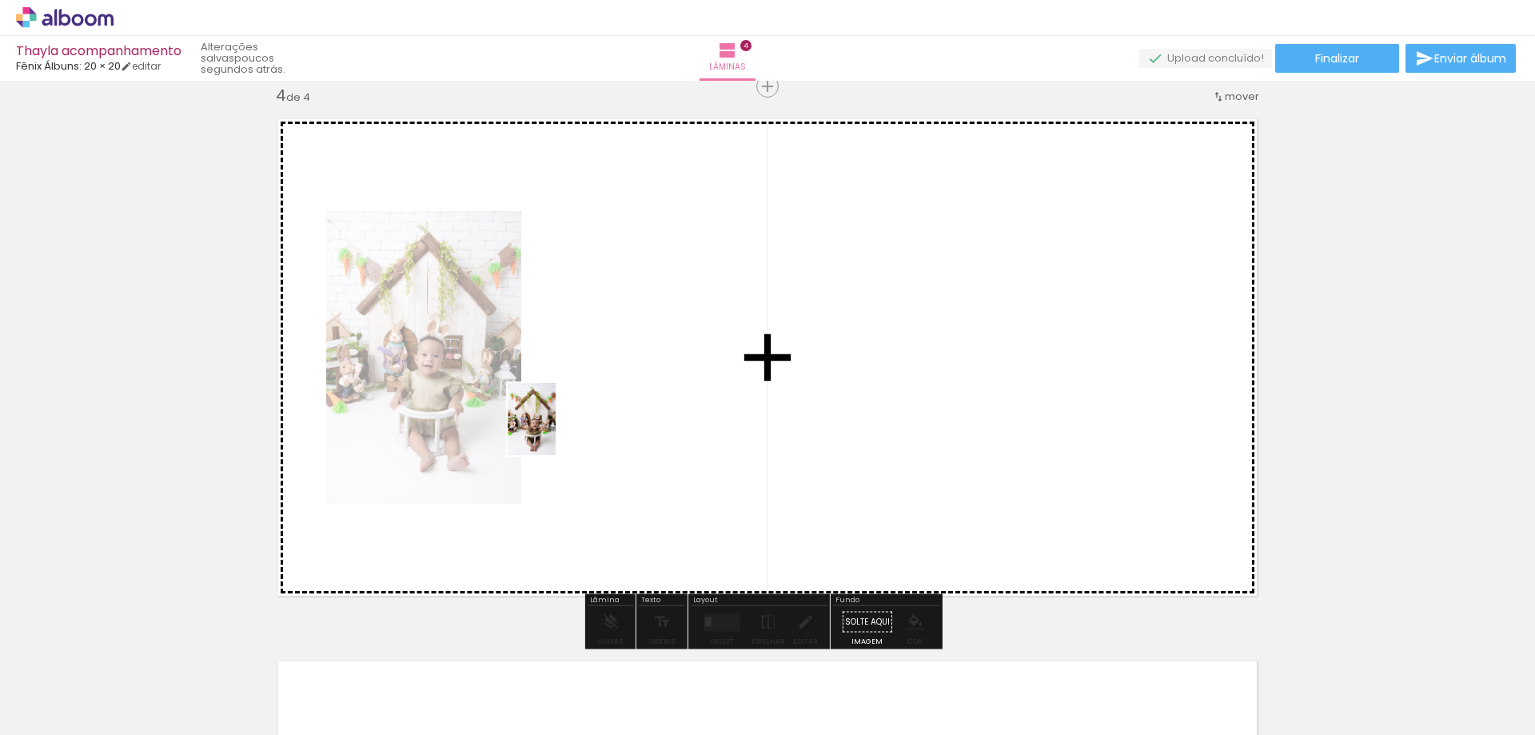
drag, startPoint x: 261, startPoint y: 692, endPoint x: 482, endPoint y: 575, distance: 250.8
click at [568, 417] on quentale-workspace at bounding box center [767, 367] width 1535 height 735
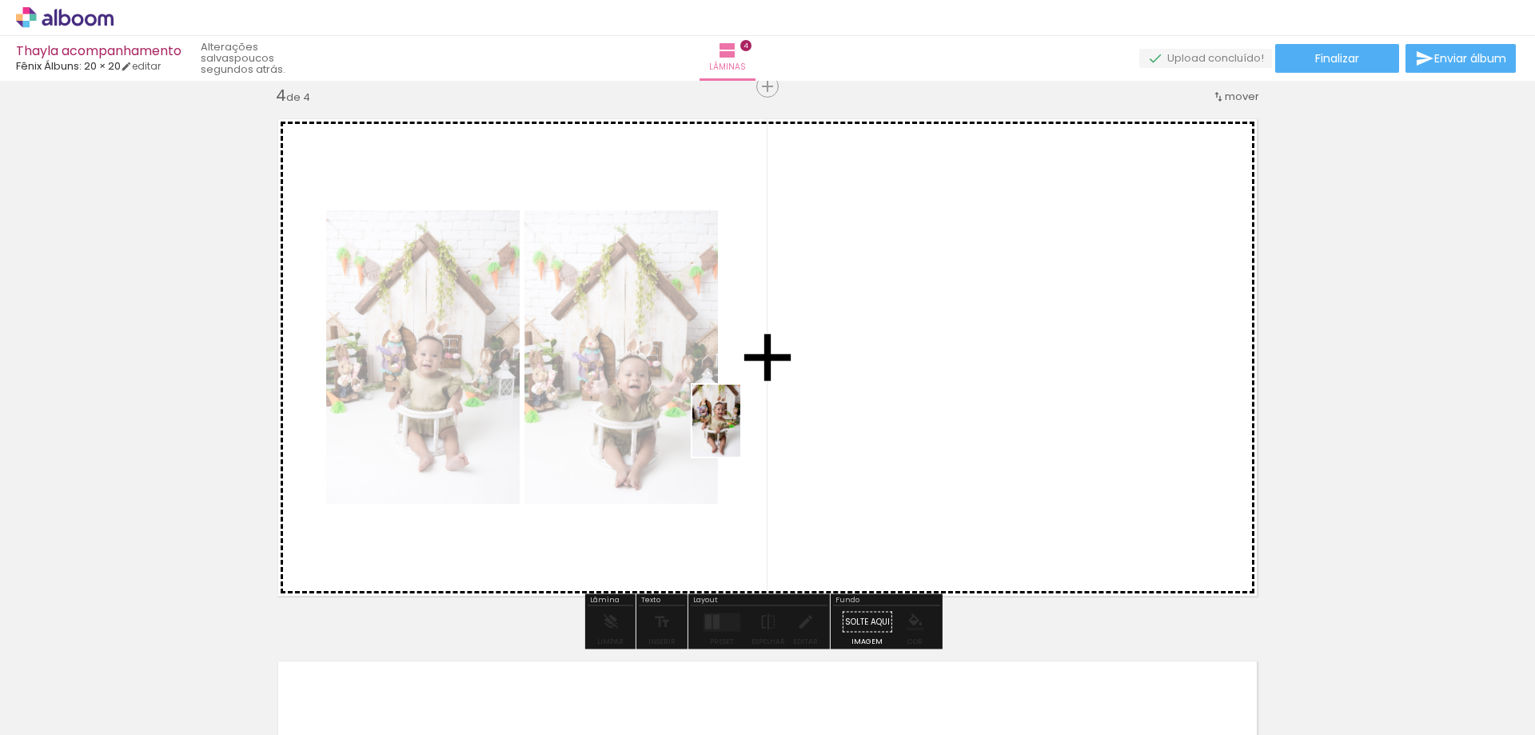
drag, startPoint x: 353, startPoint y: 694, endPoint x: 820, endPoint y: 402, distance: 550.7
click at [820, 402] on quentale-workspace at bounding box center [767, 367] width 1535 height 735
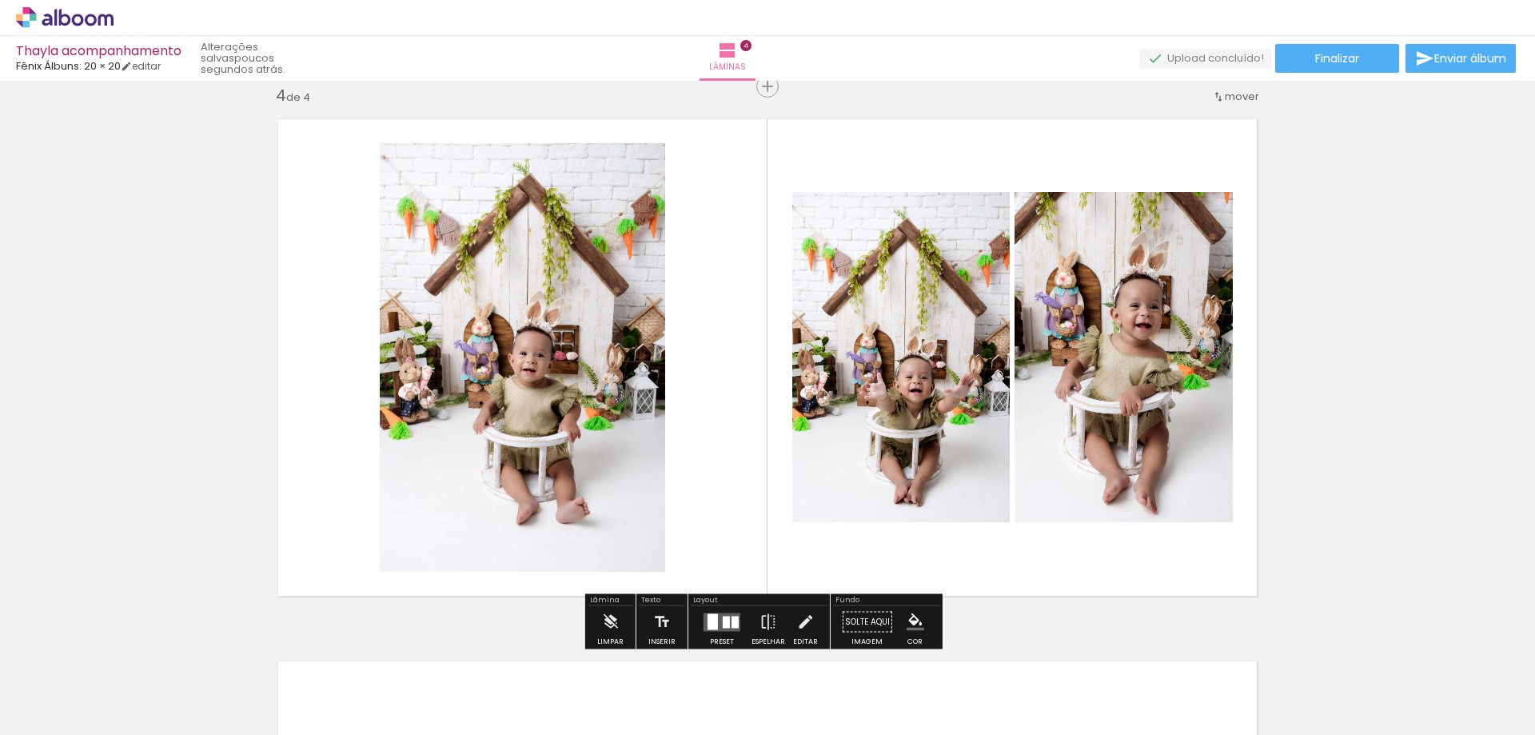
click at [723, 627] on div at bounding box center [726, 622] width 7 height 12
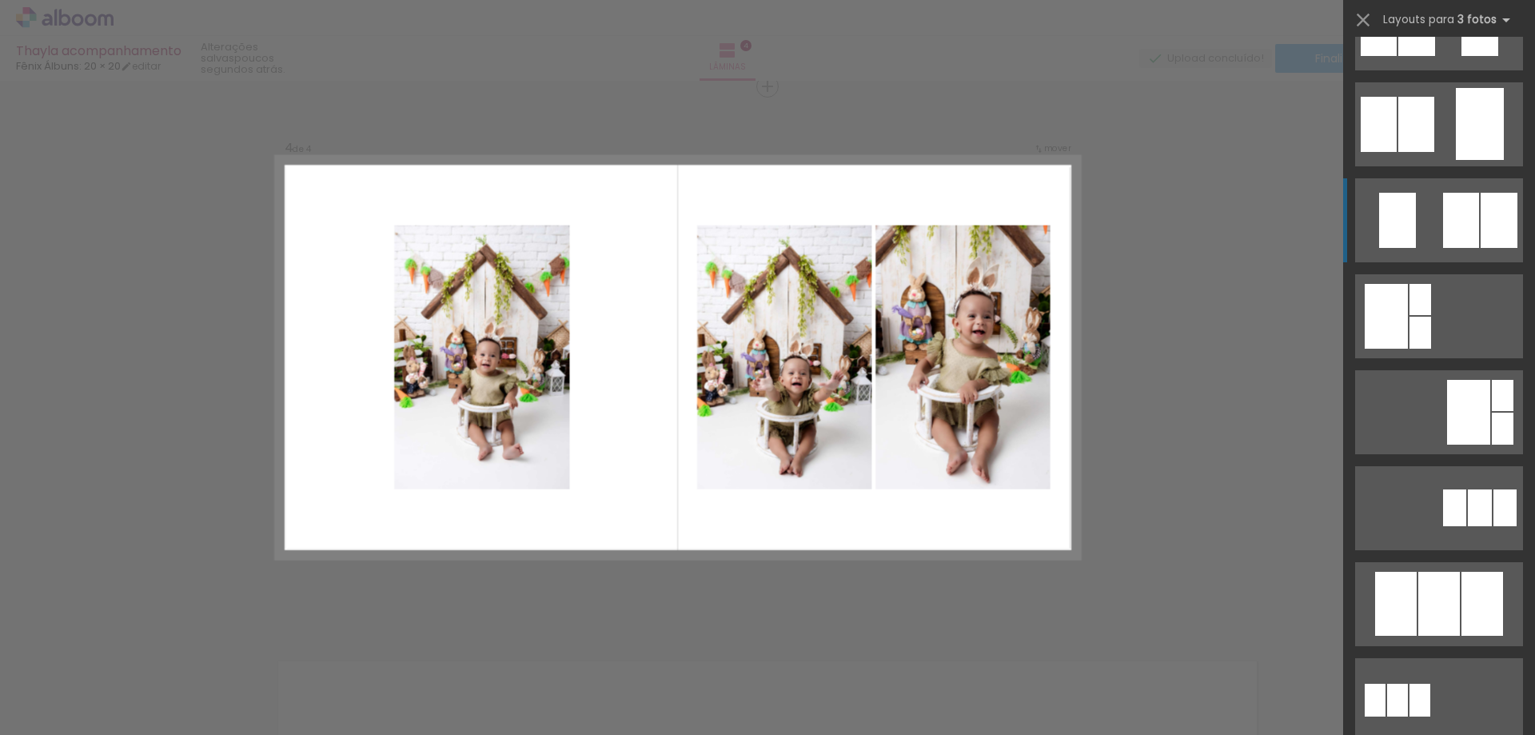
scroll to position [320, 0]
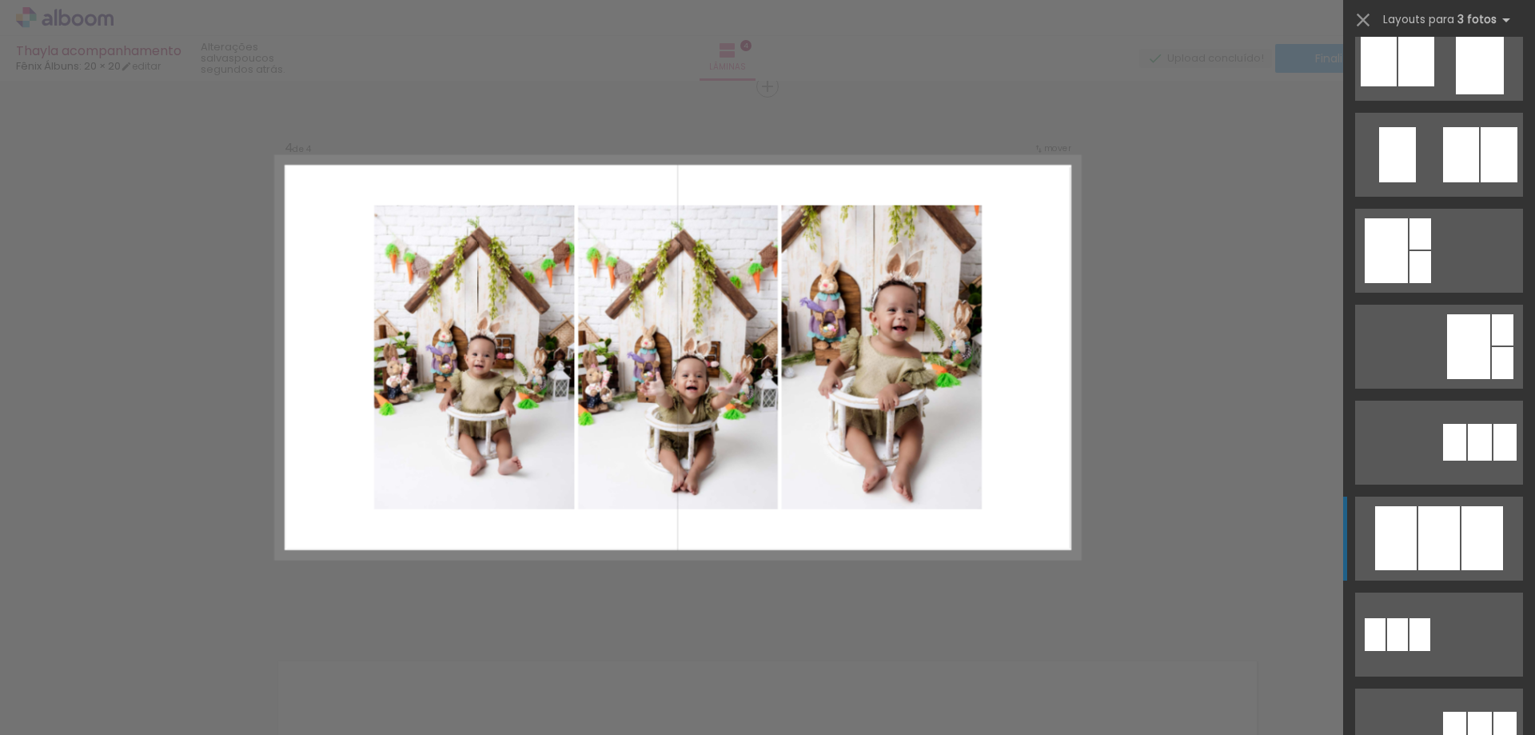
click at [1429, 547] on div at bounding box center [1440, 538] width 42 height 64
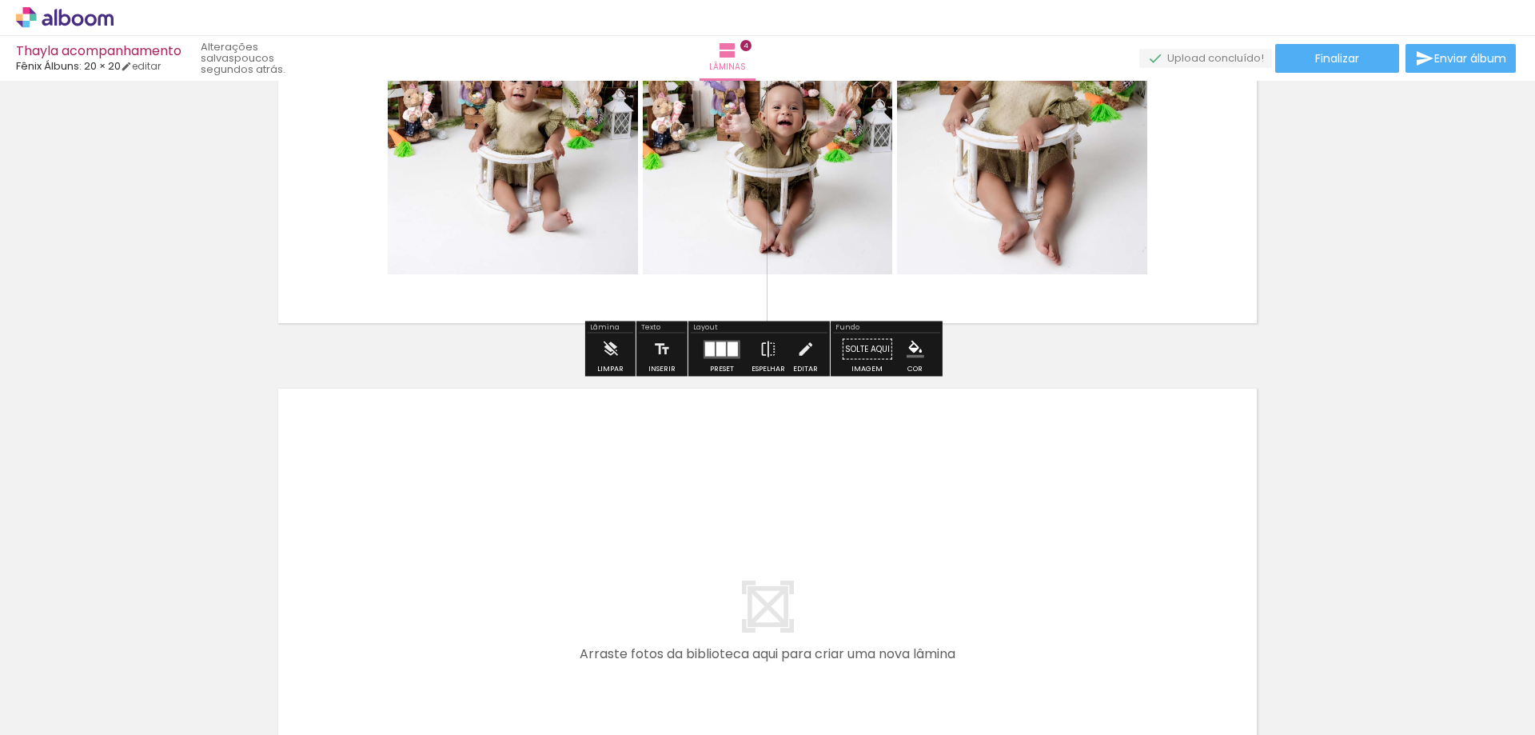
scroll to position [1967, 0]
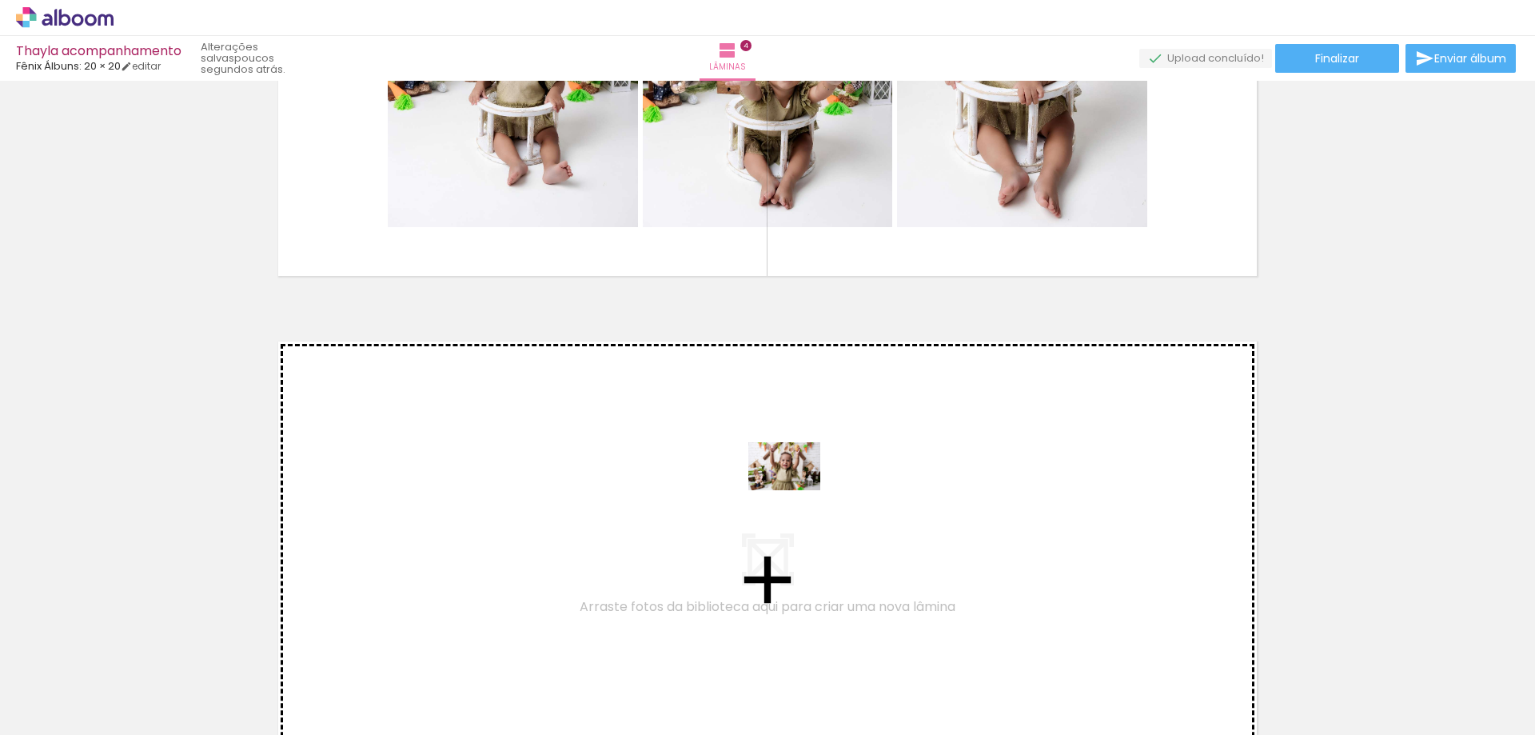
drag, startPoint x: 819, startPoint y: 694, endPoint x: 796, endPoint y: 490, distance: 205.1
click at [796, 490] on quentale-workspace at bounding box center [767, 367] width 1535 height 735
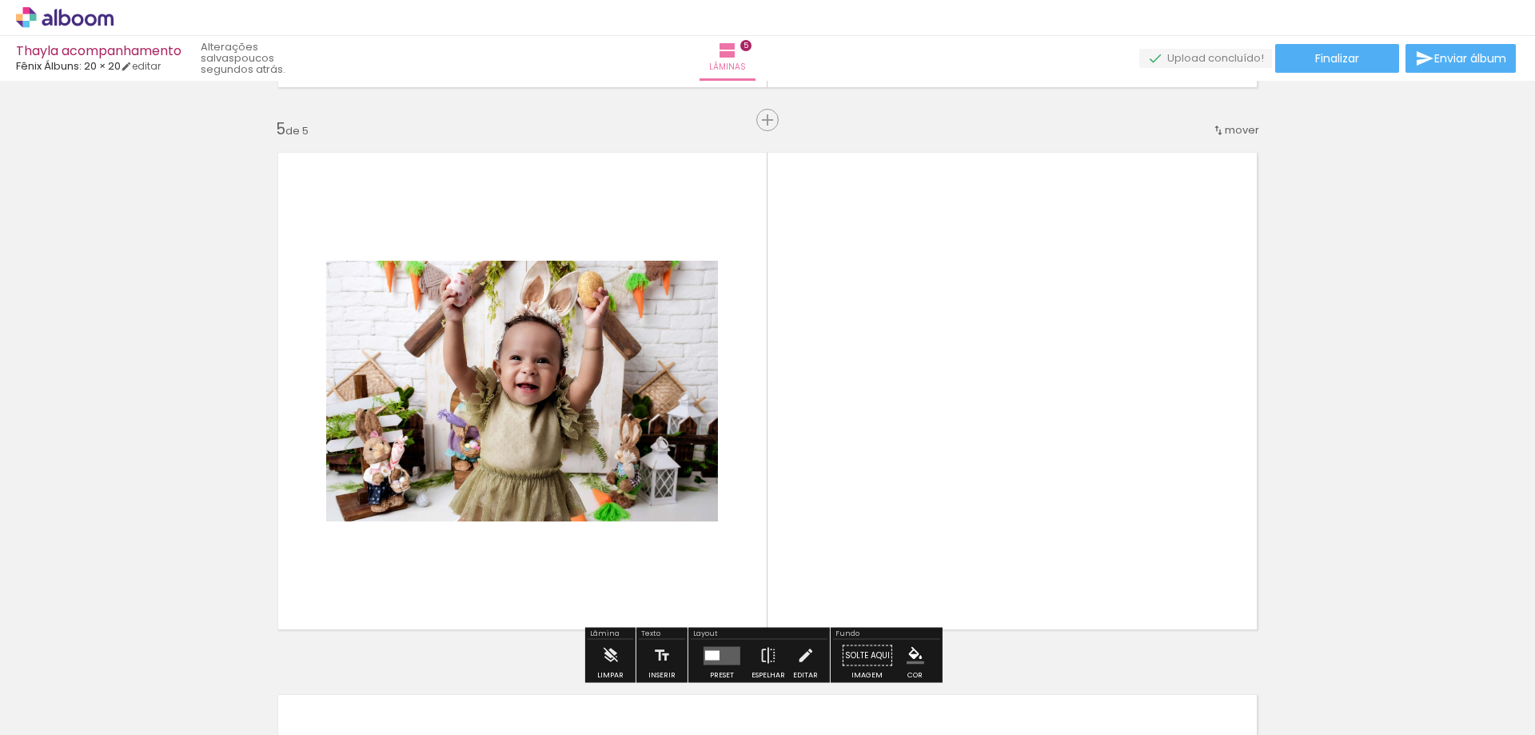
scroll to position [2189, 0]
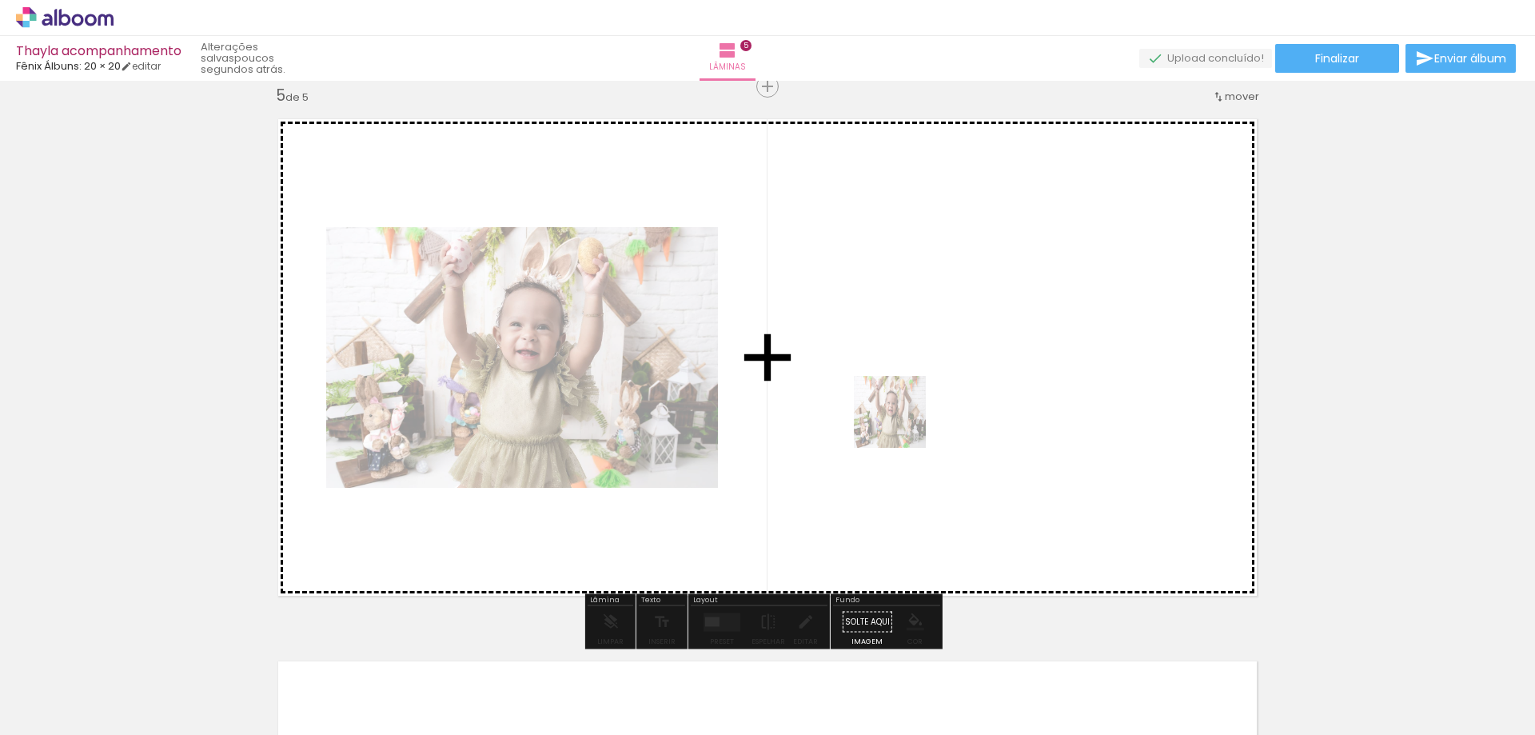
drag, startPoint x: 800, startPoint y: 689, endPoint x: 920, endPoint y: 394, distance: 318.5
click at [920, 394] on quentale-workspace at bounding box center [767, 367] width 1535 height 735
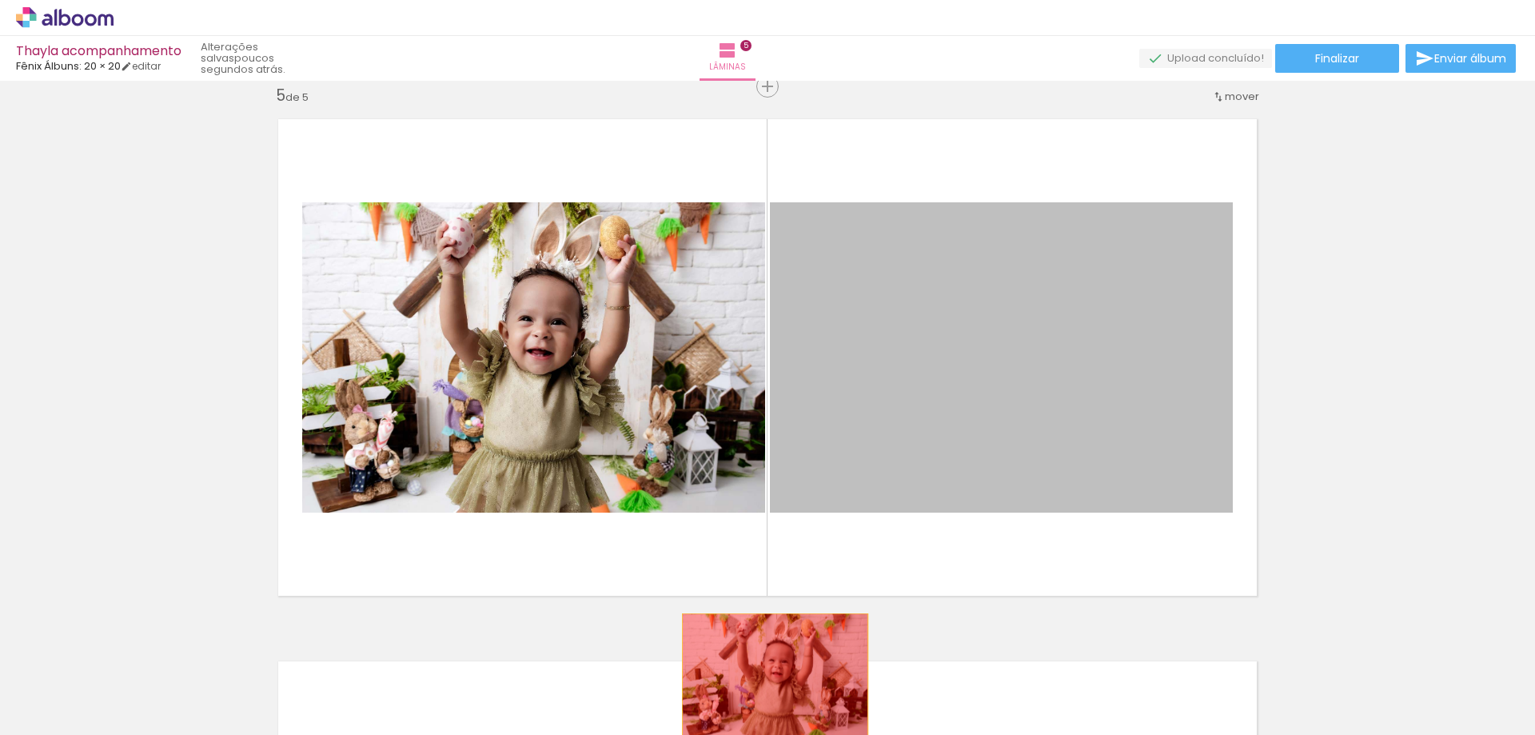
drag, startPoint x: 920, startPoint y: 394, endPoint x: 782, endPoint y: 678, distance: 315.4
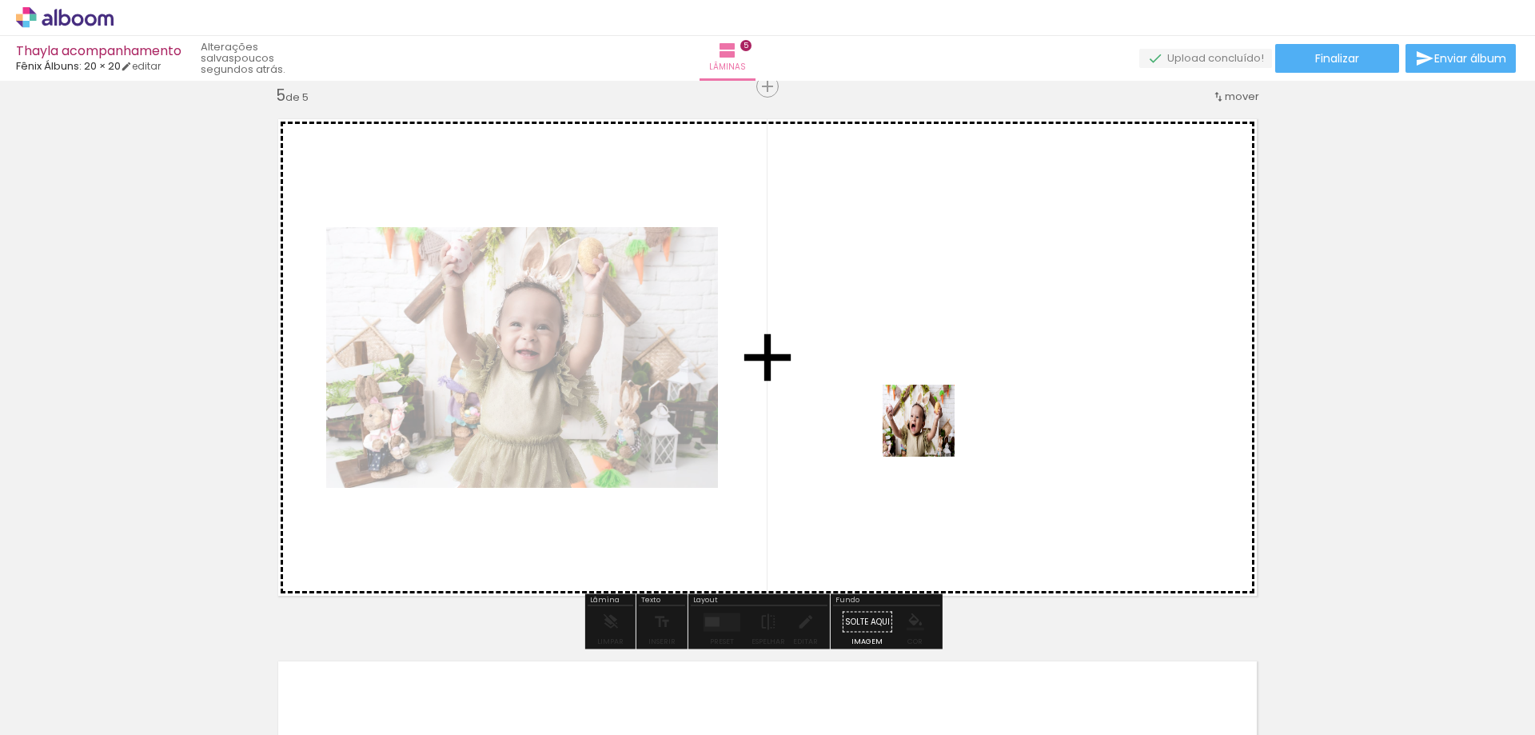
drag, startPoint x: 700, startPoint y: 695, endPoint x: 1001, endPoint y: 345, distance: 461.0
click at [1001, 345] on quentale-workspace at bounding box center [767, 367] width 1535 height 735
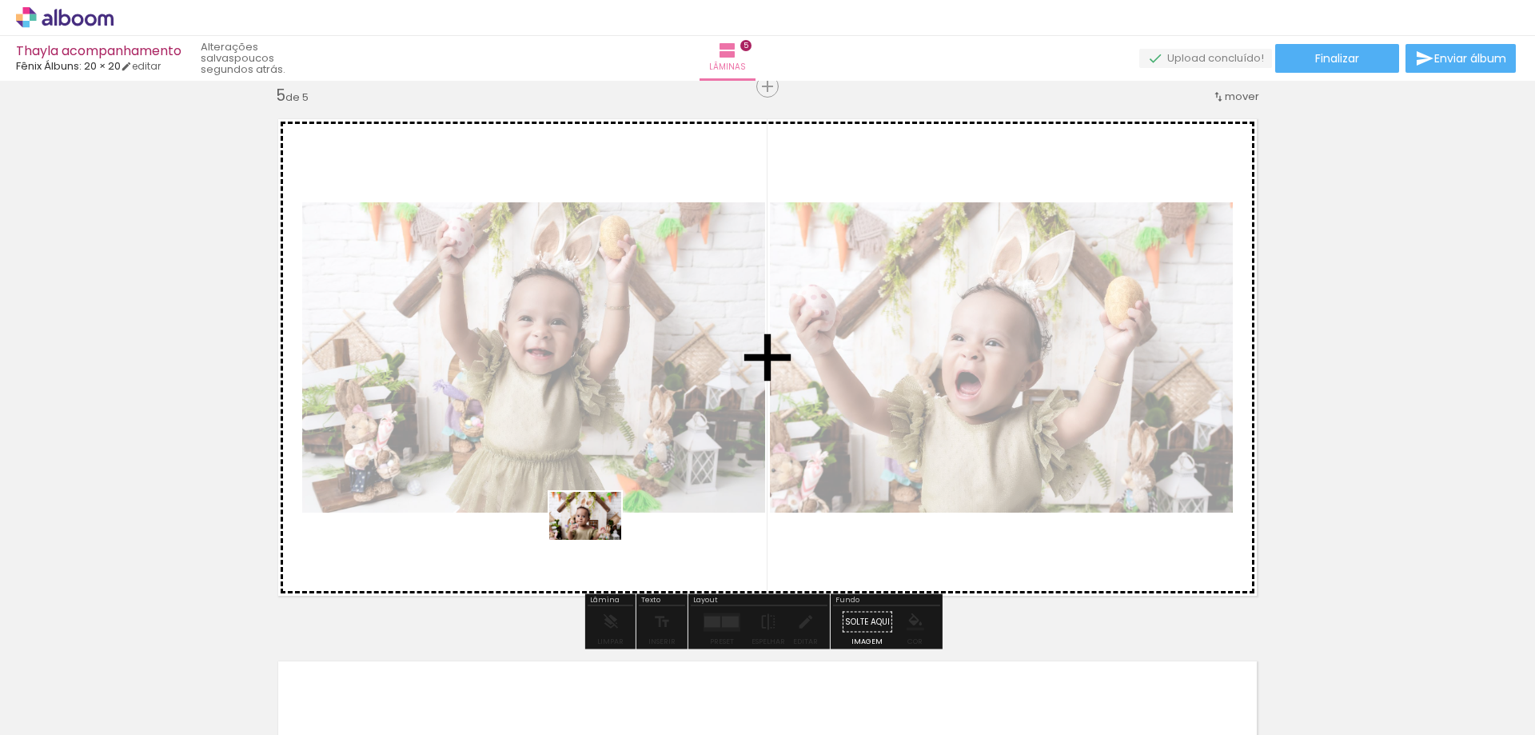
drag, startPoint x: 619, startPoint y: 697, endPoint x: 597, endPoint y: 540, distance: 159.0
click at [597, 540] on quentale-workspace at bounding box center [767, 367] width 1535 height 735
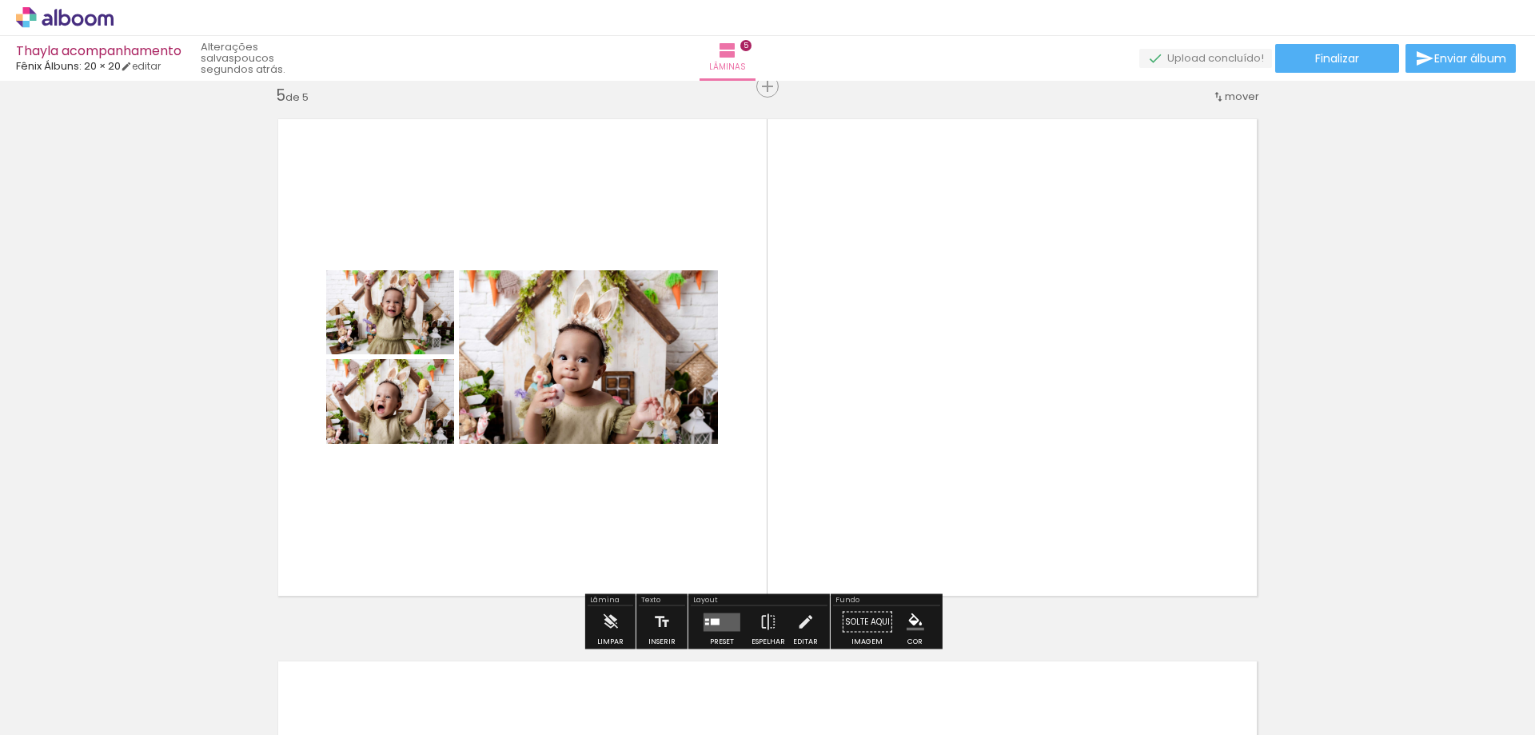
click at [724, 617] on quentale-layouter at bounding box center [722, 622] width 37 height 18
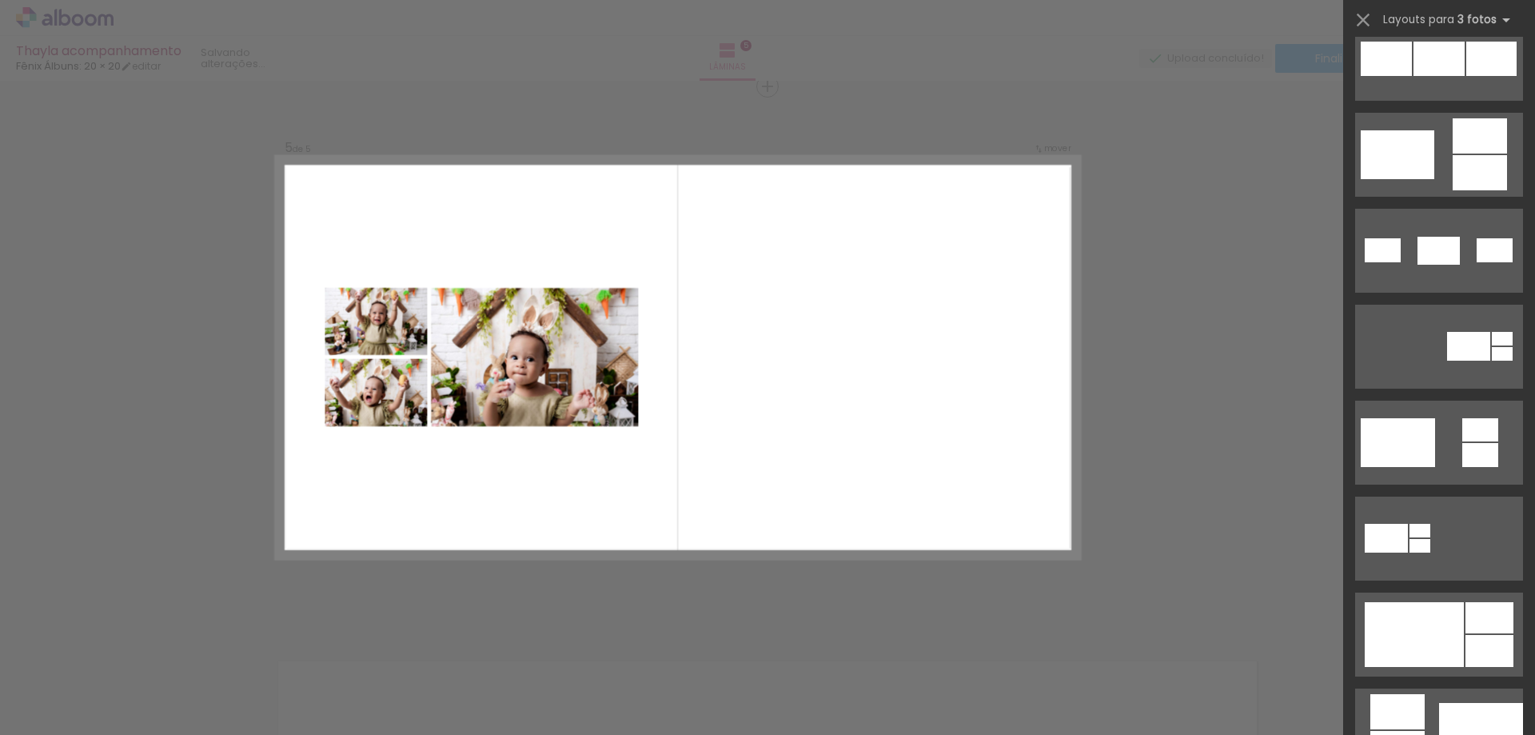
scroll to position [0, 0]
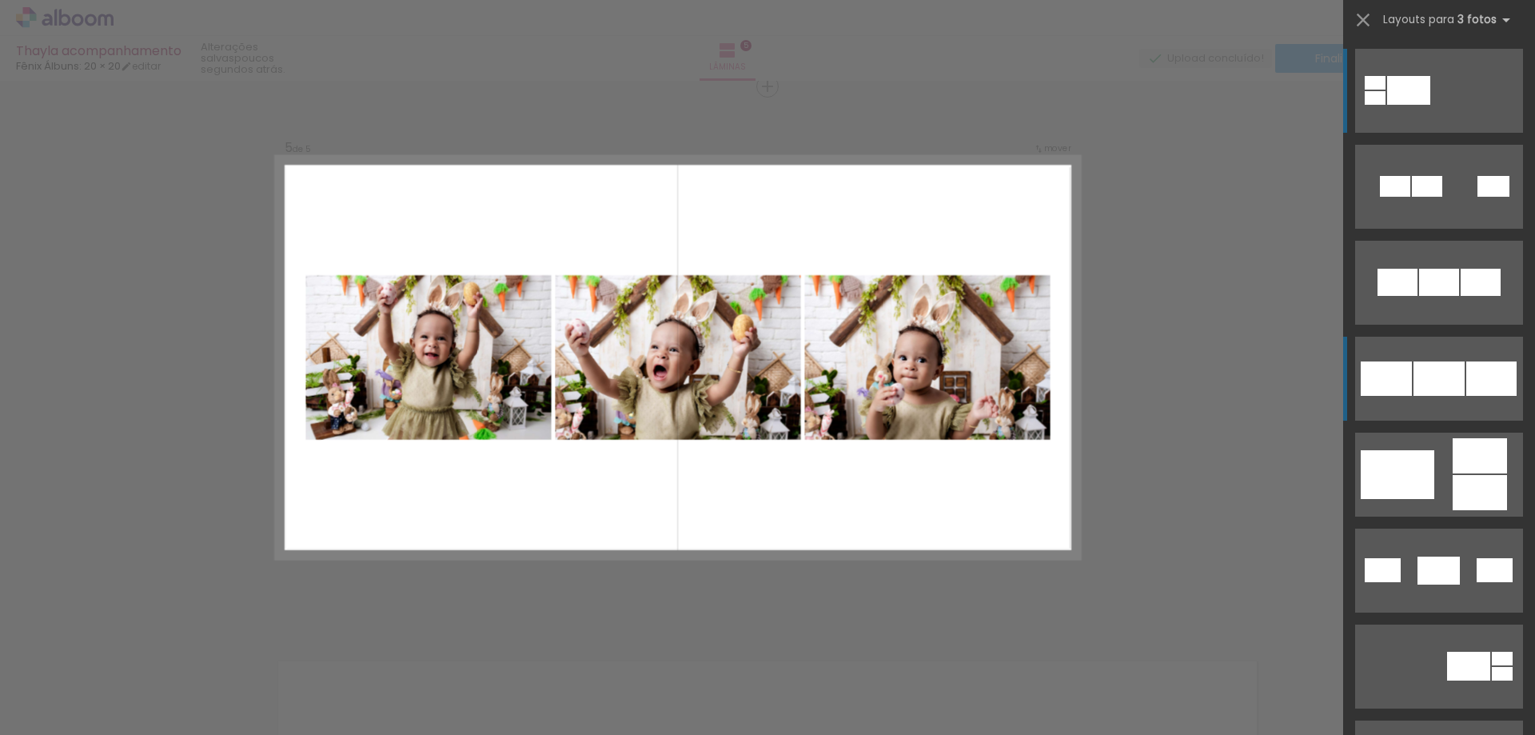
click at [1435, 384] on div at bounding box center [1439, 378] width 51 height 34
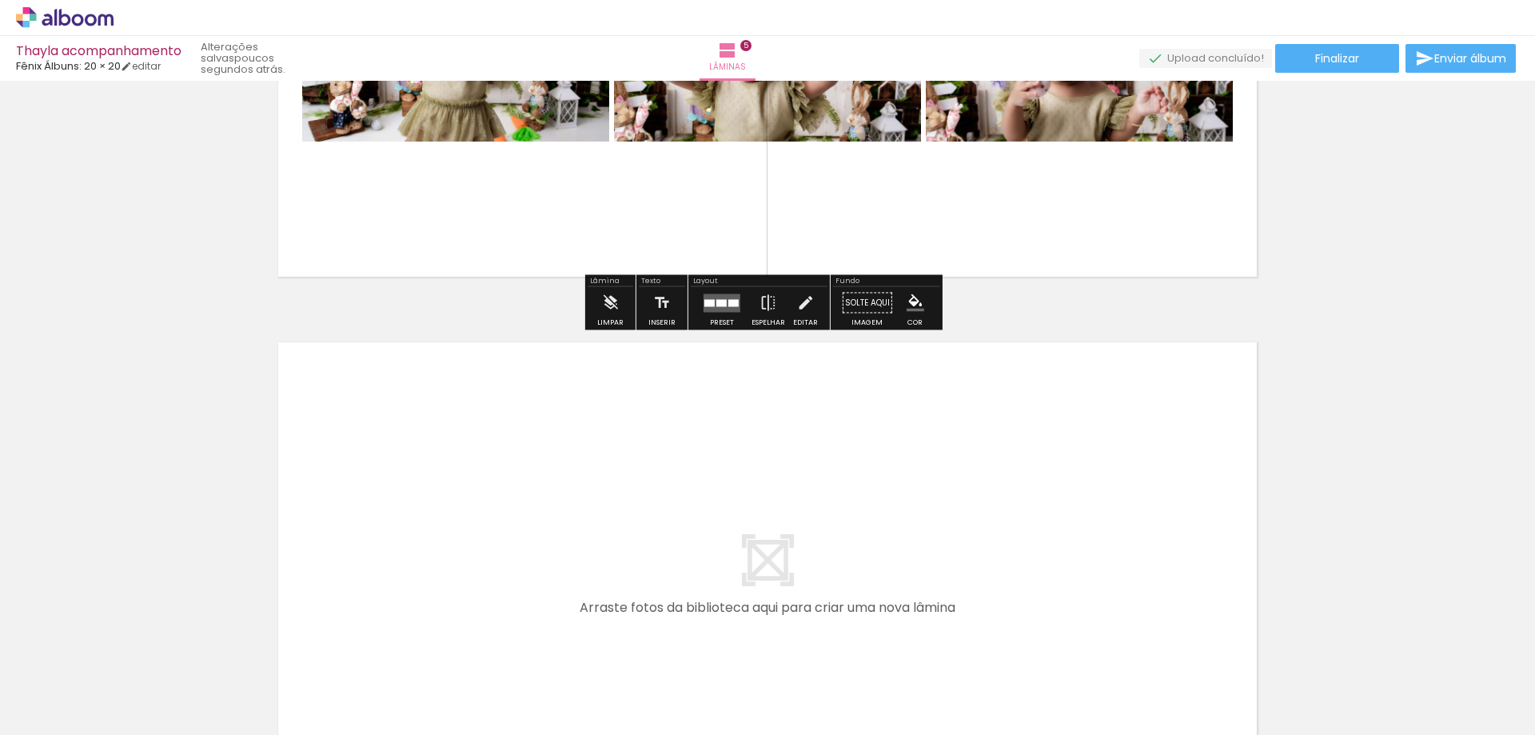
scroll to position [2509, 0]
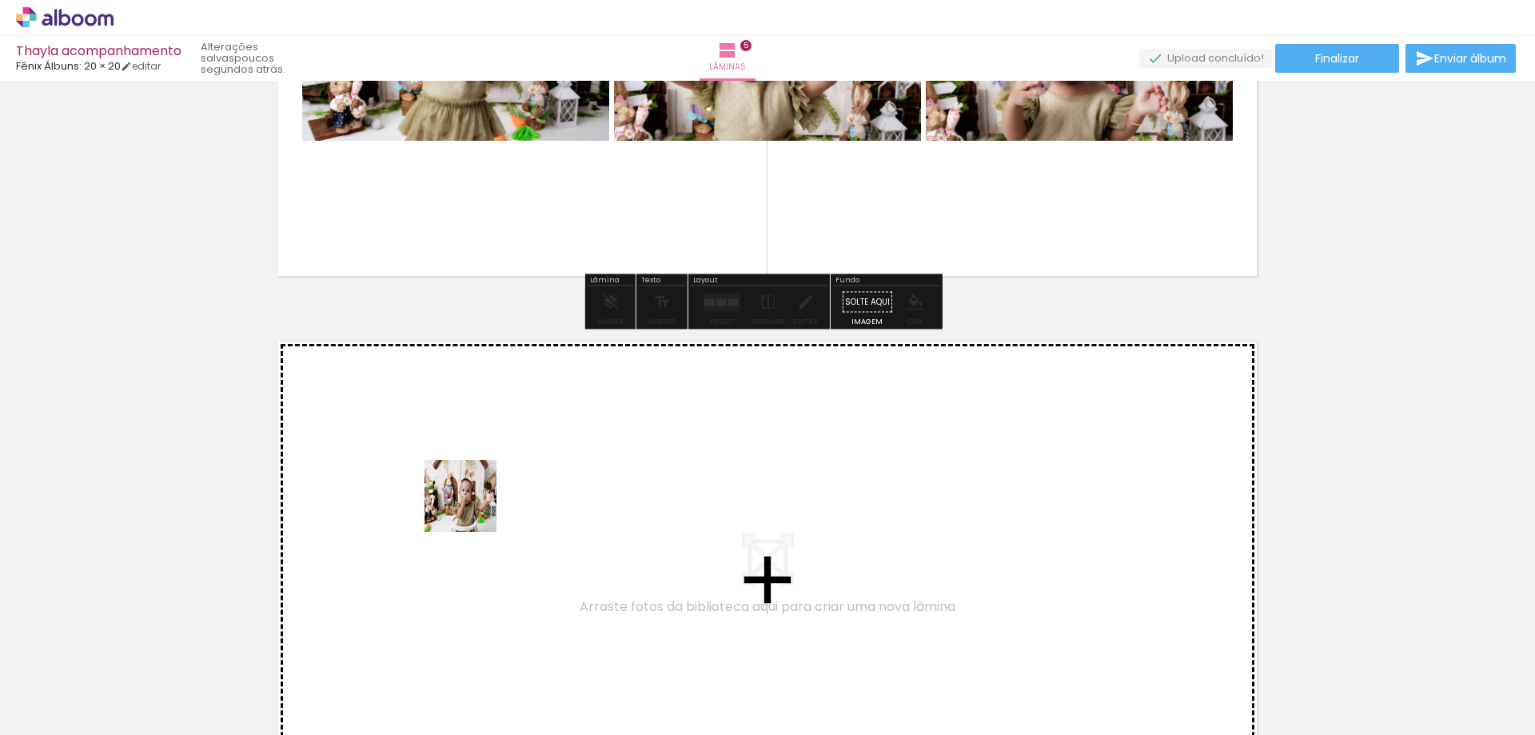
drag, startPoint x: 444, startPoint y: 685, endPoint x: 575, endPoint y: 666, distance: 132.5
click at [471, 492] on quentale-workspace at bounding box center [767, 367] width 1535 height 735
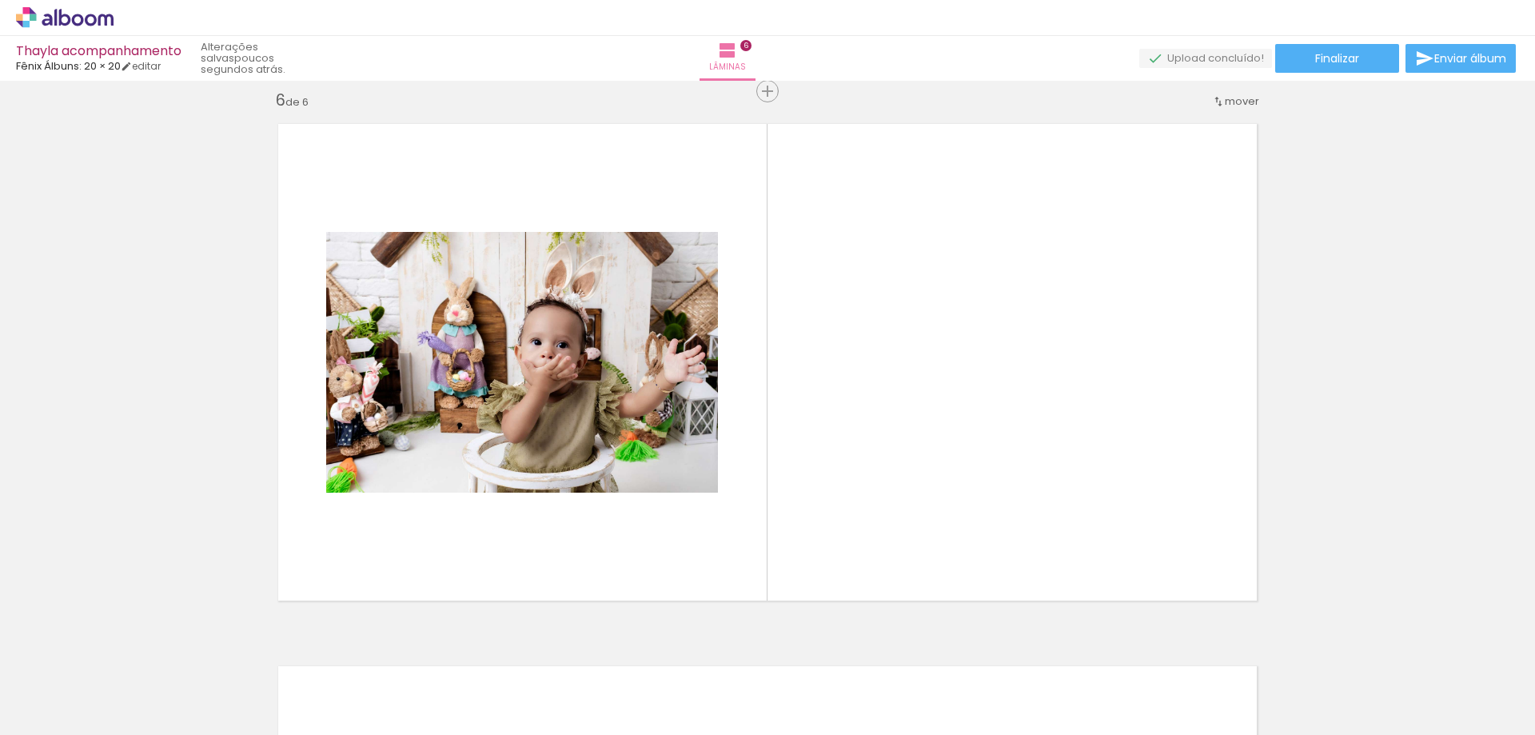
scroll to position [2732, 0]
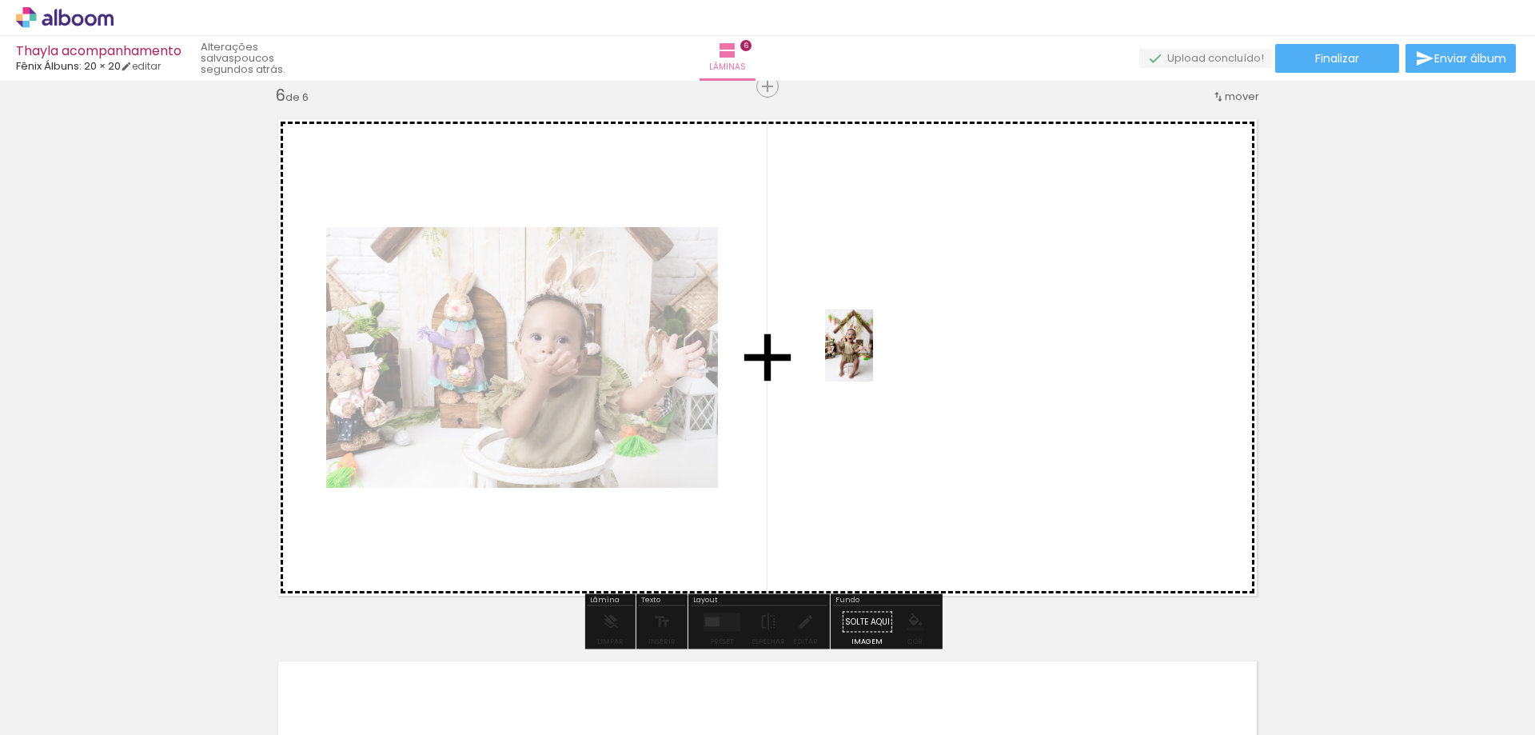
drag, startPoint x: 535, startPoint y: 687, endPoint x: 873, endPoint y: 357, distance: 472.2
click at [873, 357] on quentale-workspace at bounding box center [767, 367] width 1535 height 735
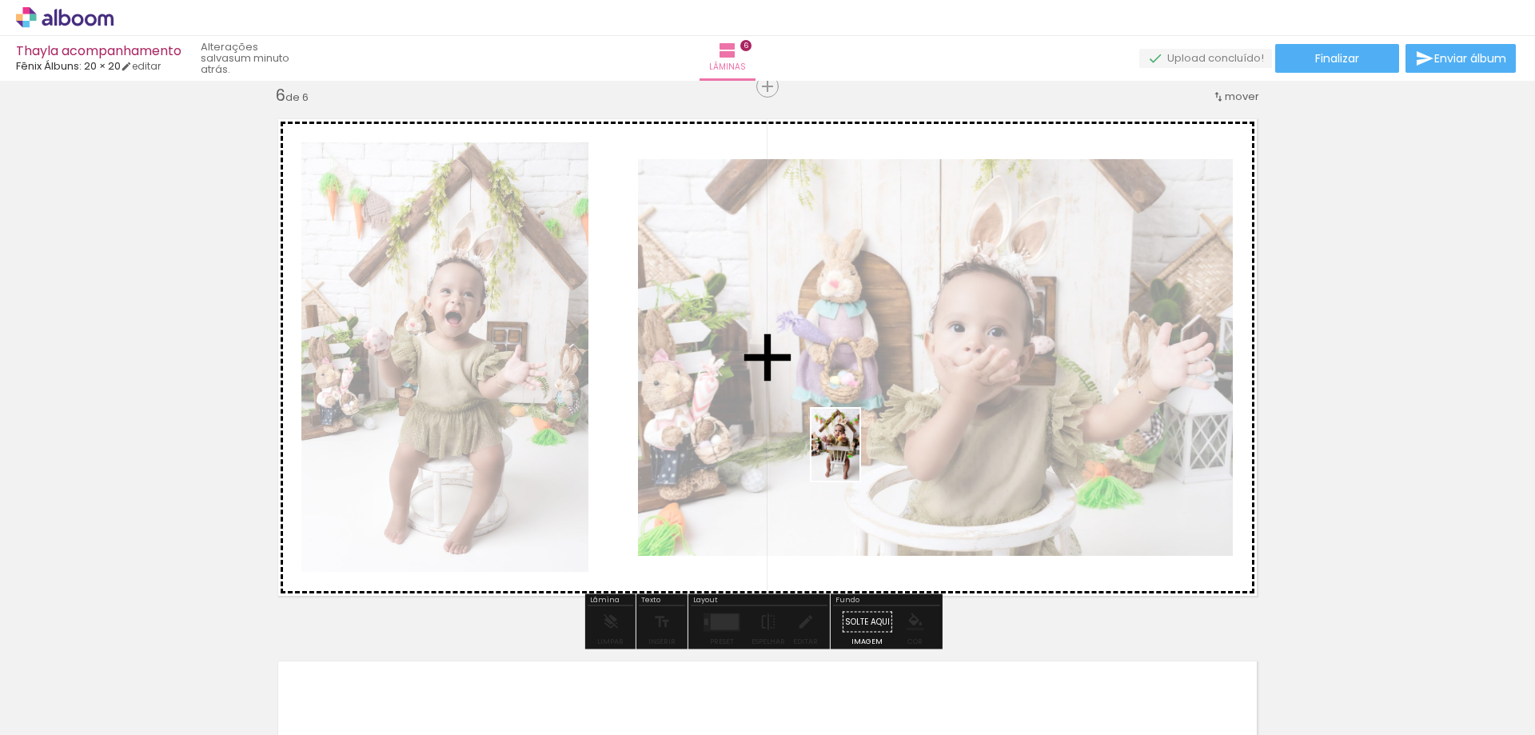
drag, startPoint x: 878, startPoint y: 682, endPoint x: 857, endPoint y: 457, distance: 226.5
click at [857, 457] on quentale-workspace at bounding box center [767, 367] width 1535 height 735
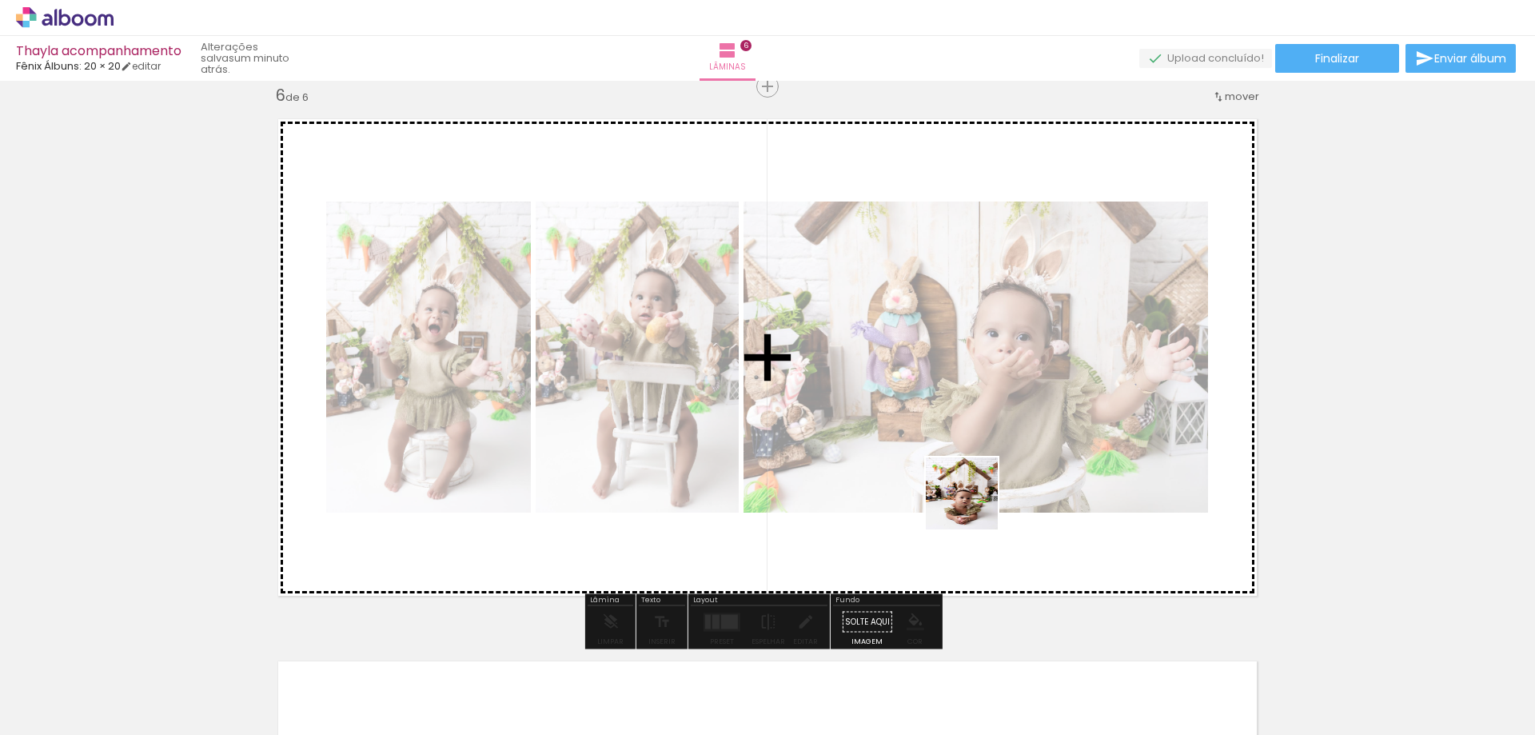
drag, startPoint x: 967, startPoint y: 680, endPoint x: 964, endPoint y: 456, distance: 224.7
click at [967, 456] on quentale-workspace at bounding box center [767, 367] width 1535 height 735
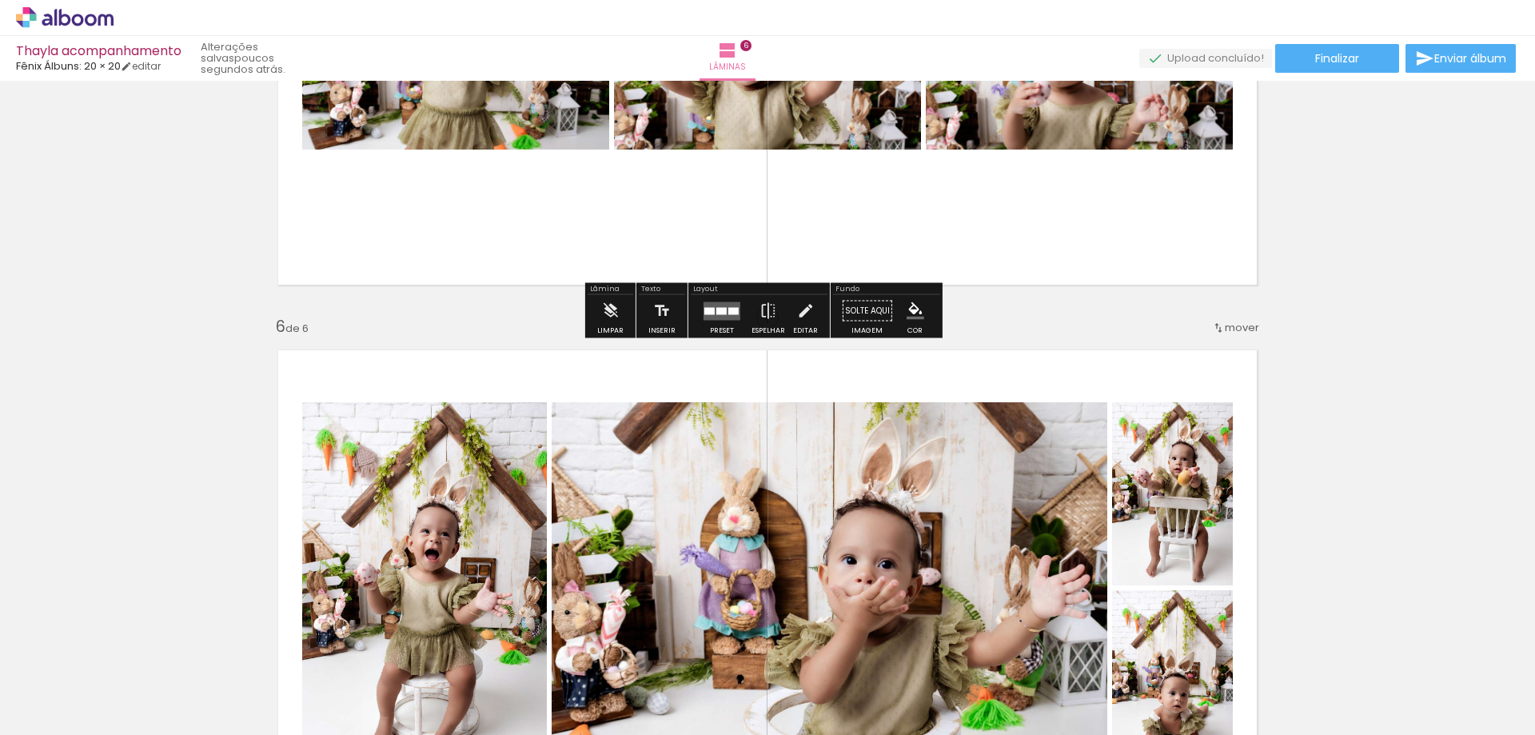
scroll to position [2652, 0]
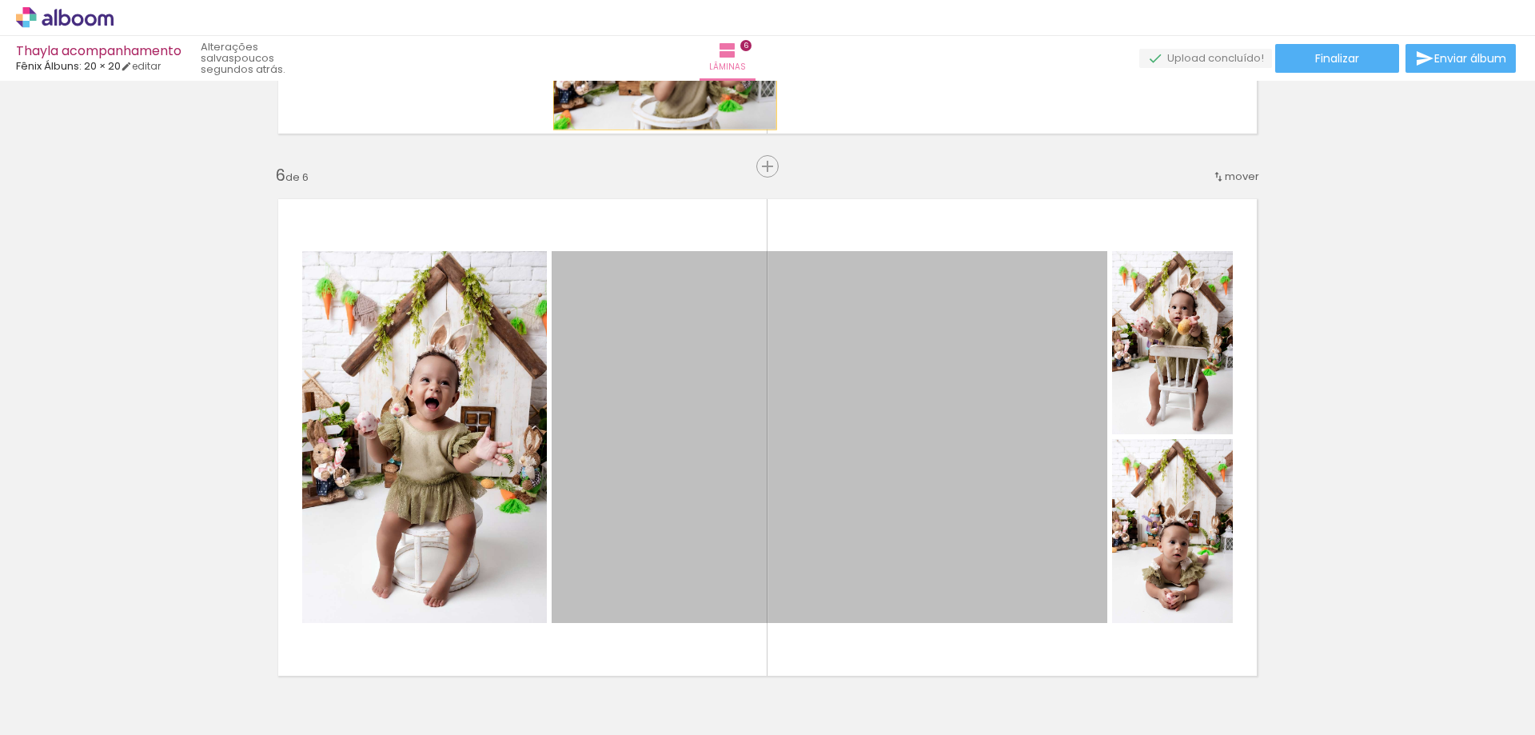
drag, startPoint x: 709, startPoint y: 430, endPoint x: 658, endPoint y: 54, distance: 380.1
click at [658, 0] on div "Thayla acompanhamento Fênix Álbuns: 20 × 20 editar poucos segundos atrás. Lâmin…" at bounding box center [767, 0] width 1535 height 0
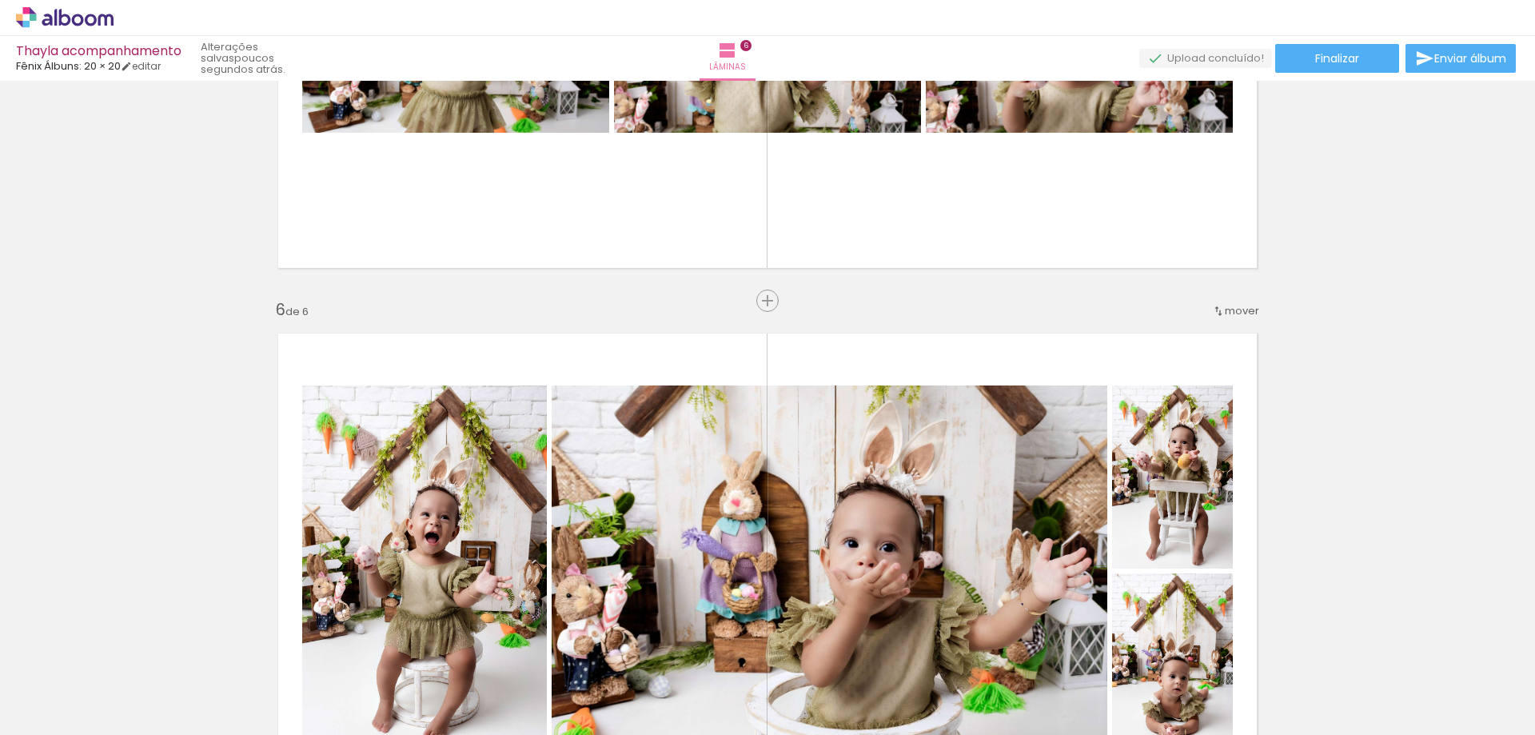
scroll to position [2332, 0]
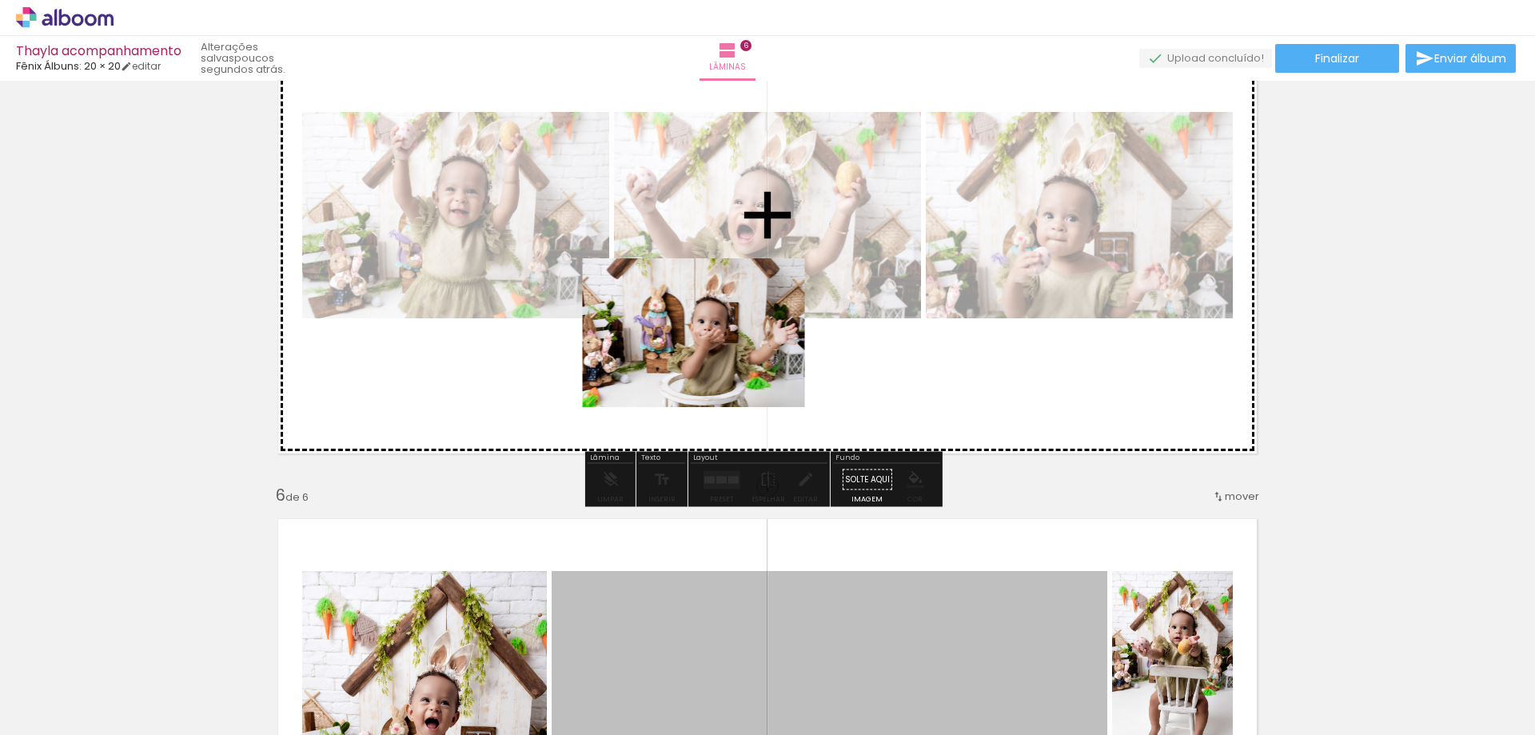
drag, startPoint x: 675, startPoint y: 589, endPoint x: 688, endPoint y: 333, distance: 256.2
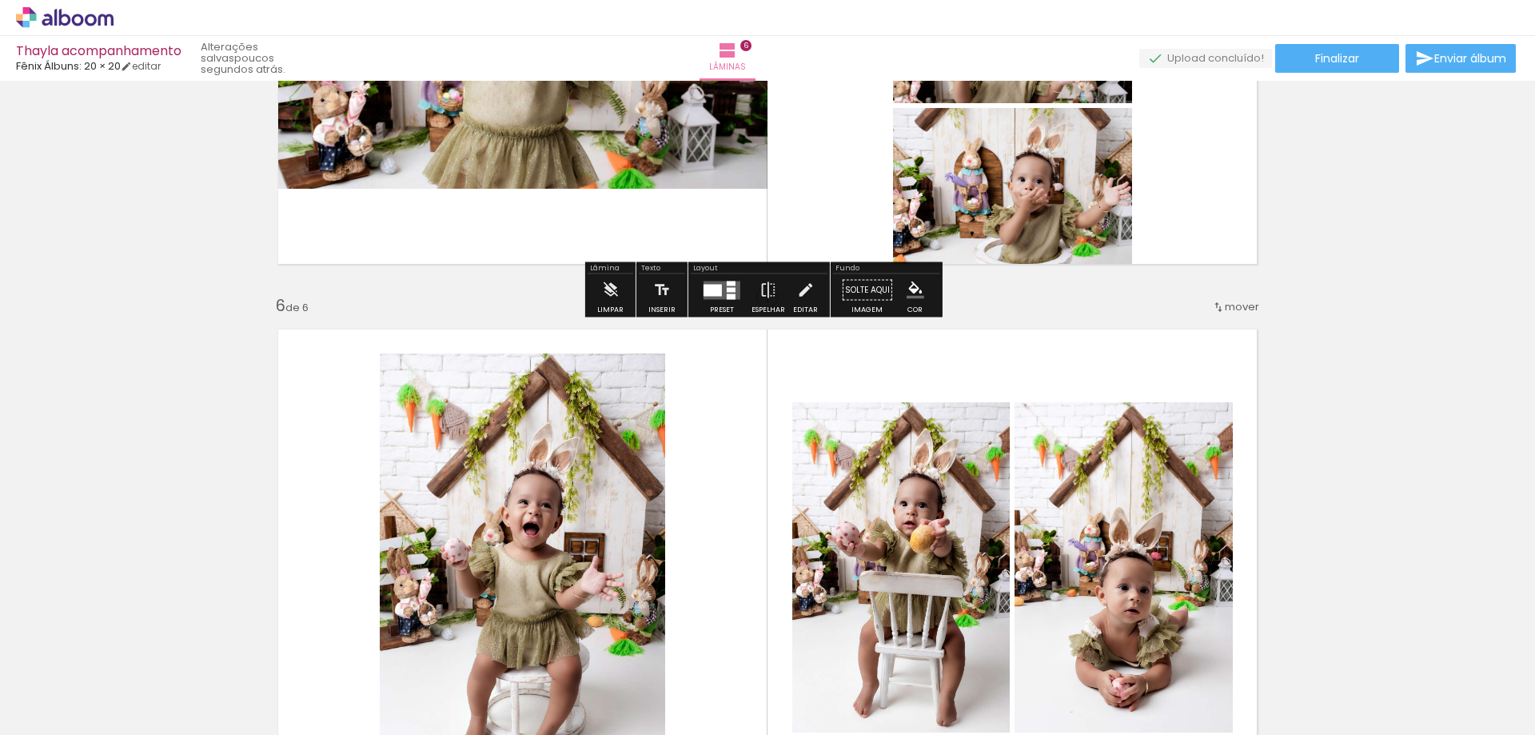
scroll to position [2572, 0]
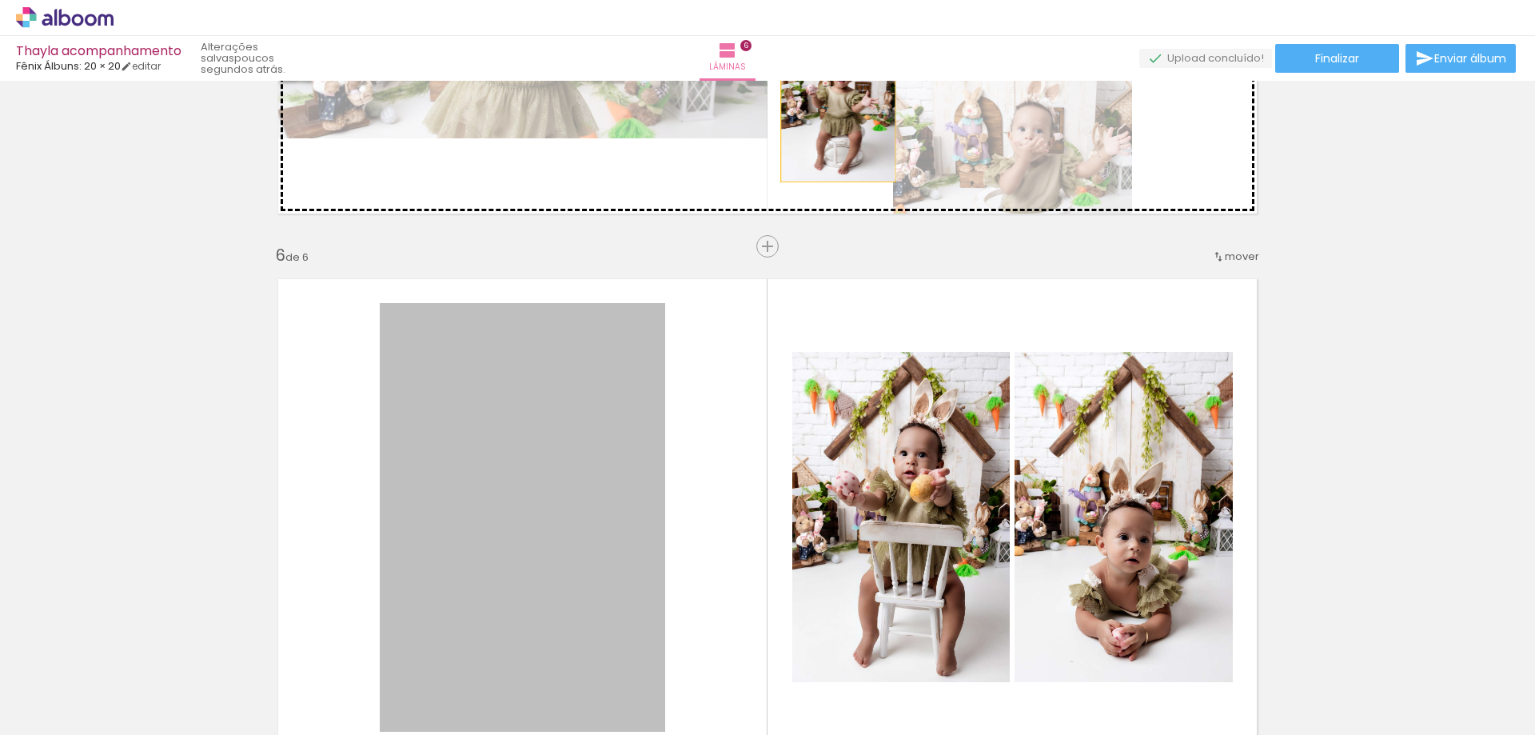
drag, startPoint x: 502, startPoint y: 518, endPoint x: 832, endPoint y: 96, distance: 536.0
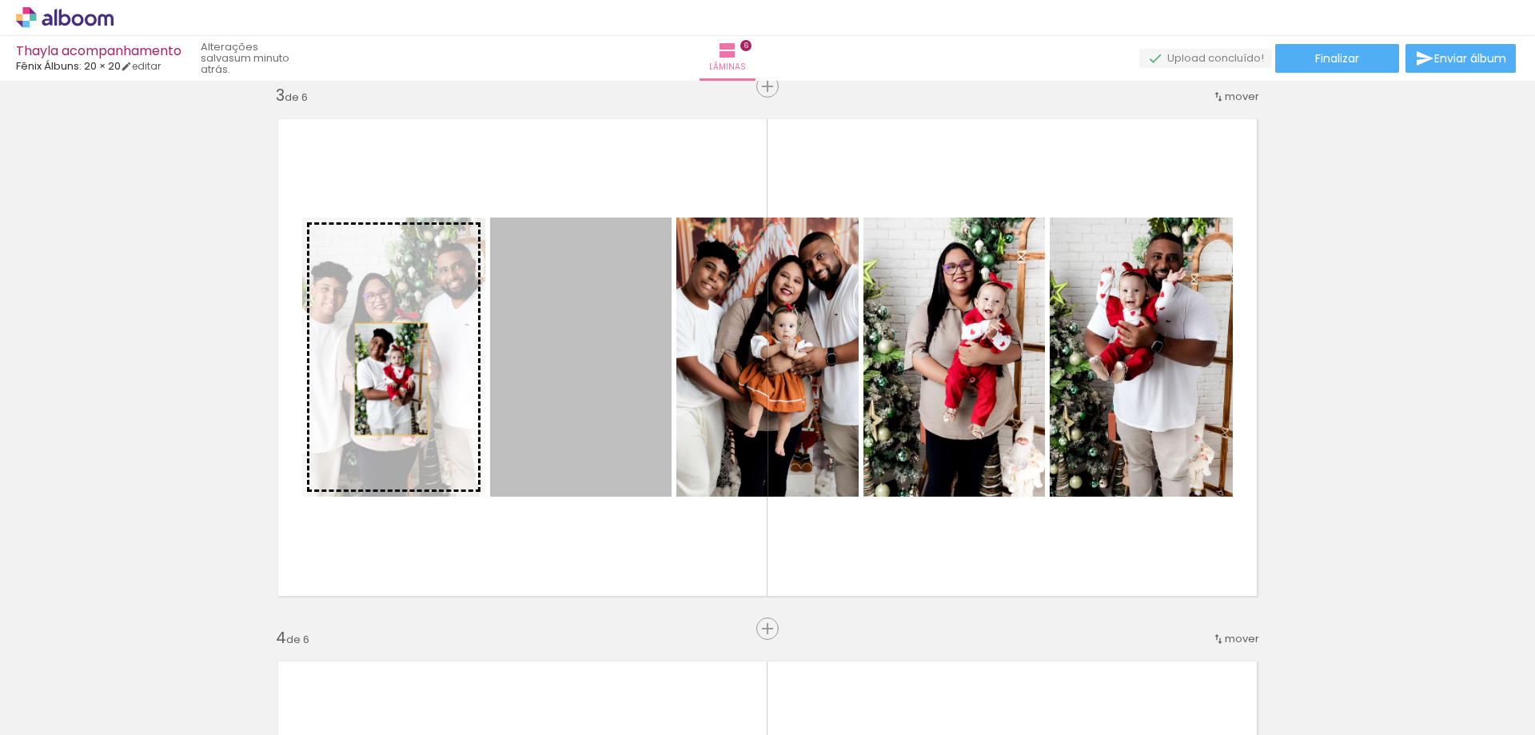
scroll to position [0, 2717]
drag, startPoint x: 576, startPoint y: 398, endPoint x: 385, endPoint y: 379, distance: 192.1
click at [0, 0] on slot at bounding box center [0, 0] width 0 height 0
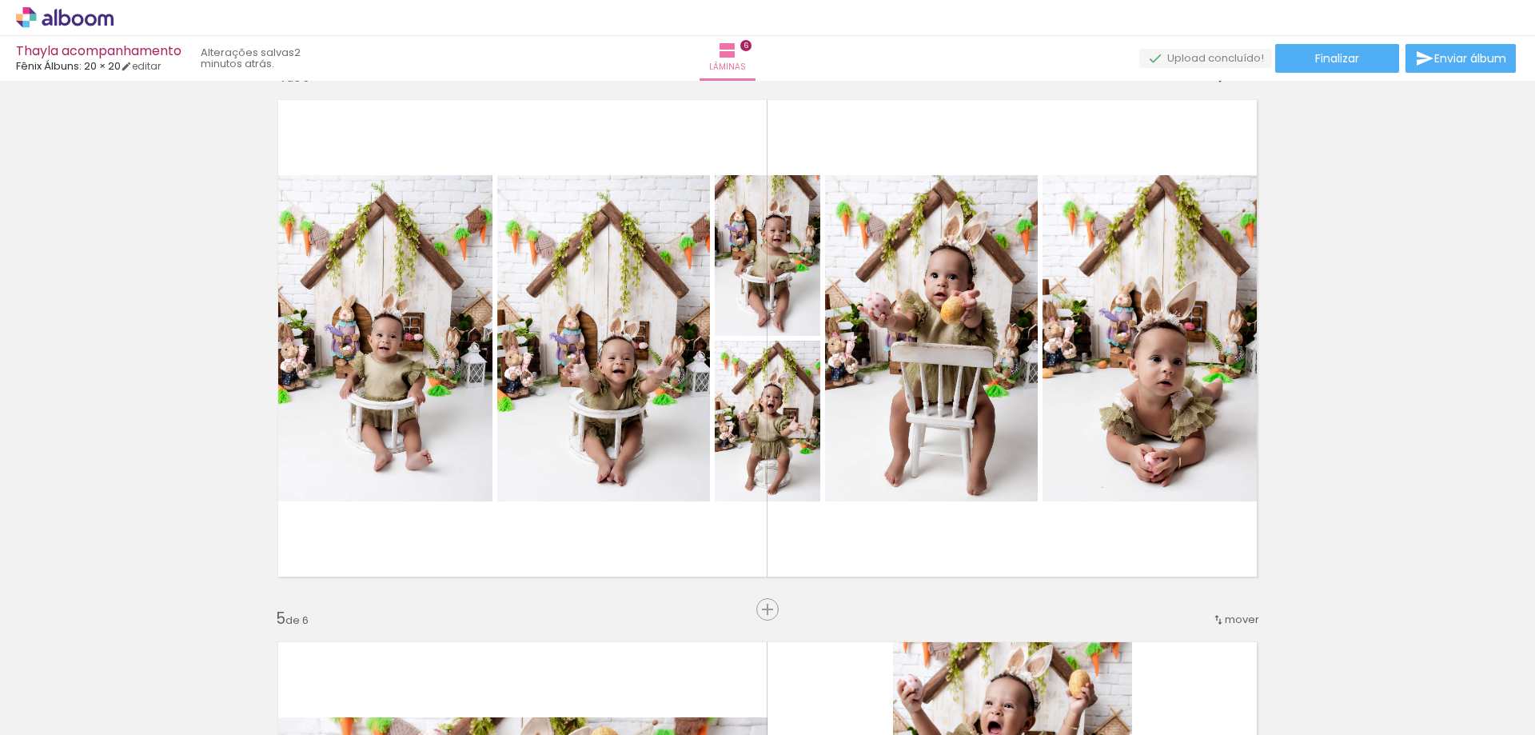
scroll to position [1665, 0]
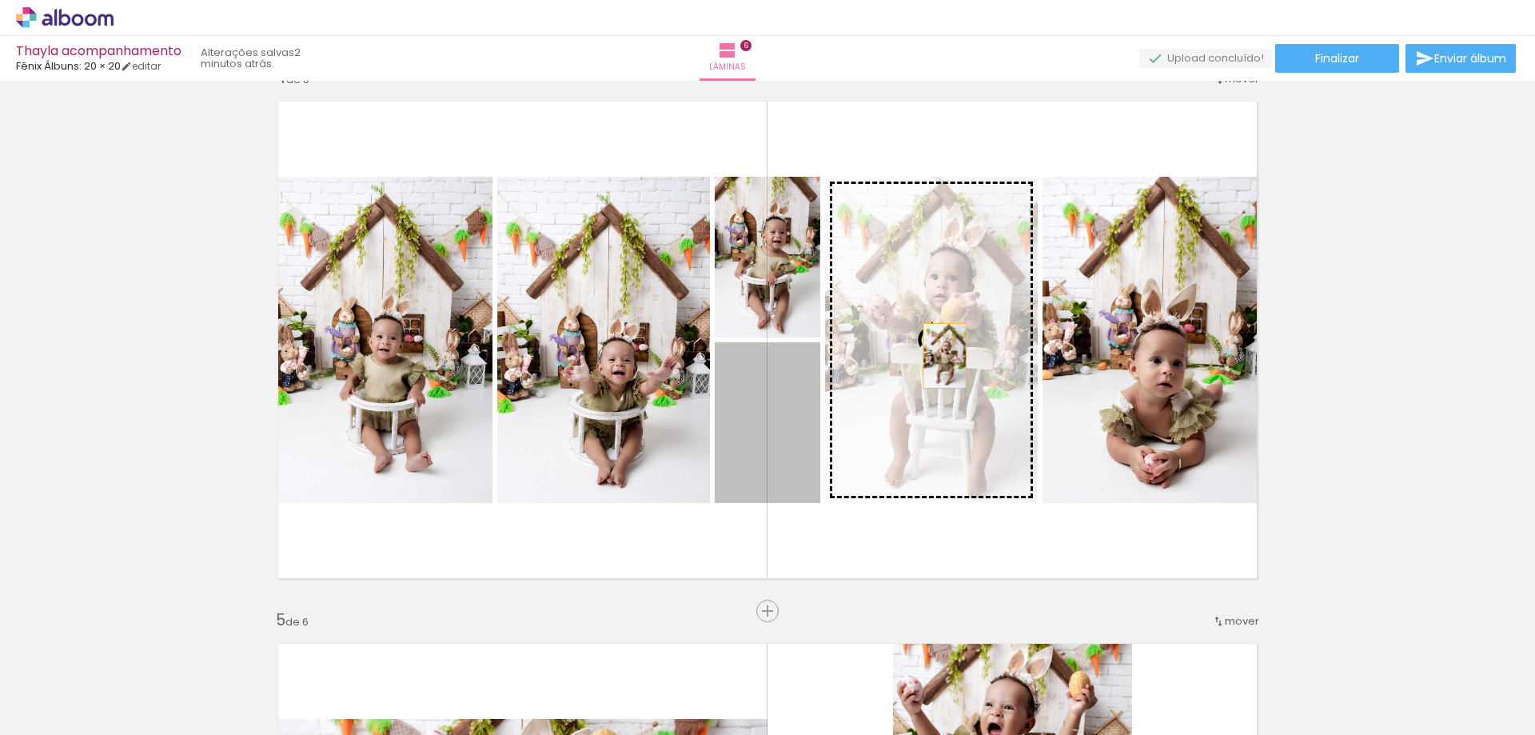
drag, startPoint x: 732, startPoint y: 430, endPoint x: 939, endPoint y: 356, distance: 220.1
click at [0, 0] on slot at bounding box center [0, 0] width 0 height 0
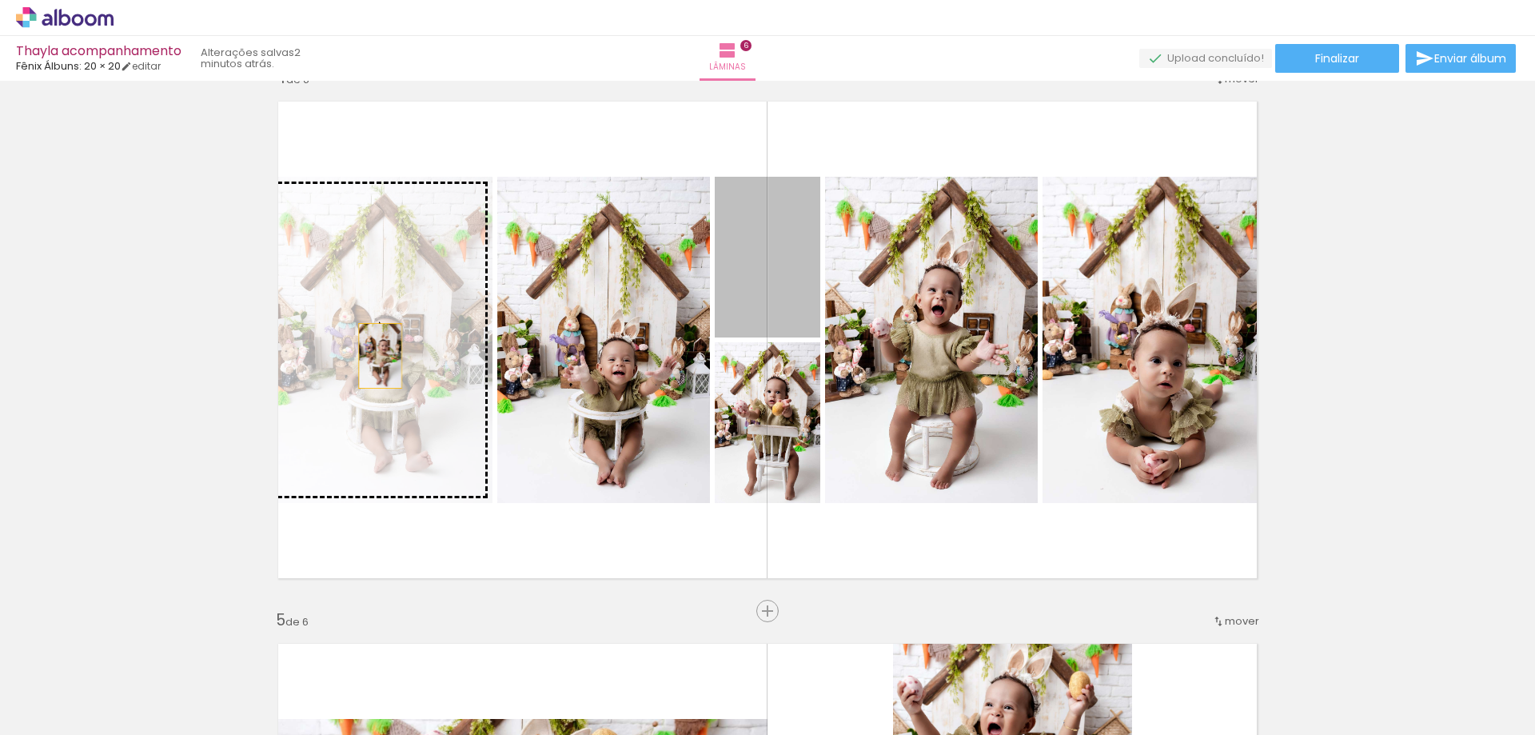
drag, startPoint x: 732, startPoint y: 278, endPoint x: 374, endPoint y: 356, distance: 365.8
click at [0, 0] on slot at bounding box center [0, 0] width 0 height 0
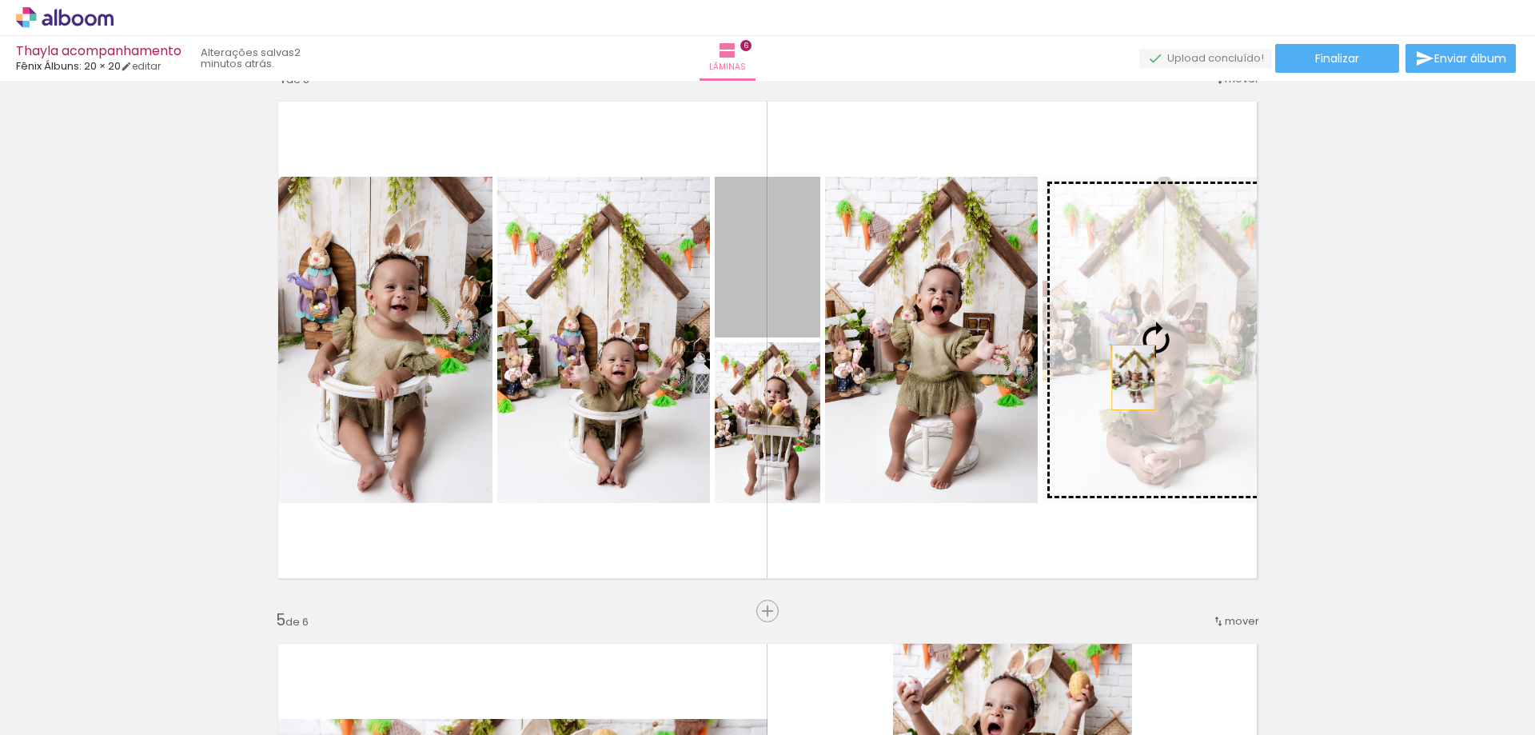
drag, startPoint x: 747, startPoint y: 281, endPoint x: 1127, endPoint y: 377, distance: 392.5
click at [0, 0] on slot at bounding box center [0, 0] width 0 height 0
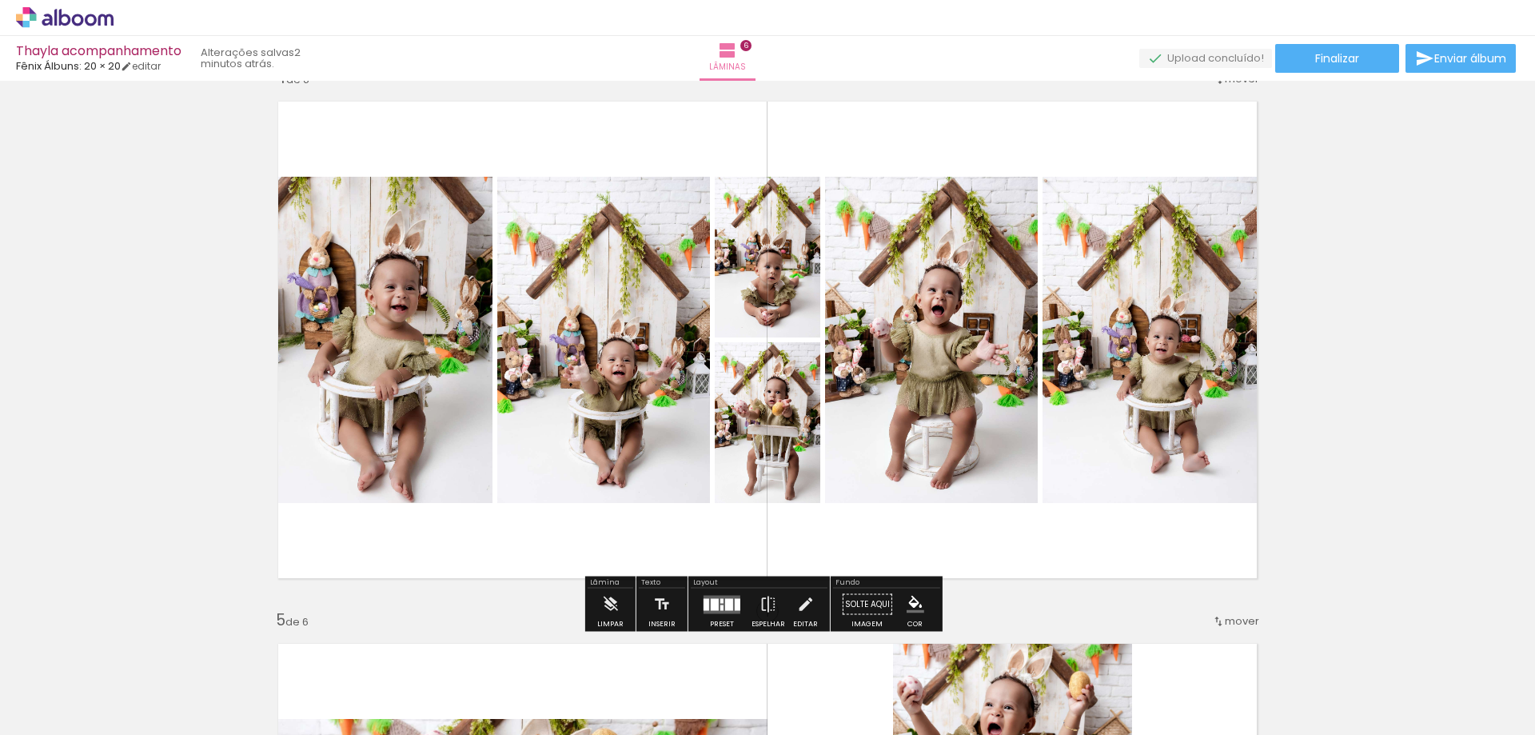
click at [1361, 258] on div "Inserir lâmina 1 de 6 Inserir lâmina 2 de 6 Inserir lâmina 3 de 6 Inserir lâmin…" at bounding box center [767, 320] width 1535 height 3796
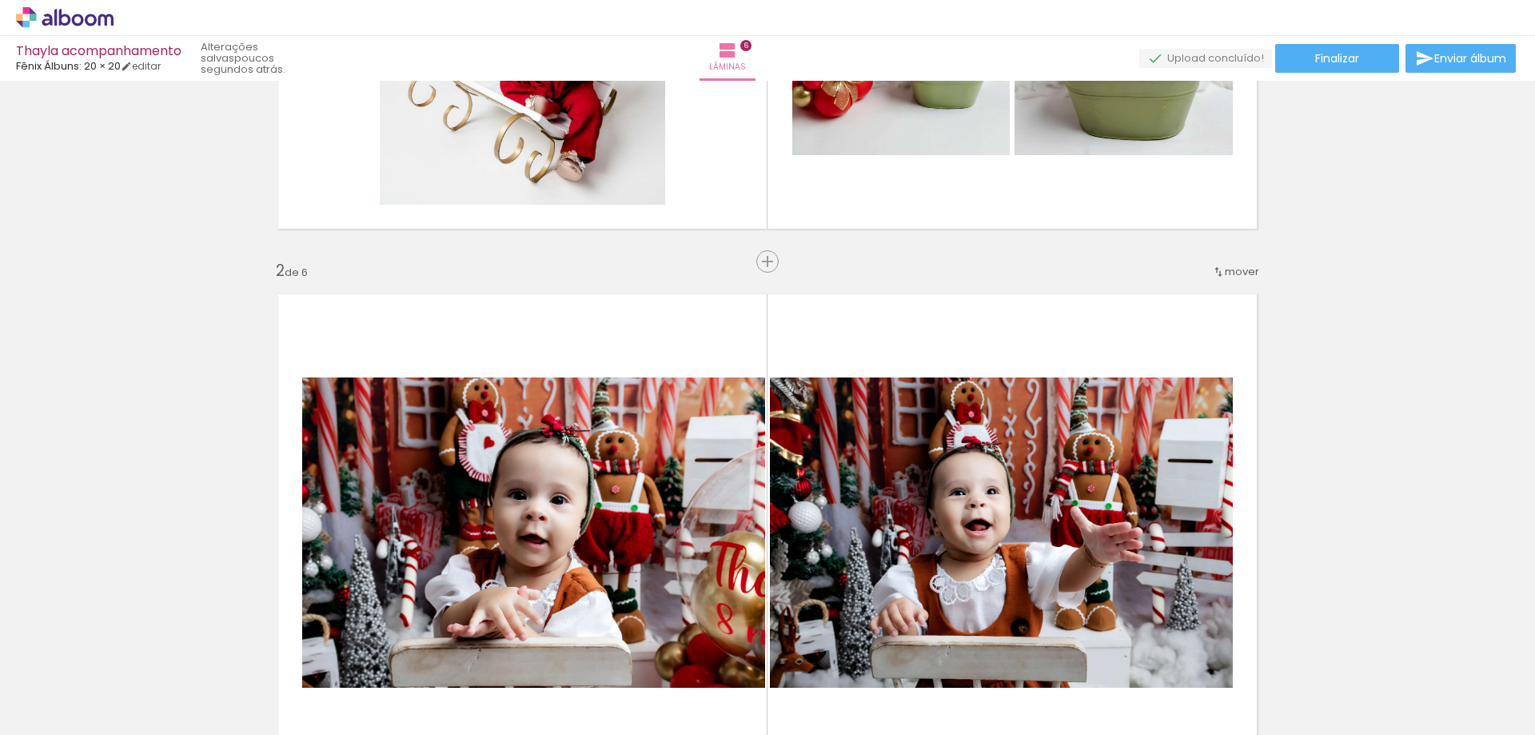
scroll to position [400, 0]
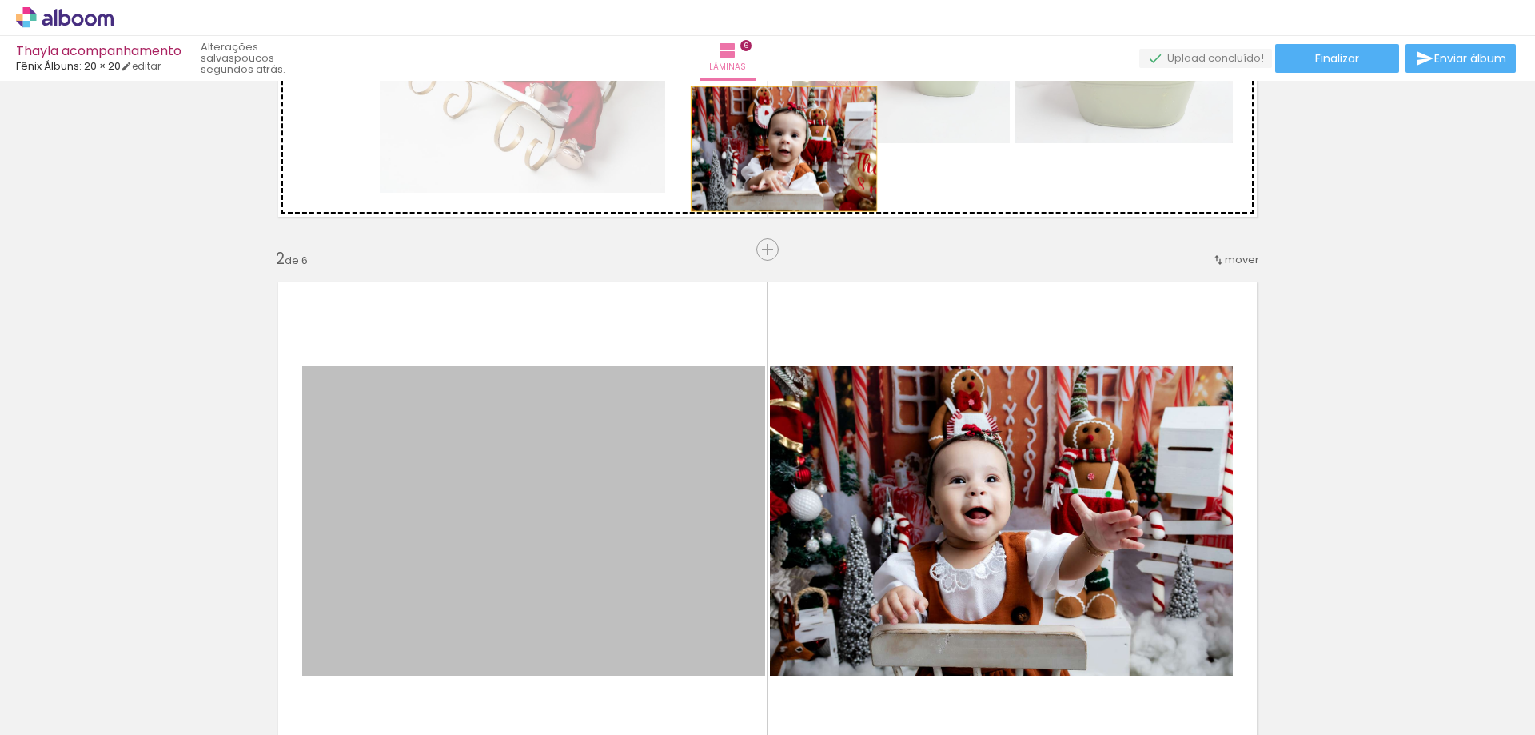
drag, startPoint x: 571, startPoint y: 479, endPoint x: 941, endPoint y: 471, distance: 370.3
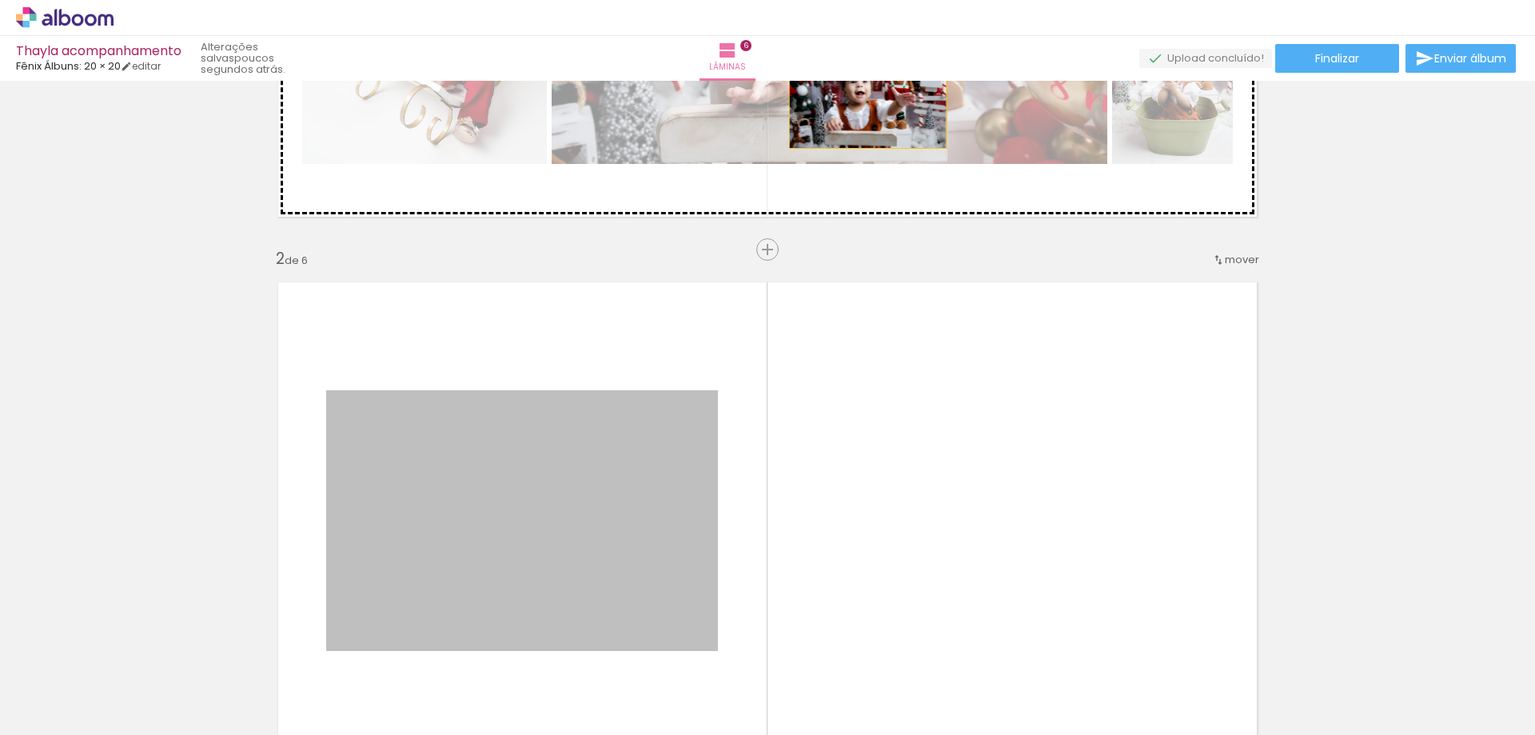
drag, startPoint x: 581, startPoint y: 492, endPoint x: 862, endPoint y: 96, distance: 485.2
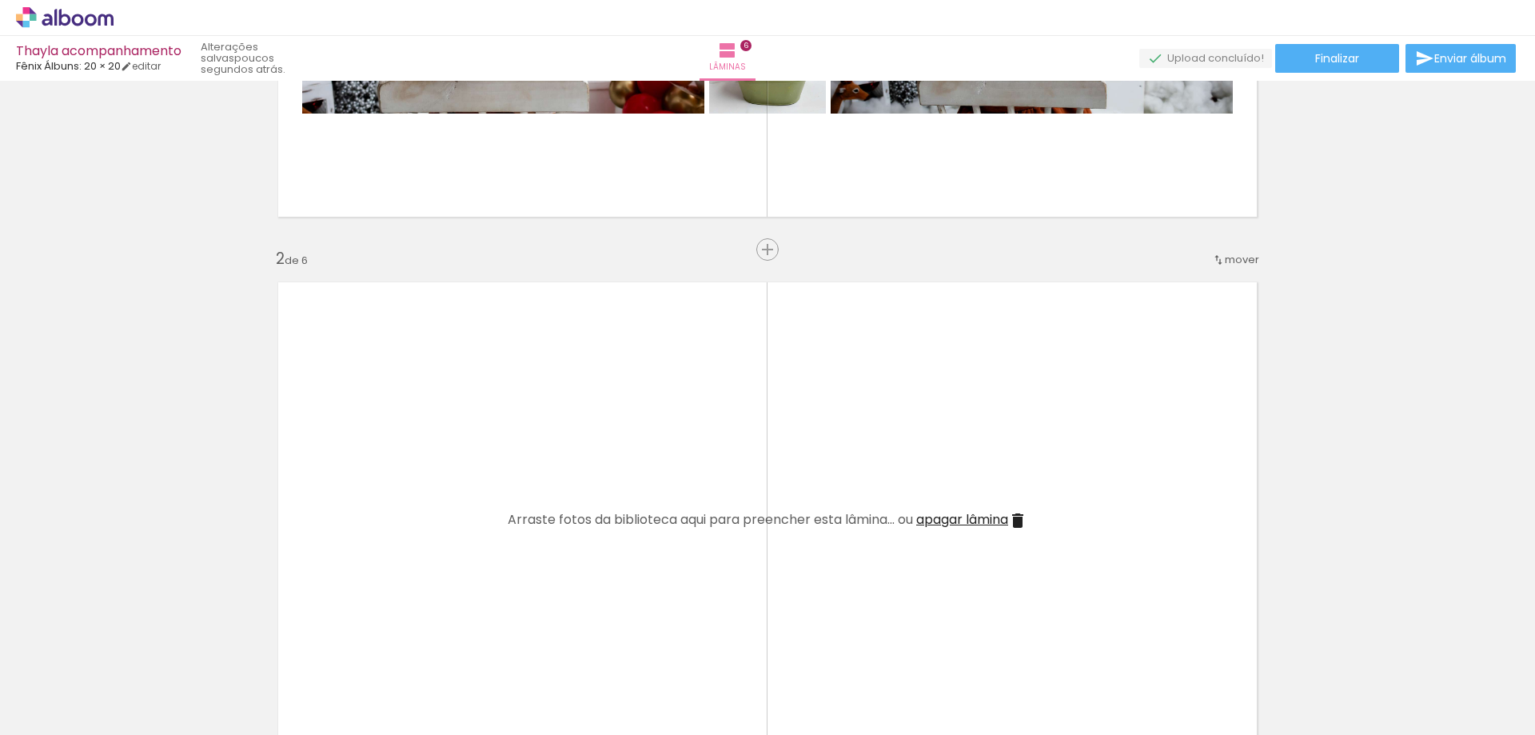
click at [1225, 261] on span "mover" at bounding box center [1242, 259] width 34 height 15
click at [1191, 338] on span "depois da" at bounding box center [1174, 336] width 54 height 26
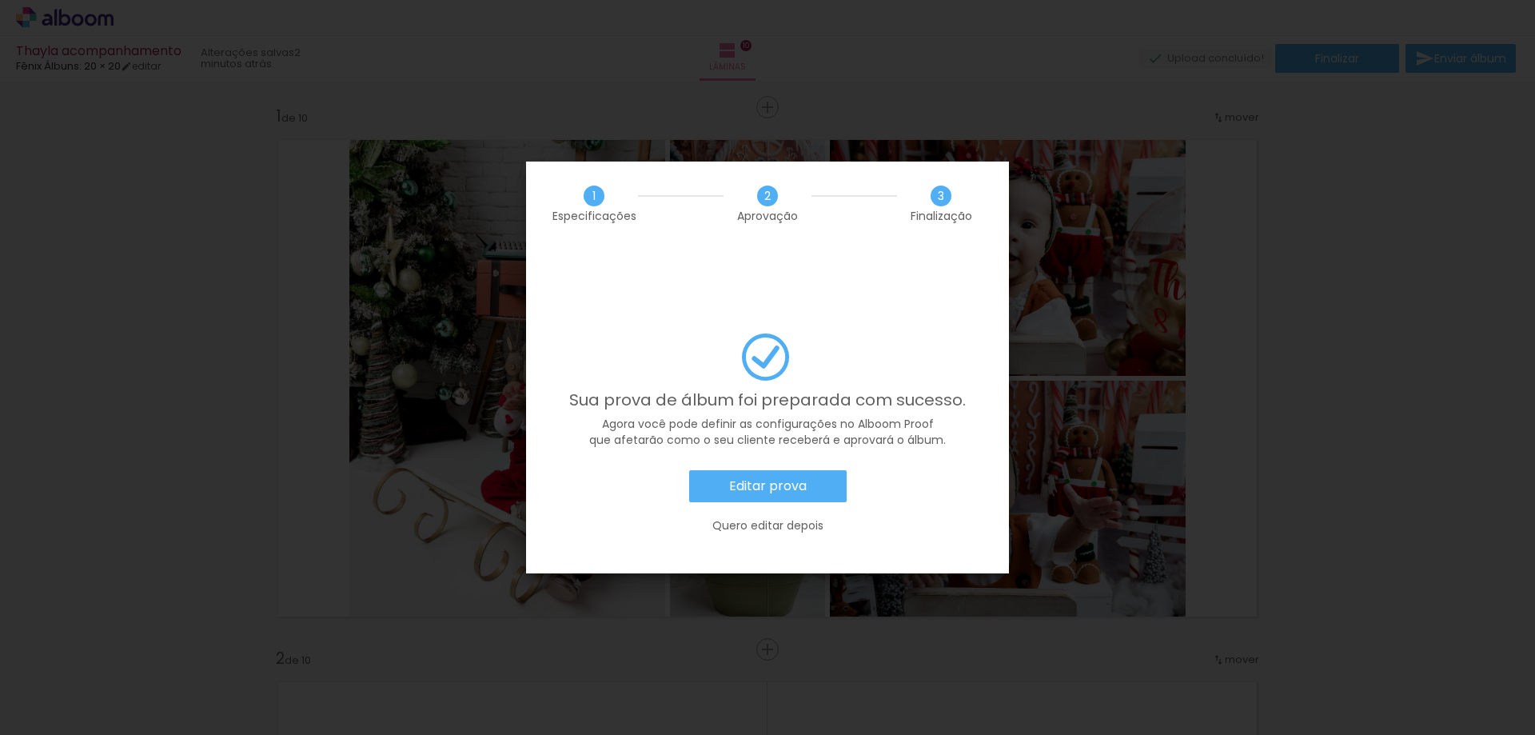
scroll to position [0, 787]
click at [0, 0] on slot "Editar prova" at bounding box center [0, 0] width 0 height 0
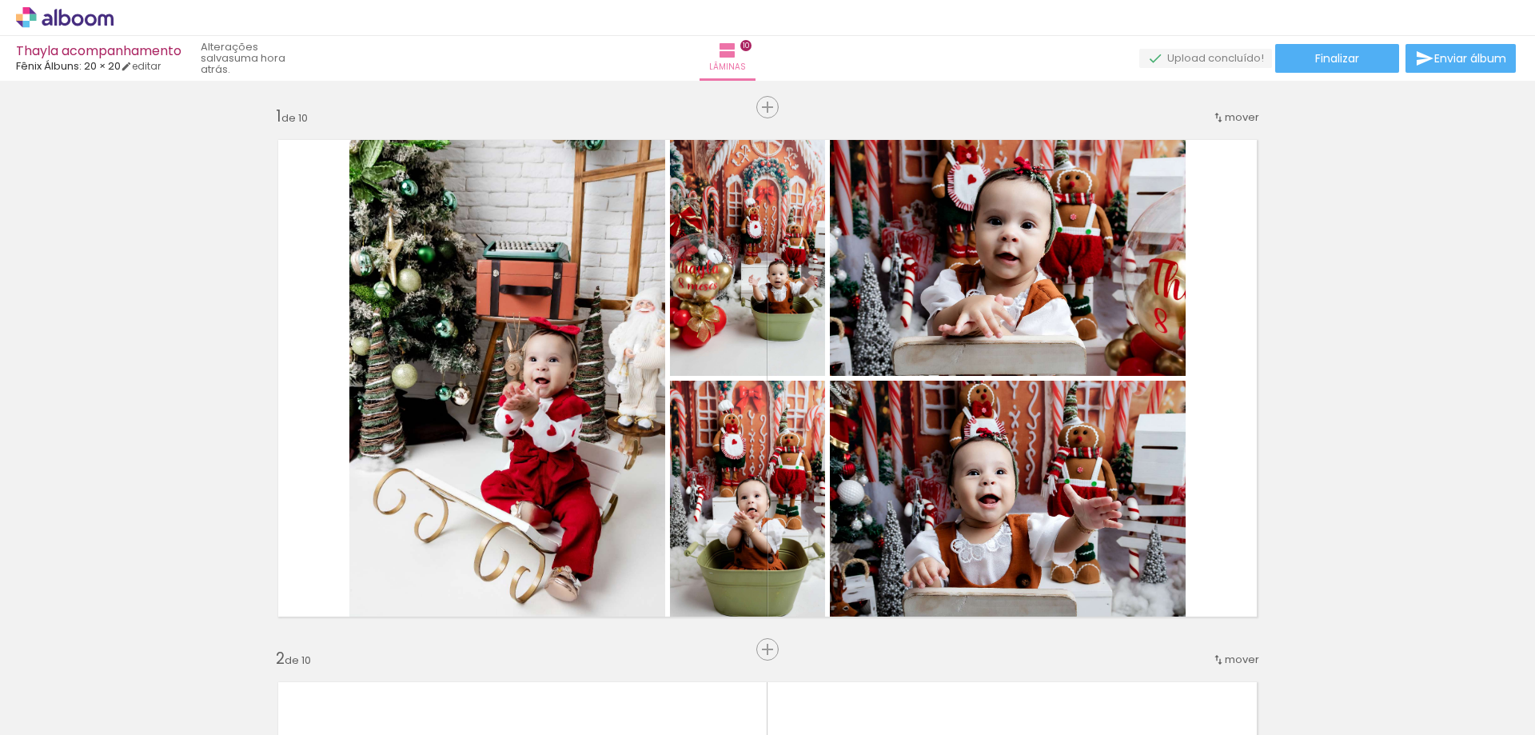
scroll to position [0, 787]
